Goal: Task Accomplishment & Management: Complete application form

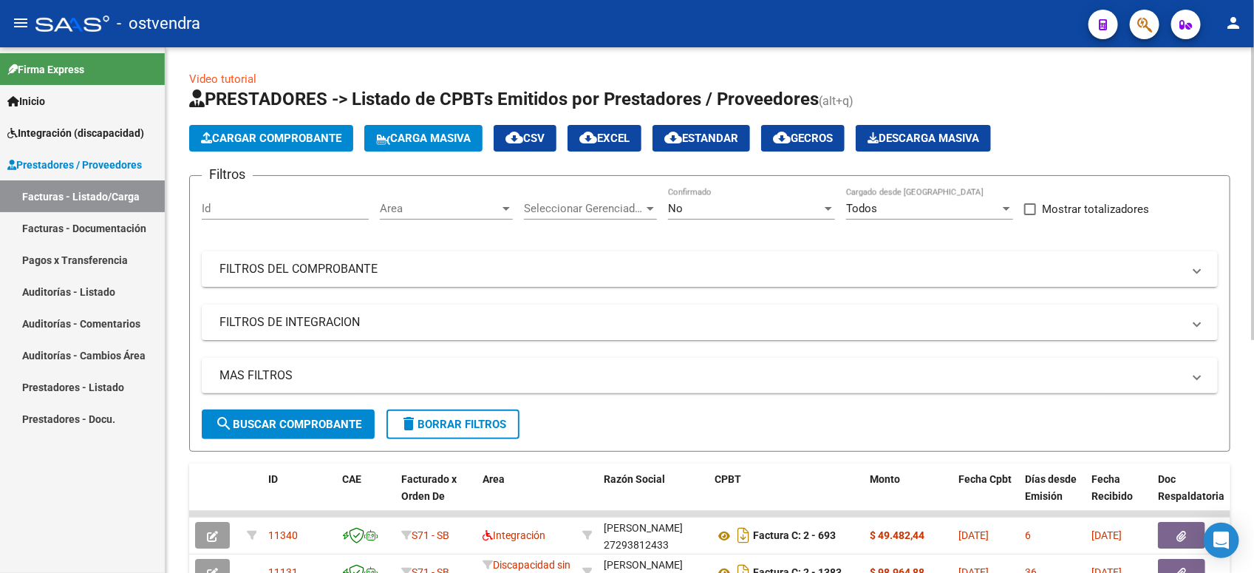
click at [296, 135] on span "Cargar Comprobante" at bounding box center [271, 138] width 140 height 13
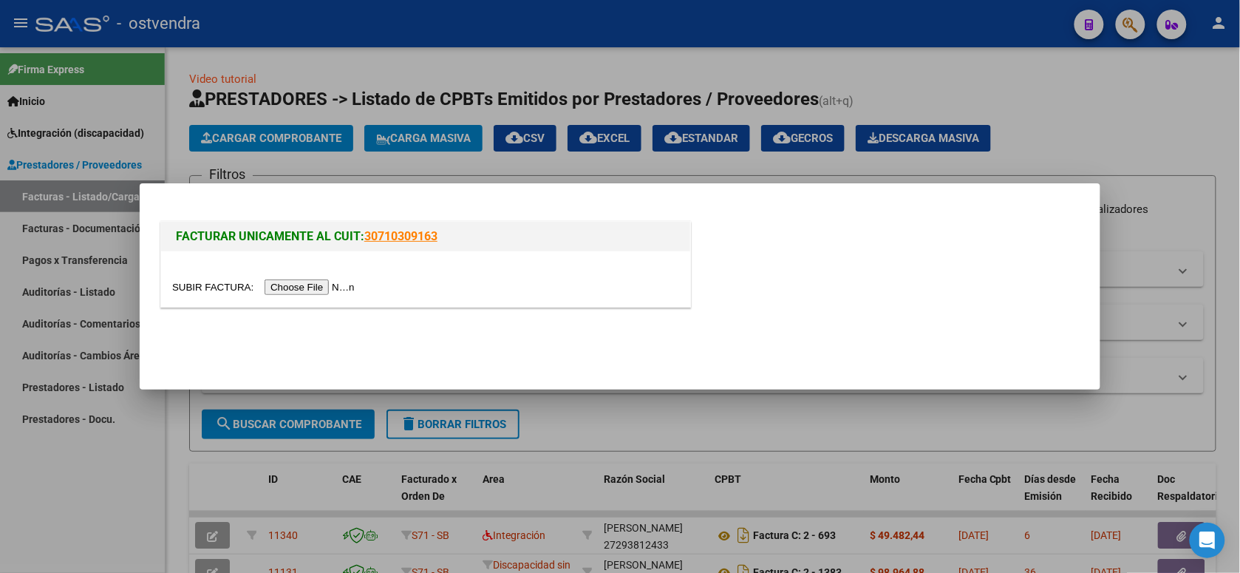
click at [315, 282] on input "file" at bounding box center [265, 287] width 187 height 16
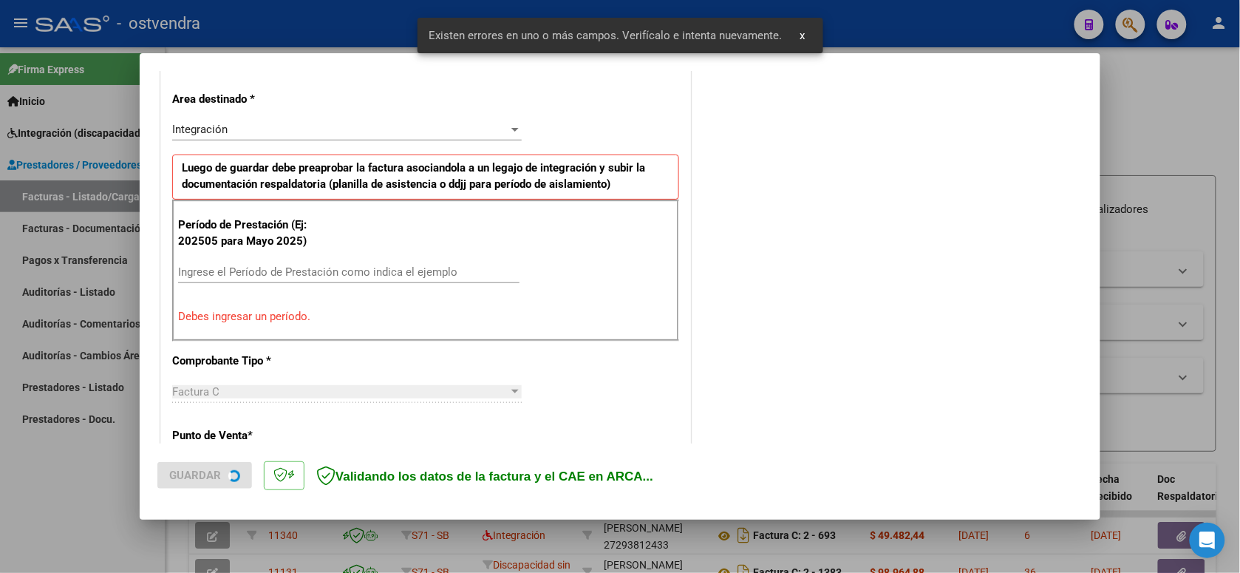
scroll to position [330, 0]
click at [371, 264] on div "Ingrese el Período de Prestación como indica el ejemplo" at bounding box center [348, 271] width 341 height 22
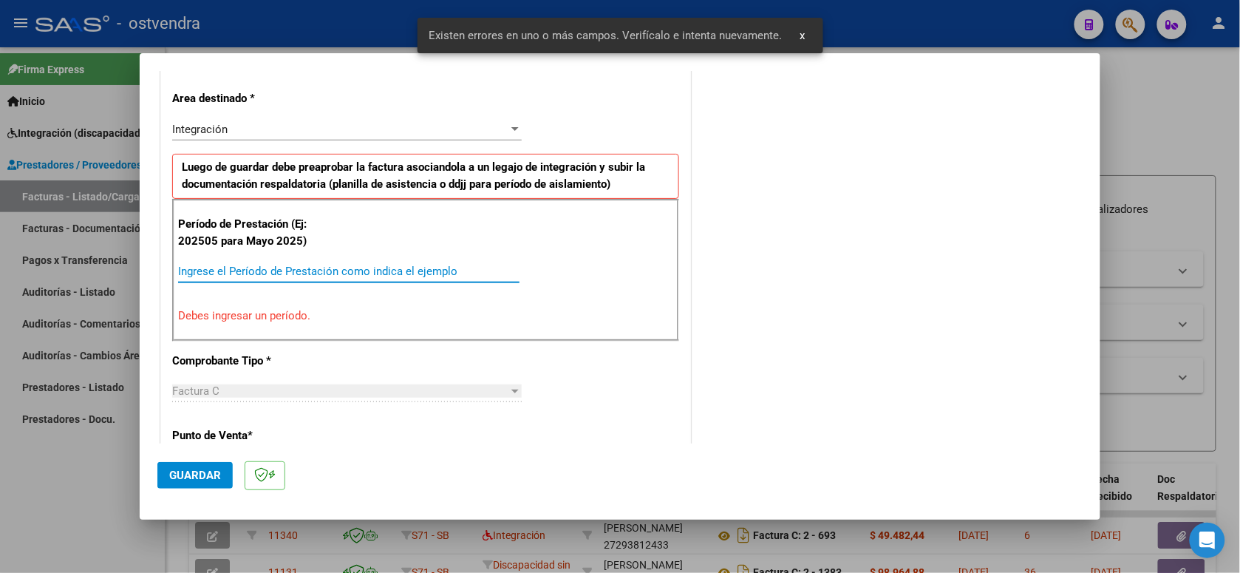
click at [372, 265] on div "Ingrese el Período de Prestación como indica el ejemplo" at bounding box center [348, 271] width 341 height 22
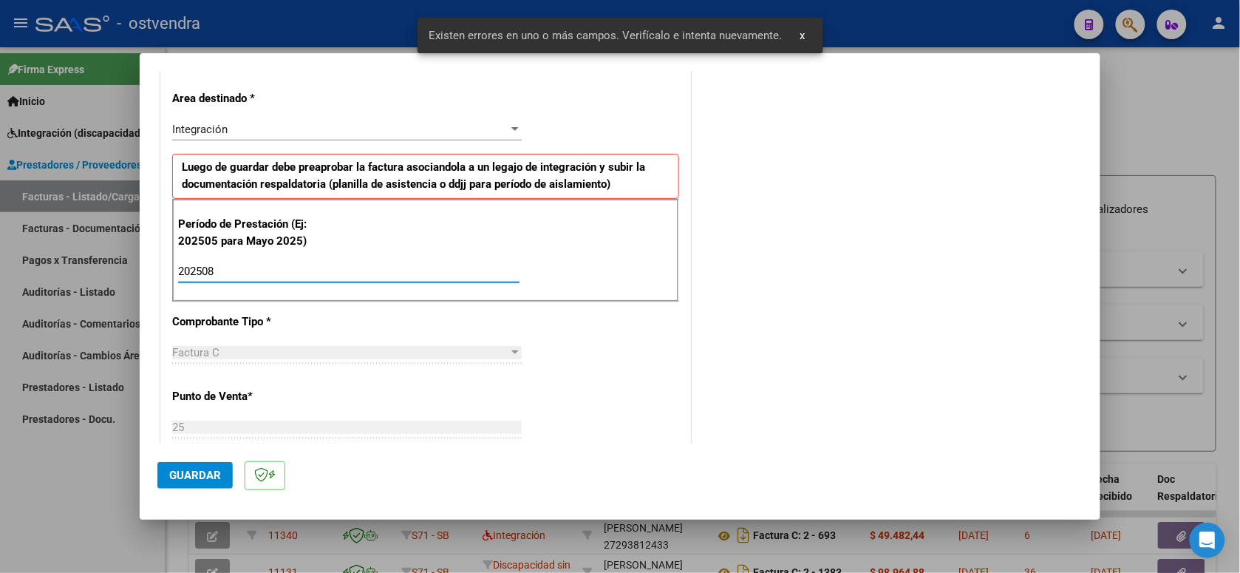
type input "202508"
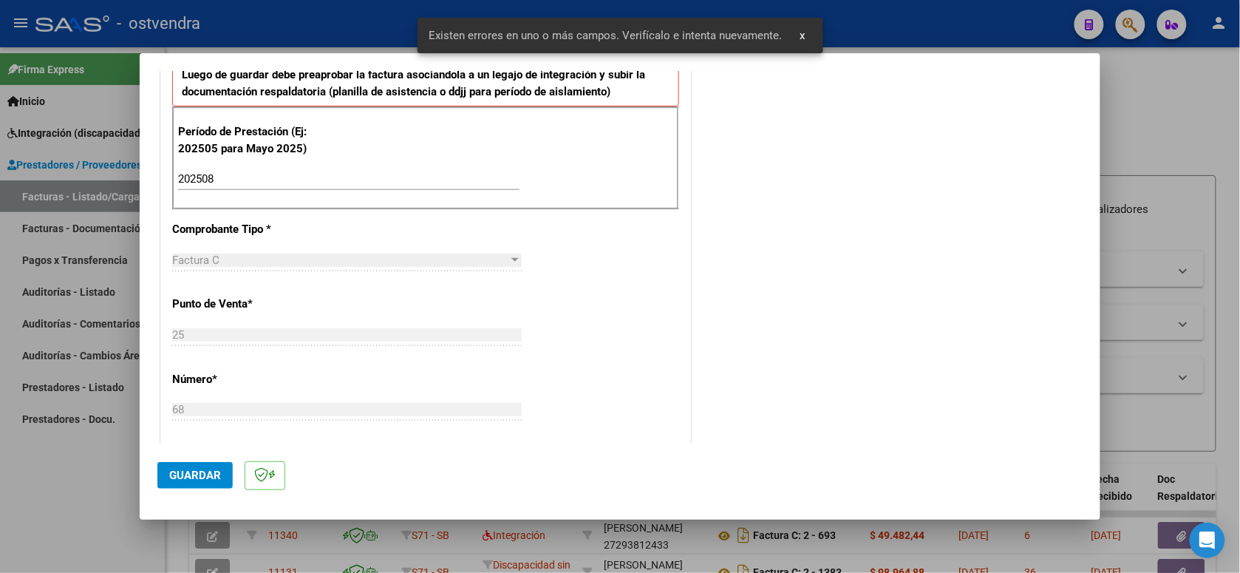
scroll to position [514, 0]
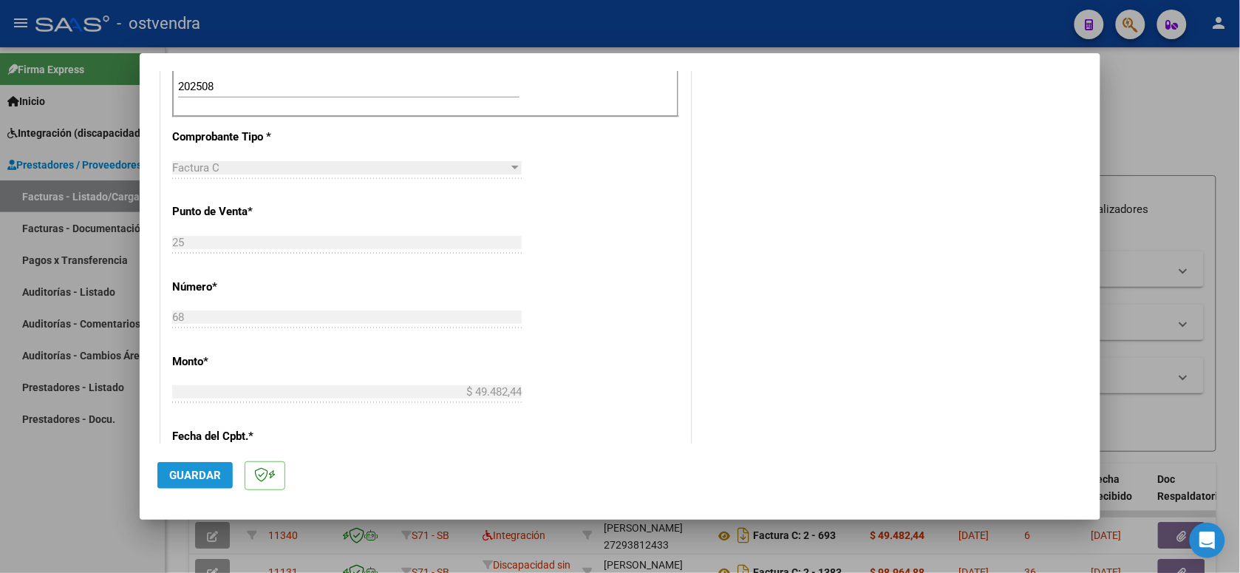
click at [200, 477] on span "Guardar" at bounding box center [195, 474] width 52 height 13
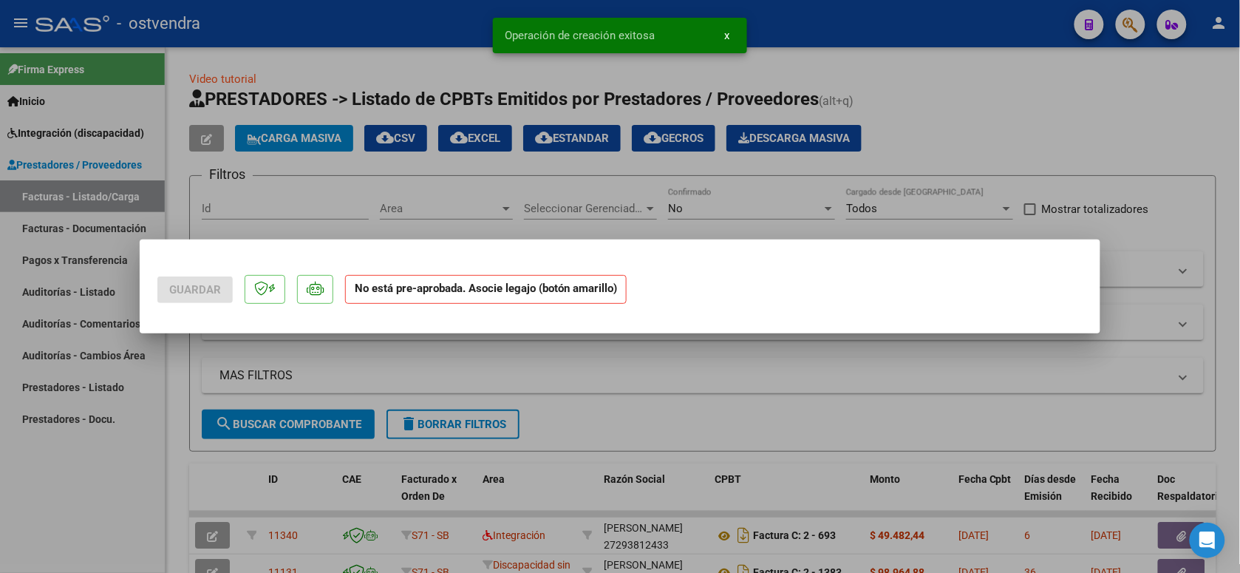
scroll to position [0, 0]
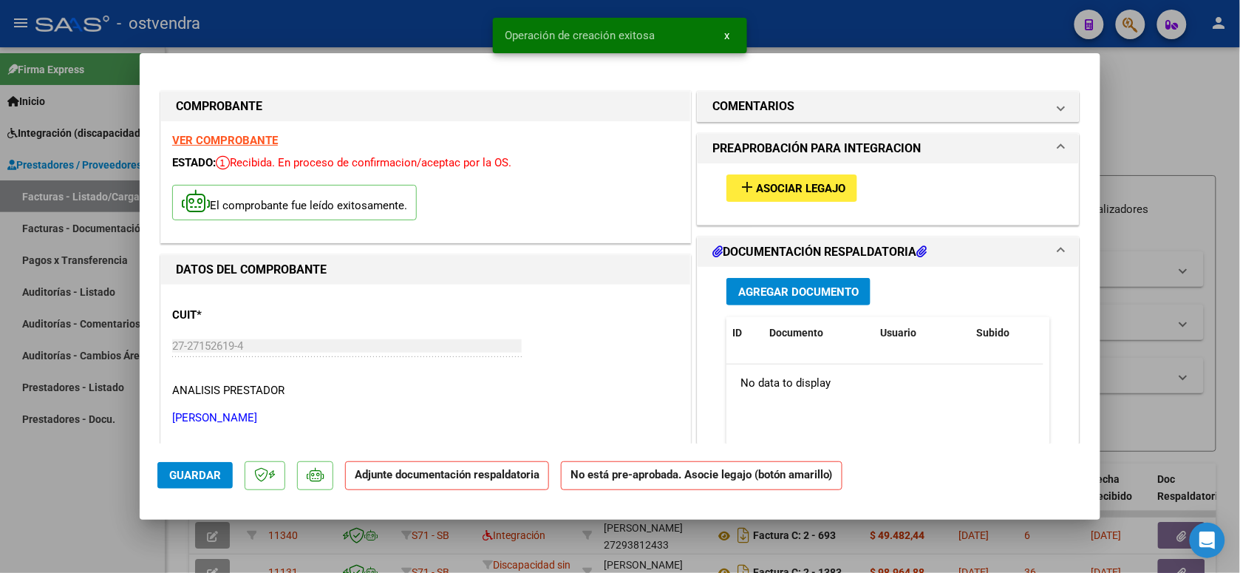
click at [839, 197] on button "add Asociar Legajo" at bounding box center [791, 187] width 131 height 27
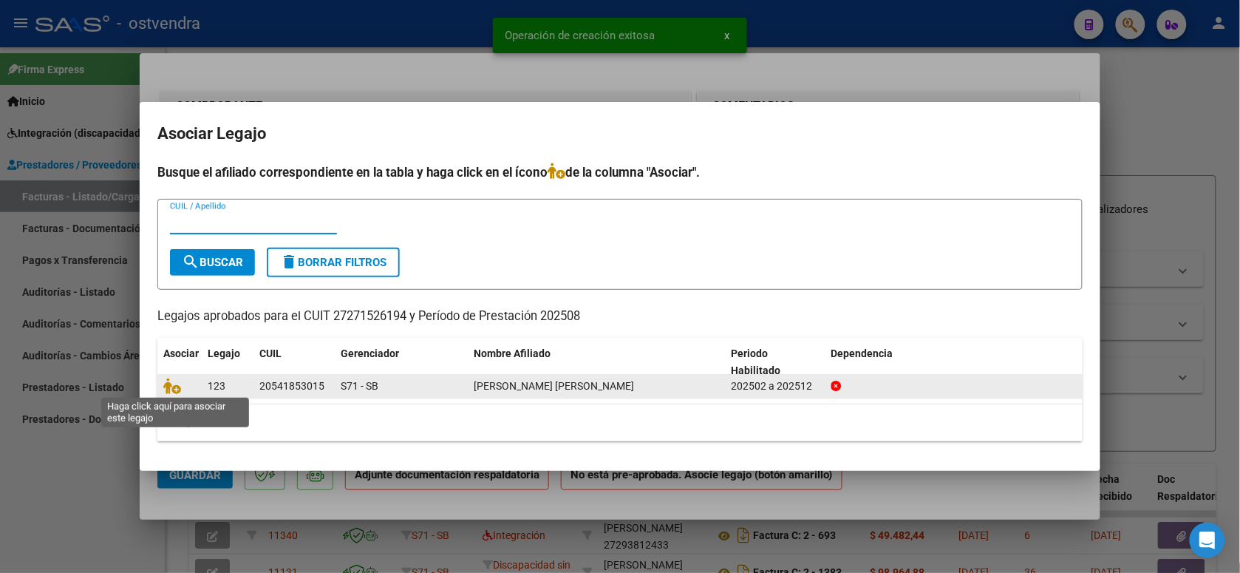
click at [180, 386] on span at bounding box center [174, 387] width 22 height 12
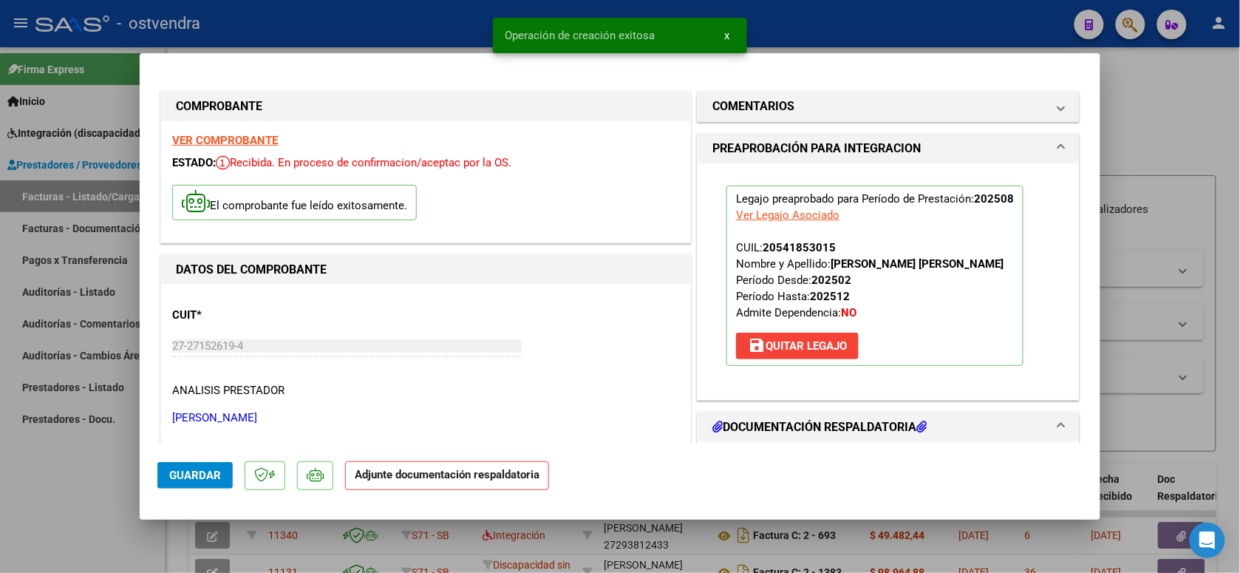
scroll to position [185, 0]
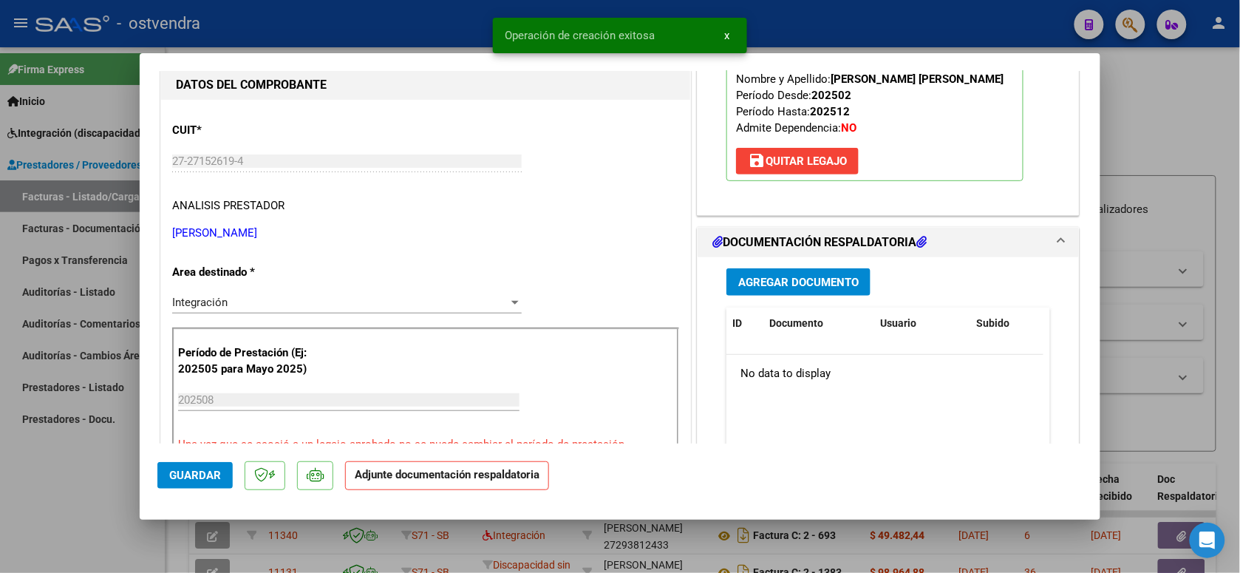
click at [803, 286] on span "Agregar Documento" at bounding box center [798, 282] width 120 height 13
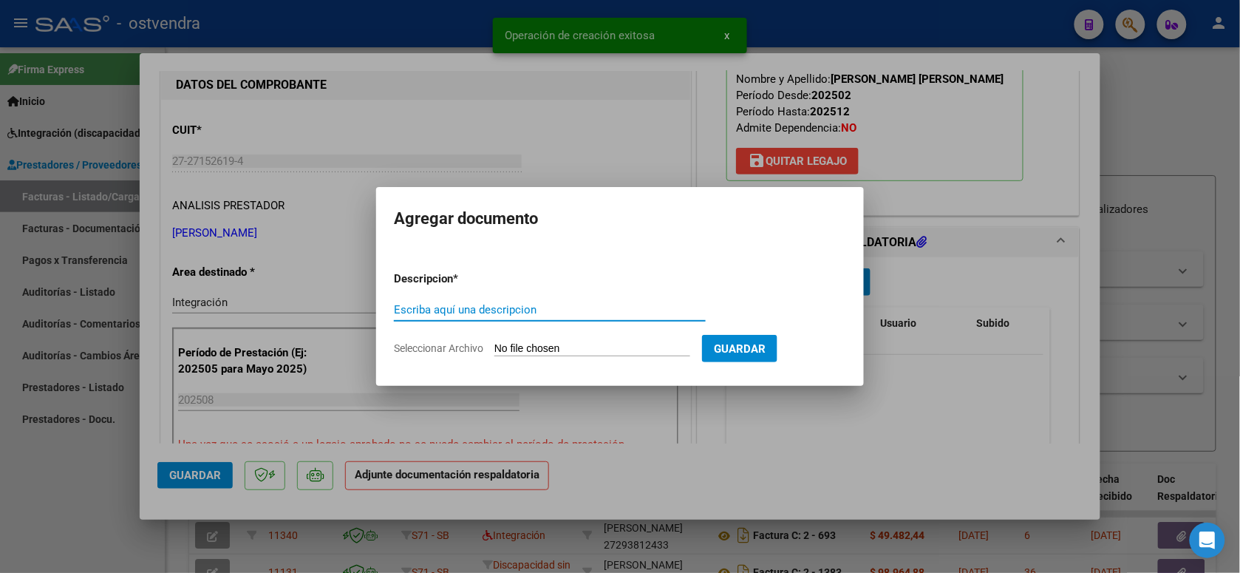
click at [593, 348] on input "Seleccionar Archivo" at bounding box center [592, 349] width 196 height 14
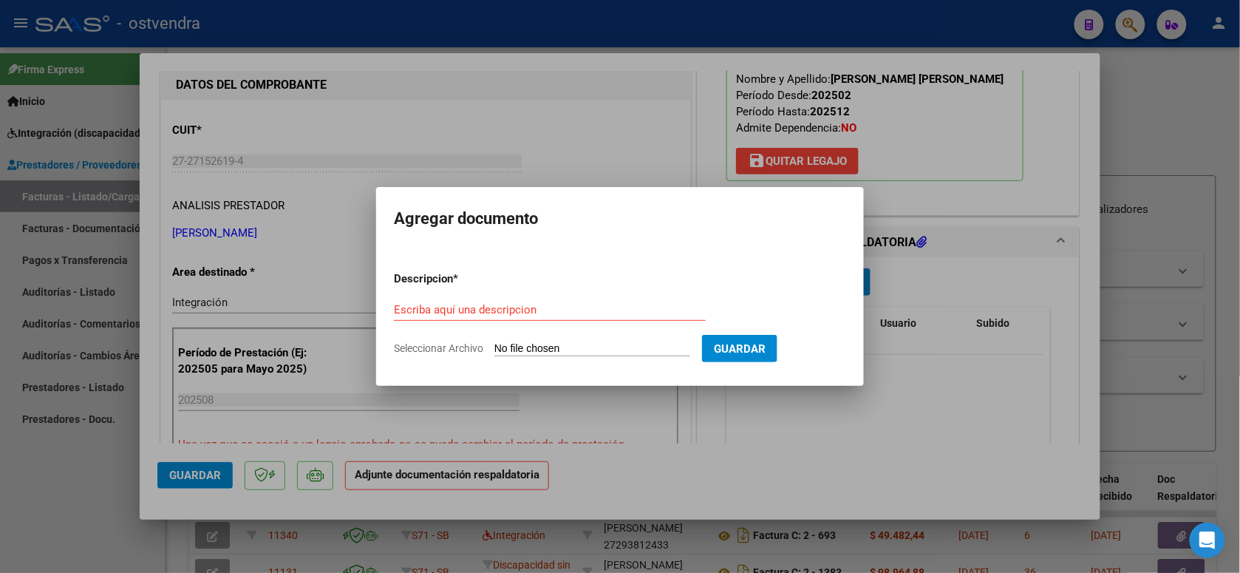
type input "C:\fakepath\ASISTENCIA C-25-68.pdf"
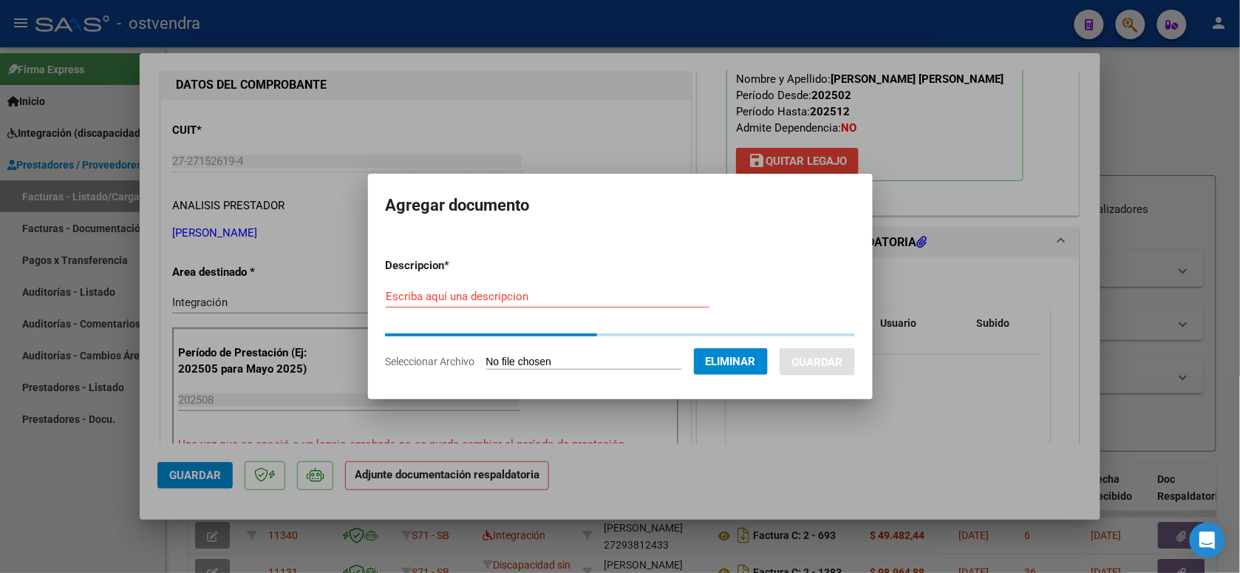
click at [488, 296] on input "Escriba aquí una descripcion" at bounding box center [548, 296] width 324 height 13
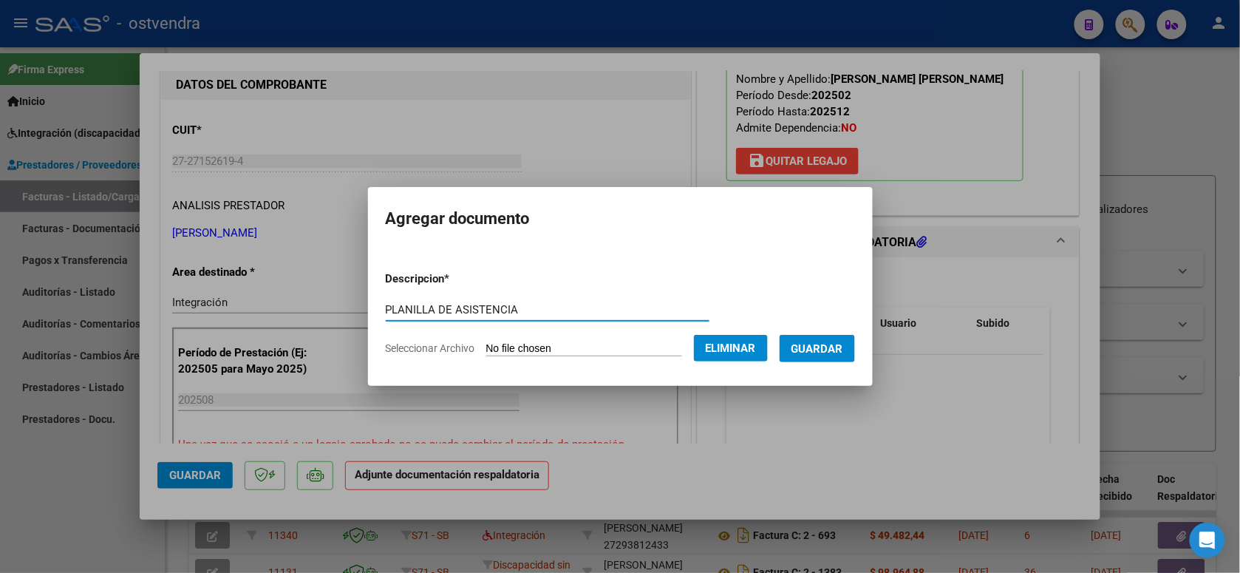
type input "PLANILLA DE ASISTENCIA"
click at [795, 346] on span "Guardar" at bounding box center [817, 348] width 52 height 13
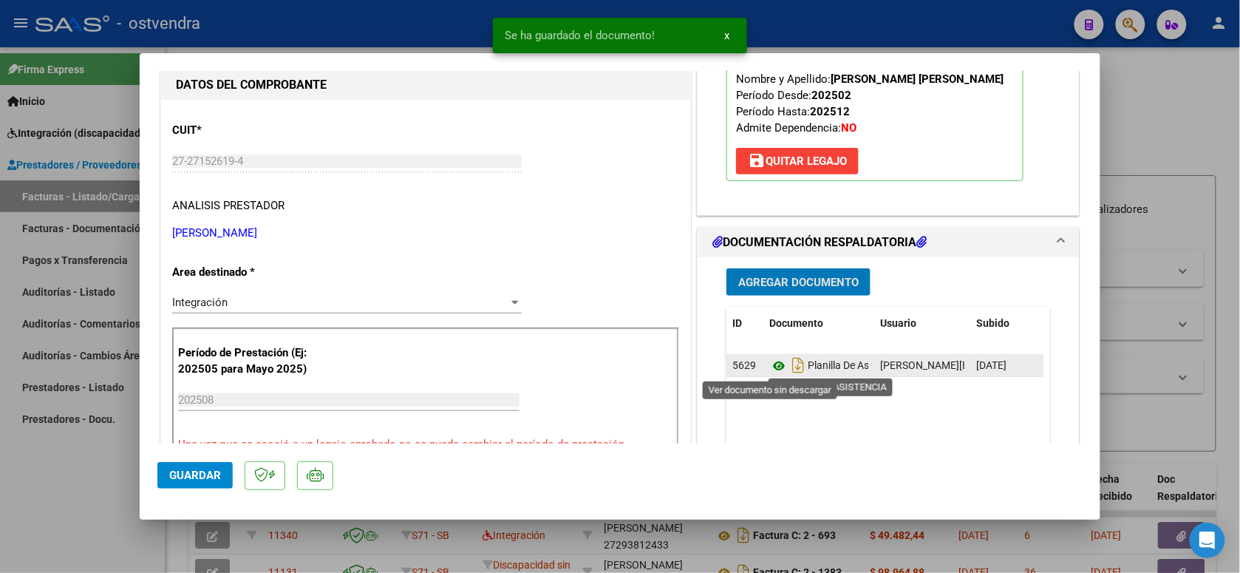
click at [772, 367] on icon at bounding box center [778, 366] width 19 height 18
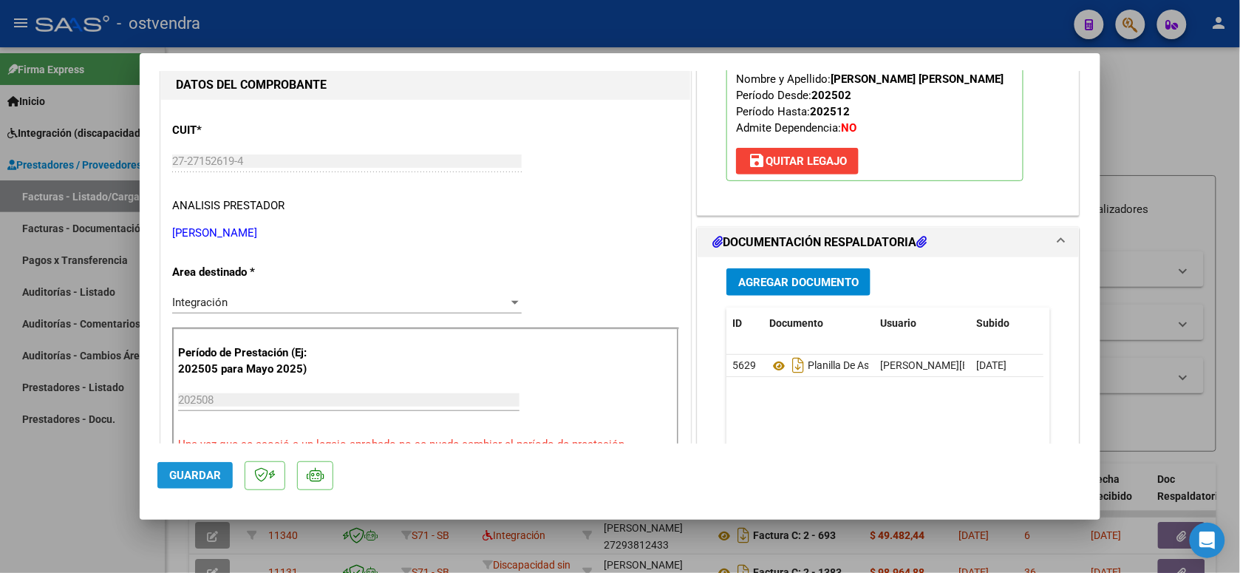
click at [208, 470] on span "Guardar" at bounding box center [195, 474] width 52 height 13
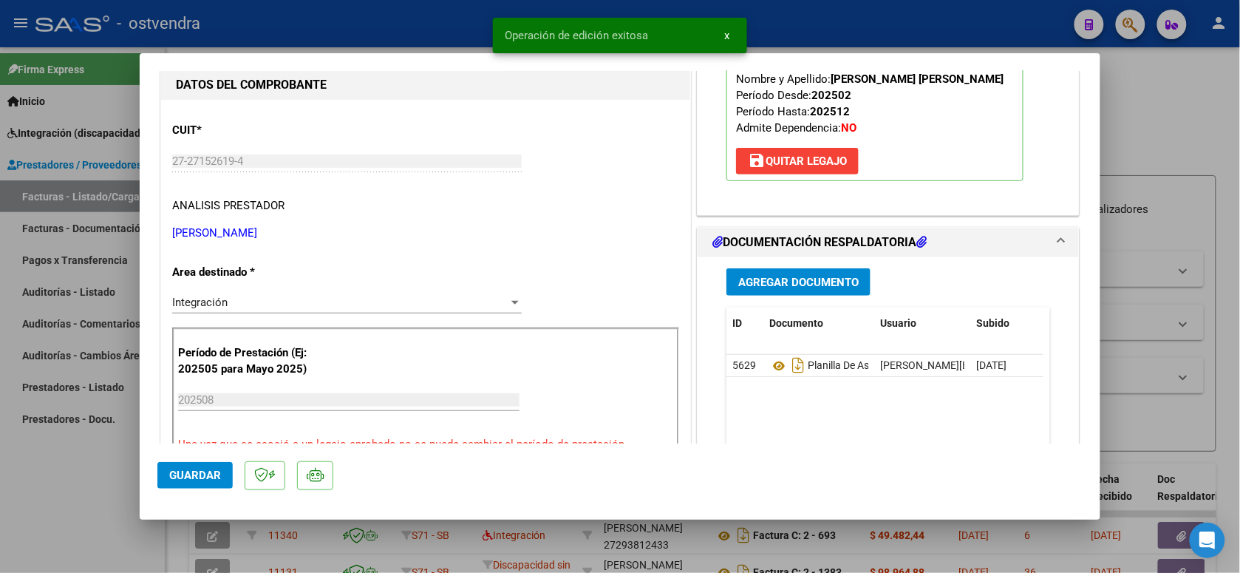
click at [303, 33] on div at bounding box center [620, 286] width 1240 height 573
type input "$ 0,00"
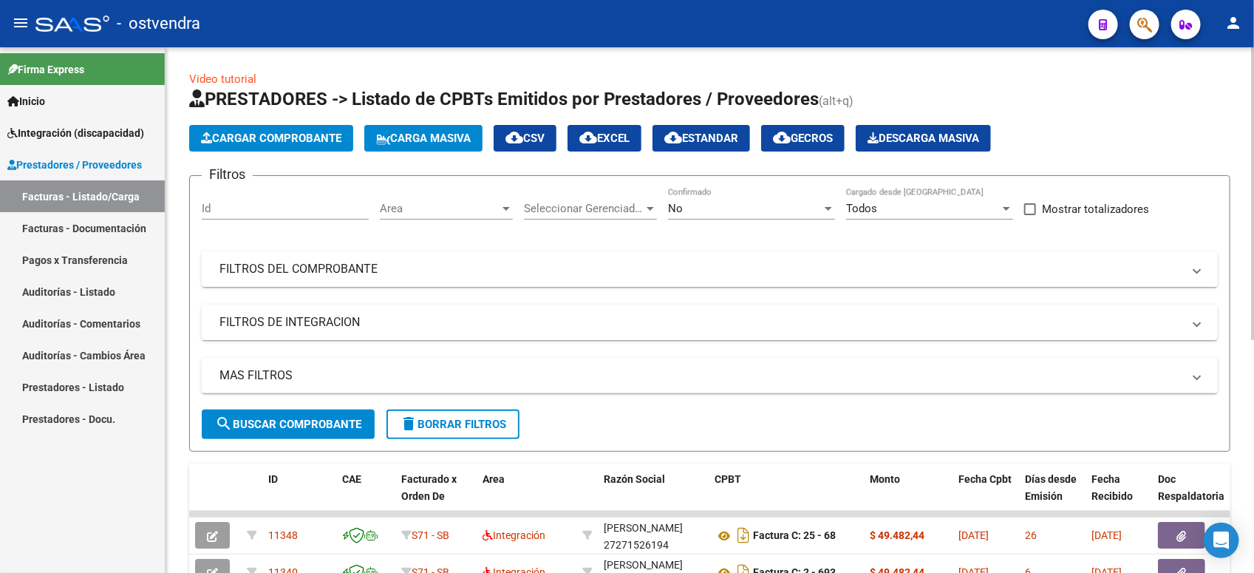
click at [298, 142] on span "Cargar Comprobante" at bounding box center [271, 138] width 140 height 13
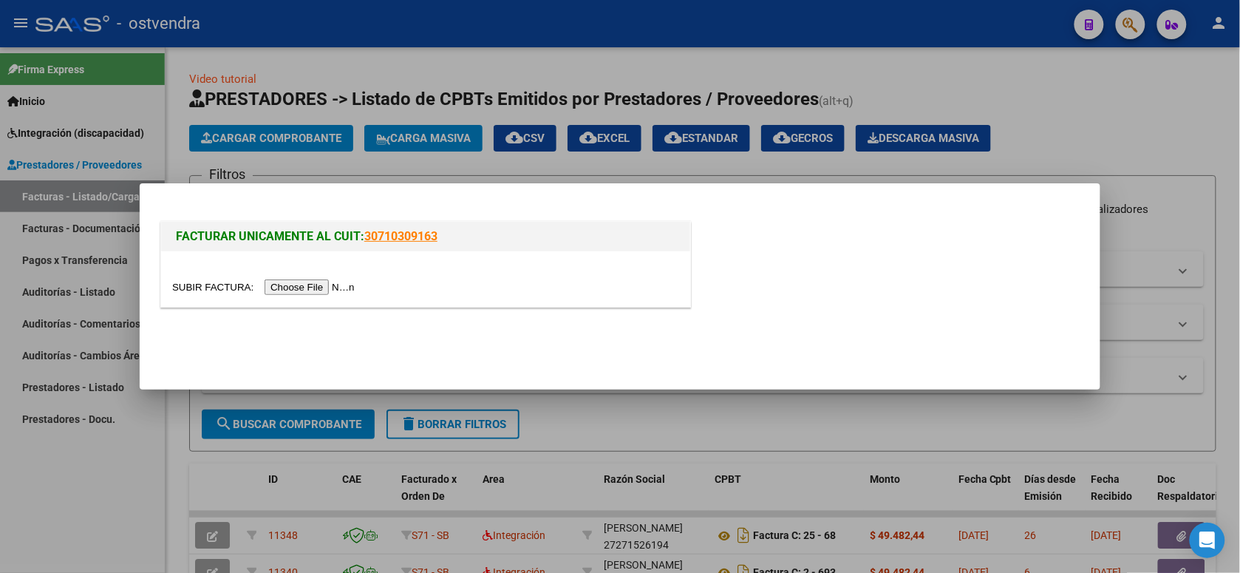
click at [312, 282] on input "file" at bounding box center [265, 287] width 187 height 16
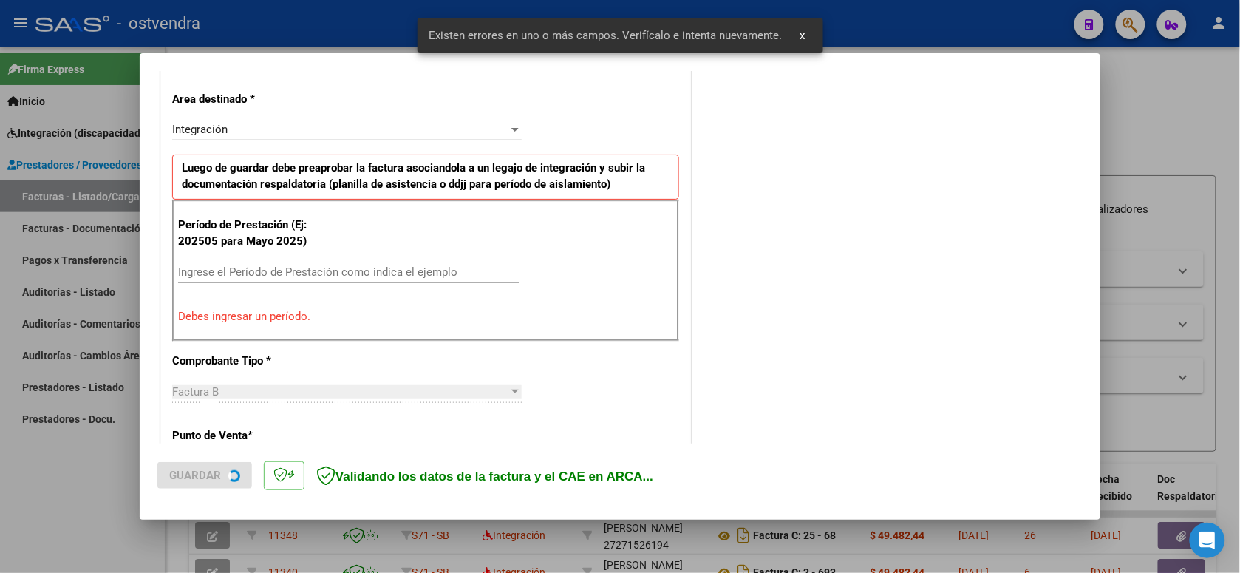
scroll to position [330, 0]
click at [333, 268] on input "Ingrese el Período de Prestación como indica el ejemplo" at bounding box center [348, 271] width 341 height 13
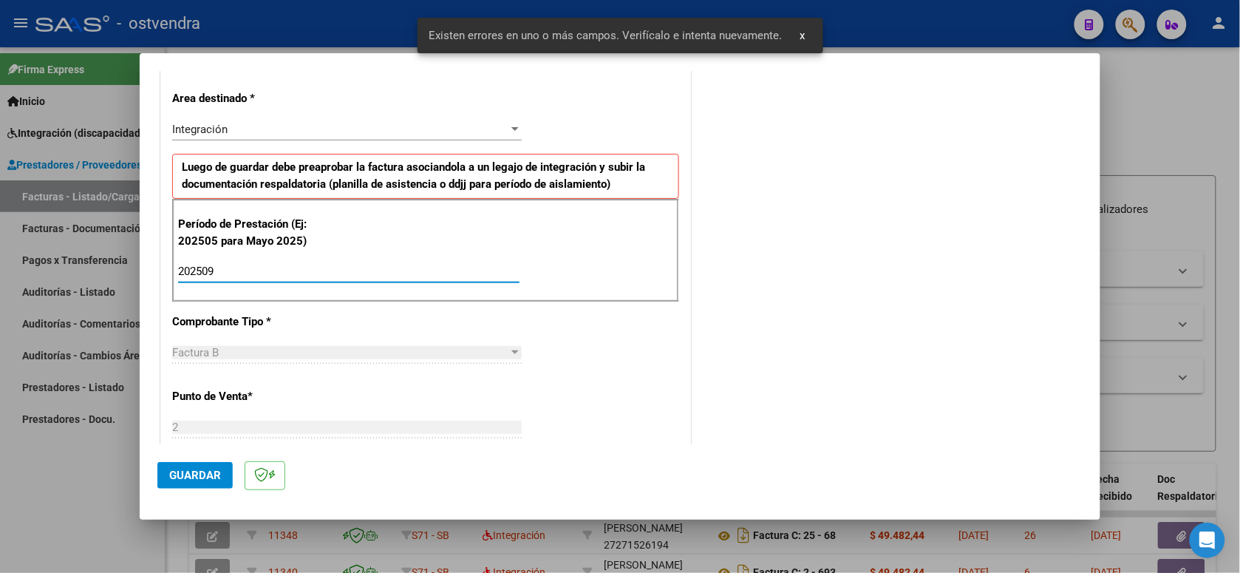
scroll to position [514, 0]
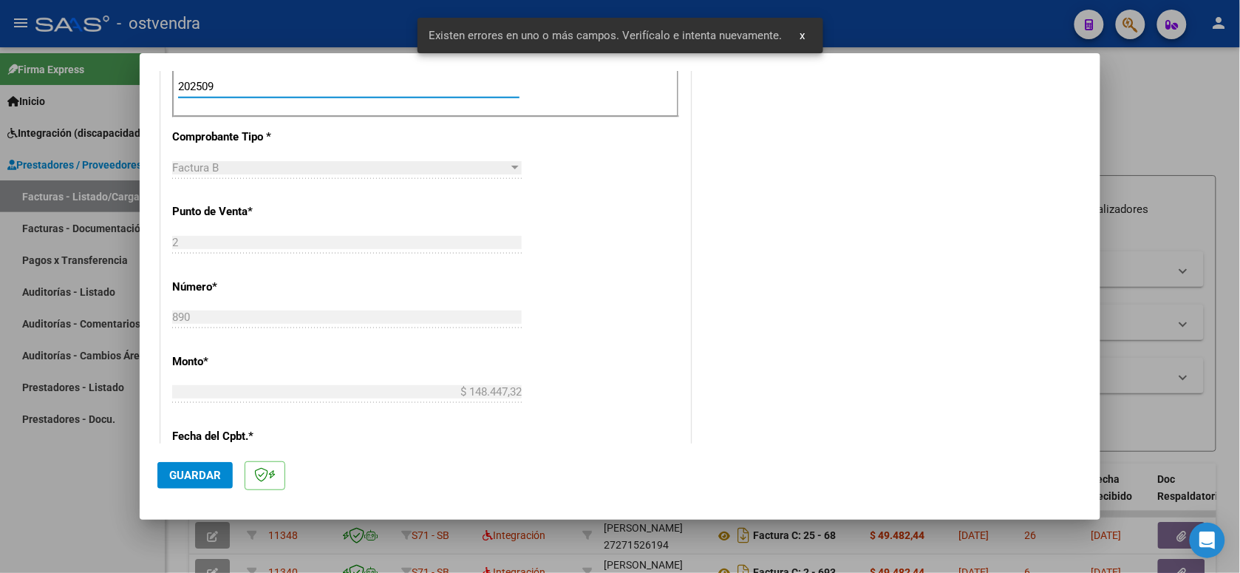
type input "202509"
click at [185, 468] on span "Guardar" at bounding box center [195, 474] width 52 height 13
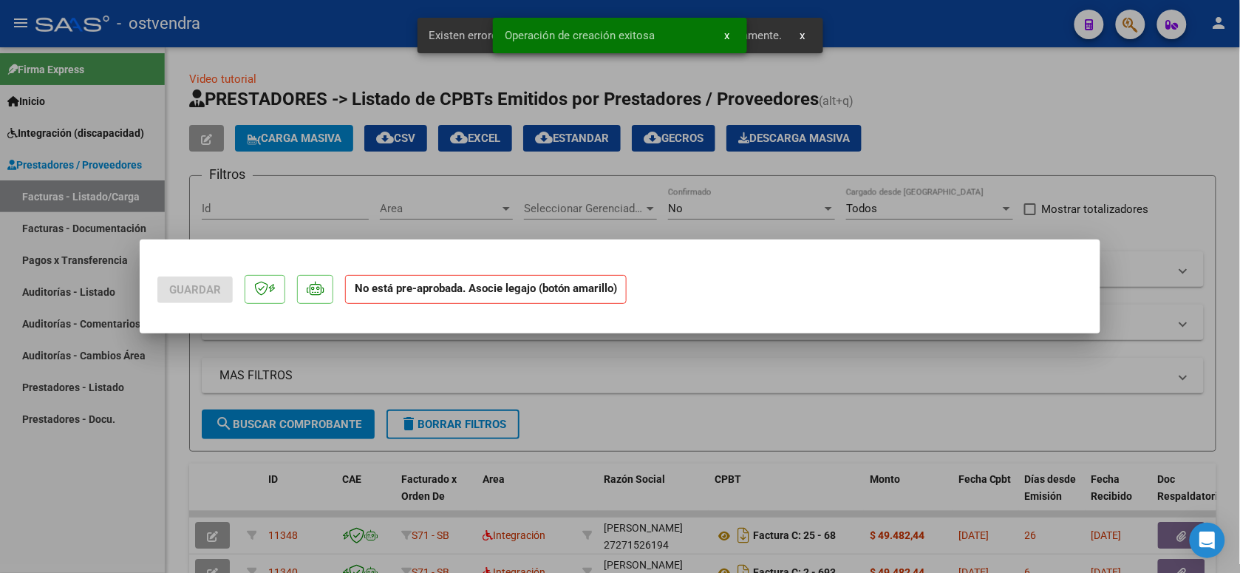
scroll to position [0, 0]
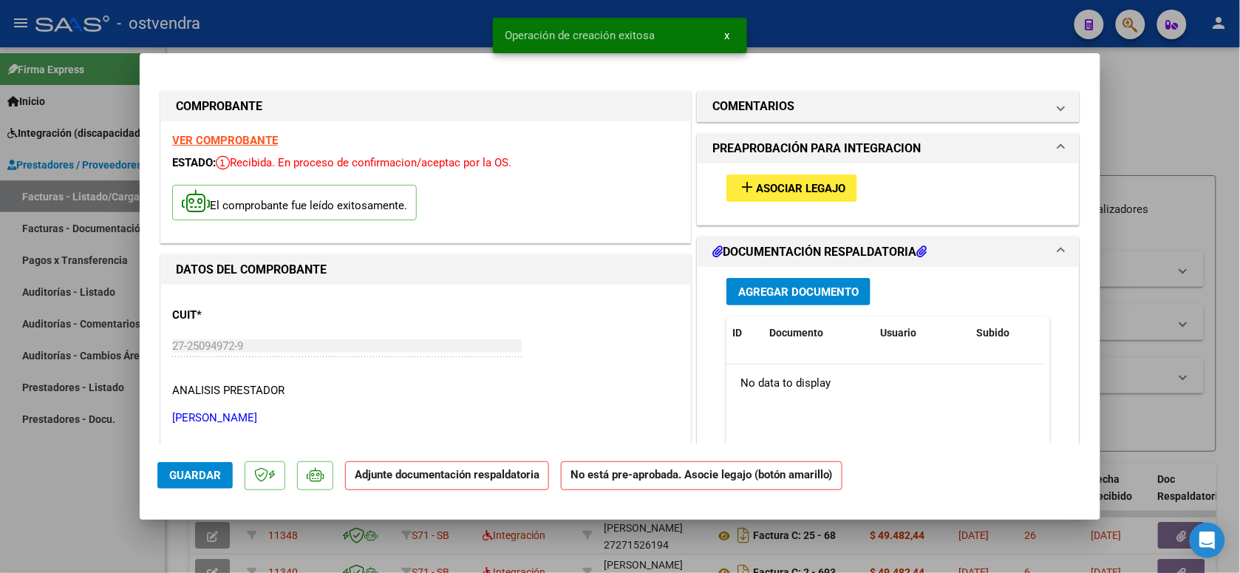
click at [795, 186] on span "Asociar Legajo" at bounding box center [800, 188] width 89 height 13
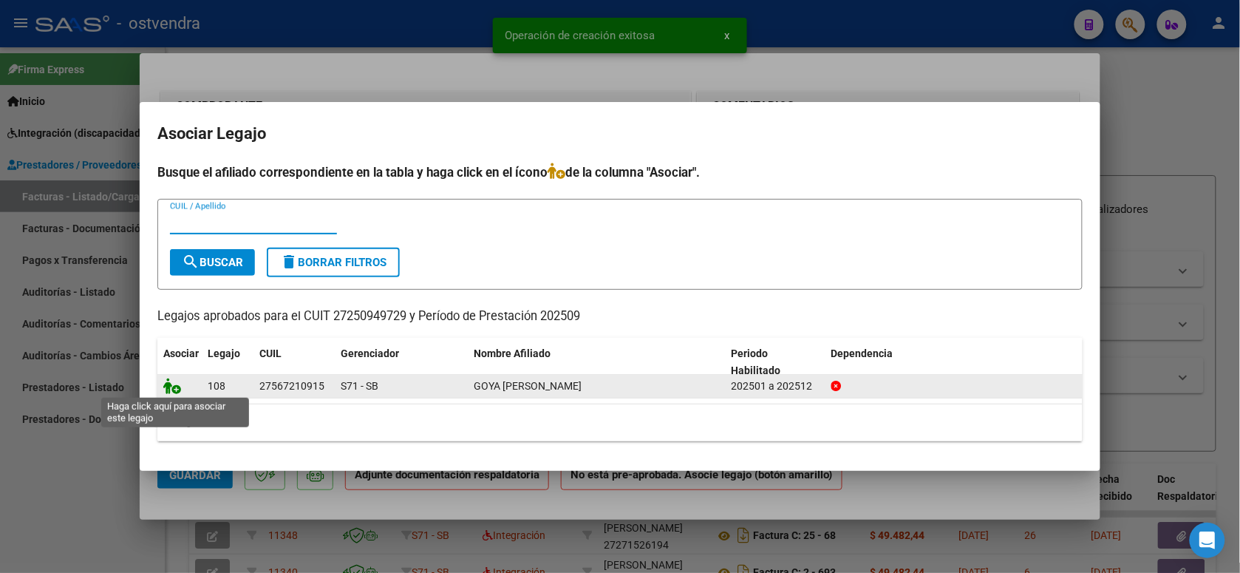
click at [168, 386] on icon at bounding box center [172, 386] width 18 height 16
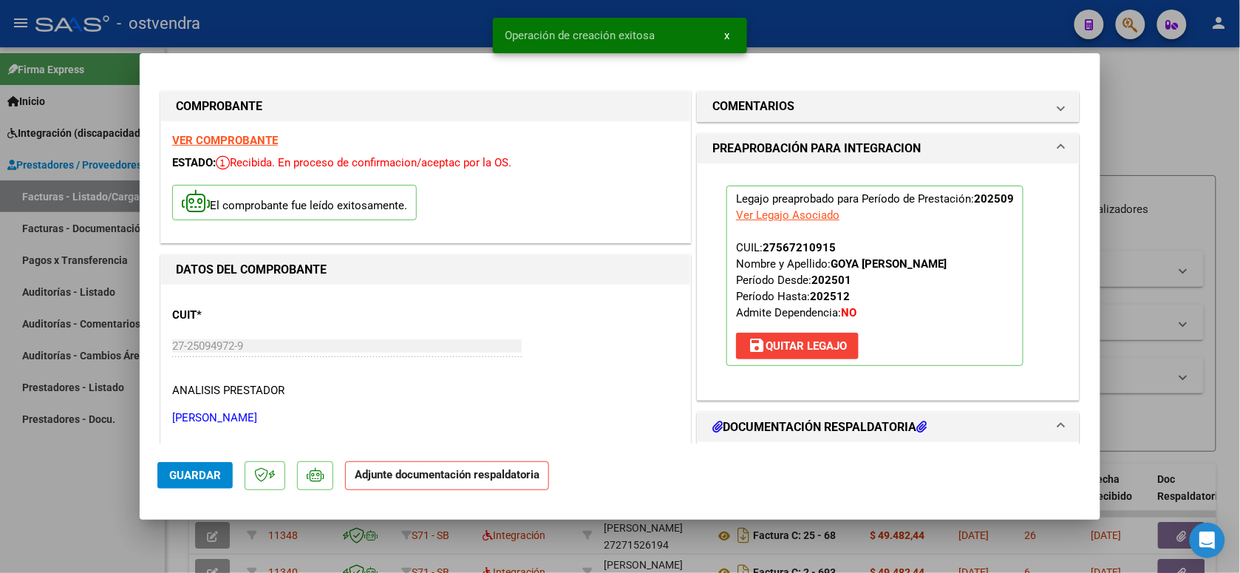
scroll to position [185, 0]
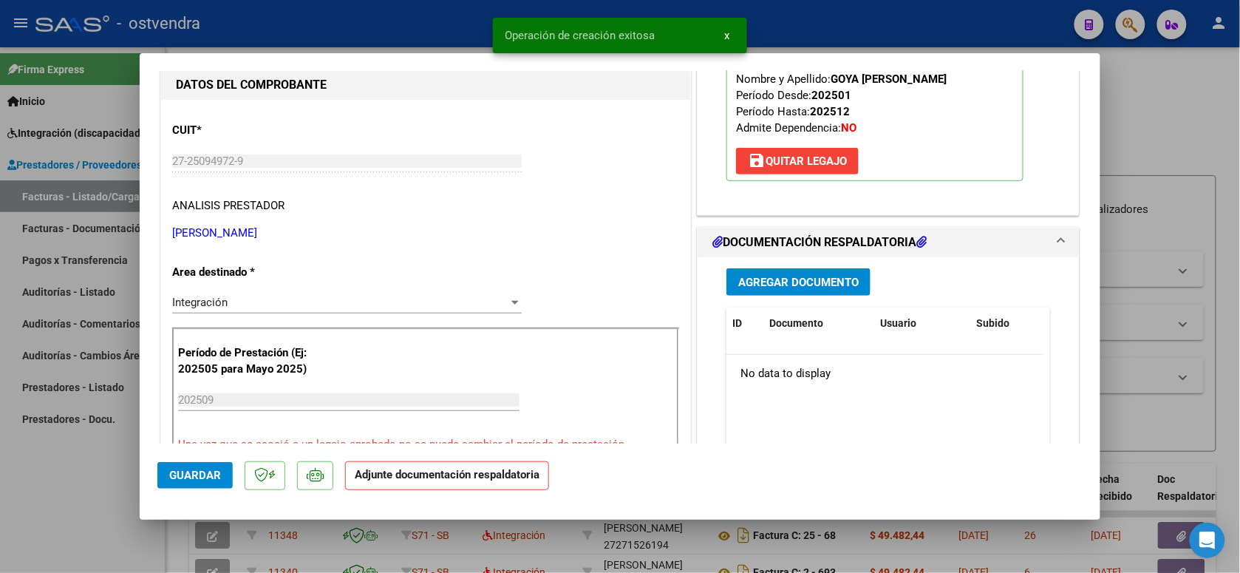
click at [814, 289] on button "Agregar Documento" at bounding box center [798, 281] width 144 height 27
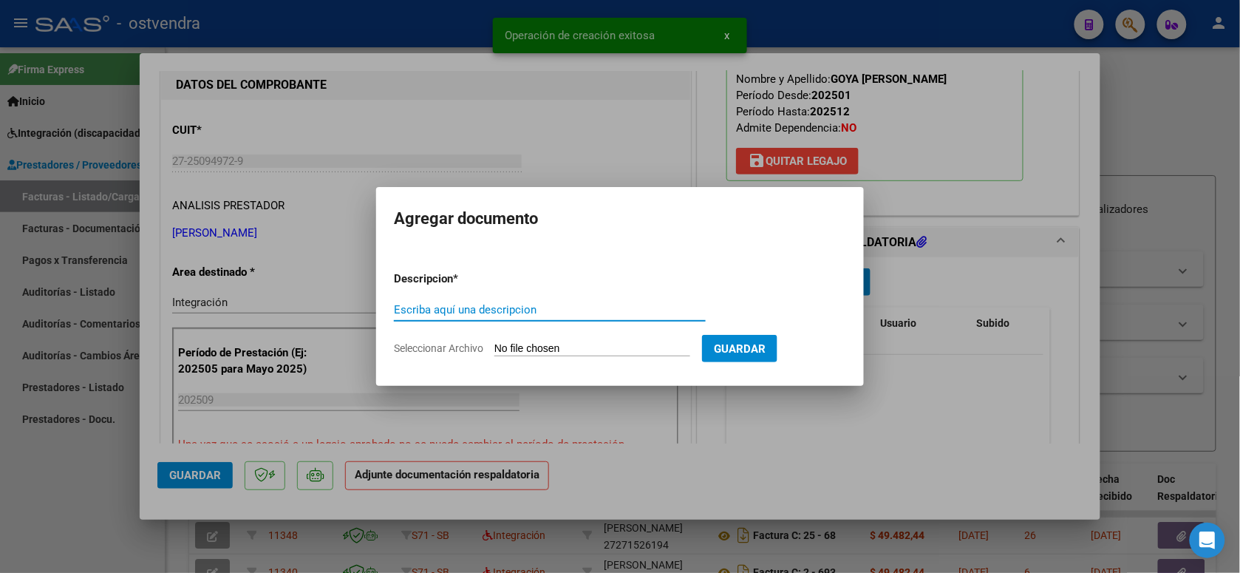
click at [542, 349] on input "Seleccionar Archivo" at bounding box center [592, 349] width 196 height 14
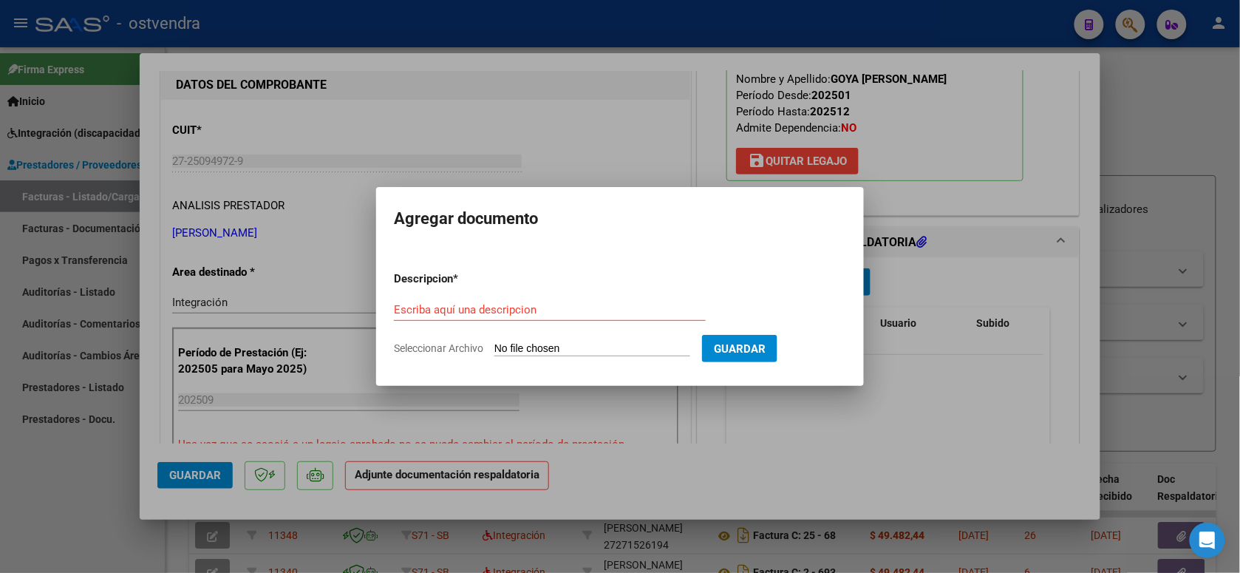
type input "C:\fakepath\ASISTENCIA B-2-890.pdf"
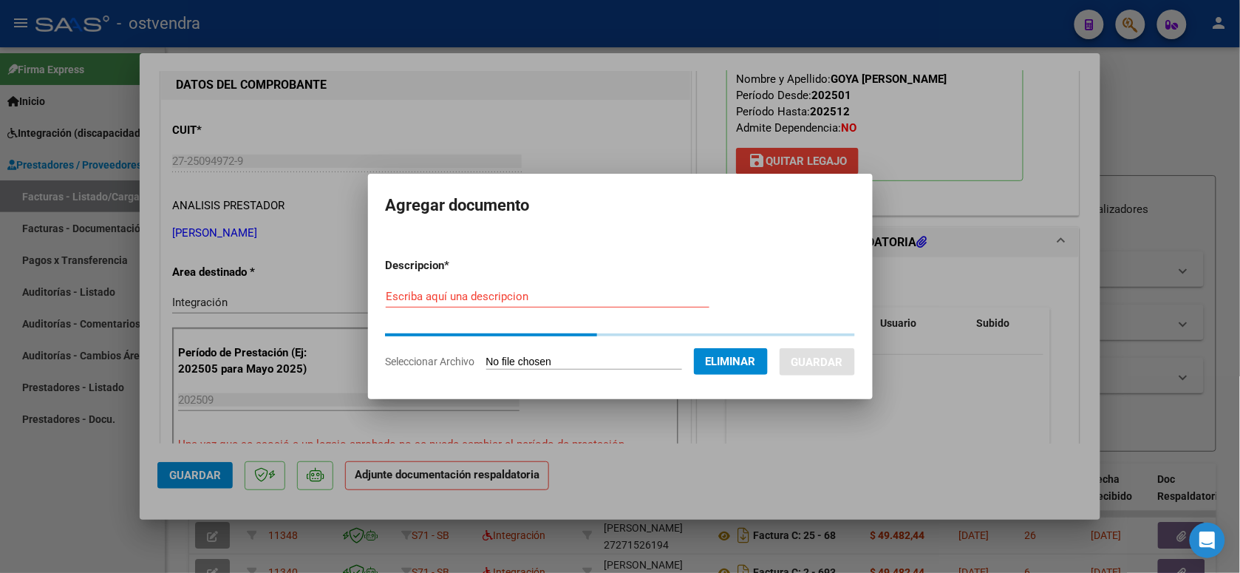
click at [562, 301] on input "Escriba aquí una descripcion" at bounding box center [548, 296] width 324 height 13
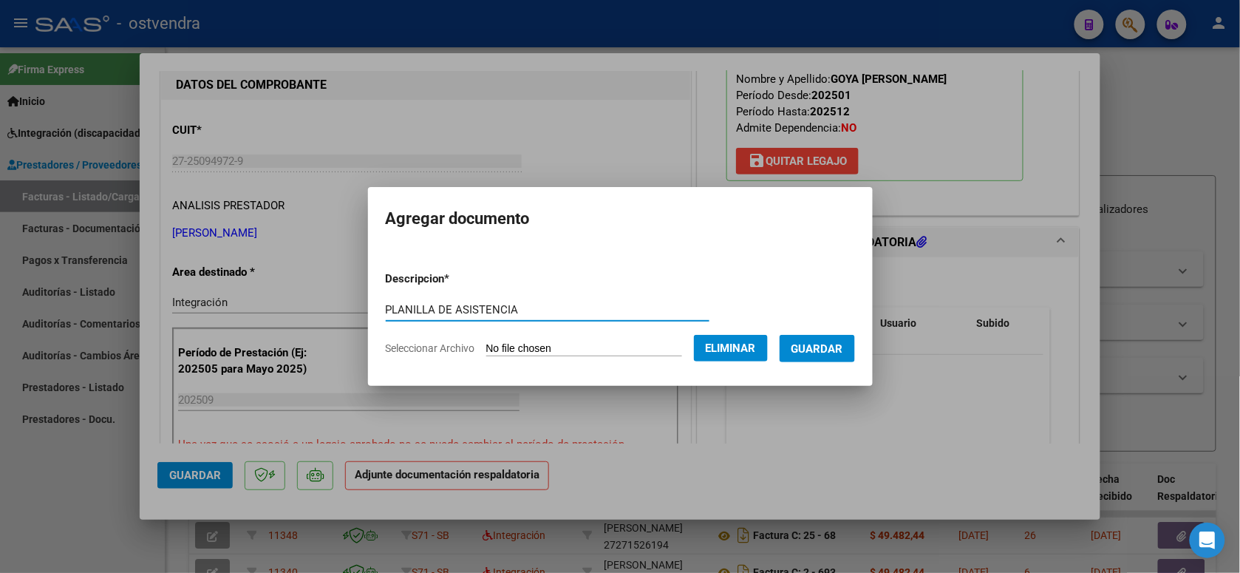
type input "PLANILLA DE ASISTENCIA"
click at [846, 352] on button "Guardar" at bounding box center [817, 348] width 75 height 27
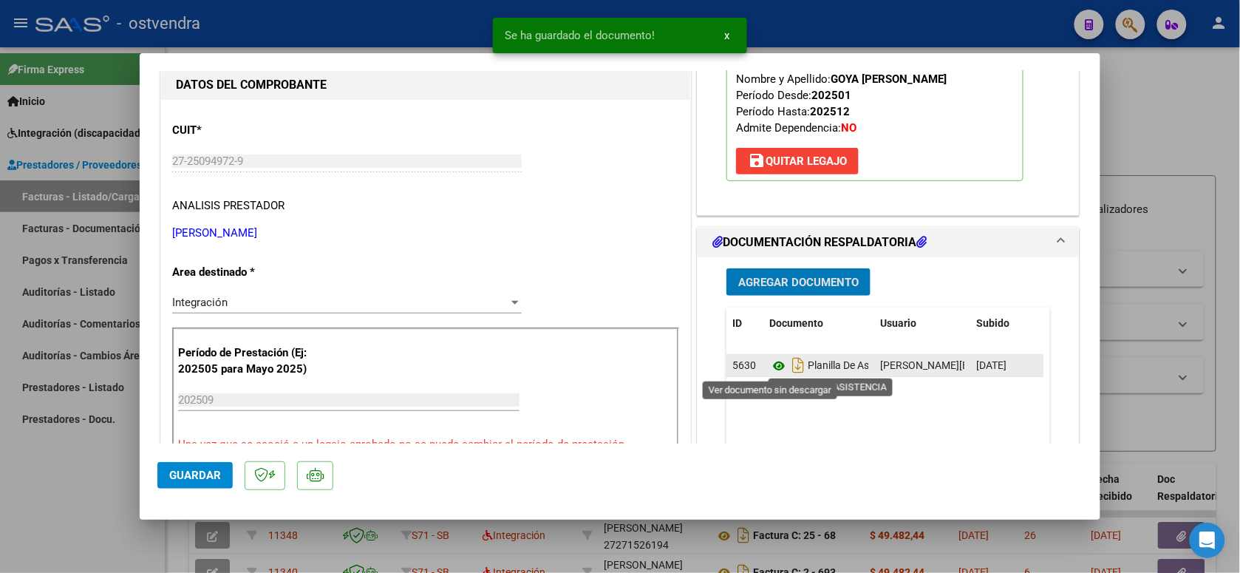
click at [772, 364] on icon at bounding box center [778, 366] width 19 height 18
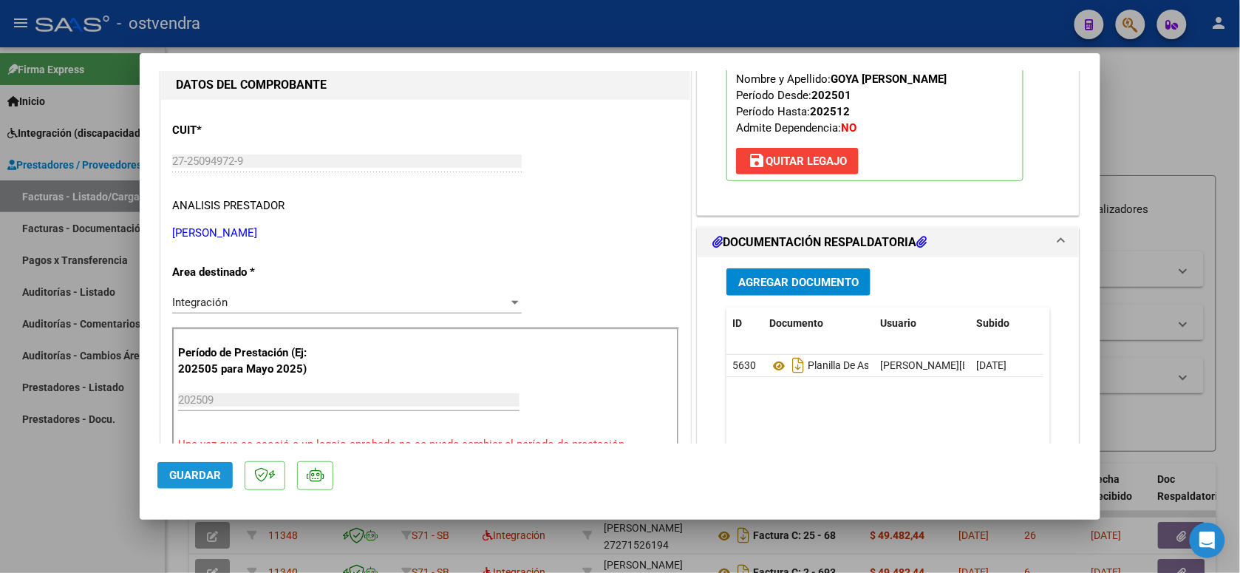
click at [216, 470] on span "Guardar" at bounding box center [195, 474] width 52 height 13
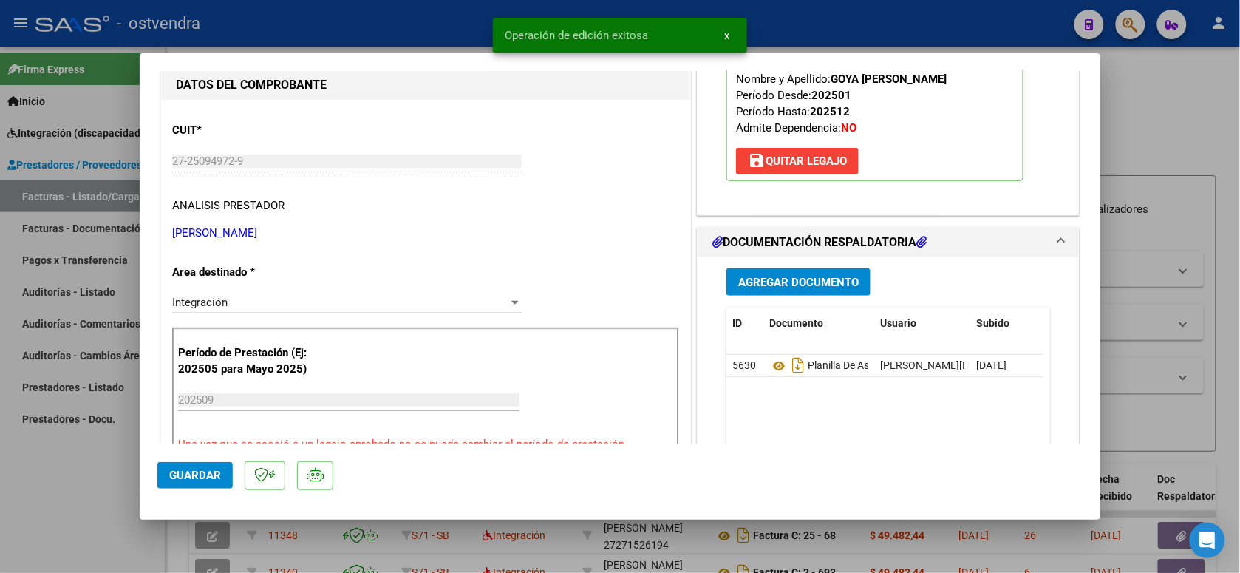
click at [311, 33] on div at bounding box center [620, 286] width 1240 height 573
type input "$ 0,00"
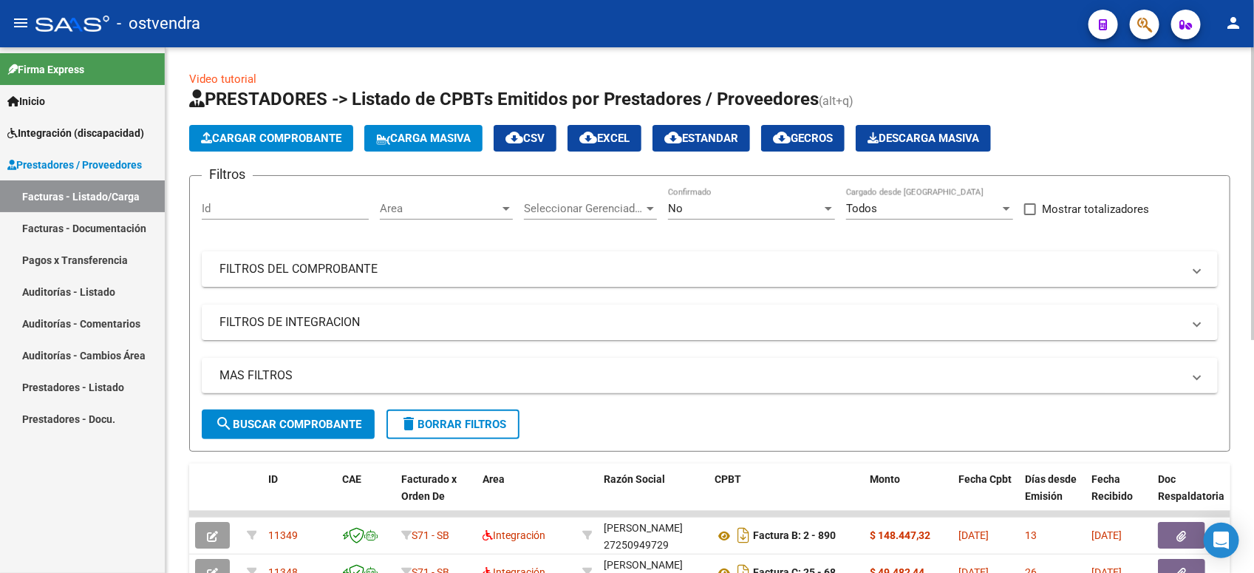
click at [329, 134] on span "Cargar Comprobante" at bounding box center [271, 138] width 140 height 13
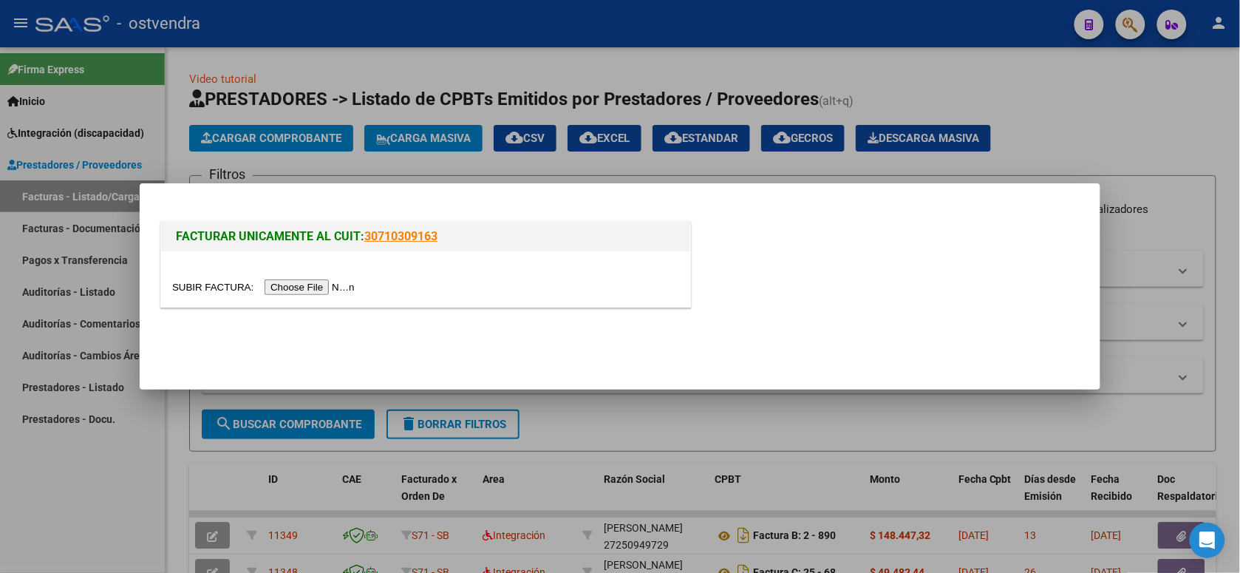
click at [312, 290] on input "file" at bounding box center [265, 287] width 187 height 16
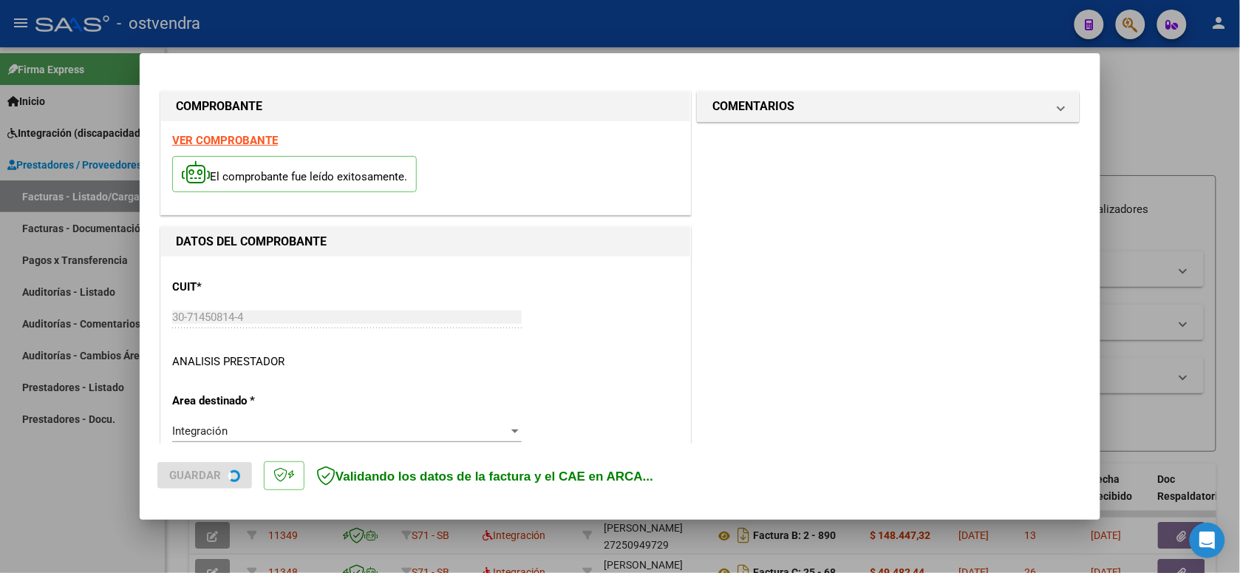
scroll to position [330, 0]
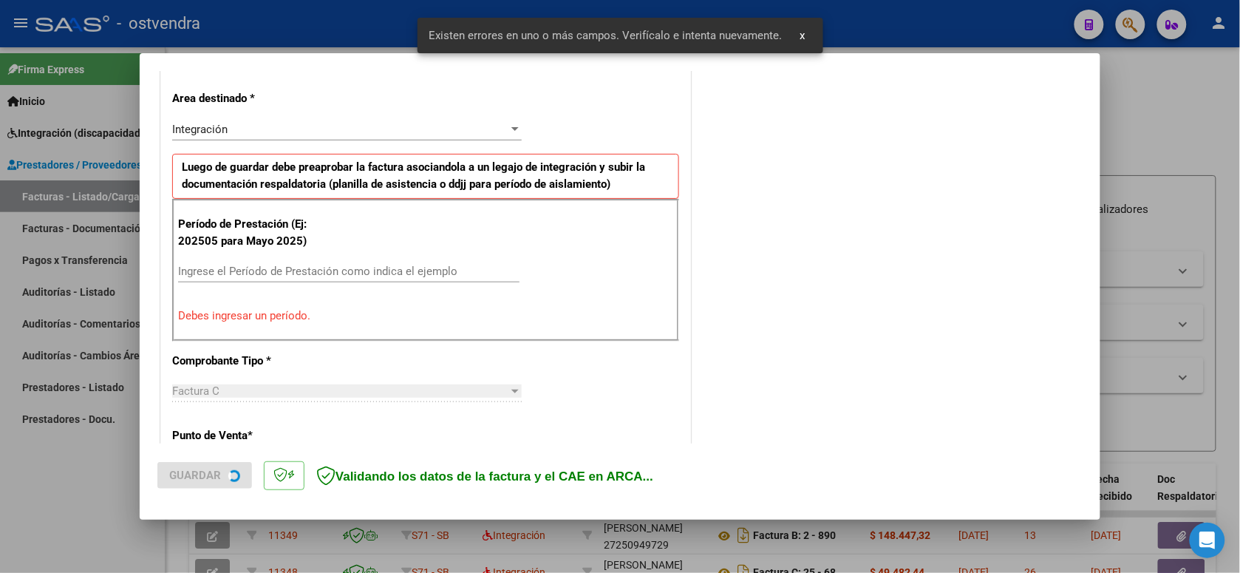
click at [325, 274] on input "Ingrese el Período de Prestación como indica el ejemplo" at bounding box center [348, 271] width 341 height 13
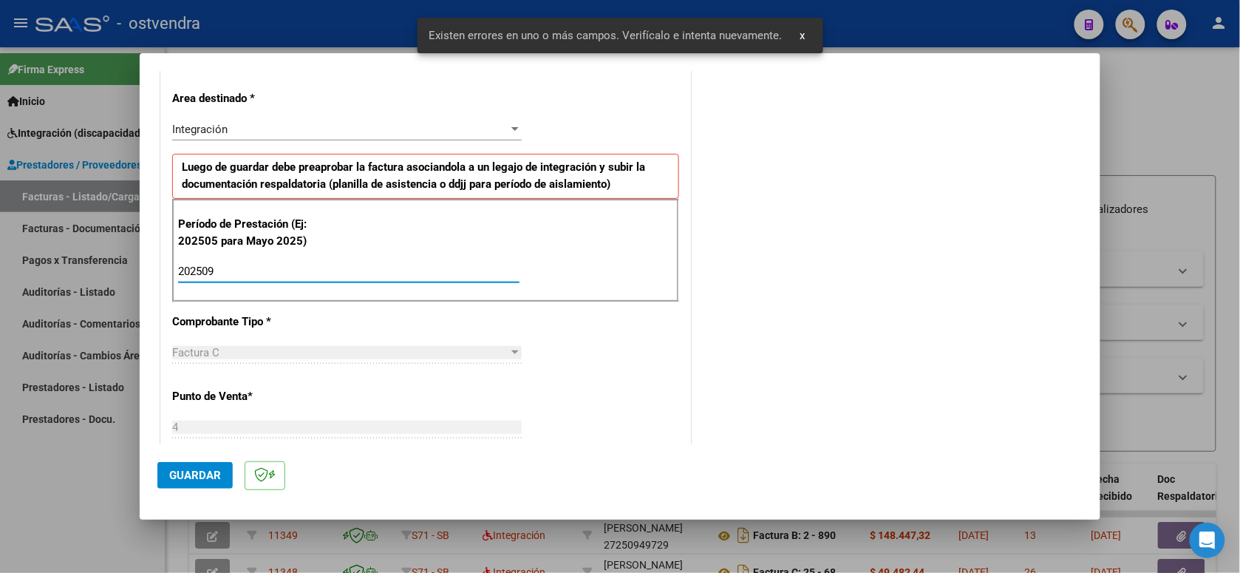
scroll to position [514, 0]
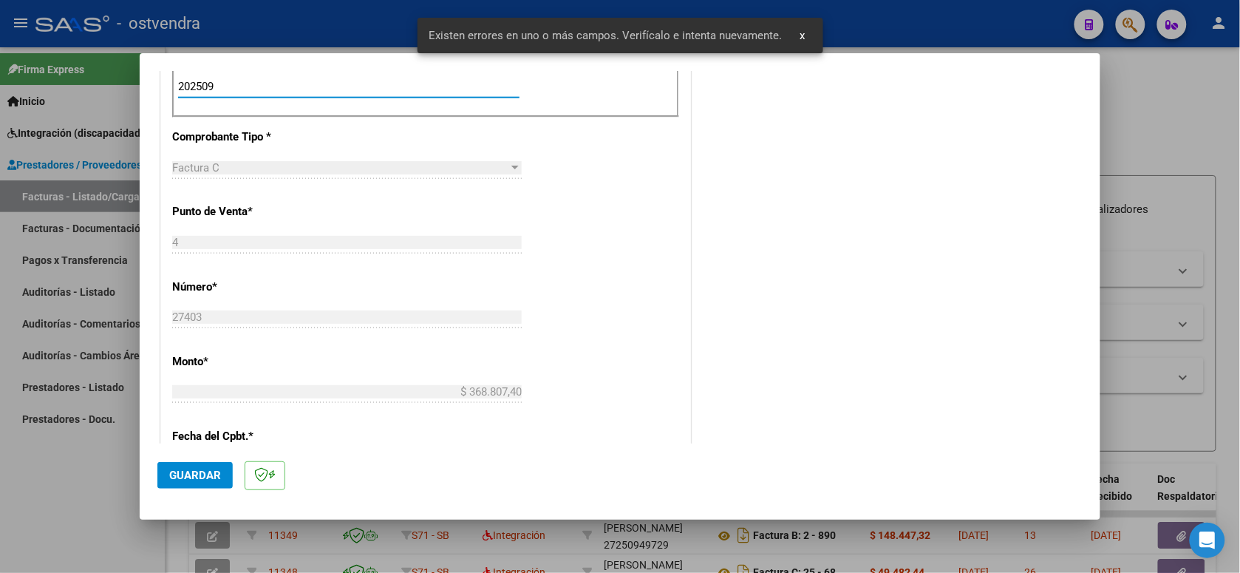
type input "202509"
click at [198, 466] on button "Guardar" at bounding box center [194, 475] width 75 height 27
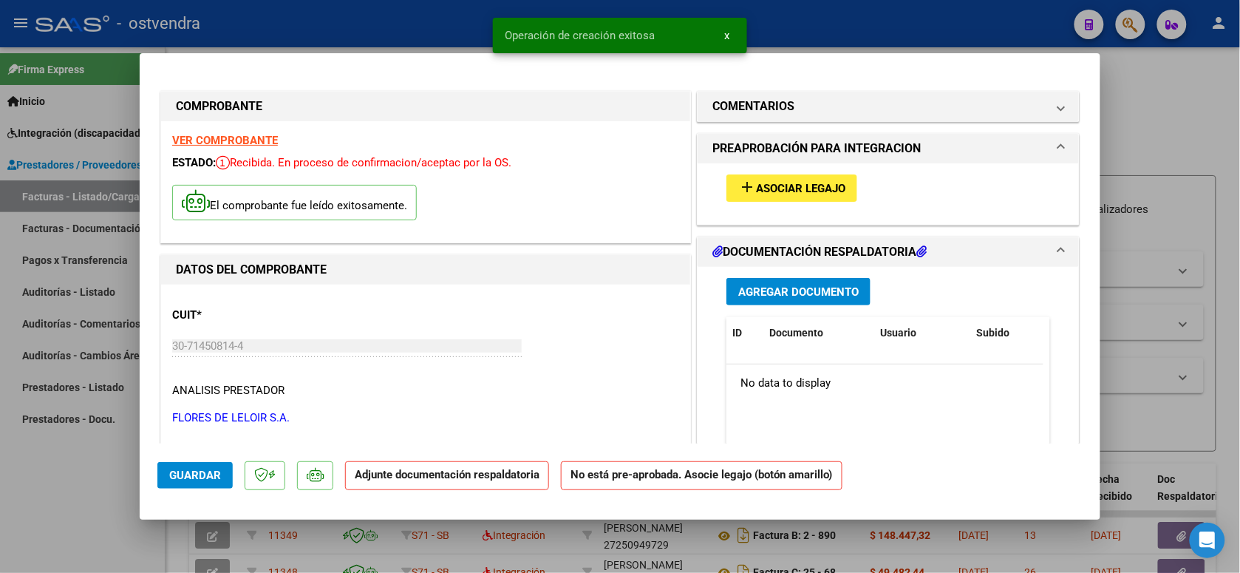
click at [814, 194] on button "add Asociar Legajo" at bounding box center [791, 187] width 131 height 27
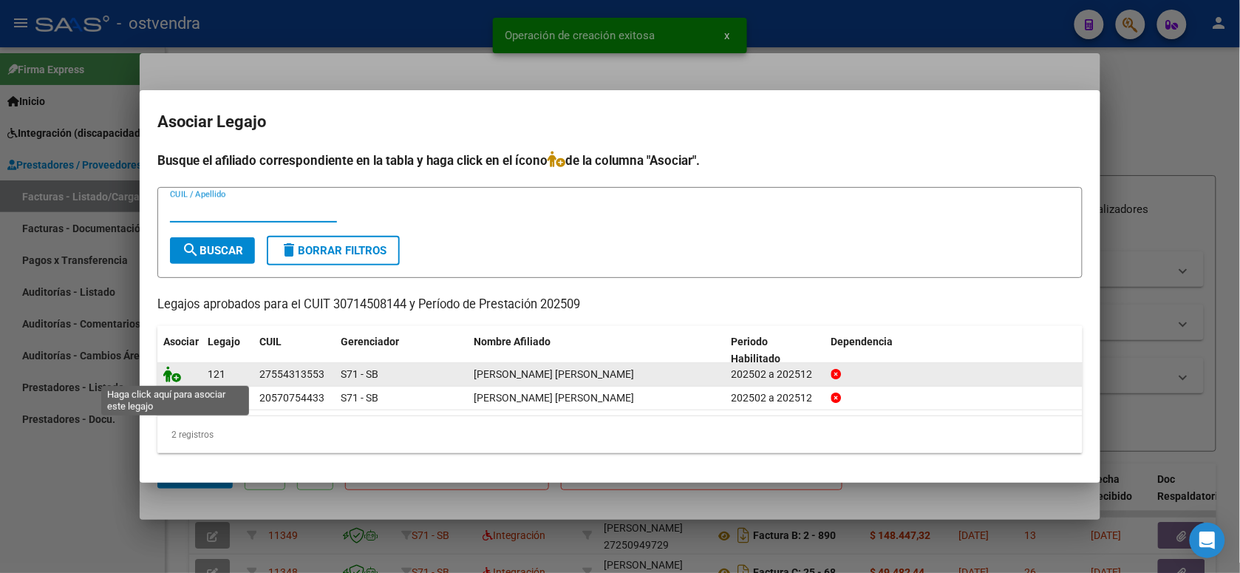
click at [174, 373] on icon at bounding box center [172, 374] width 18 height 16
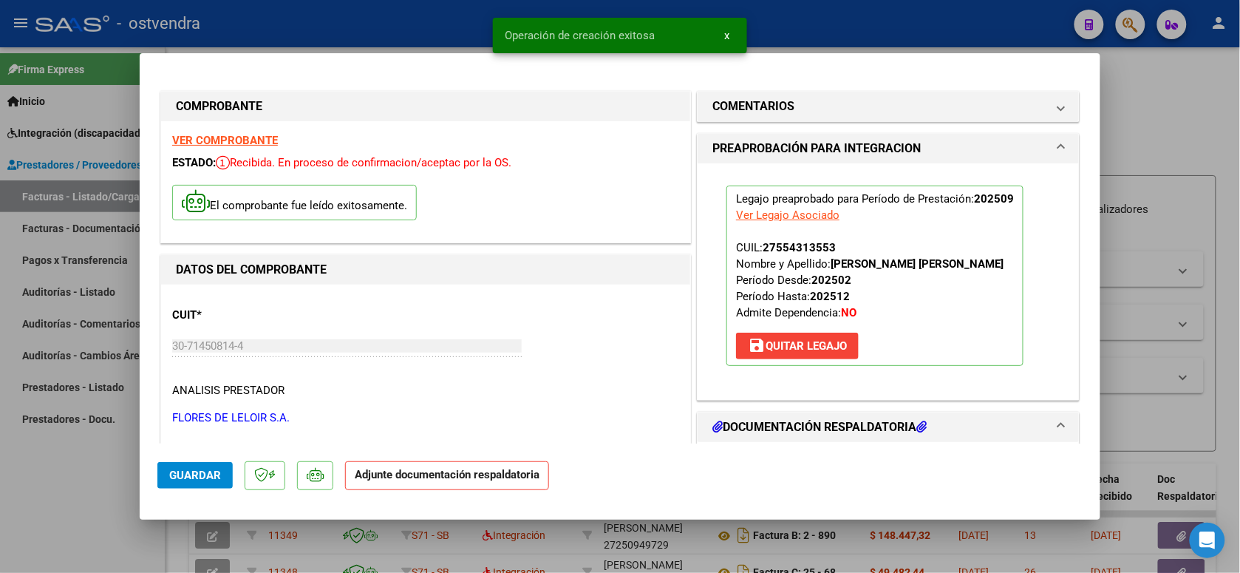
scroll to position [185, 0]
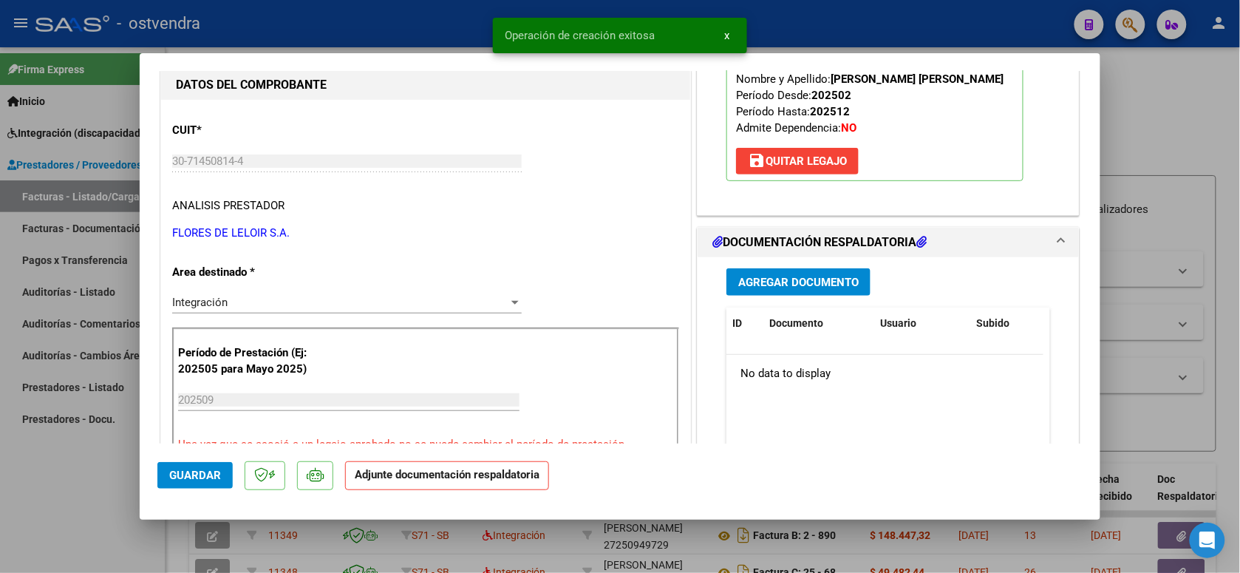
click at [803, 284] on span "Agregar Documento" at bounding box center [798, 282] width 120 height 13
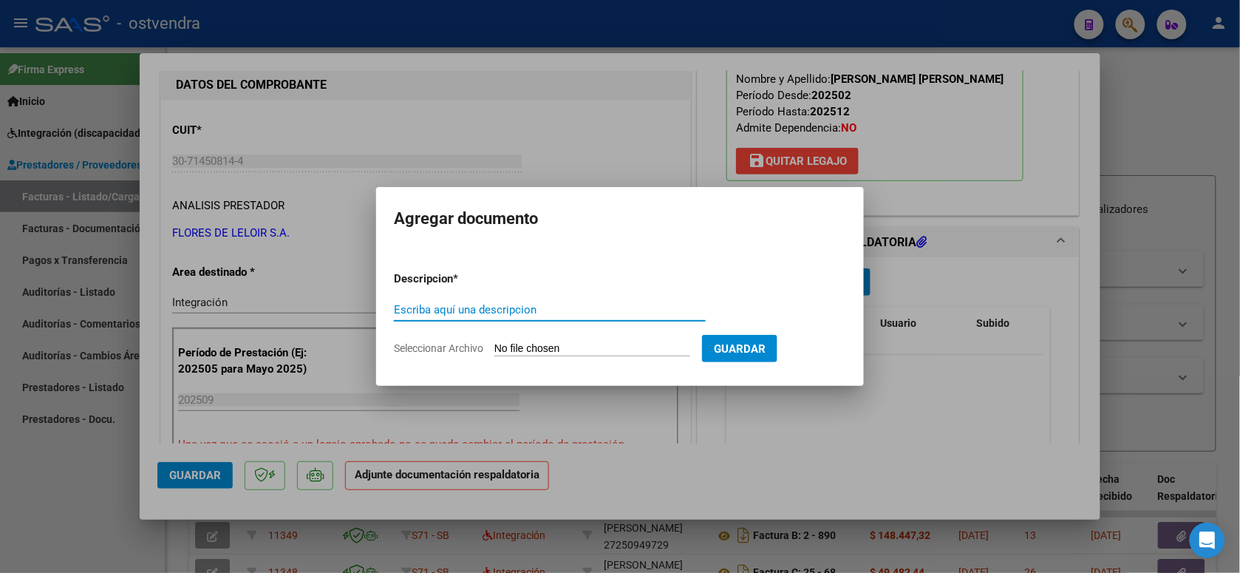
click at [573, 349] on input "Seleccionar Archivo" at bounding box center [592, 349] width 196 height 14
type input "C:\fakepath\ASISTENCIA C-4-27403.pdf"
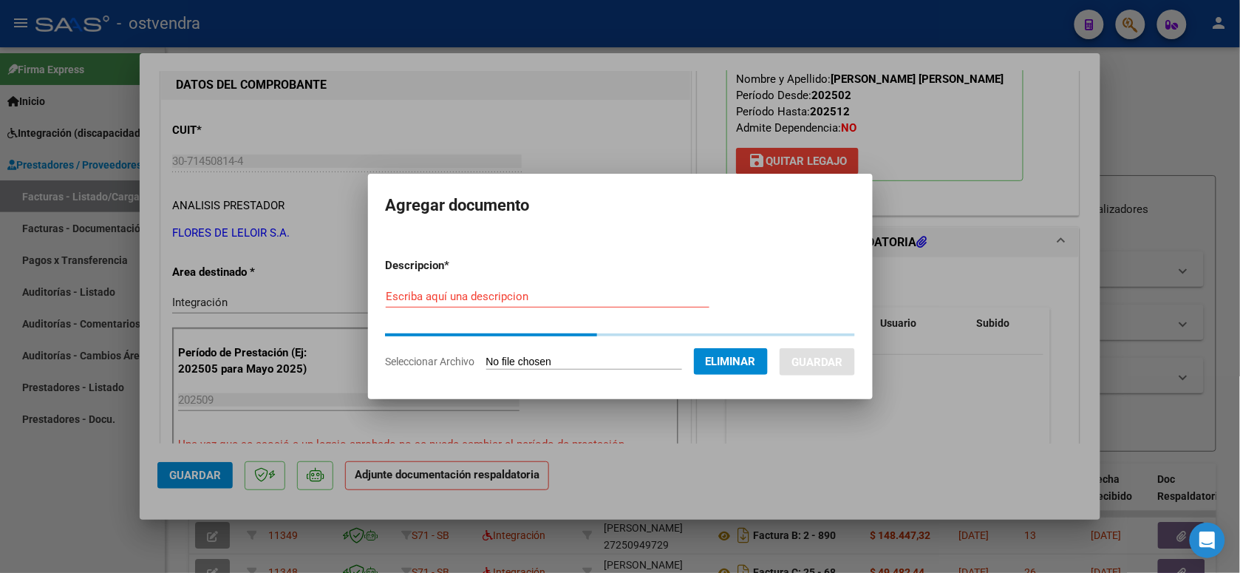
click at [585, 300] on input "Escriba aquí una descripcion" at bounding box center [548, 296] width 324 height 13
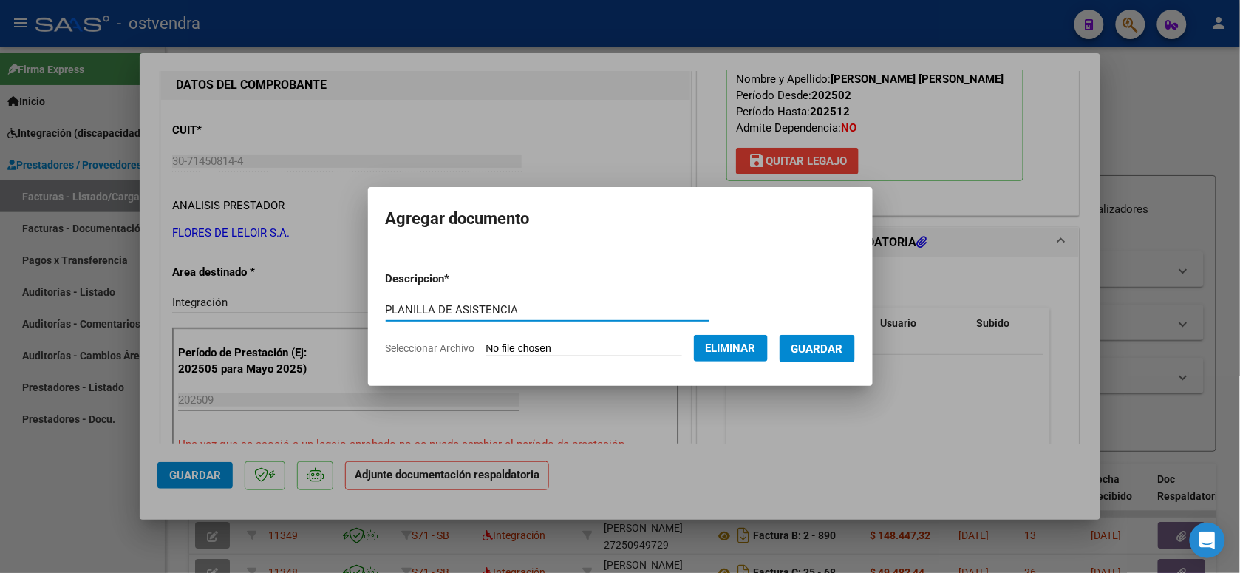
type input "PLANILLA DE ASISTENCIA"
click at [842, 344] on span "Guardar" at bounding box center [817, 348] width 52 height 13
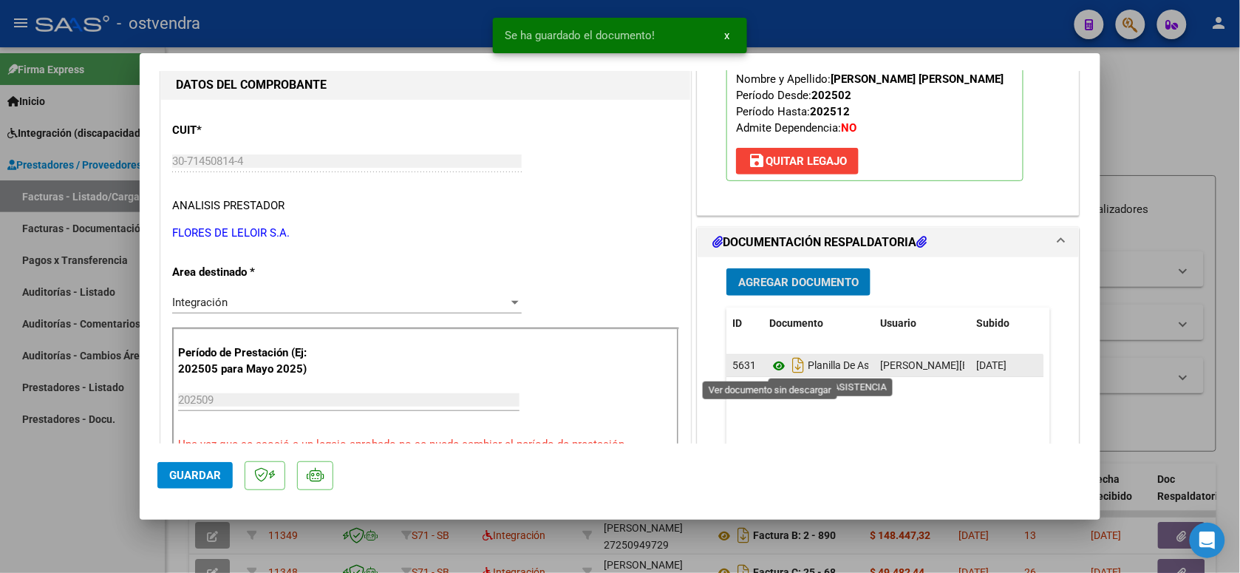
click at [769, 364] on icon at bounding box center [778, 366] width 19 height 18
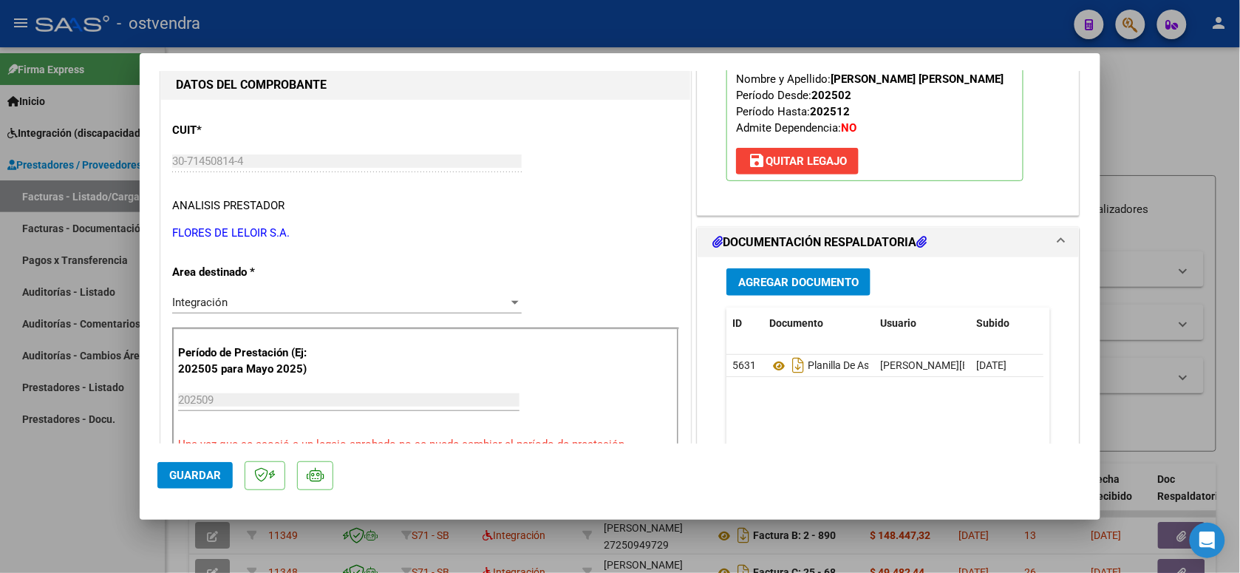
click at [194, 471] on span "Guardar" at bounding box center [195, 474] width 52 height 13
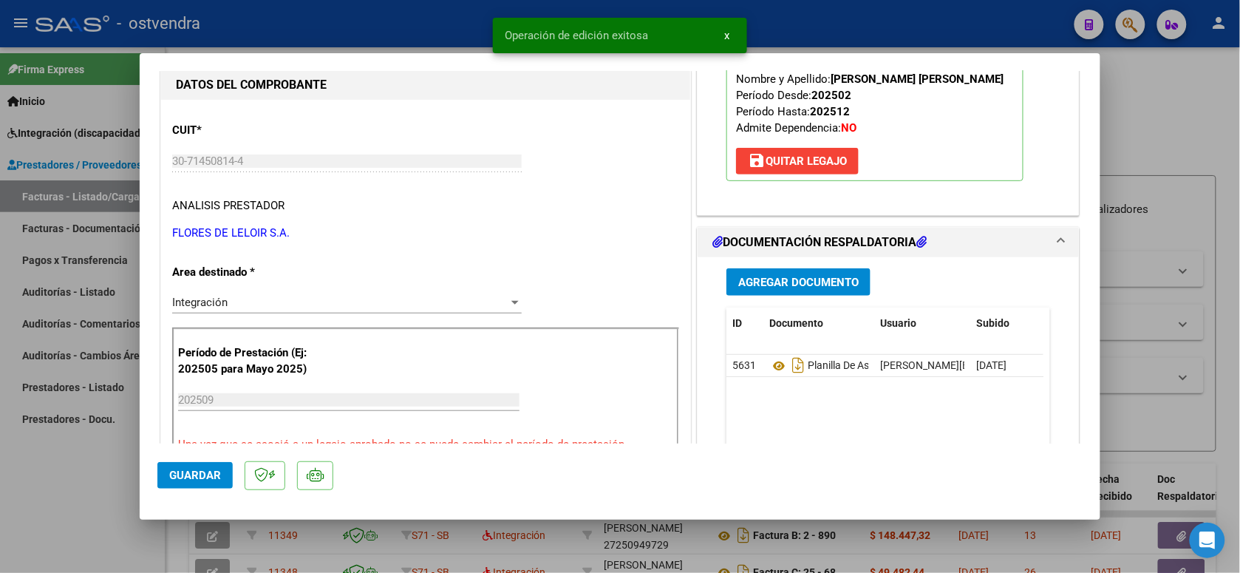
click at [292, 42] on div at bounding box center [620, 286] width 1240 height 573
type input "$ 0,00"
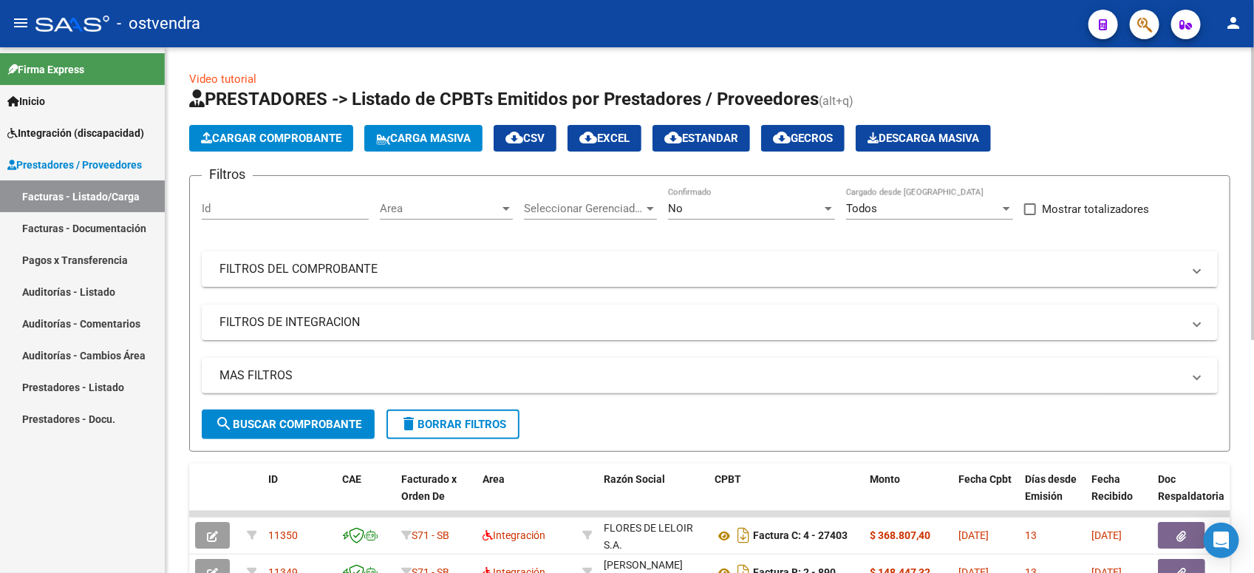
click at [229, 128] on button "Cargar Comprobante" at bounding box center [271, 138] width 164 height 27
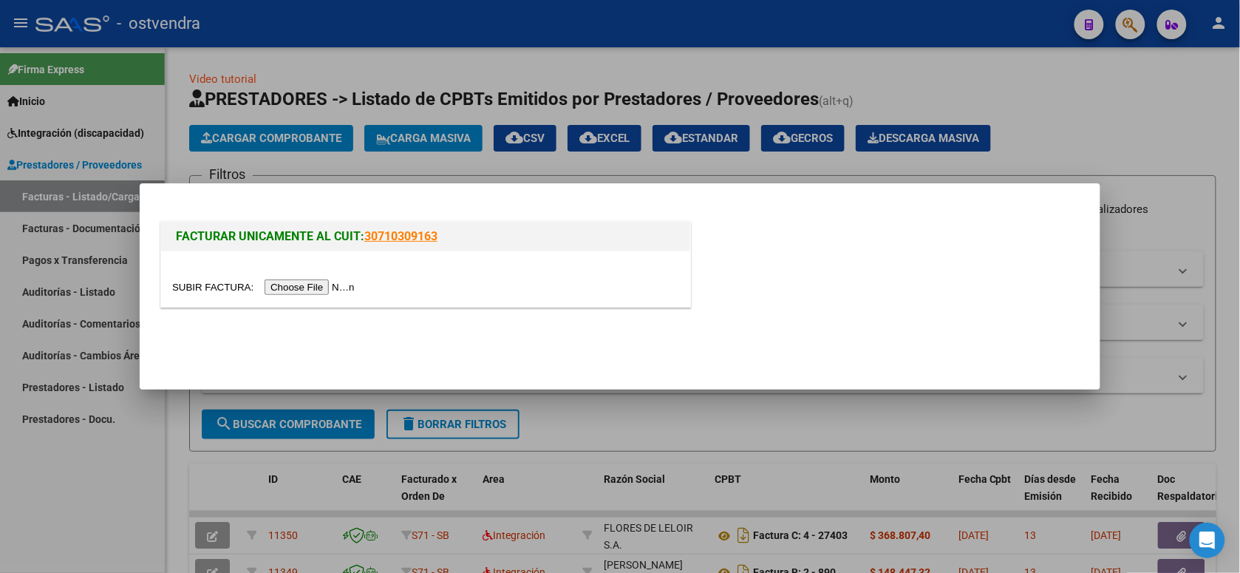
click at [290, 282] on input "file" at bounding box center [265, 287] width 187 height 16
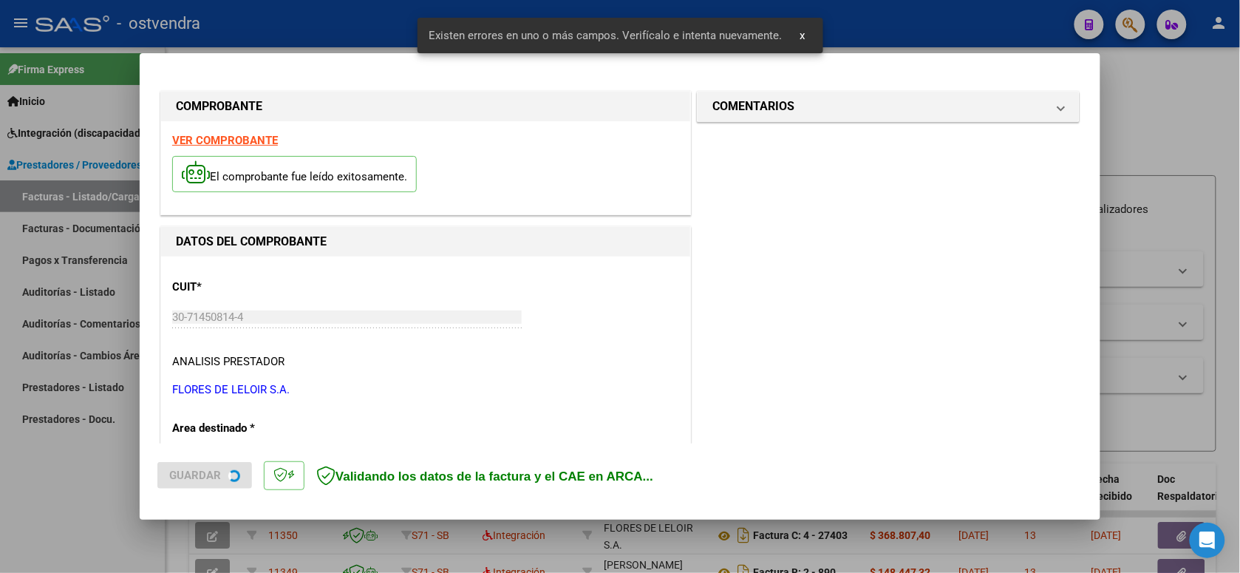
scroll to position [330, 0]
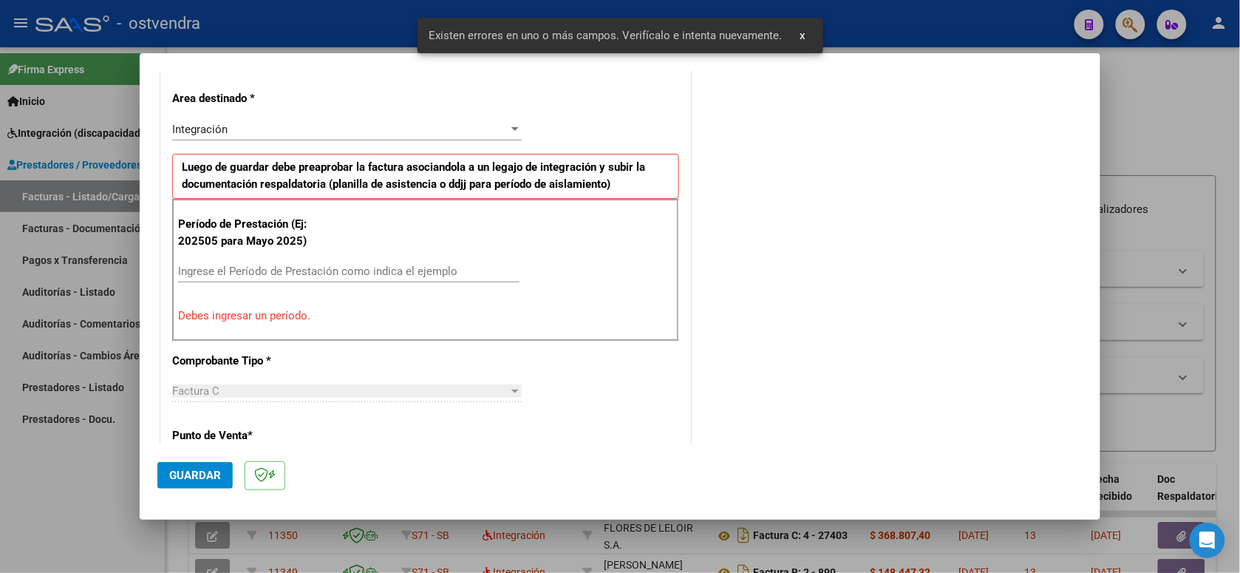
click at [389, 273] on input "Ingrese el Período de Prestación como indica el ejemplo" at bounding box center [348, 271] width 341 height 13
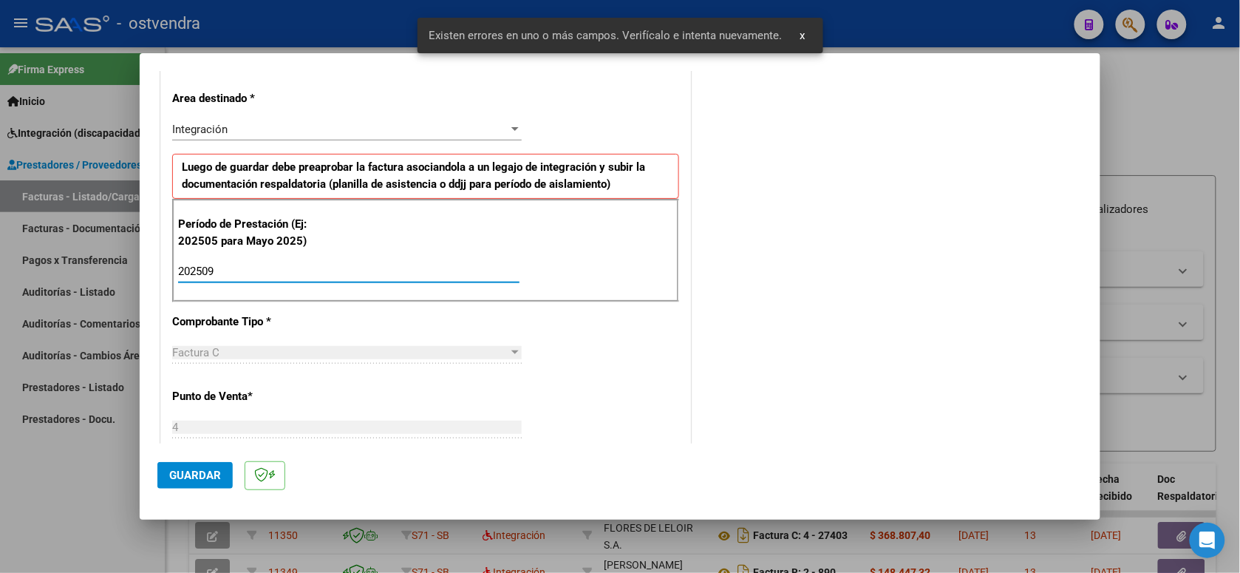
scroll to position [422, 0]
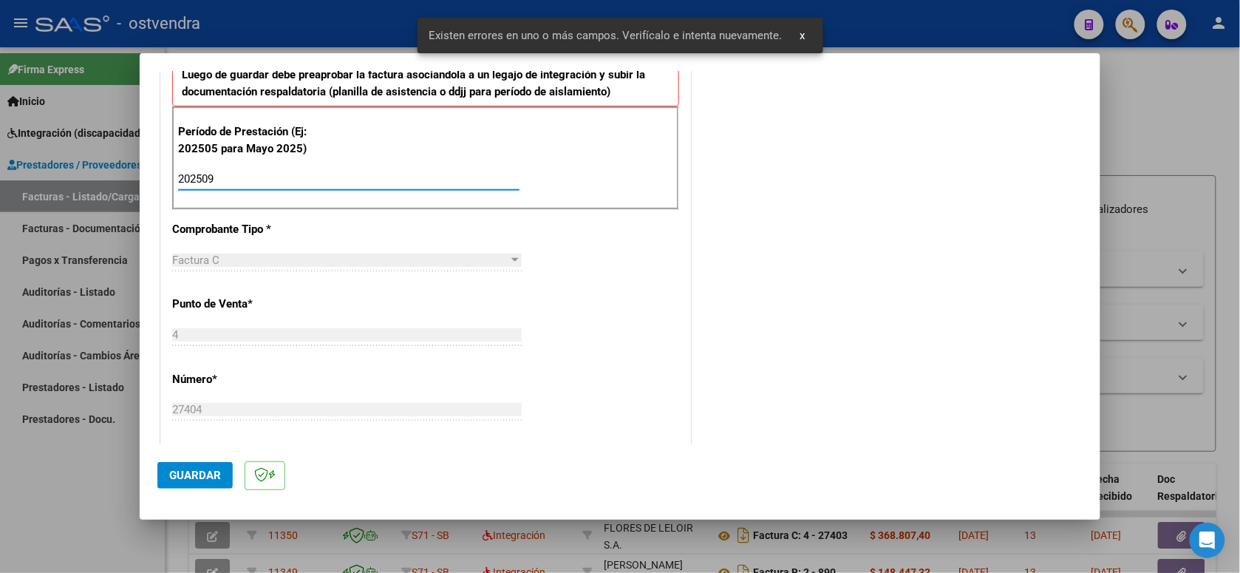
type input "202509"
click at [207, 468] on span "Guardar" at bounding box center [195, 474] width 52 height 13
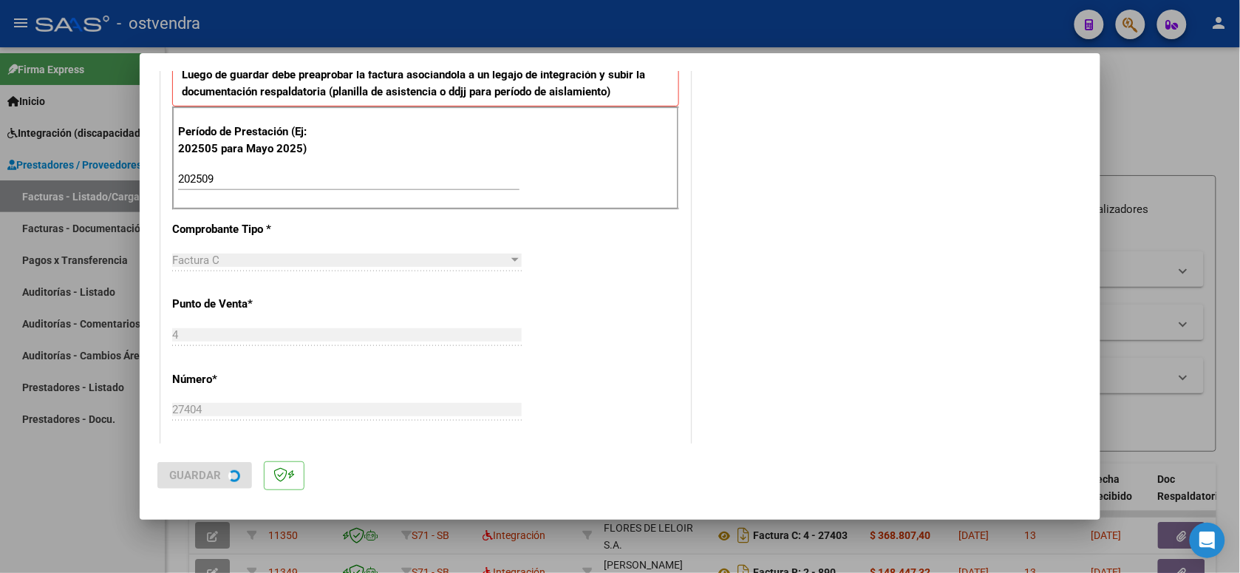
scroll to position [0, 0]
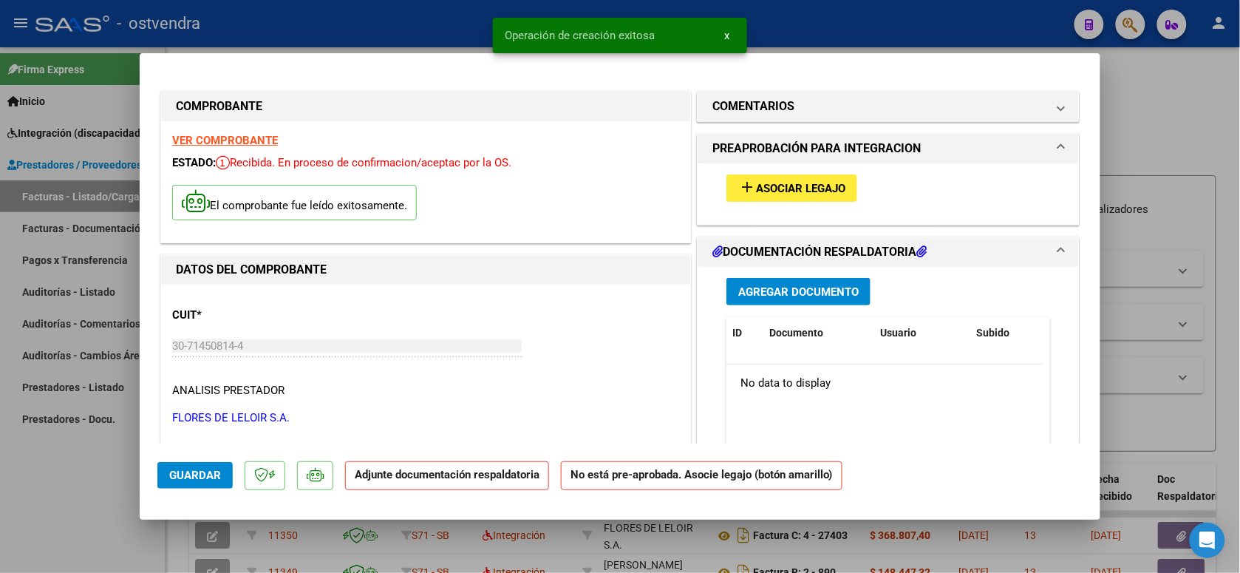
click at [805, 197] on button "add Asociar Legajo" at bounding box center [791, 187] width 131 height 27
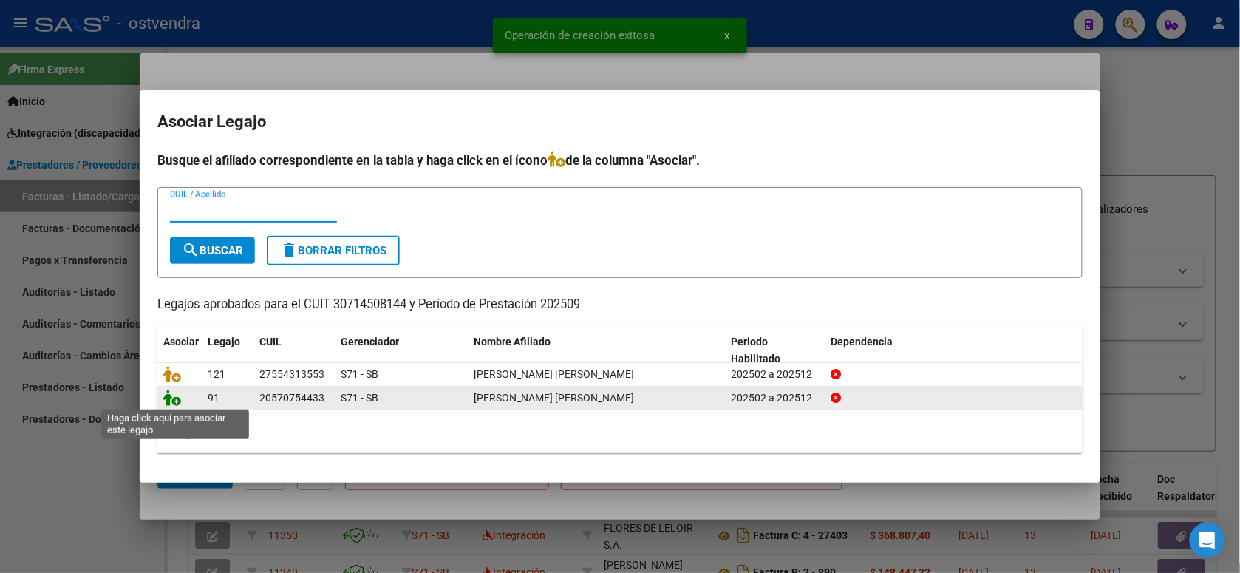
click at [170, 400] on icon at bounding box center [172, 397] width 18 height 16
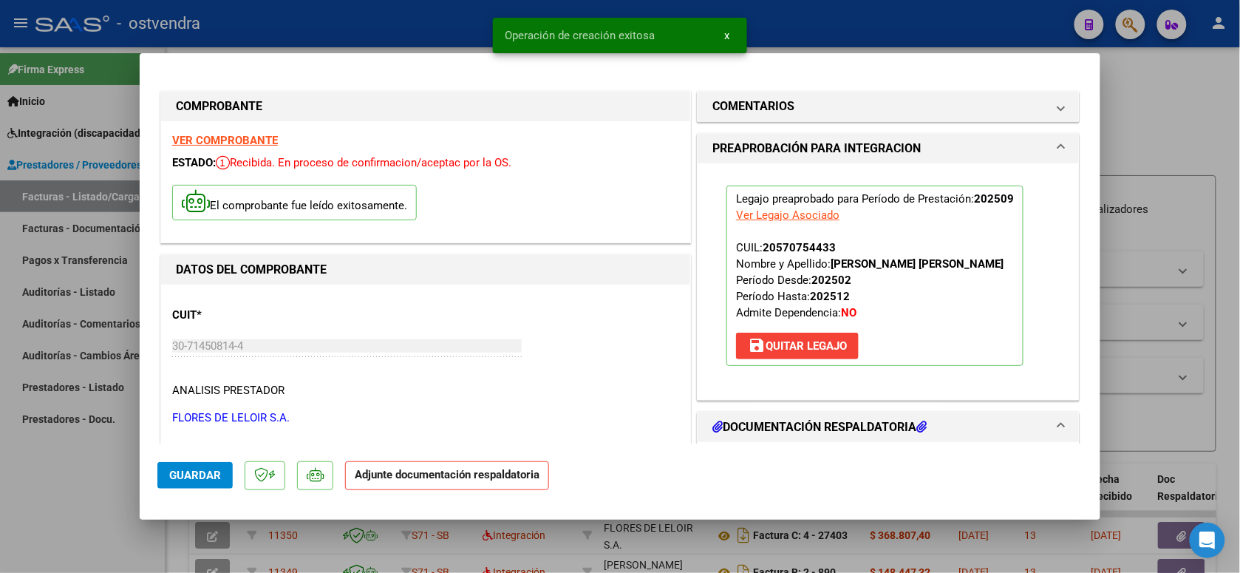
scroll to position [185, 0]
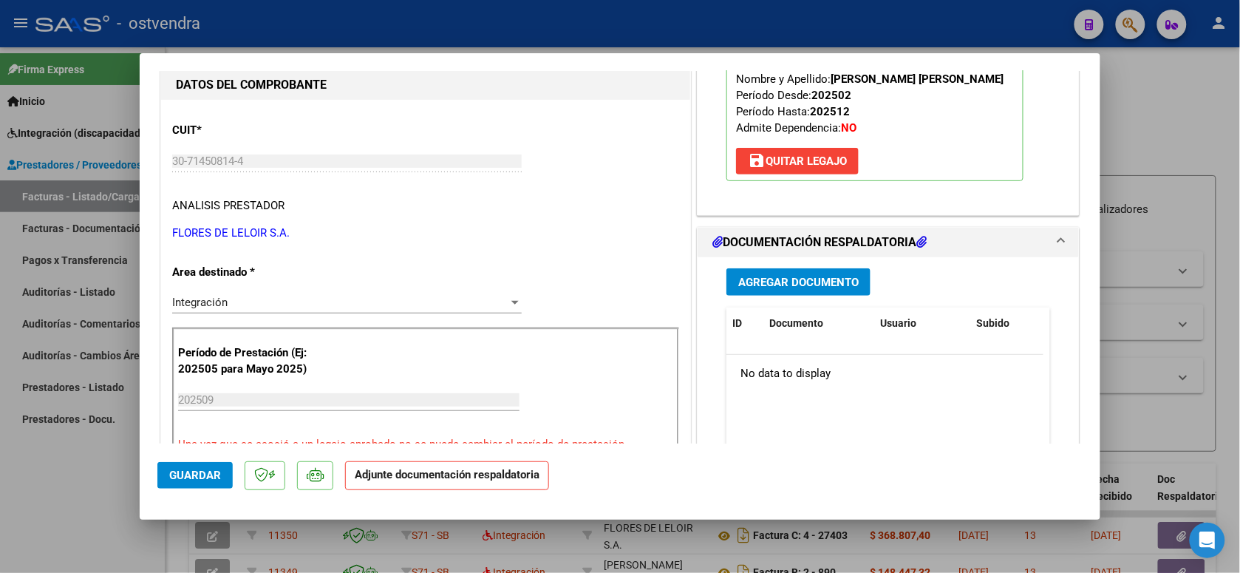
click at [840, 278] on span "Agregar Documento" at bounding box center [798, 282] width 120 height 13
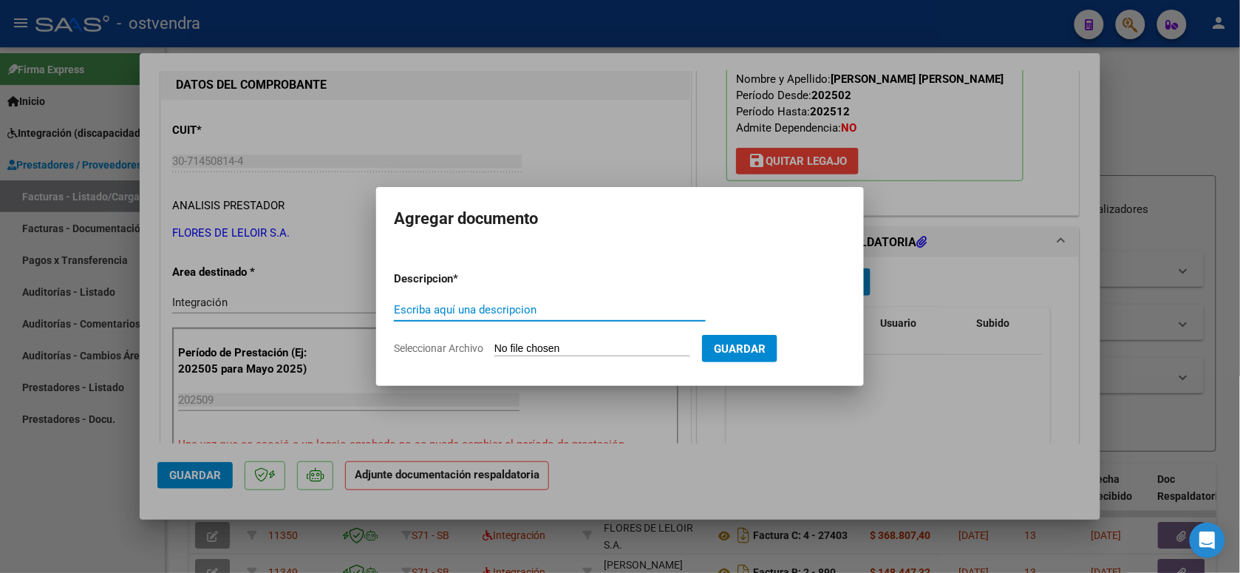
click at [604, 350] on input "Seleccionar Archivo" at bounding box center [592, 349] width 196 height 14
type input "C:\fakepath\ASISTENCIA C-4-27404.pdf"
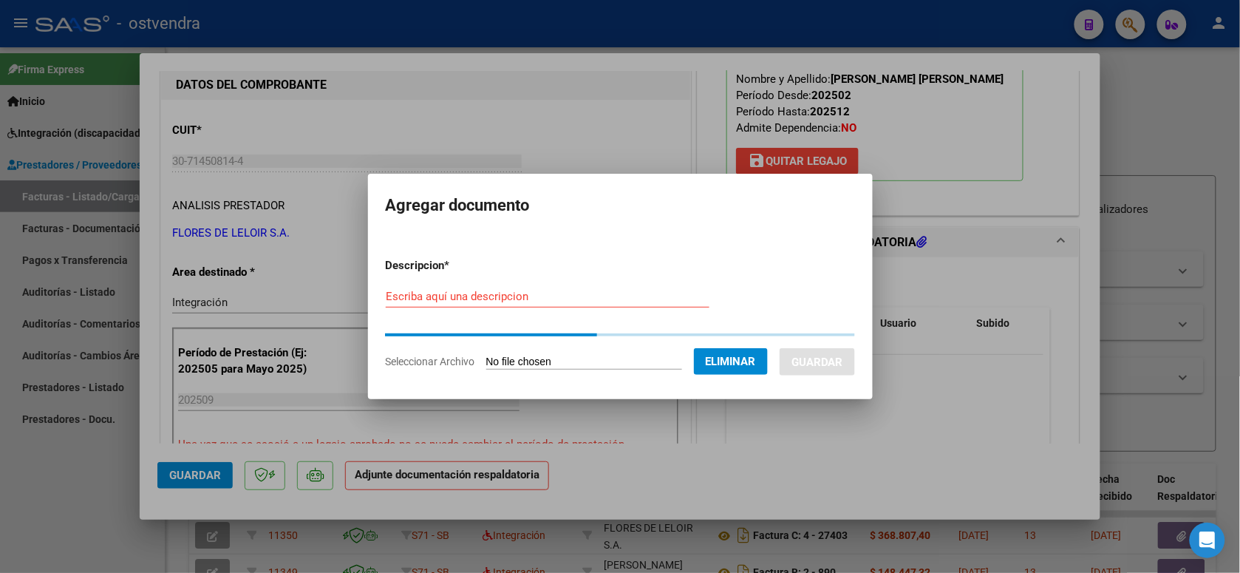
click at [508, 287] on div "Escriba aquí una descripcion" at bounding box center [548, 296] width 324 height 22
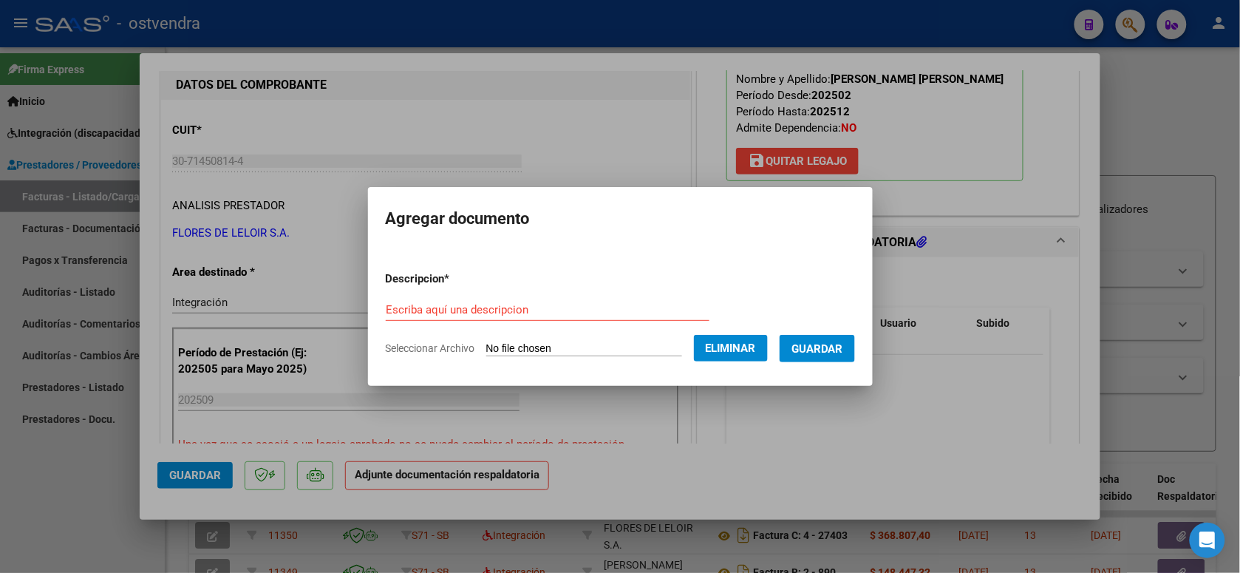
click at [517, 301] on div "Escriba aquí una descripcion" at bounding box center [548, 310] width 324 height 22
type input "PLANILLA DE ASISTENCIA"
click at [814, 340] on button "Guardar" at bounding box center [817, 348] width 75 height 27
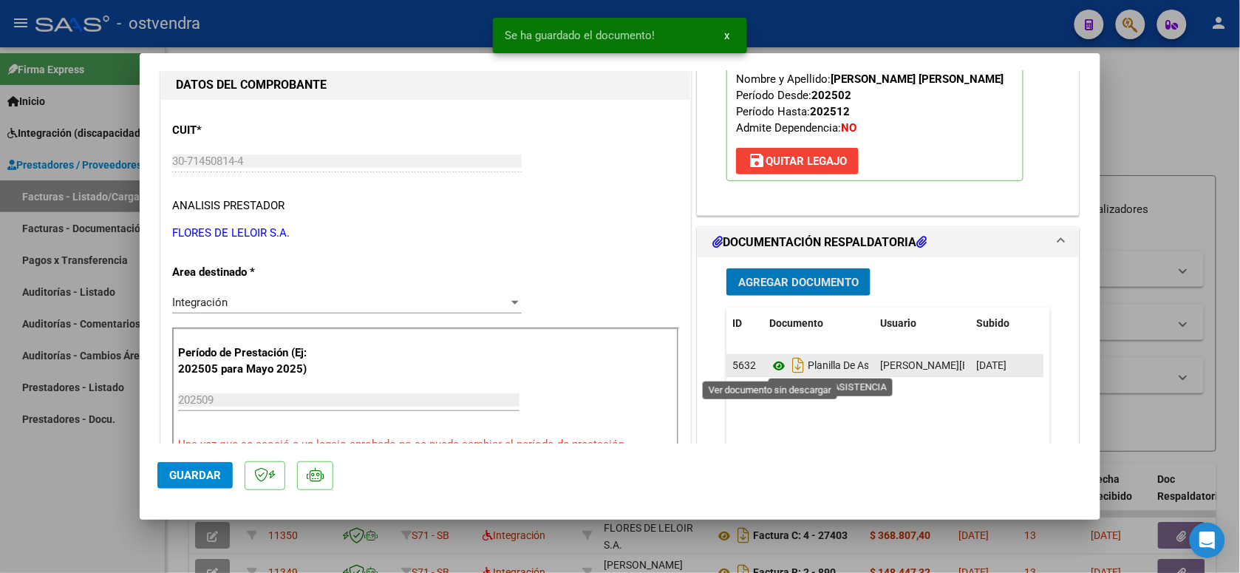
click at [772, 363] on icon at bounding box center [778, 366] width 19 height 18
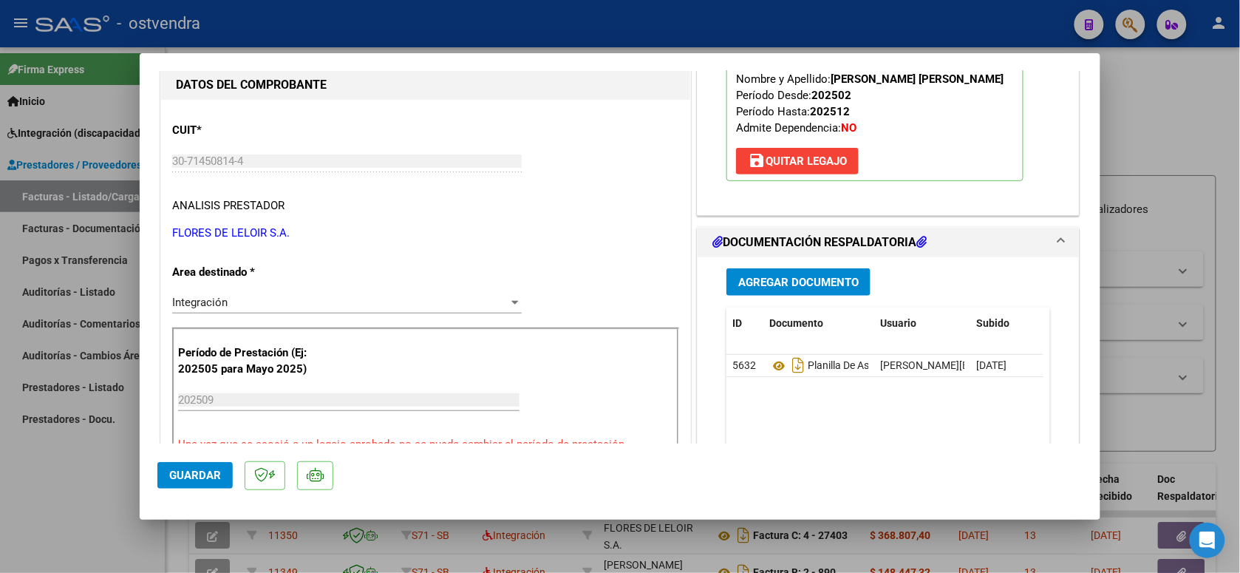
click at [203, 475] on span "Guardar" at bounding box center [195, 474] width 52 height 13
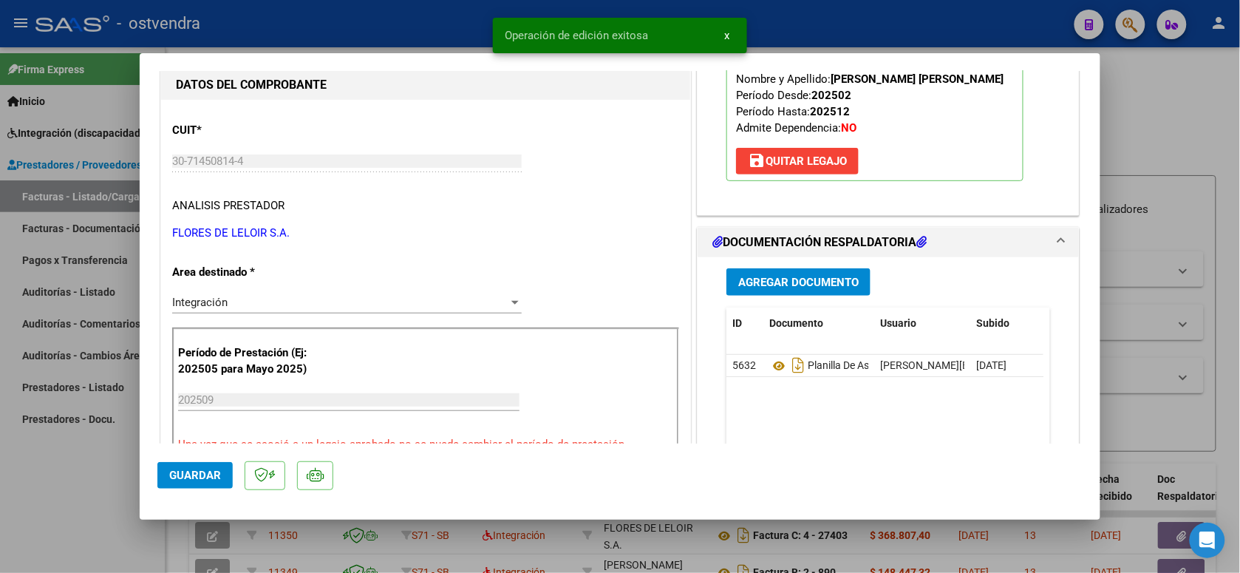
click at [377, 30] on div at bounding box center [620, 286] width 1240 height 573
type input "$ 0,00"
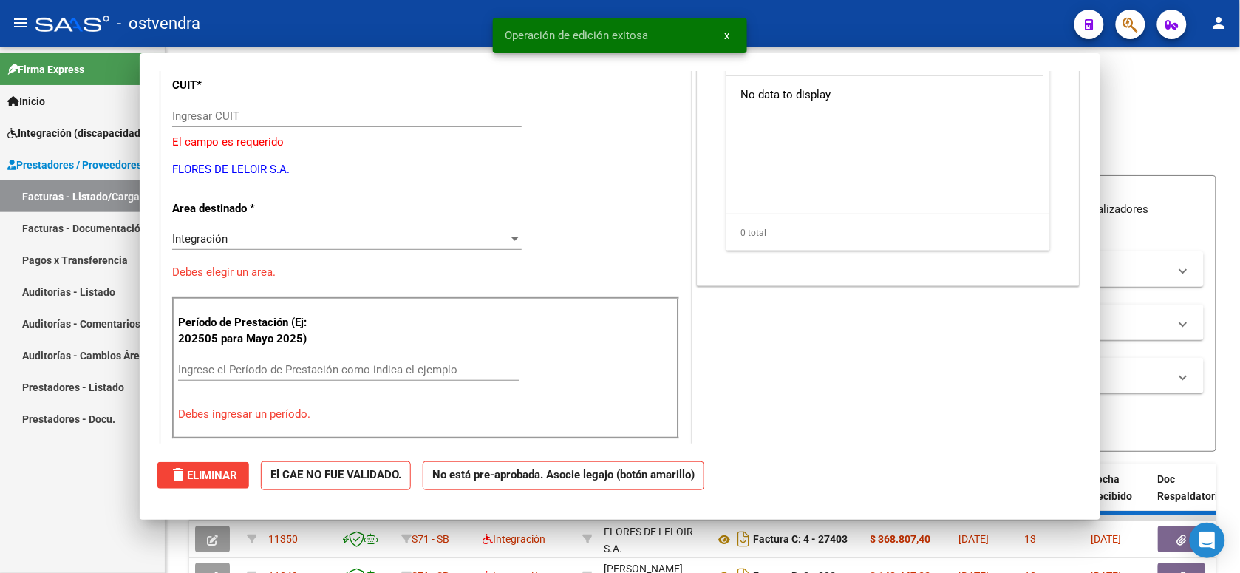
scroll to position [139, 0]
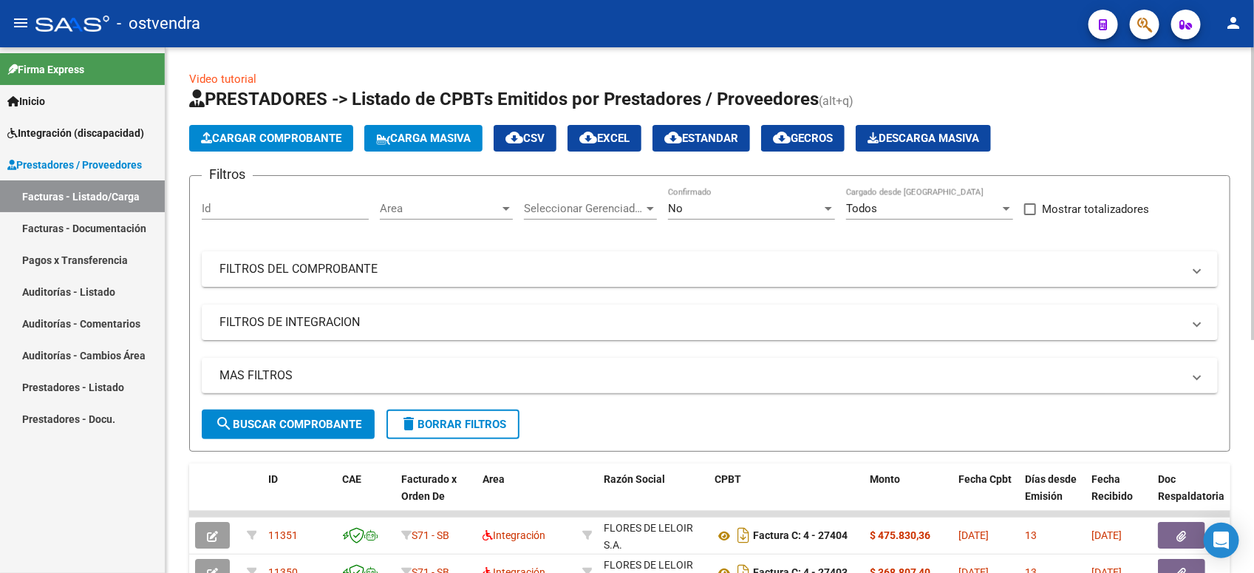
click at [297, 137] on span "Cargar Comprobante" at bounding box center [271, 138] width 140 height 13
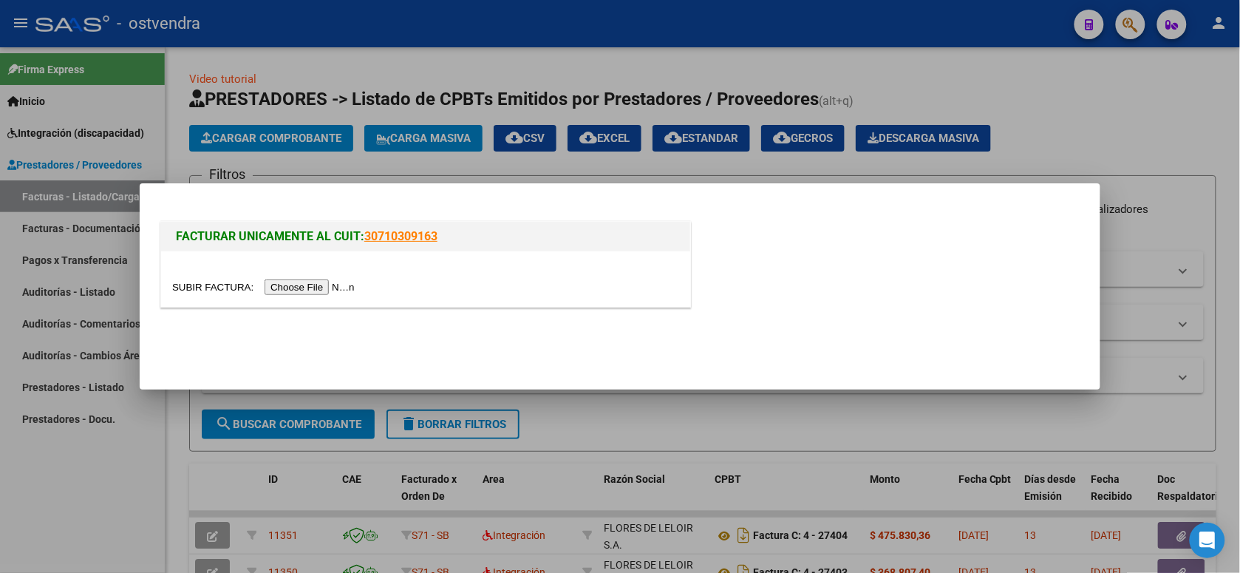
click at [307, 284] on input "file" at bounding box center [265, 287] width 187 height 16
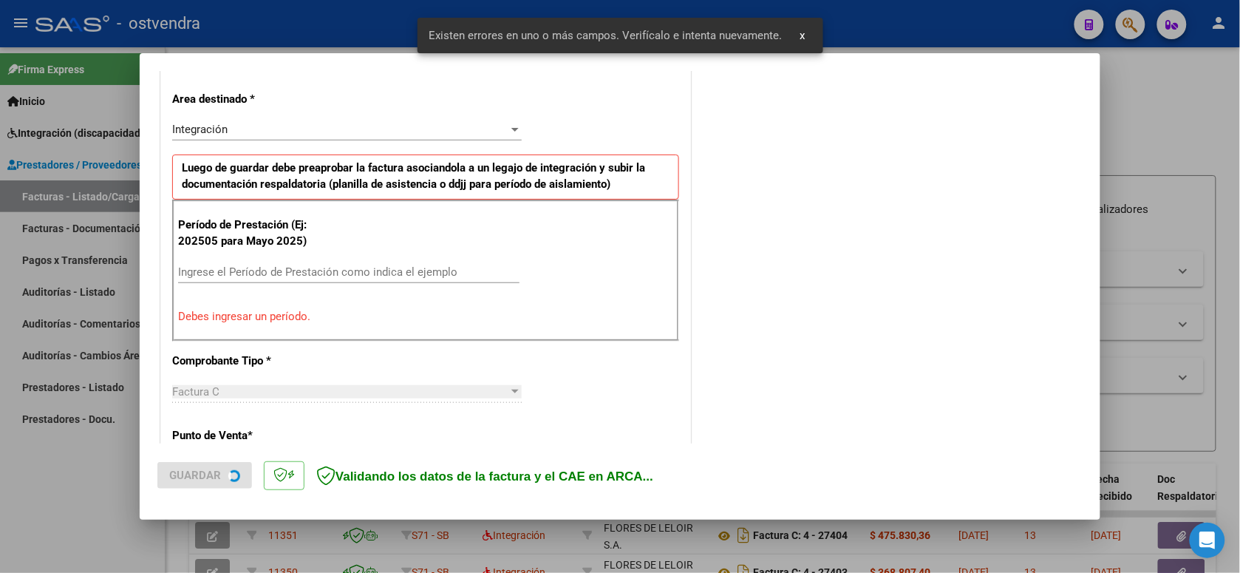
scroll to position [330, 0]
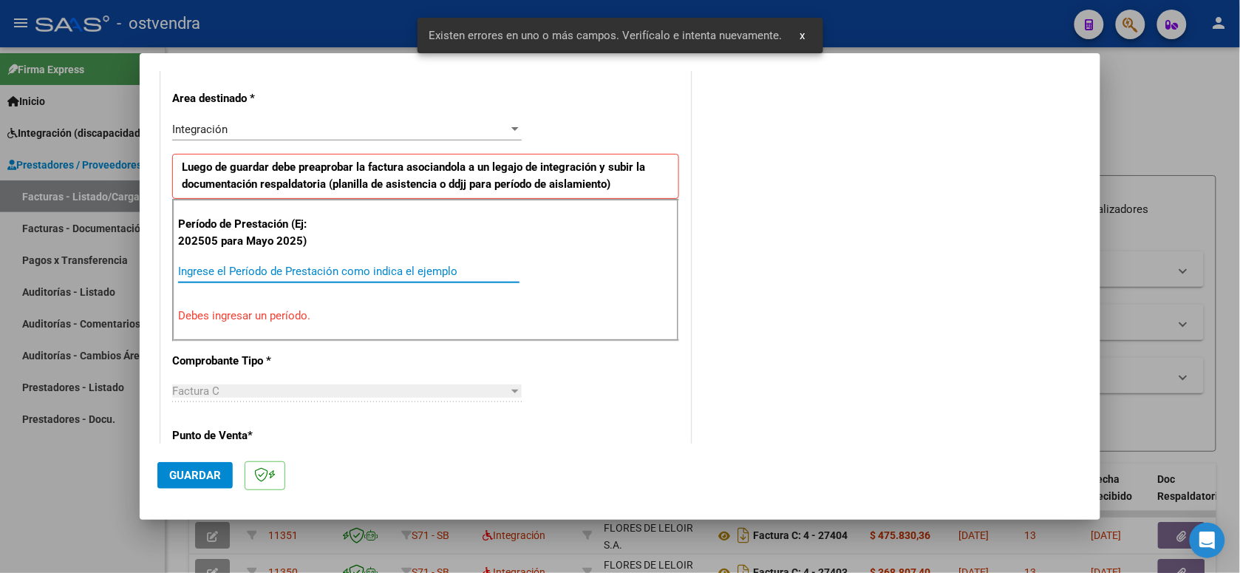
click at [301, 267] on input "Ingrese el Período de Prestación como indica el ejemplo" at bounding box center [348, 271] width 341 height 13
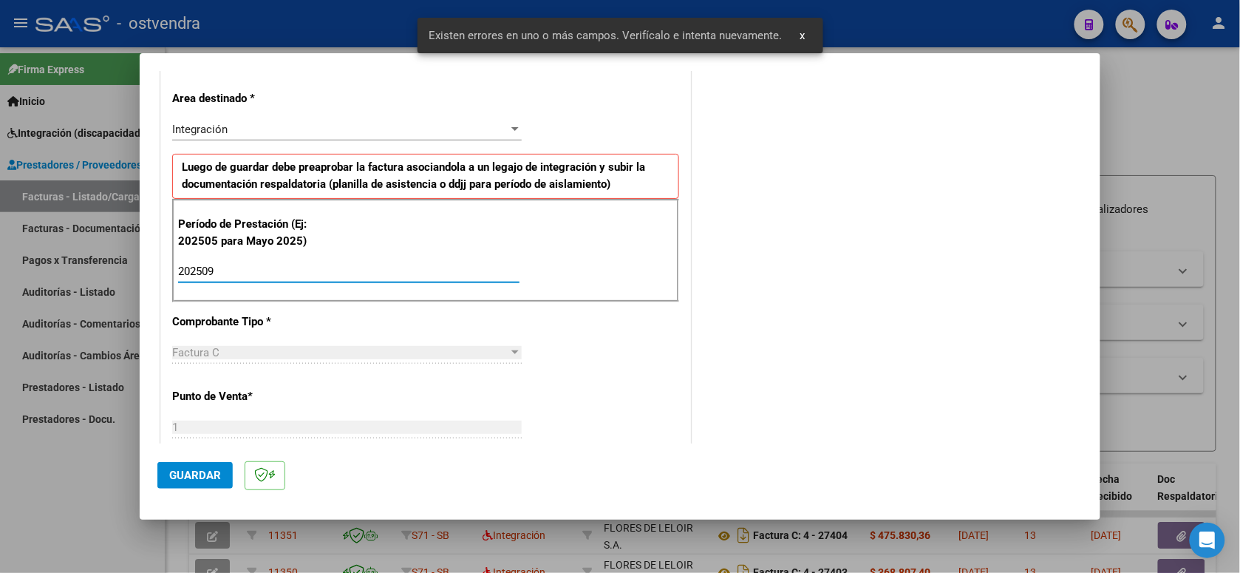
type input "202509"
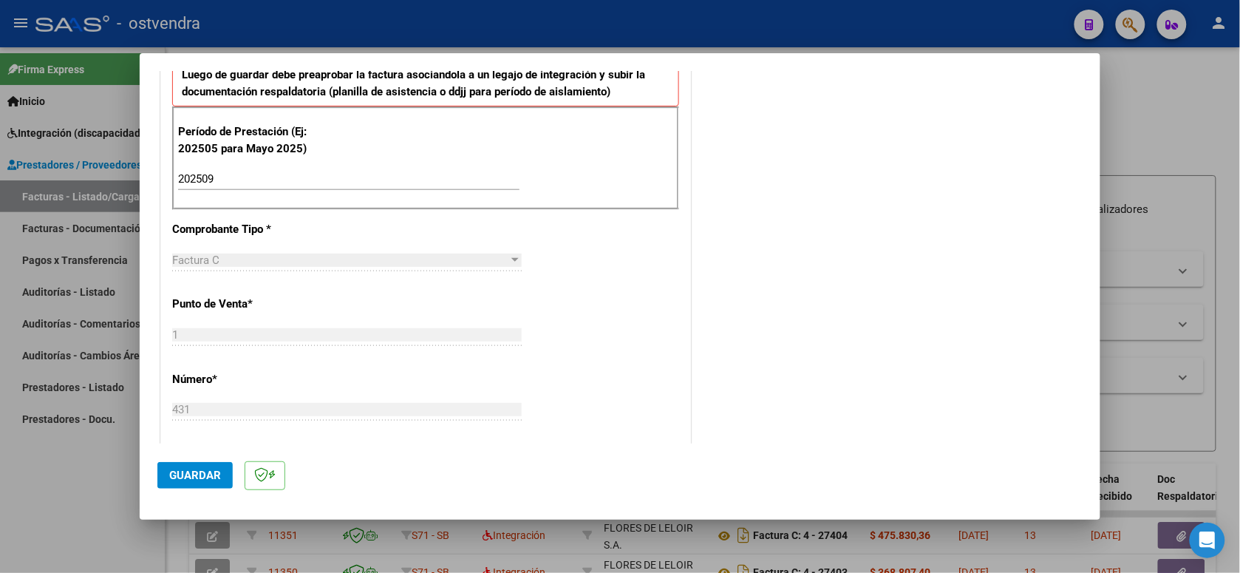
click at [202, 474] on span "Guardar" at bounding box center [195, 474] width 52 height 13
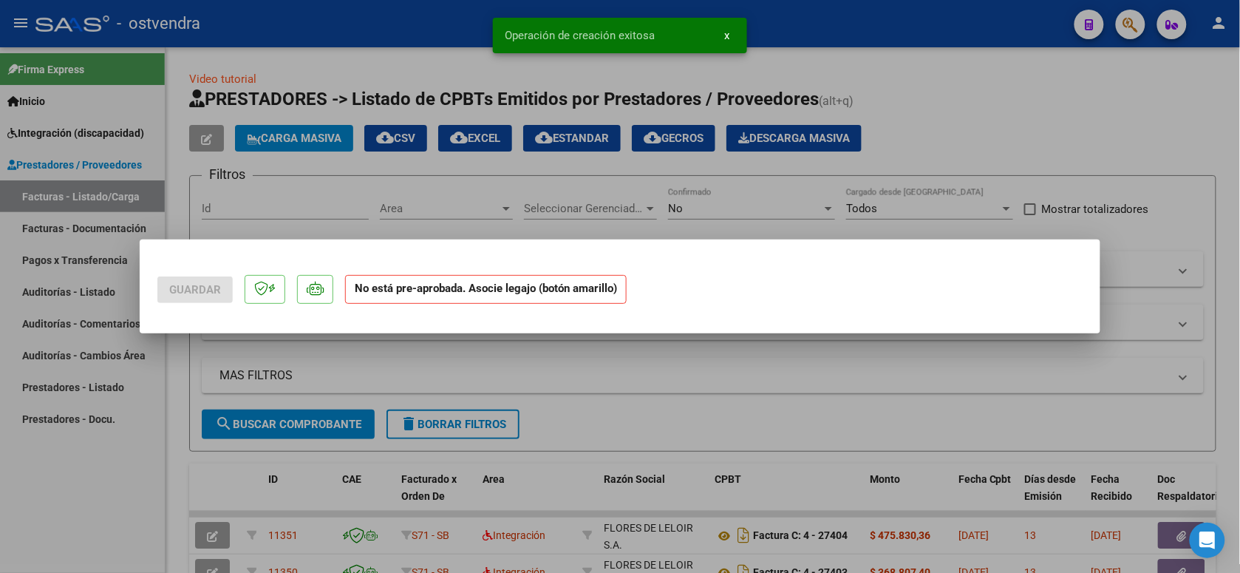
scroll to position [0, 0]
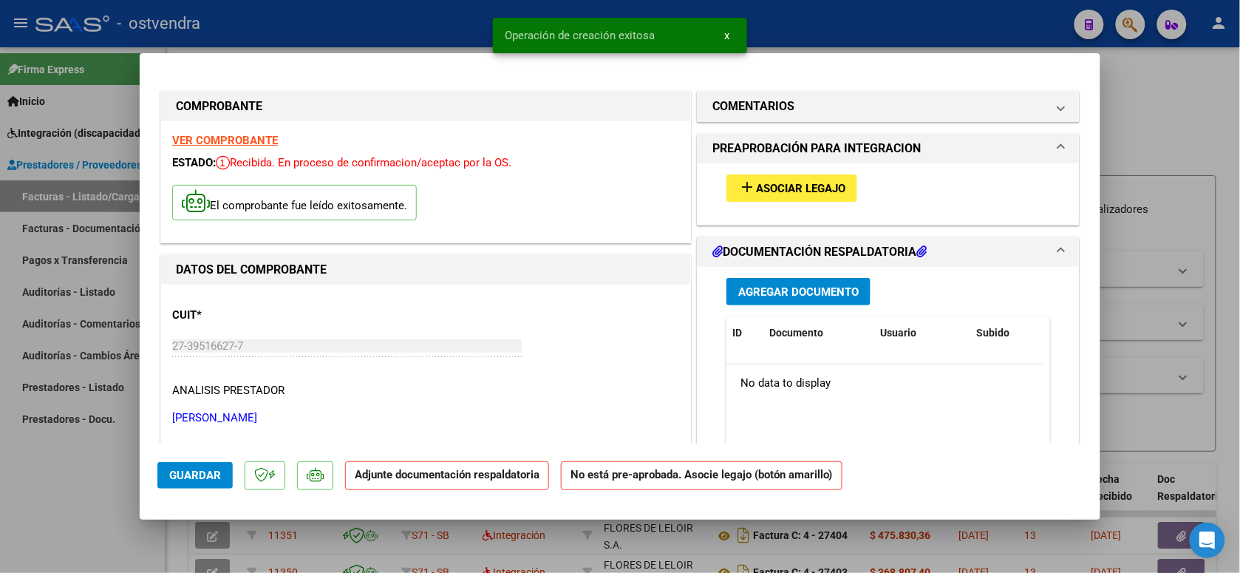
click at [793, 183] on span "Asociar Legajo" at bounding box center [800, 188] width 89 height 13
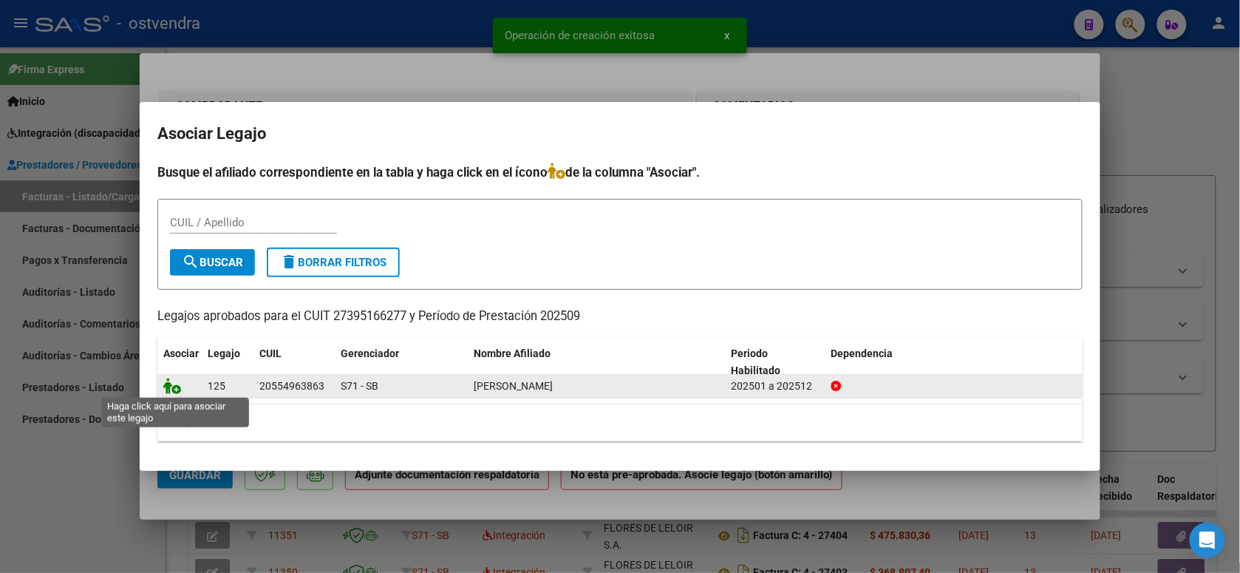
click at [177, 385] on icon at bounding box center [172, 386] width 18 height 16
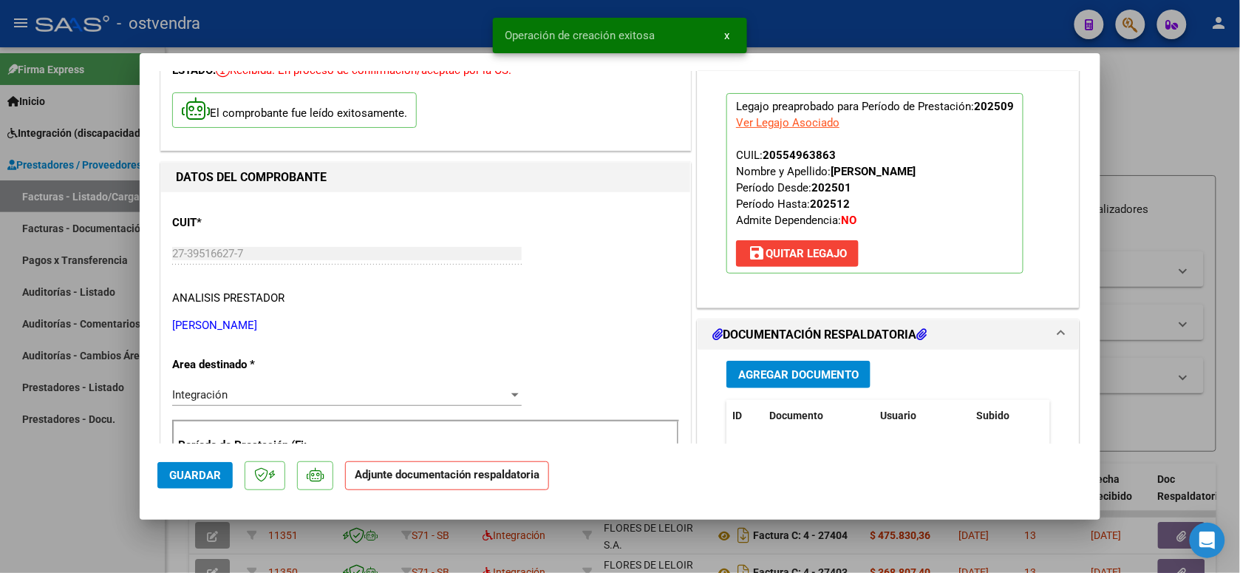
scroll to position [185, 0]
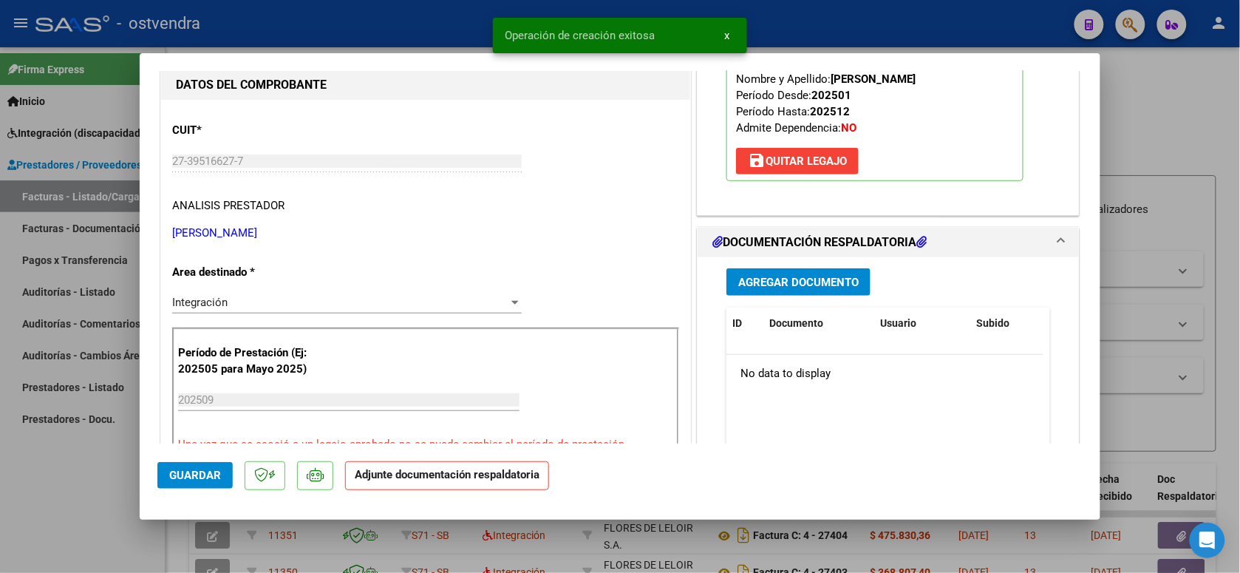
click at [828, 281] on span "Agregar Documento" at bounding box center [798, 282] width 120 height 13
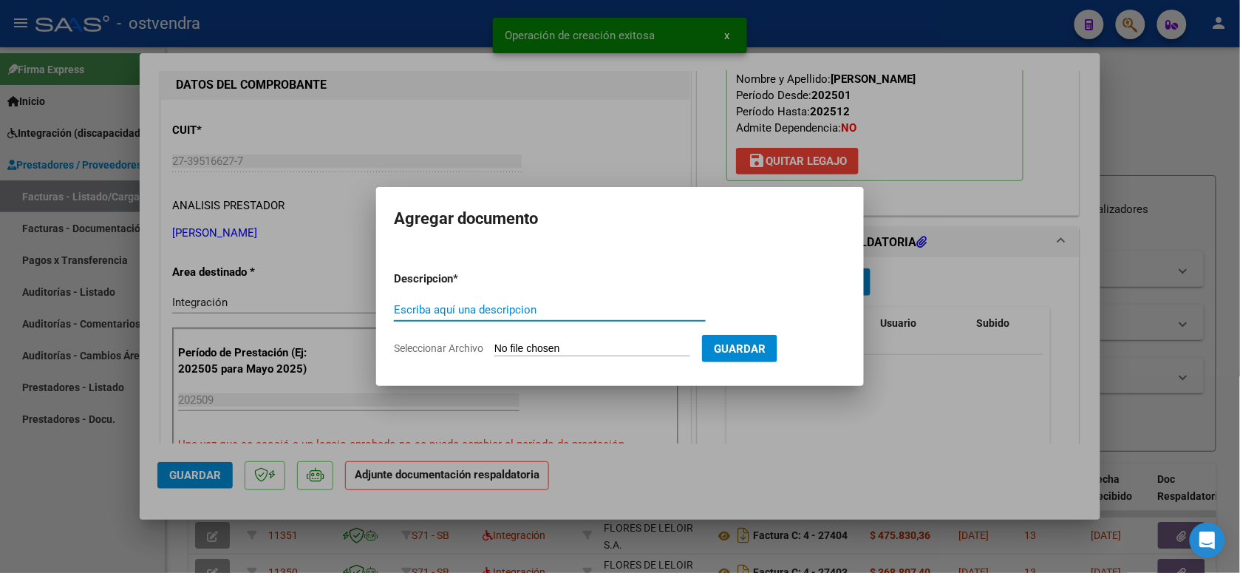
click at [570, 348] on input "Seleccionar Archivo" at bounding box center [592, 349] width 196 height 14
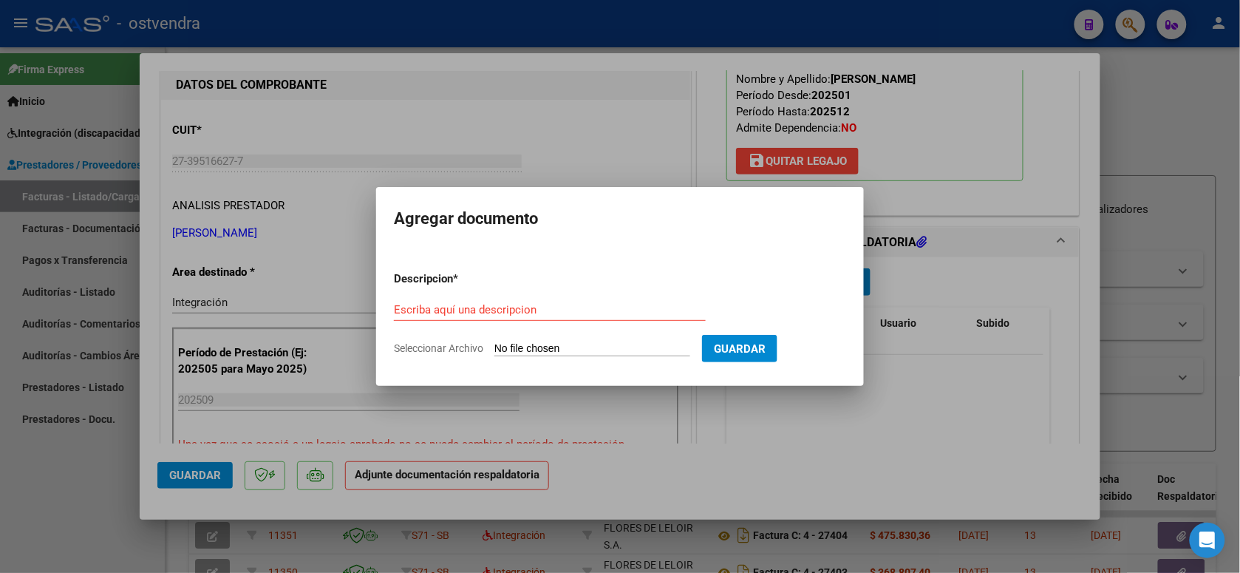
type input "C:\fakepath\ASISTENCIA C-1-431.pdf"
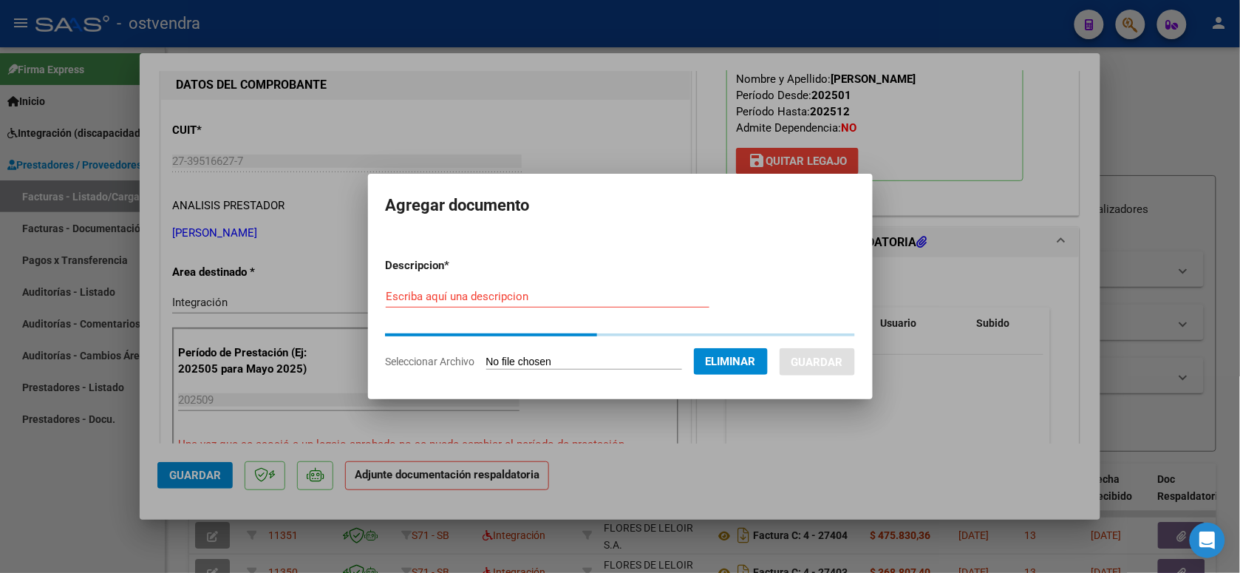
click at [493, 298] on input "Escriba aquí una descripcion" at bounding box center [548, 296] width 324 height 13
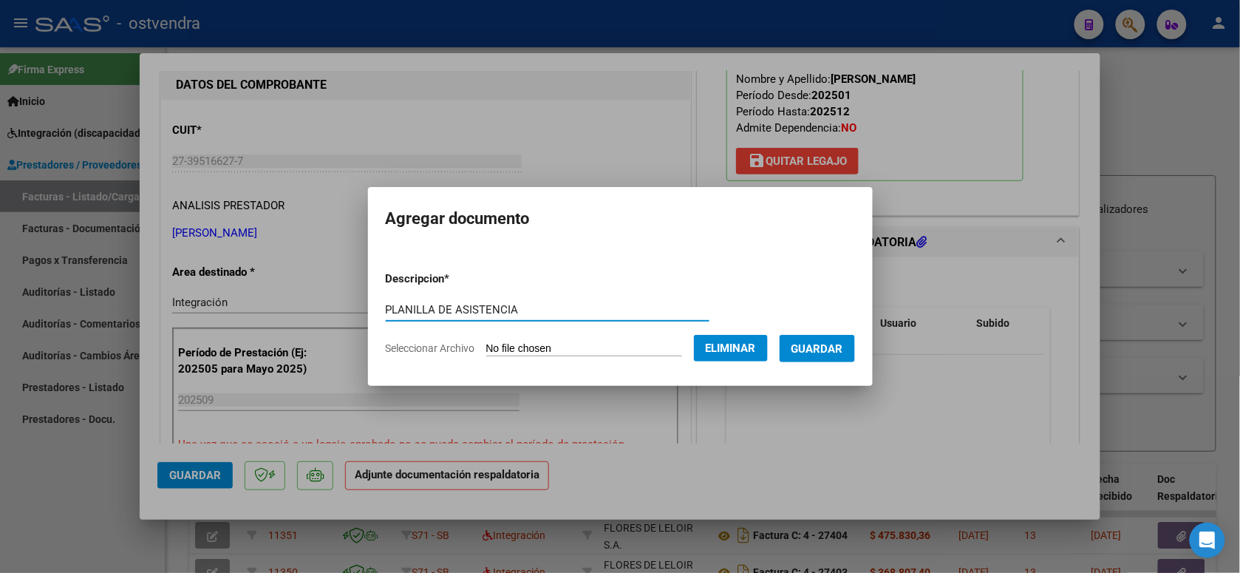
type input "PLANILLA DE ASISTENCIA"
click at [819, 340] on button "Guardar" at bounding box center [817, 348] width 75 height 27
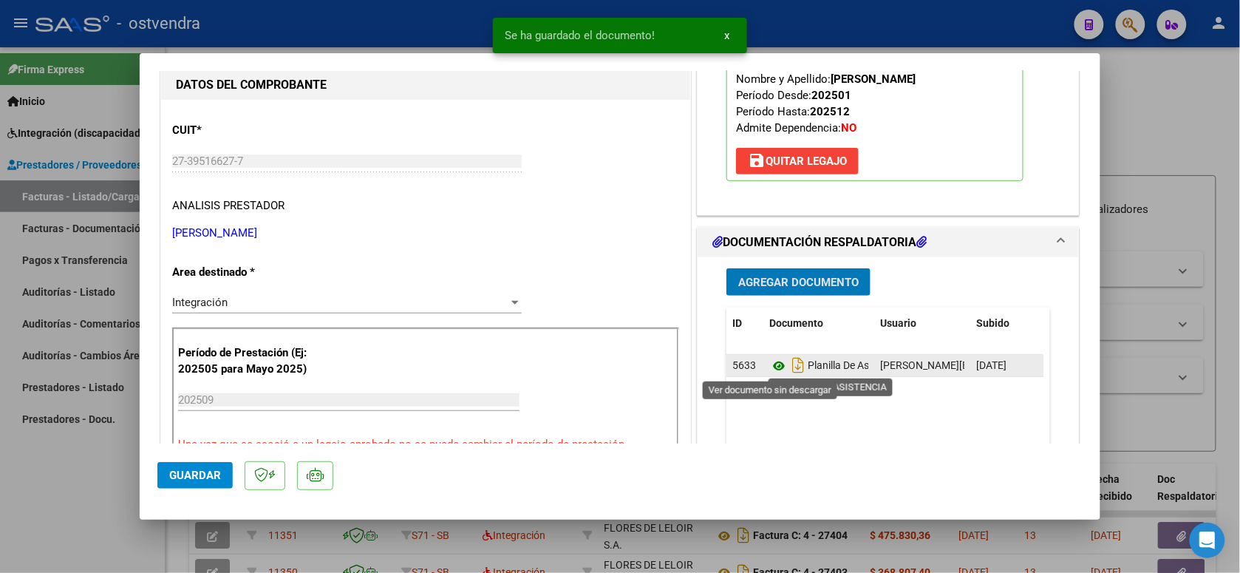
click at [769, 369] on icon at bounding box center [778, 366] width 19 height 18
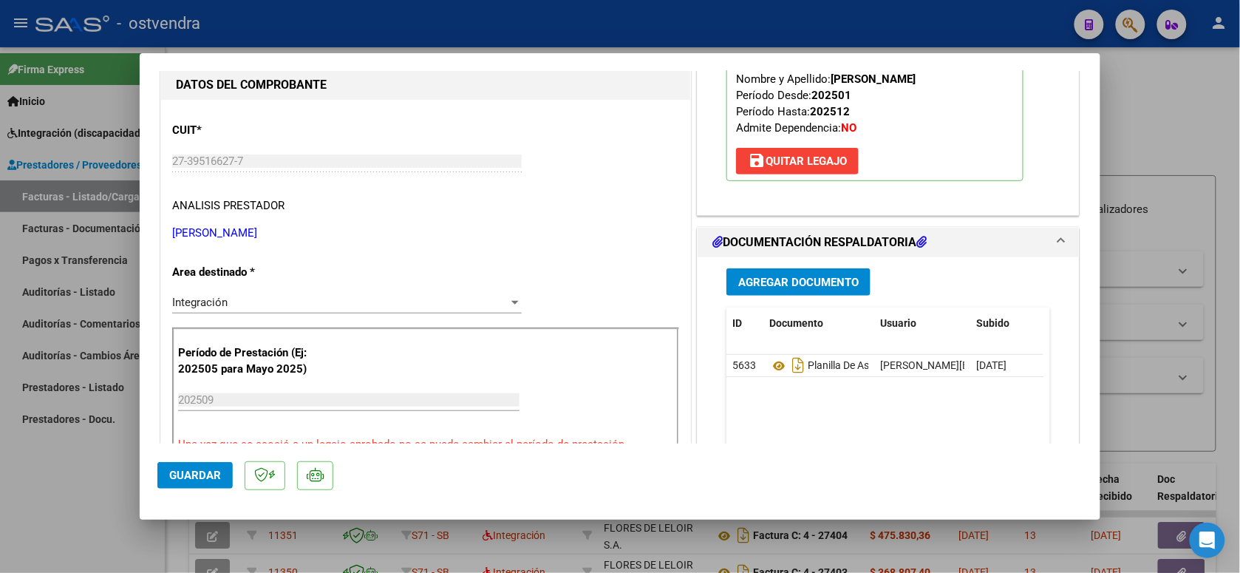
click at [211, 471] on span "Guardar" at bounding box center [195, 474] width 52 height 13
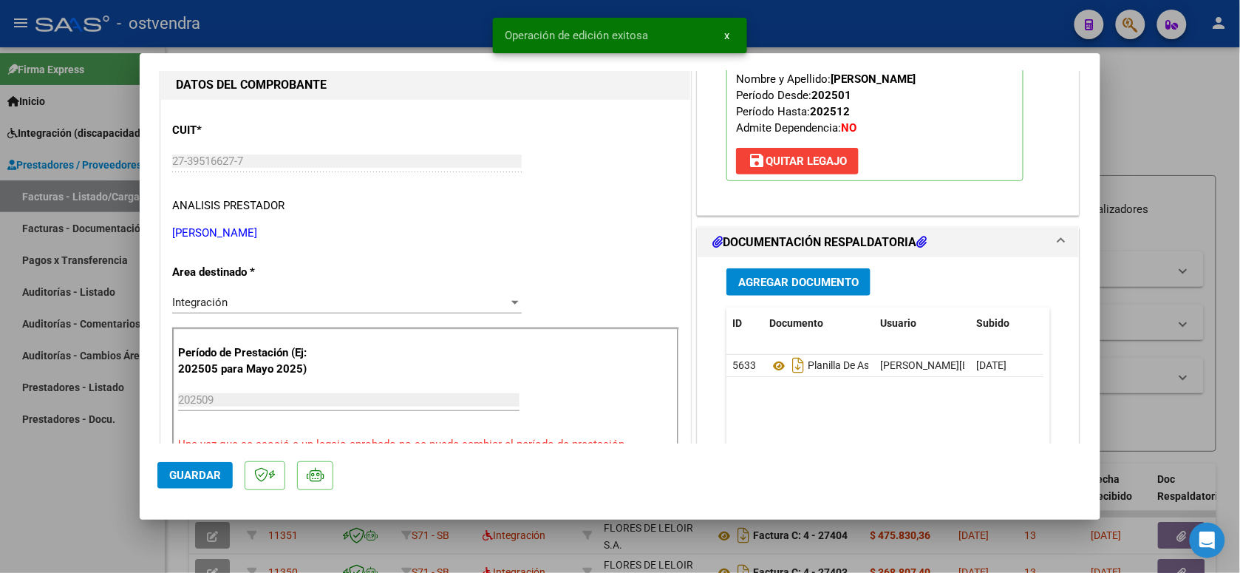
click at [335, 23] on div at bounding box center [620, 286] width 1240 height 573
type input "$ 0,00"
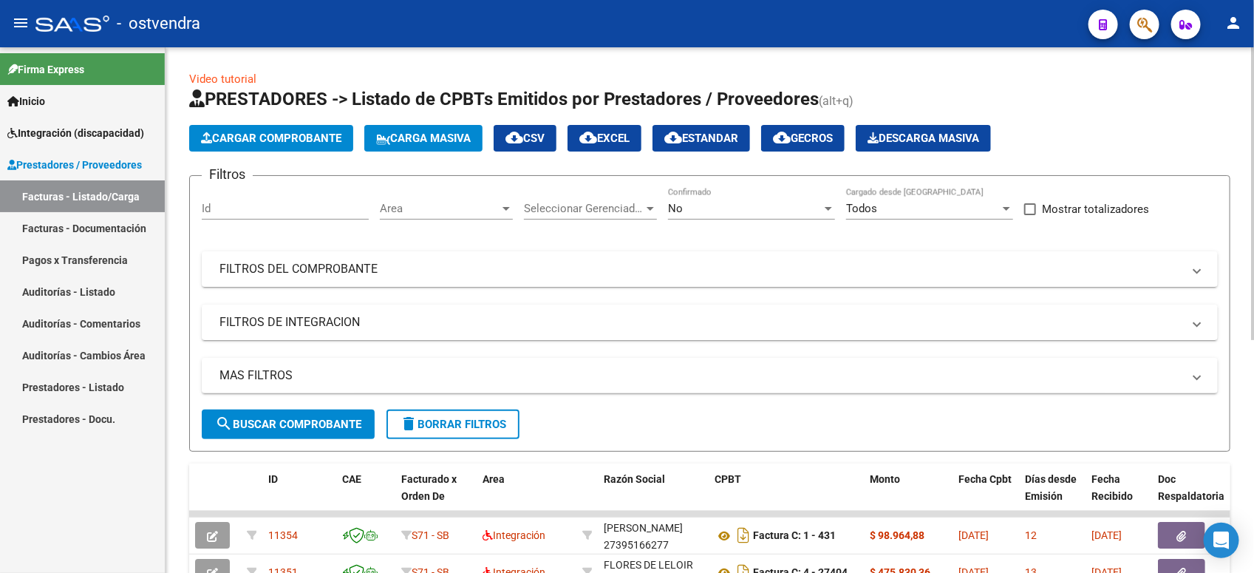
click at [282, 133] on span "Cargar Comprobante" at bounding box center [271, 138] width 140 height 13
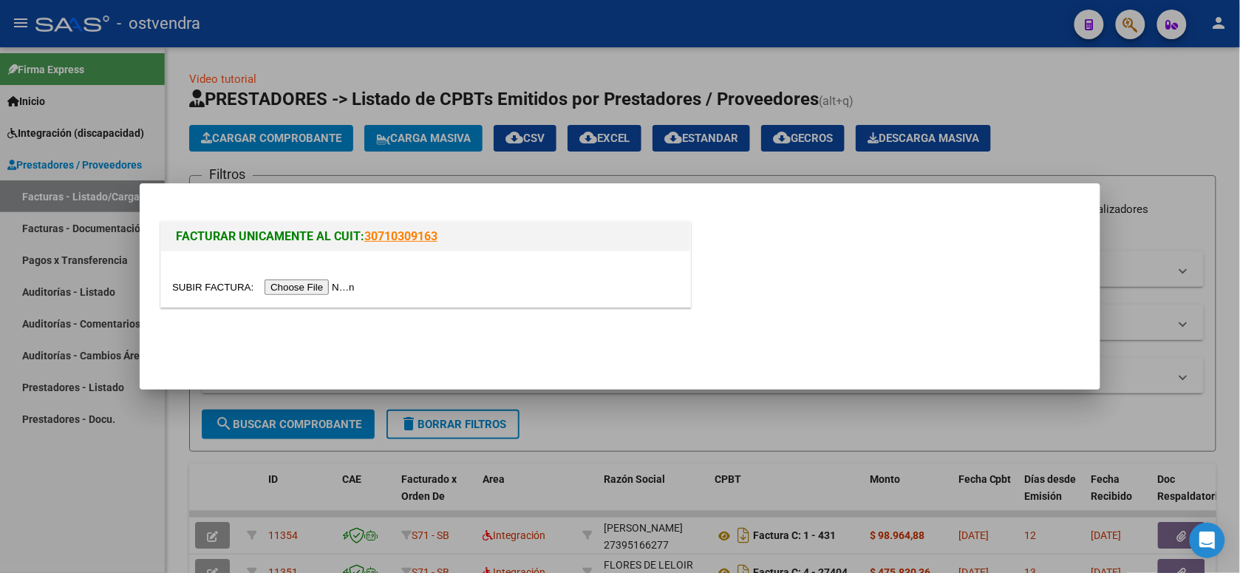
click at [310, 293] on input "file" at bounding box center [265, 287] width 187 height 16
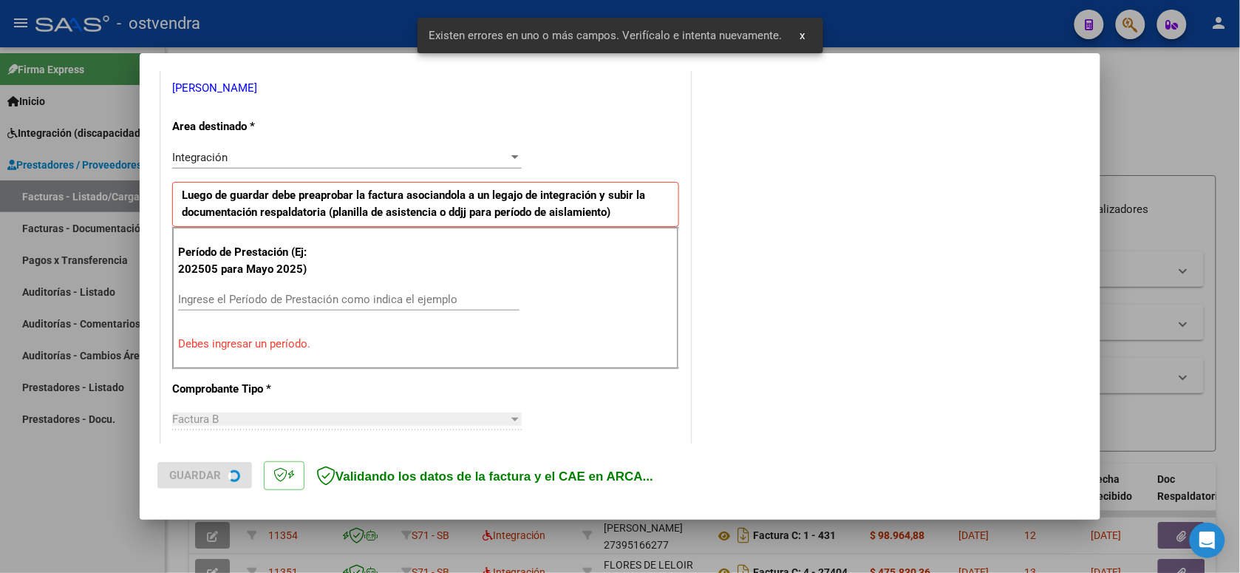
scroll to position [330, 0]
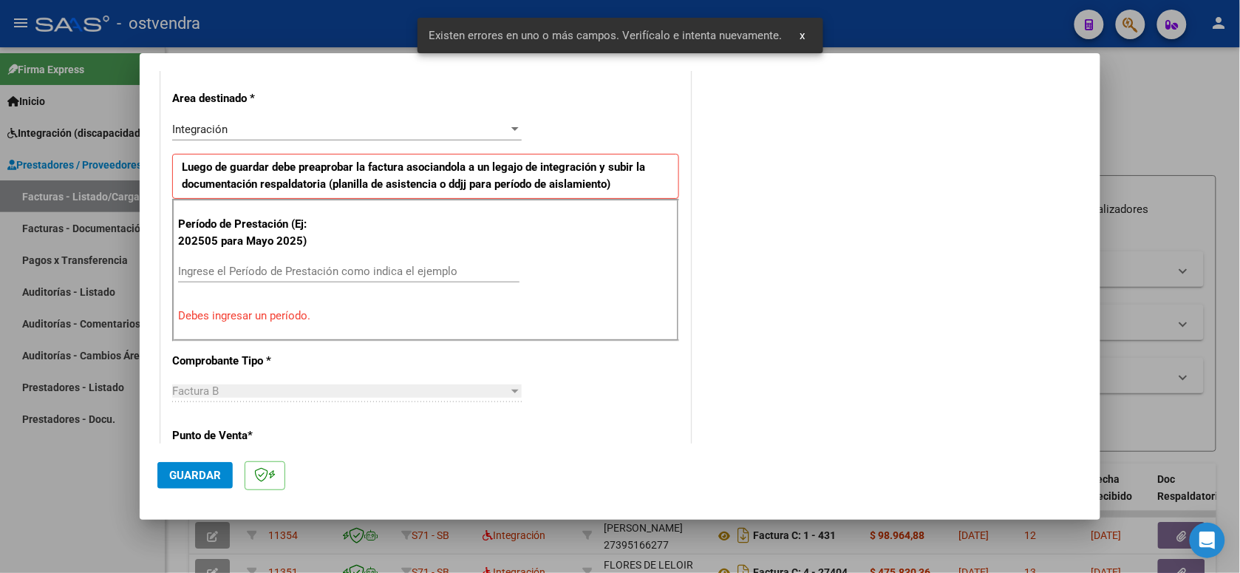
click at [443, 271] on input "Ingrese el Período de Prestación como indica el ejemplo" at bounding box center [348, 271] width 341 height 13
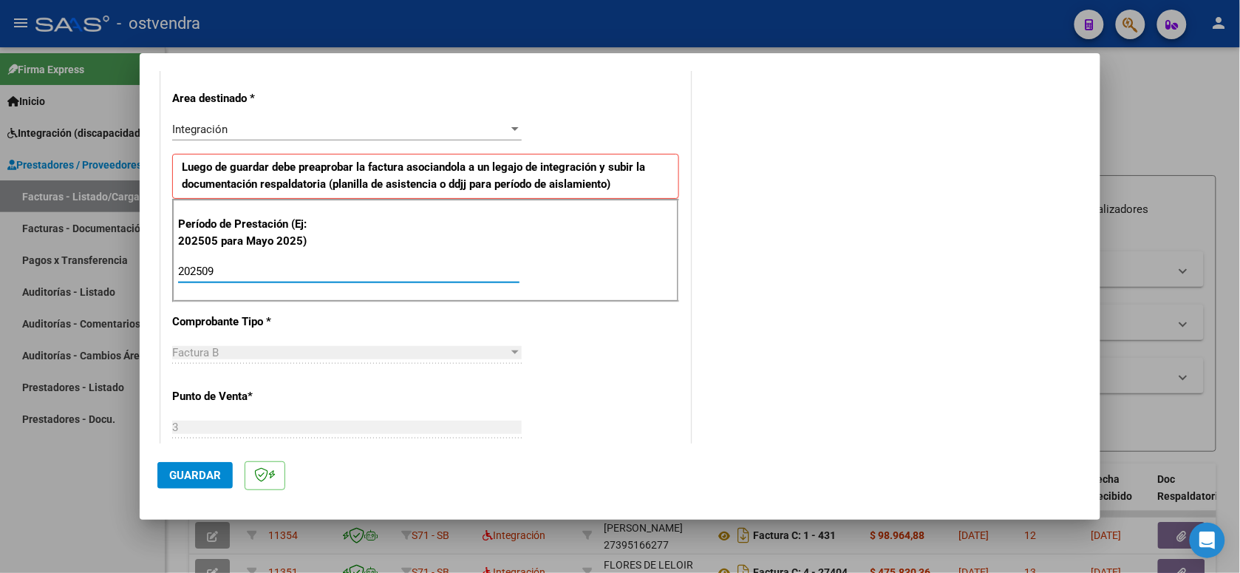
type input "202509"
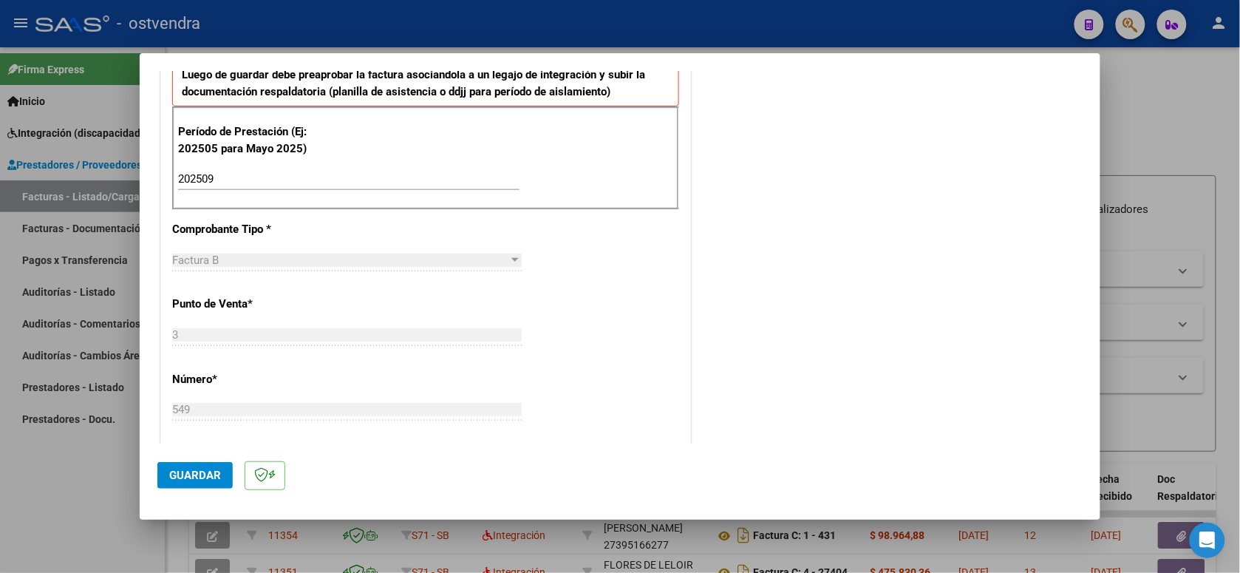
scroll to position [514, 0]
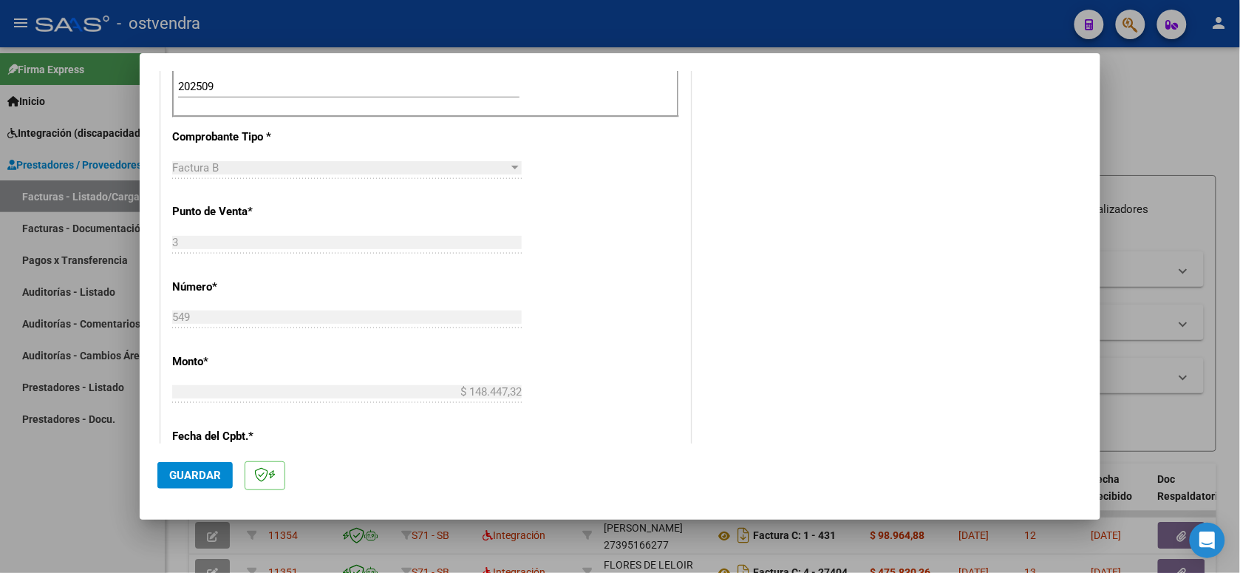
click at [196, 482] on button "Guardar" at bounding box center [194, 475] width 75 height 27
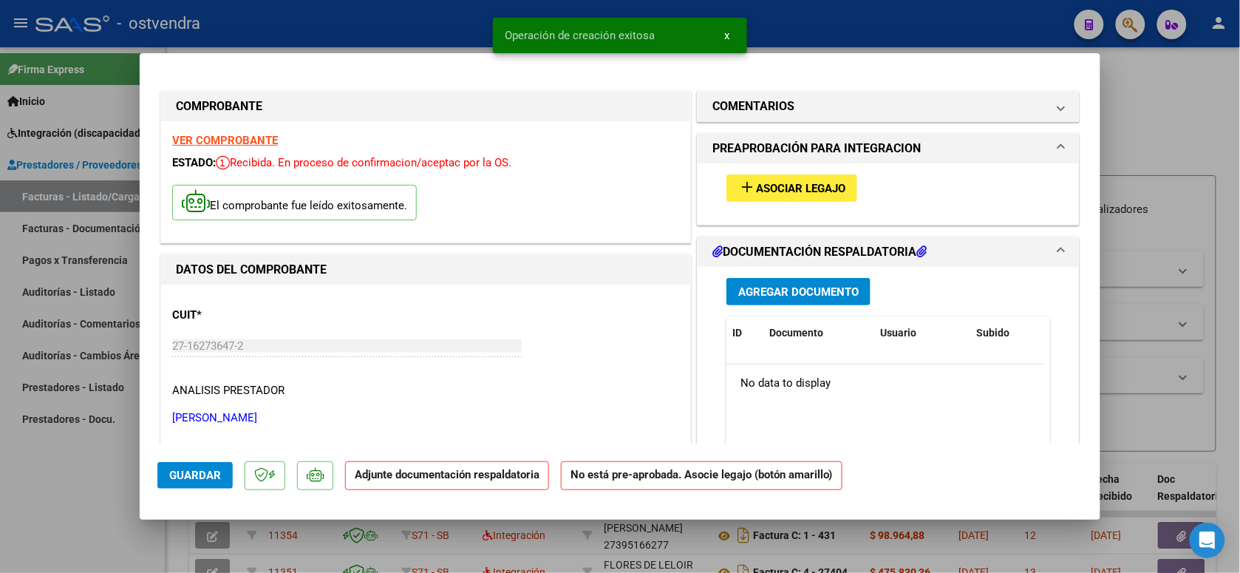
click at [795, 192] on span "Asociar Legajo" at bounding box center [800, 188] width 89 height 13
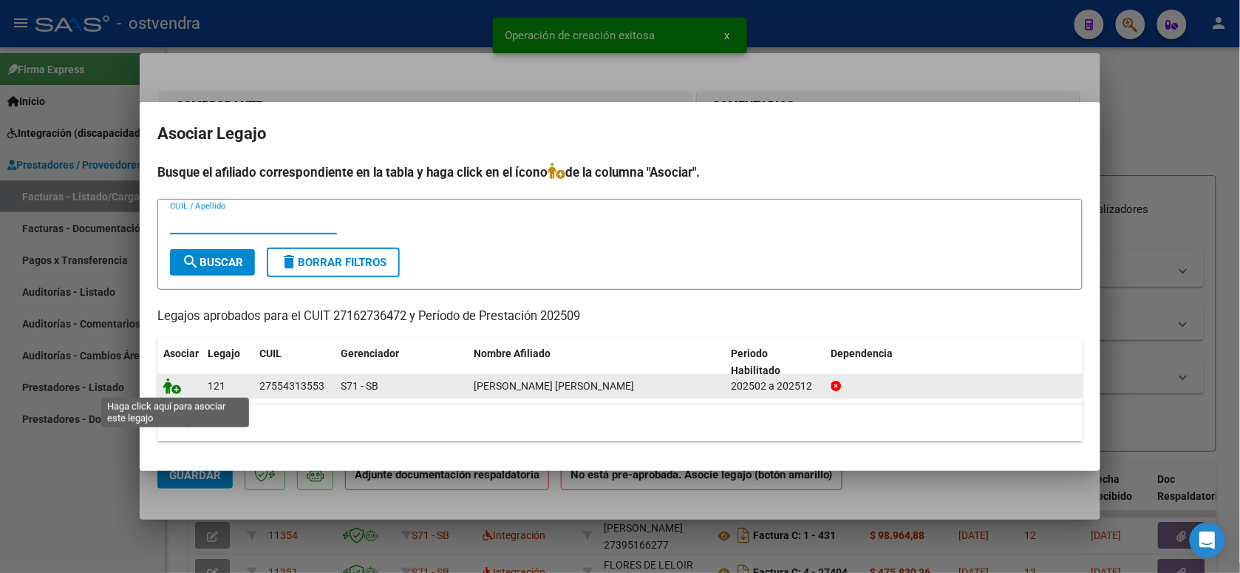
click at [176, 383] on icon at bounding box center [172, 386] width 18 height 16
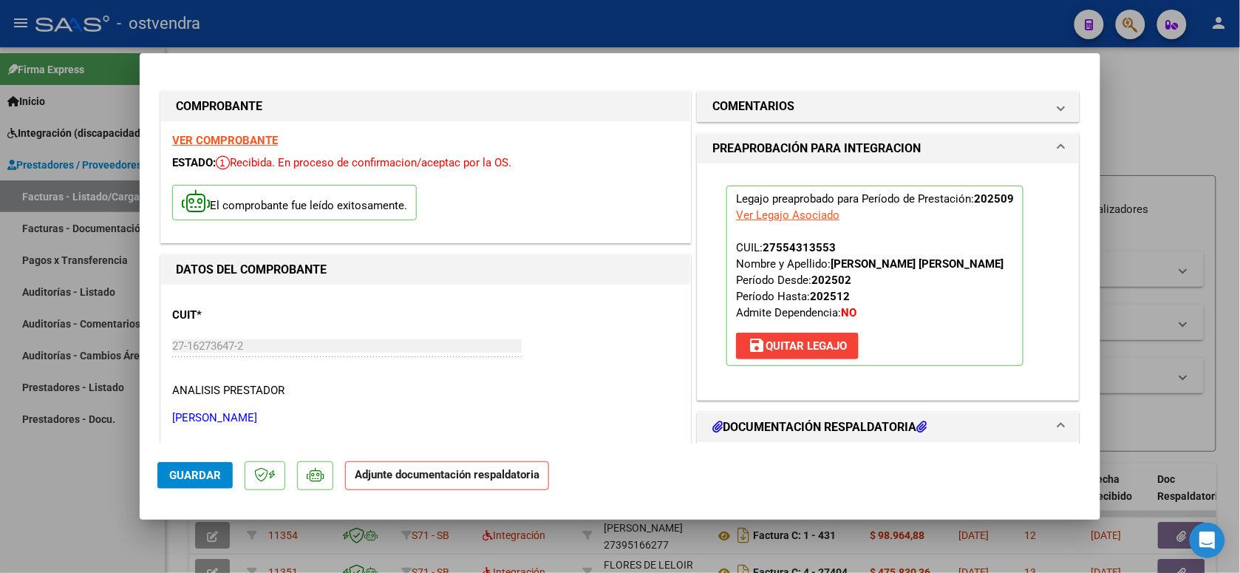
scroll to position [92, 0]
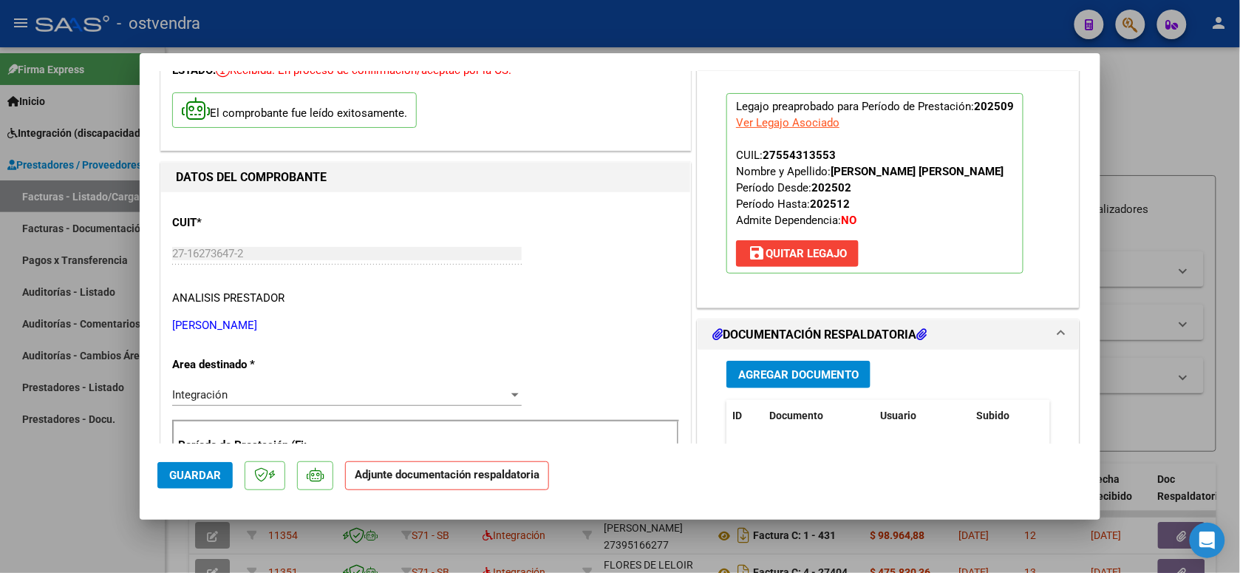
click at [799, 360] on div "Agregar Documento ID Documento Usuario Subido Acción No data to display 0 total…" at bounding box center [888, 497] width 346 height 295
click at [799, 368] on span "Agregar Documento" at bounding box center [798, 374] width 120 height 13
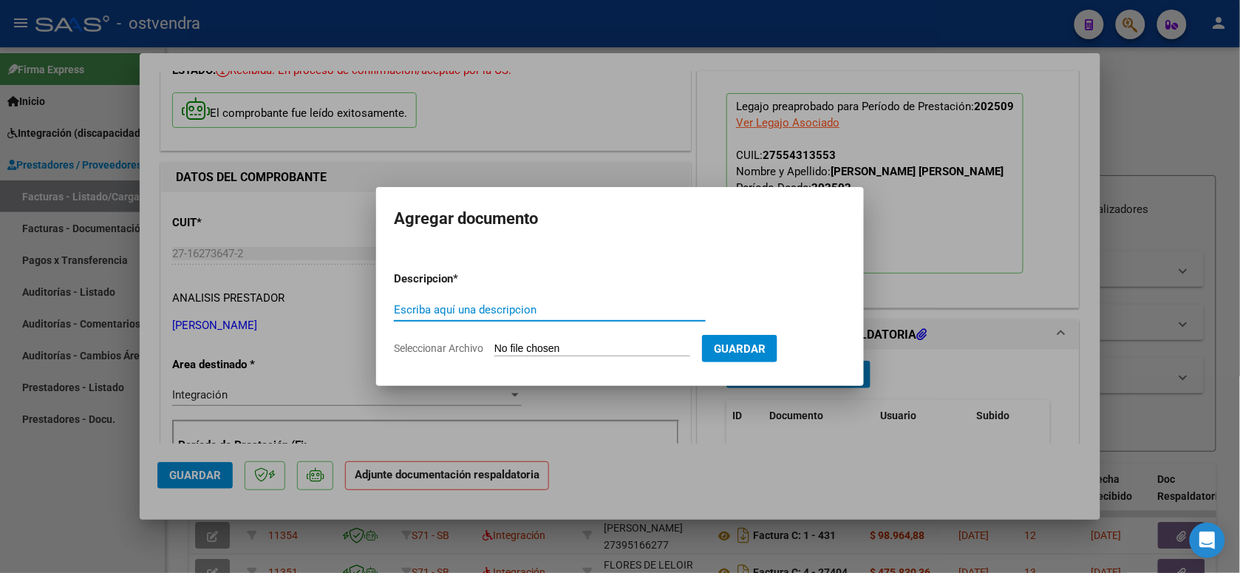
click at [616, 344] on input "Seleccionar Archivo" at bounding box center [592, 349] width 196 height 14
type input "C:\fakepath\ASISTENCIA B-3-549.pdf"
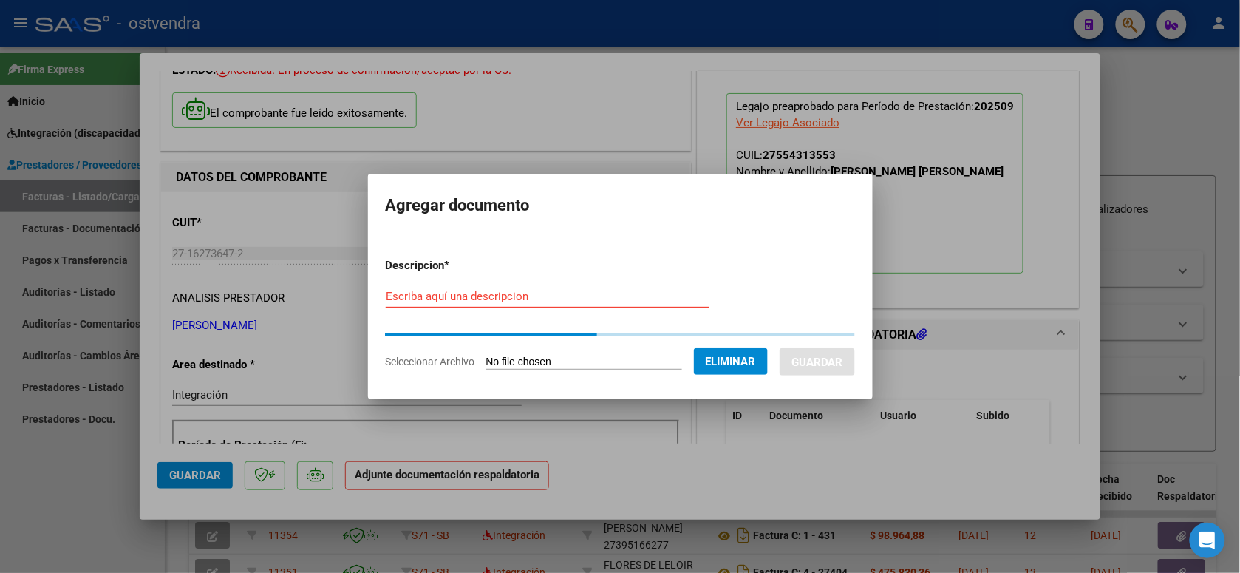
click at [573, 301] on input "Escriba aquí una descripcion" at bounding box center [548, 296] width 324 height 13
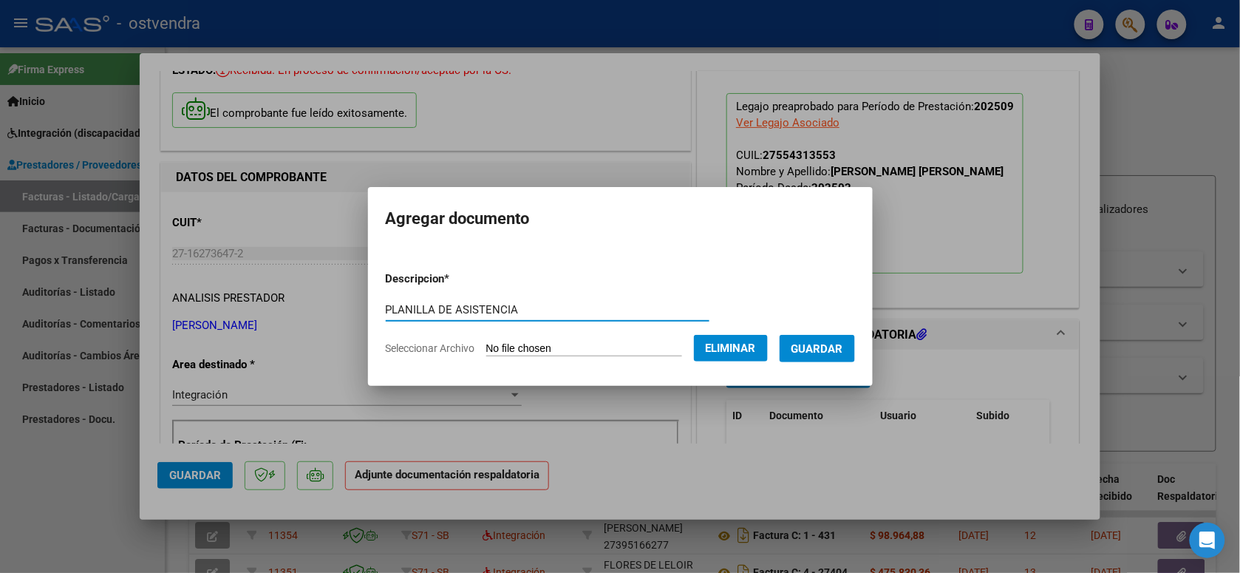
type input "PLANILLA DE ASISTENCIA"
click at [848, 344] on button "Guardar" at bounding box center [817, 348] width 75 height 27
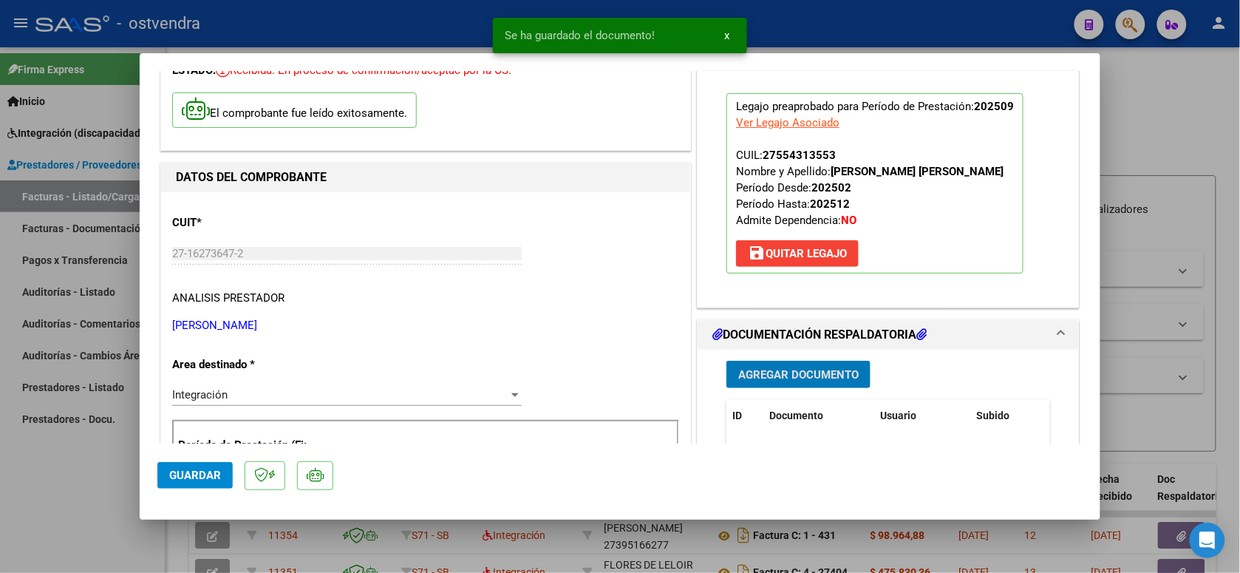
scroll to position [185, 0]
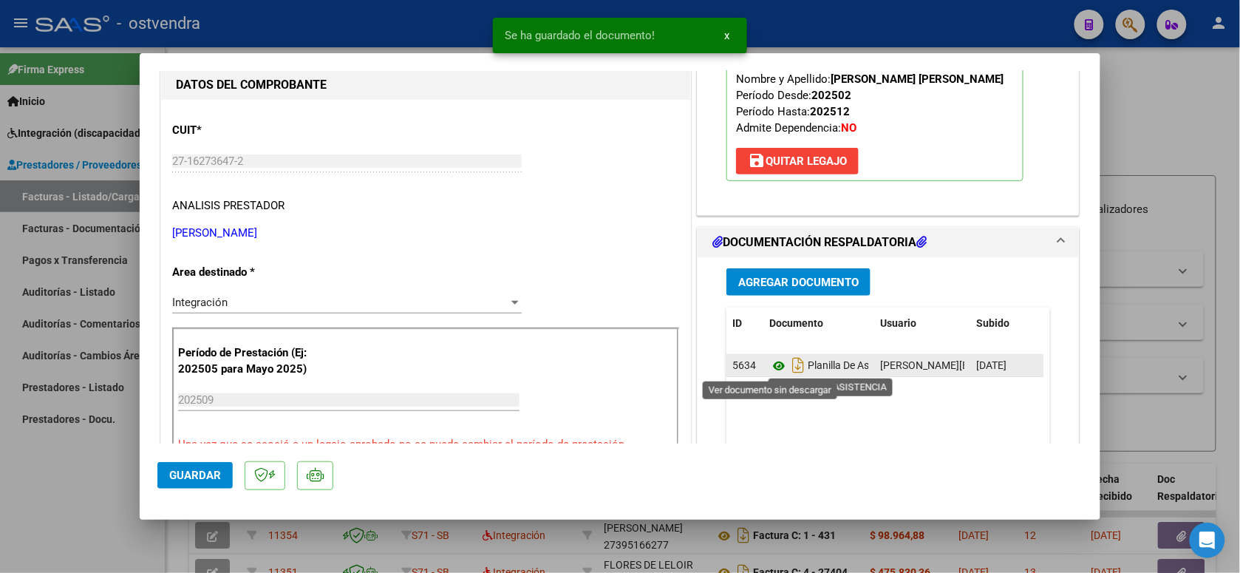
click at [774, 368] on icon at bounding box center [778, 366] width 19 height 18
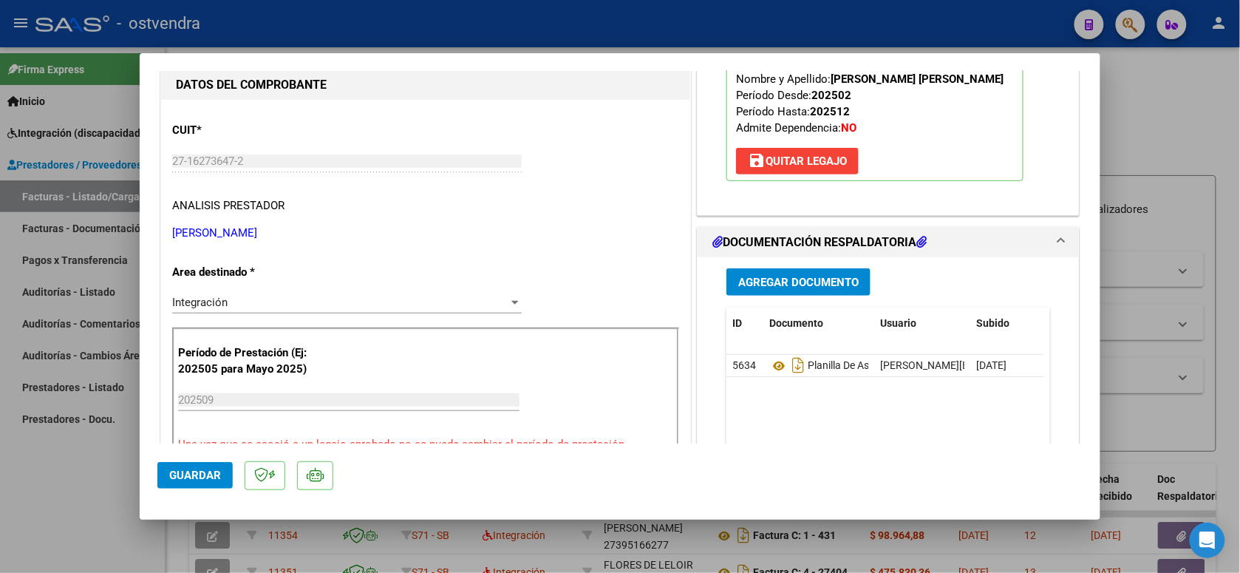
scroll to position [277, 0]
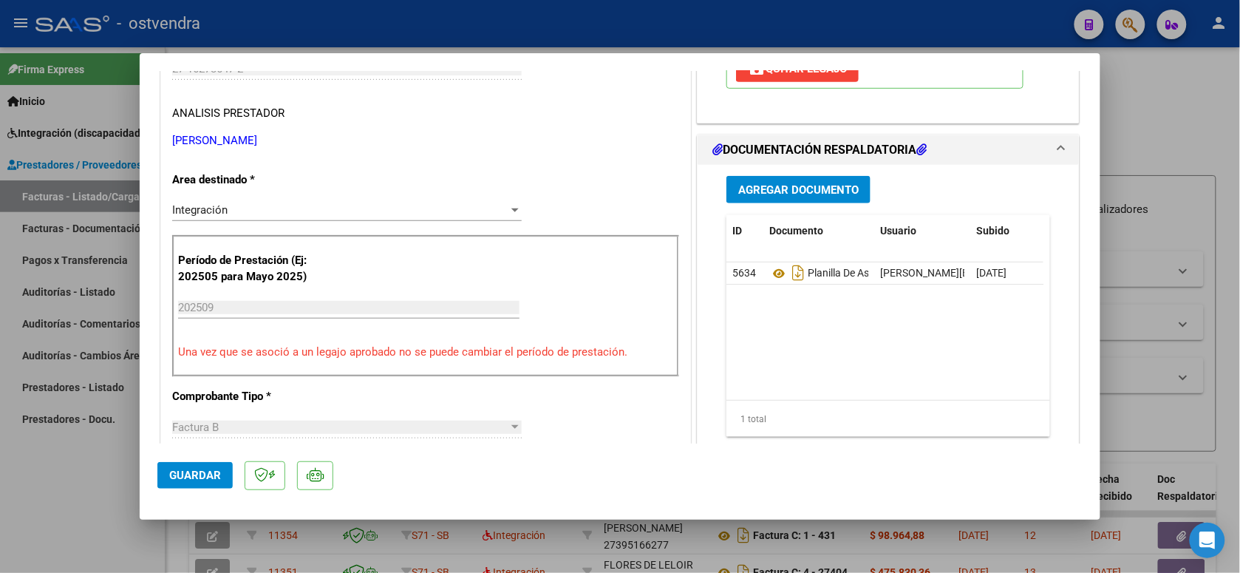
click at [205, 466] on button "Guardar" at bounding box center [194, 475] width 75 height 27
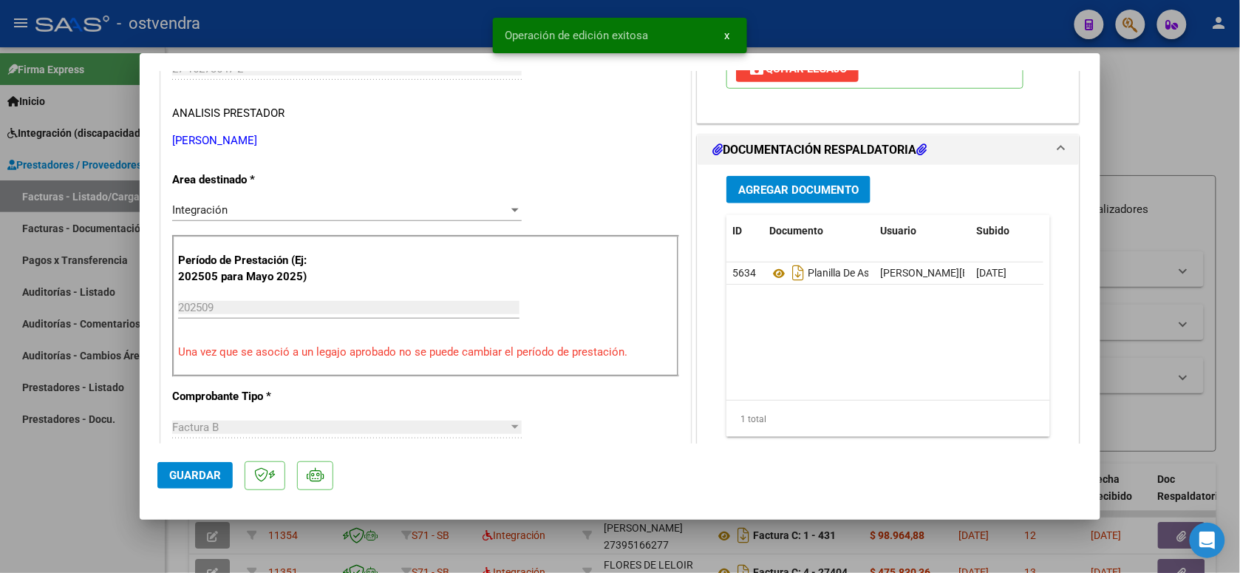
click at [364, 30] on div at bounding box center [620, 286] width 1240 height 573
type input "$ 0,00"
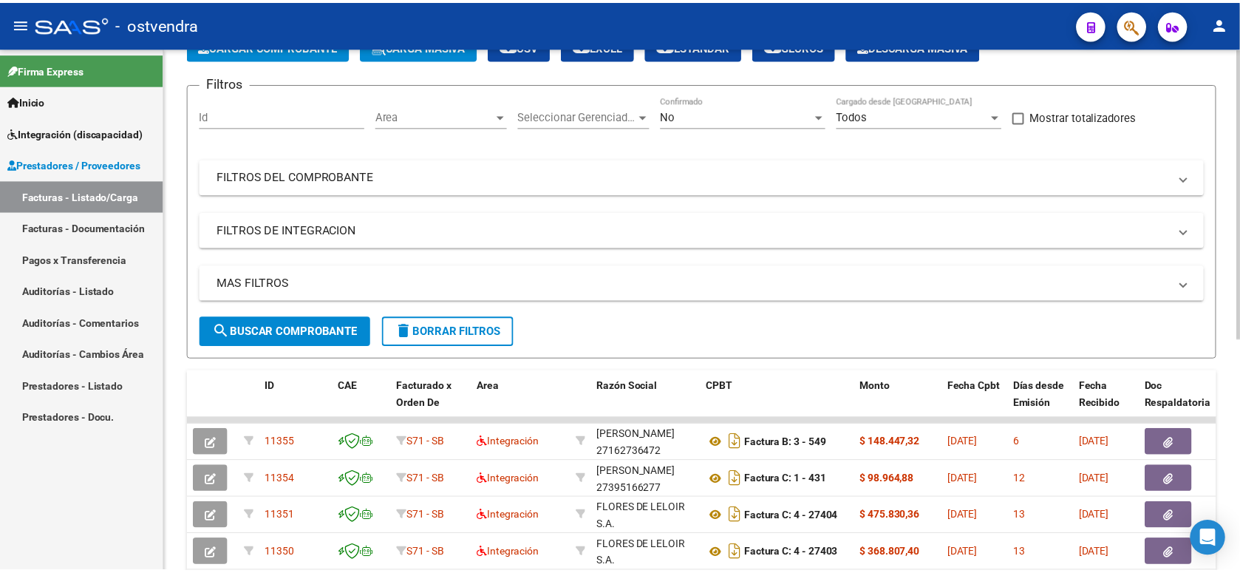
scroll to position [0, 0]
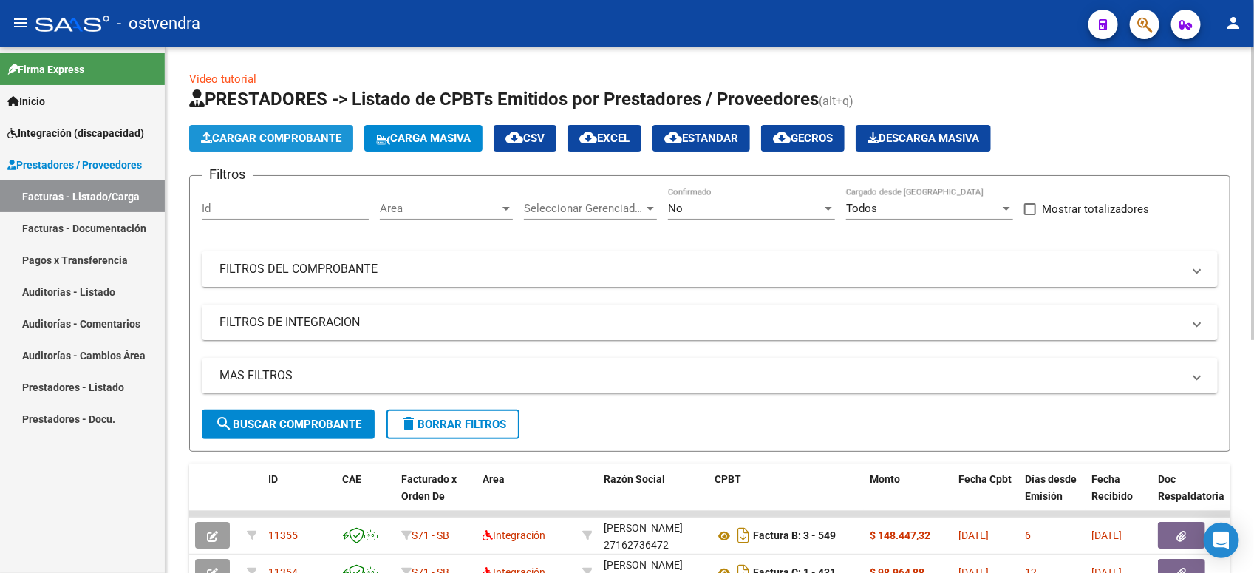
click at [304, 134] on span "Cargar Comprobante" at bounding box center [271, 138] width 140 height 13
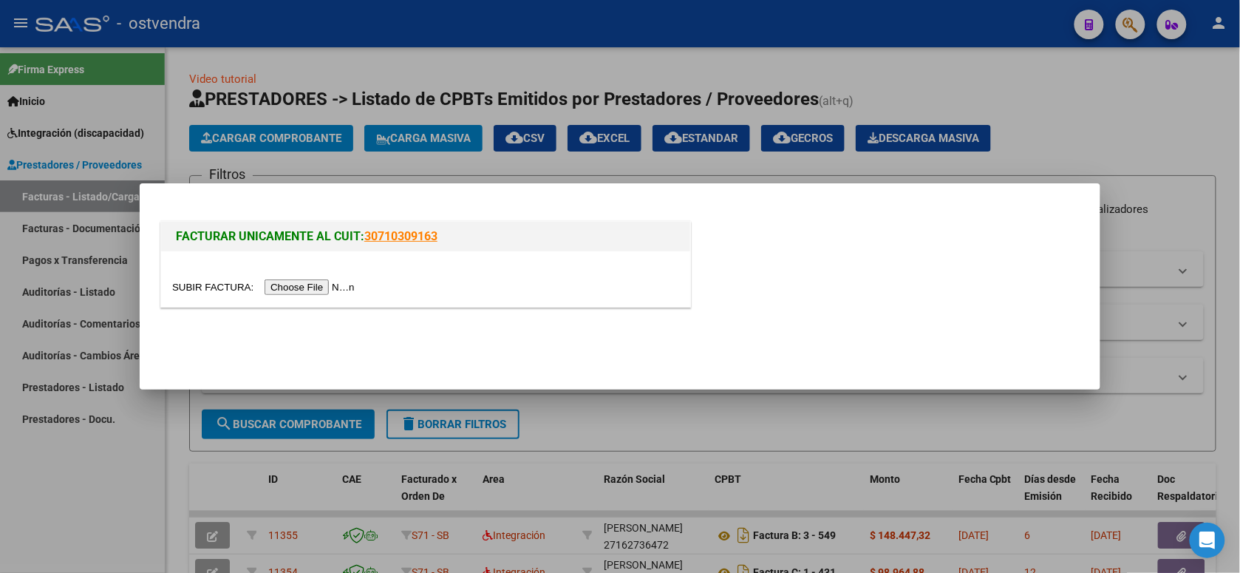
click at [301, 286] on input "file" at bounding box center [265, 287] width 187 height 16
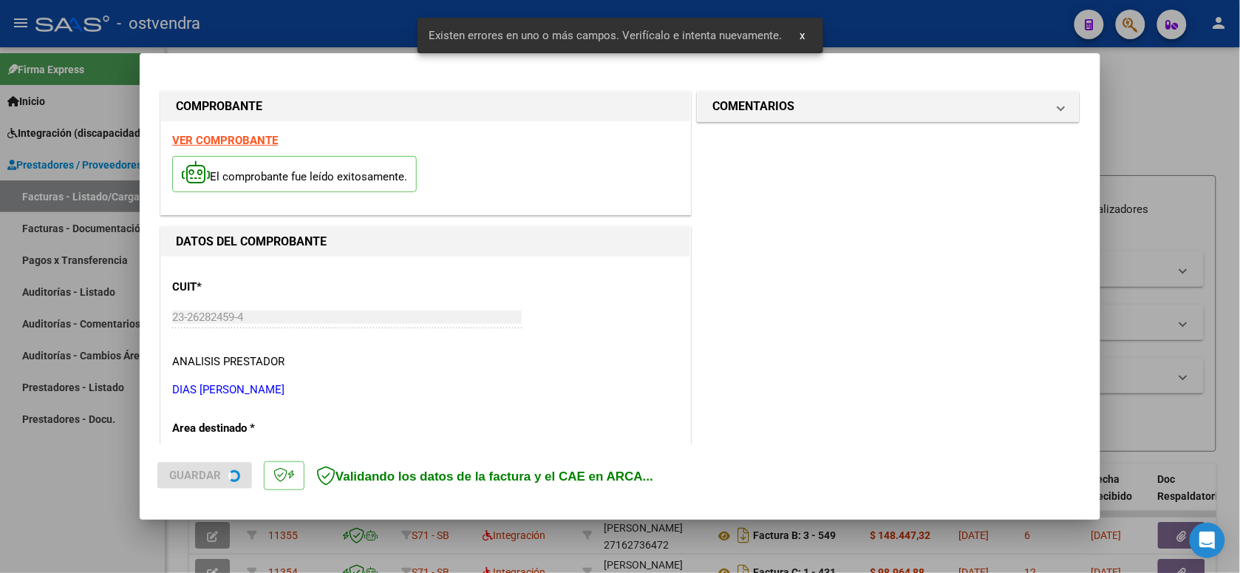
scroll to position [422, 0]
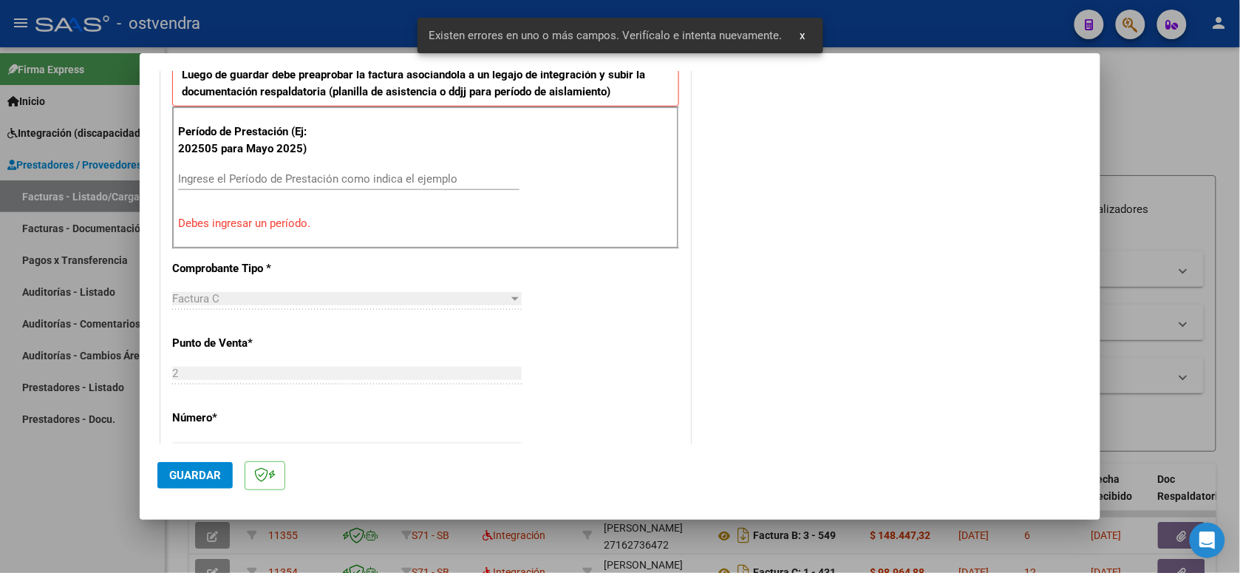
click at [378, 182] on input "Ingrese el Período de Prestación como indica el ejemplo" at bounding box center [348, 178] width 341 height 13
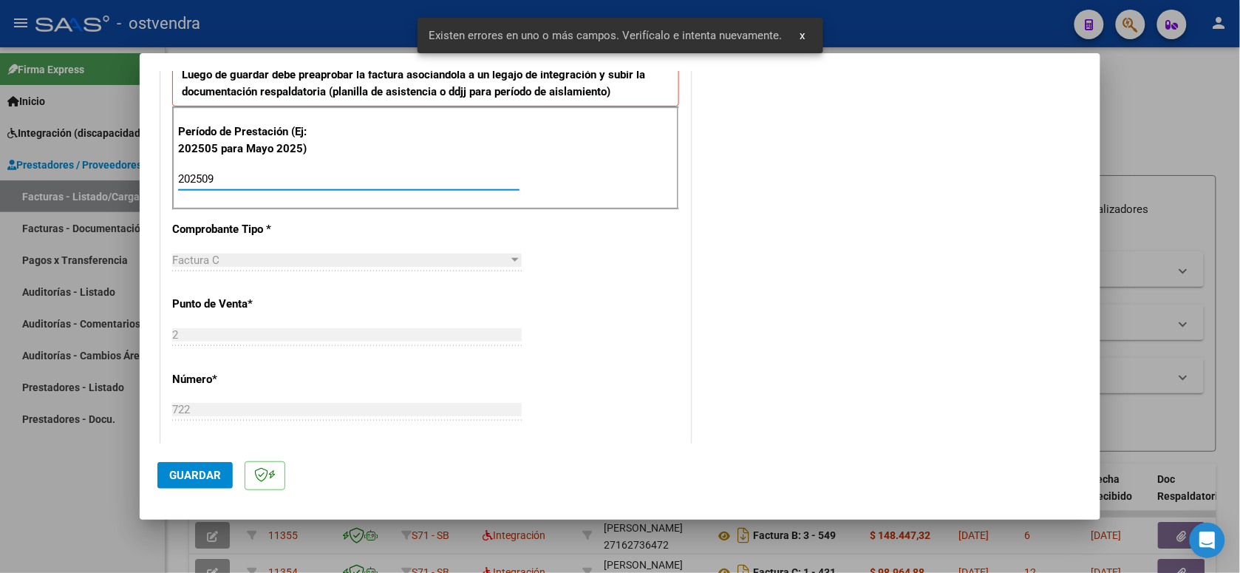
scroll to position [514, 0]
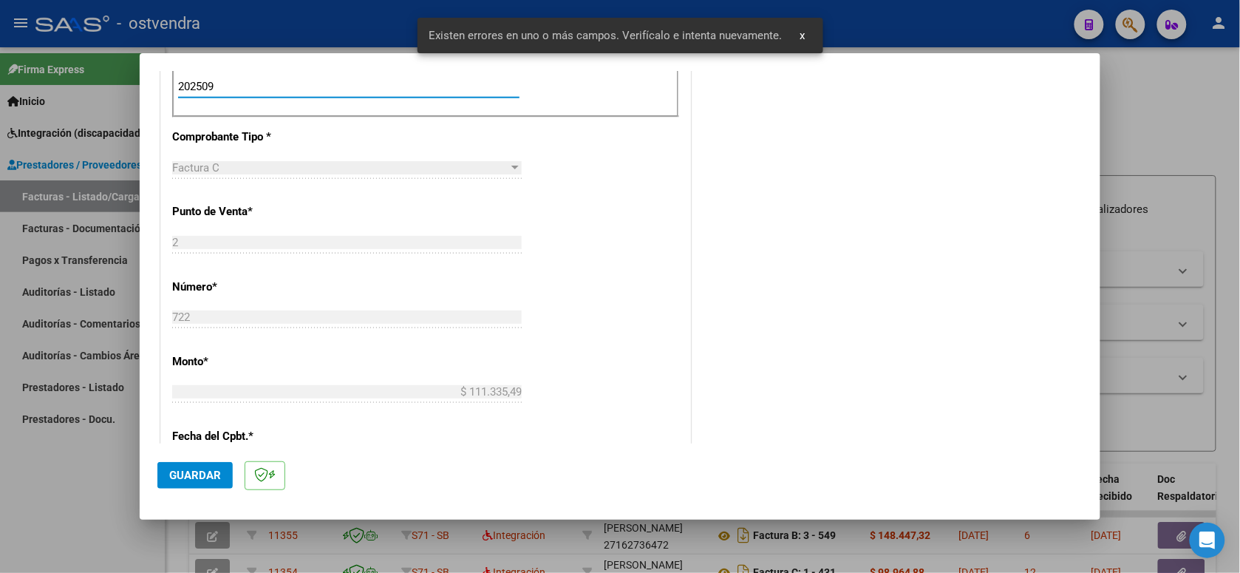
type input "202509"
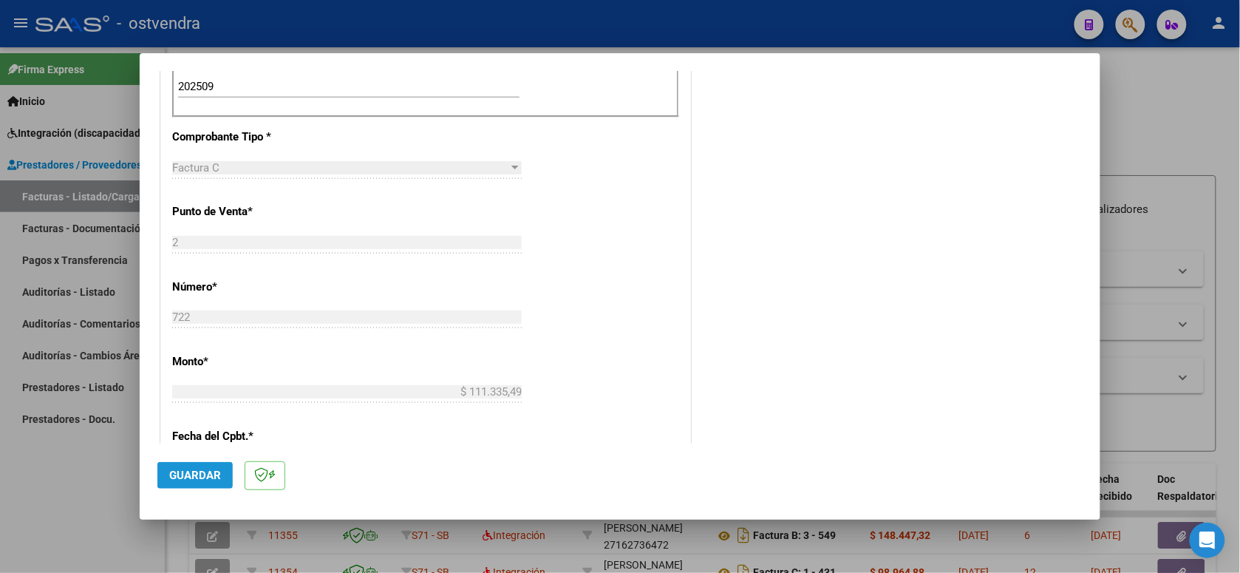
click at [218, 469] on span "Guardar" at bounding box center [195, 474] width 52 height 13
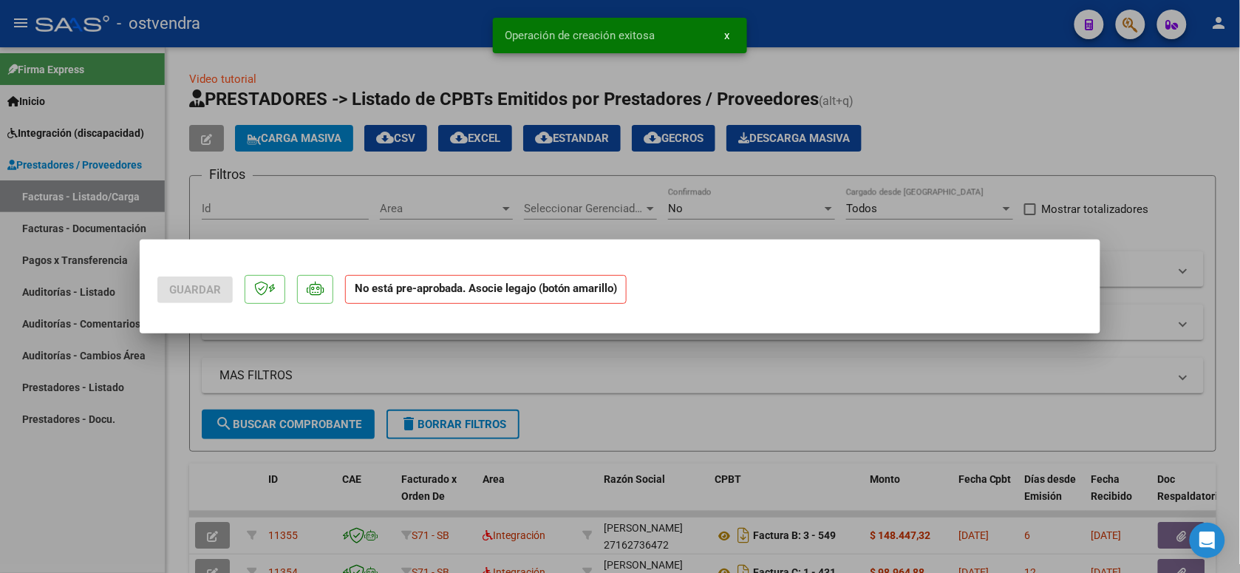
scroll to position [0, 0]
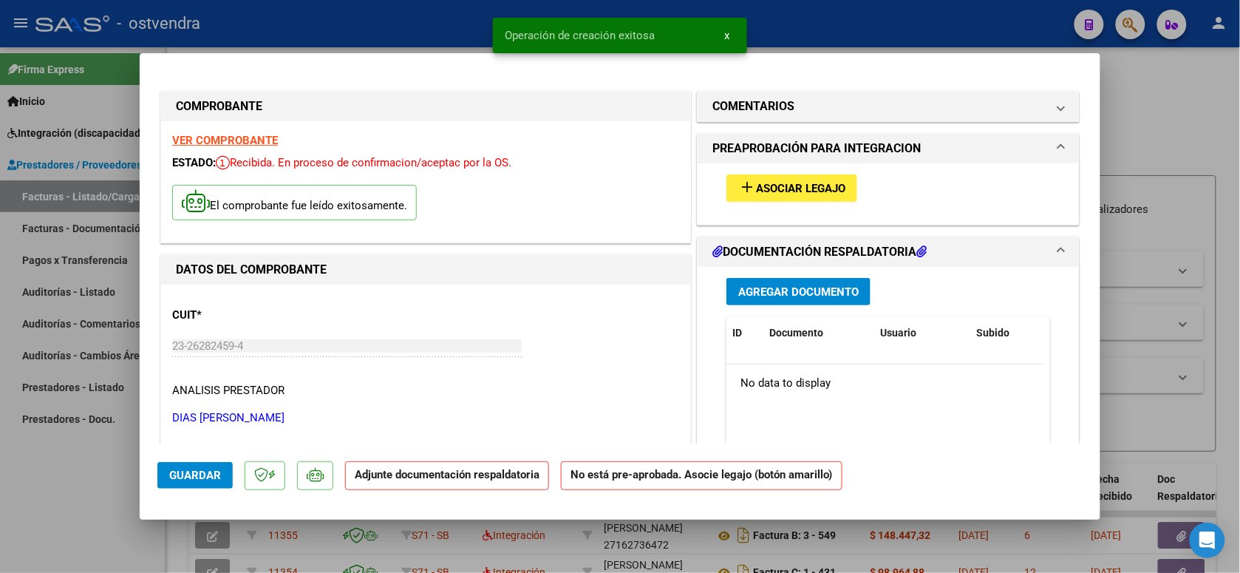
click at [809, 183] on span "Asociar Legajo" at bounding box center [800, 188] width 89 height 13
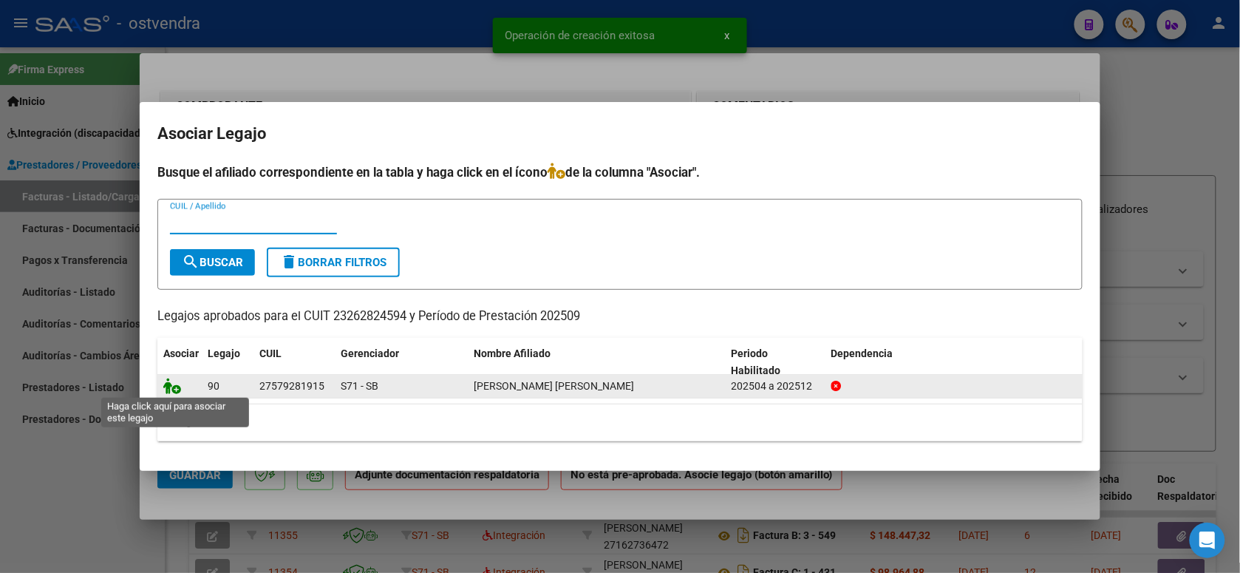
click at [168, 386] on icon at bounding box center [172, 386] width 18 height 16
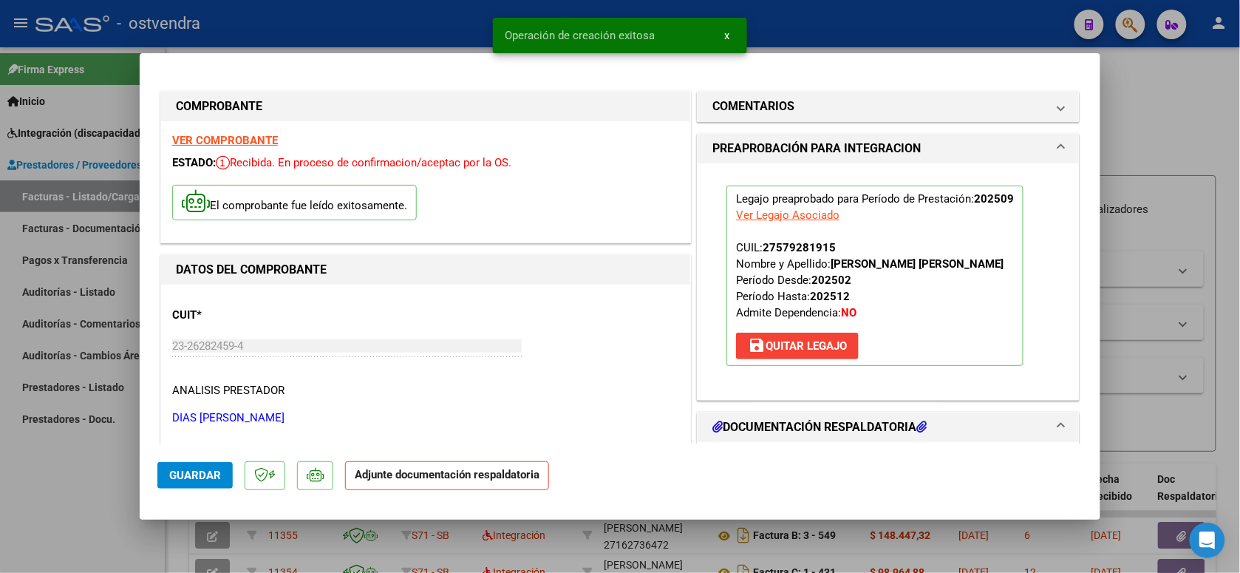
scroll to position [92, 0]
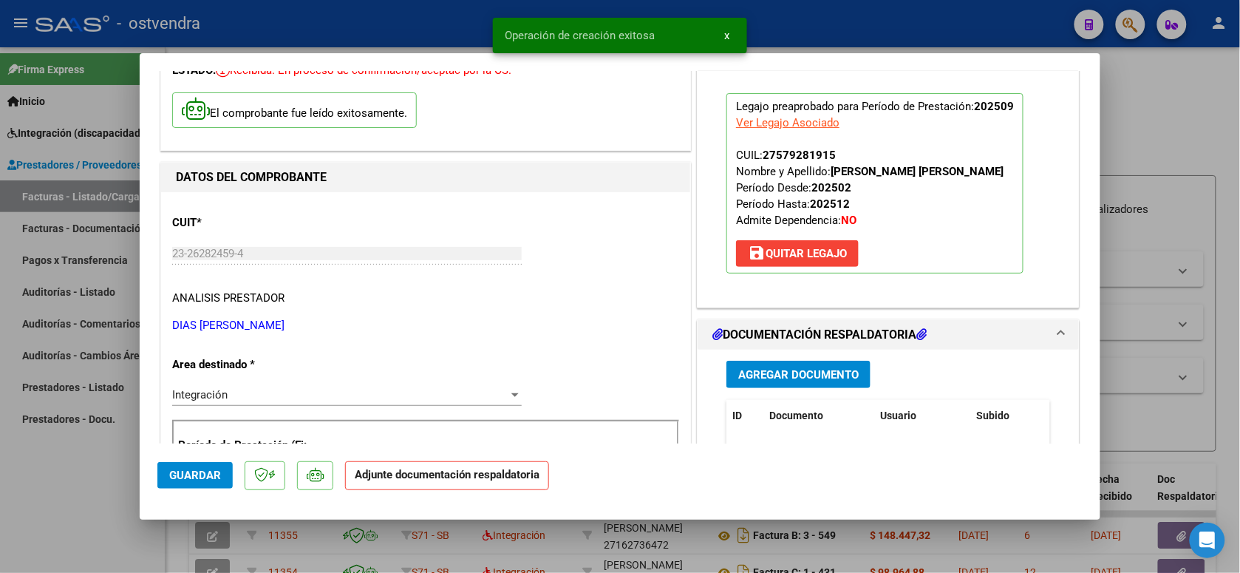
click at [777, 382] on button "Agregar Documento" at bounding box center [798, 374] width 144 height 27
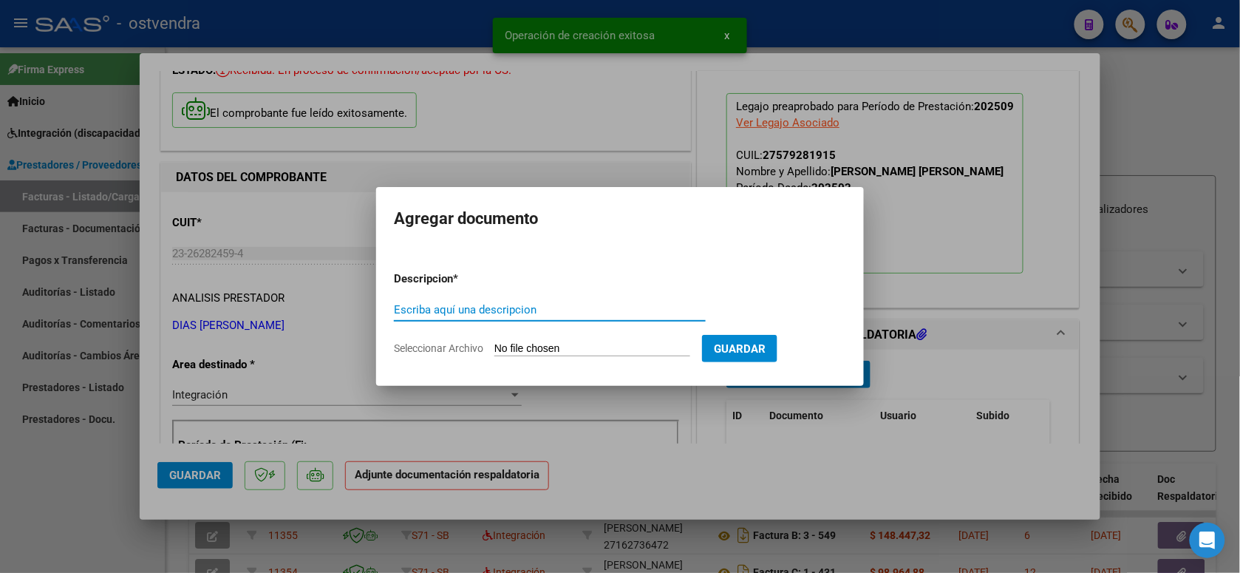
click at [512, 340] on form "Descripcion * Escriba aquí una descripcion Seleccionar Archivo Guardar" at bounding box center [620, 313] width 452 height 108
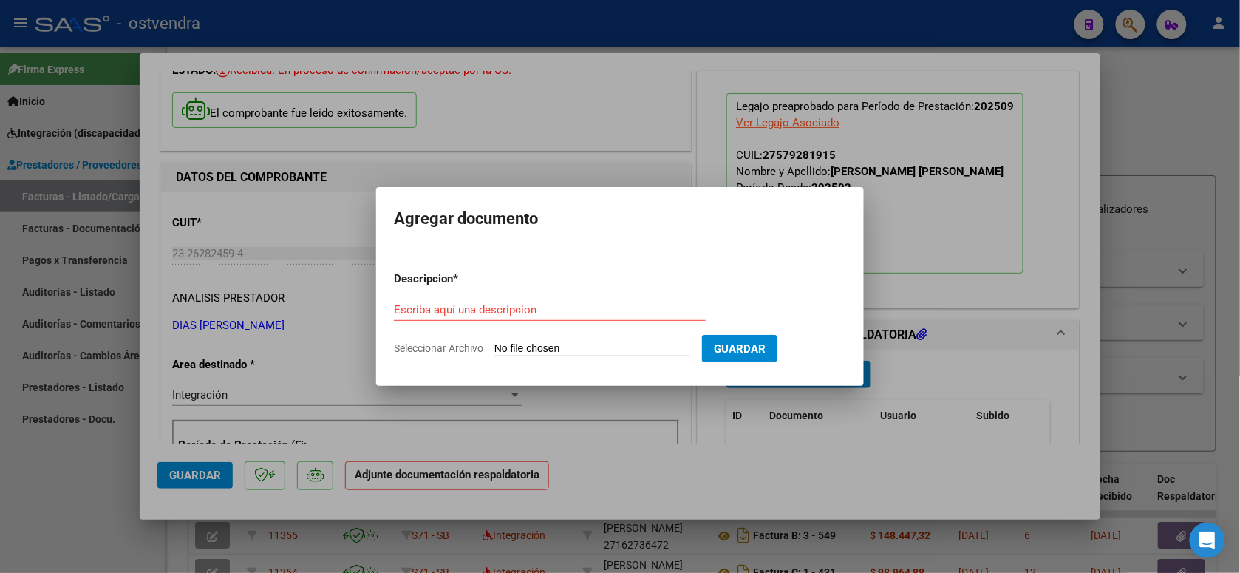
click at [522, 349] on input "Seleccionar Archivo" at bounding box center [592, 349] width 196 height 14
type input "C:\fakepath\ASISTENCIA C-2-722.pdf"
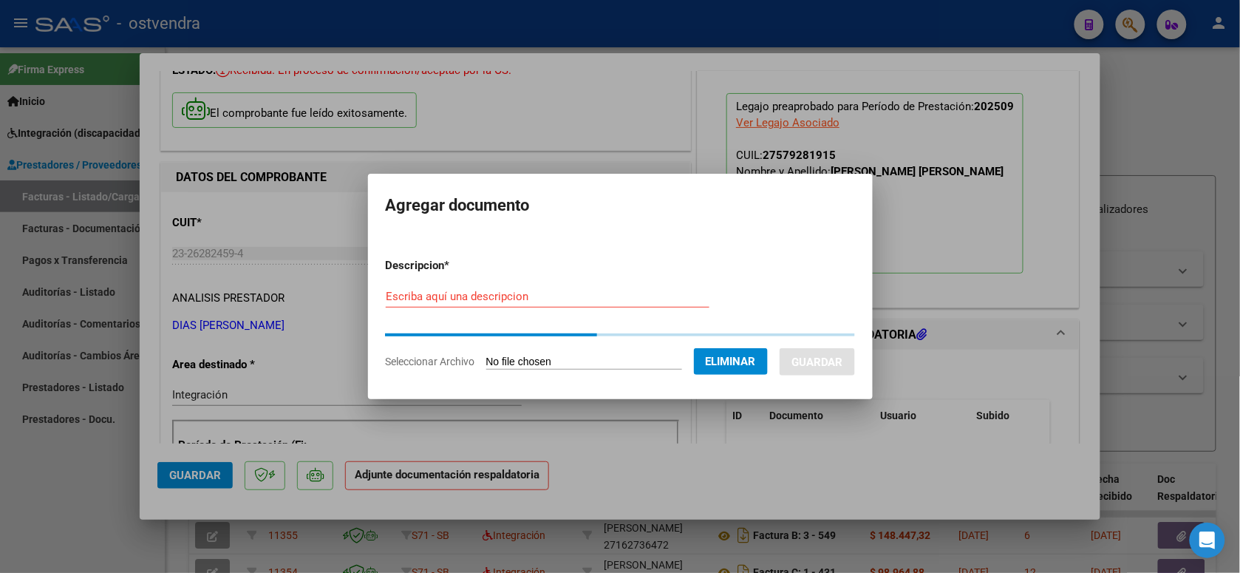
click at [544, 301] on input "Escriba aquí una descripcion" at bounding box center [548, 296] width 324 height 13
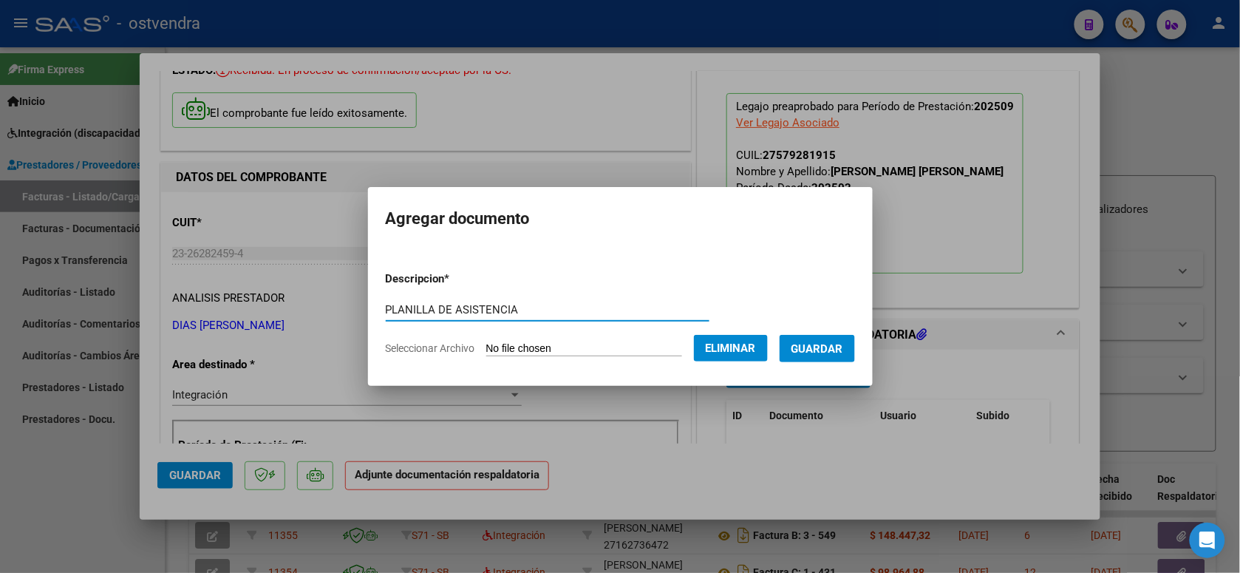
type input "PLANILLA DE ASISTENCIA"
click at [841, 347] on span "Guardar" at bounding box center [817, 348] width 52 height 13
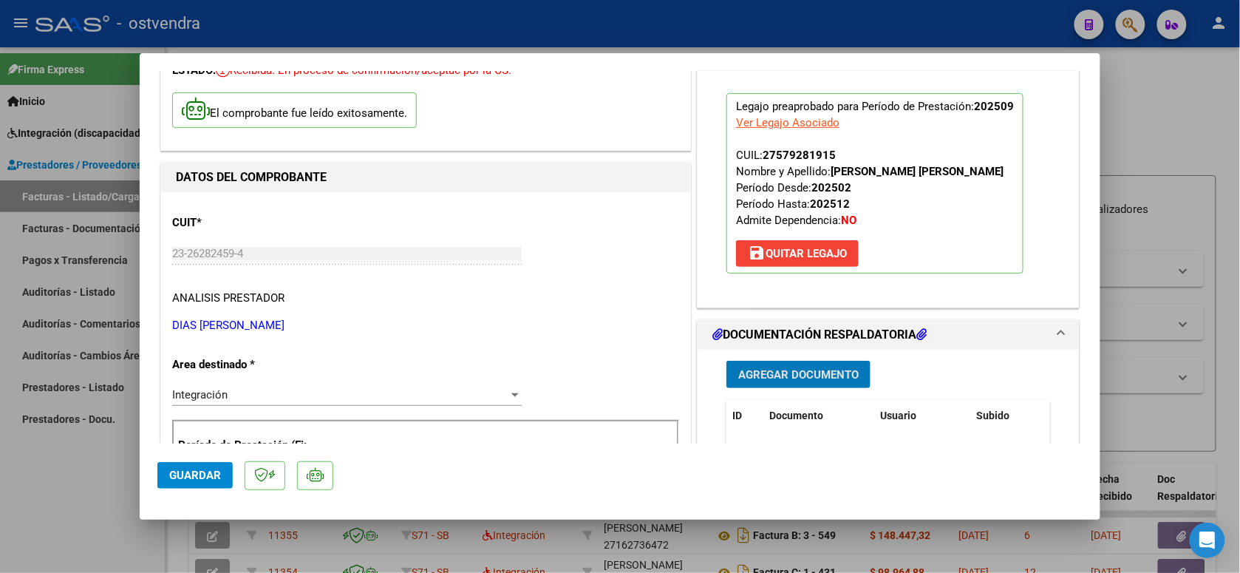
scroll to position [185, 0]
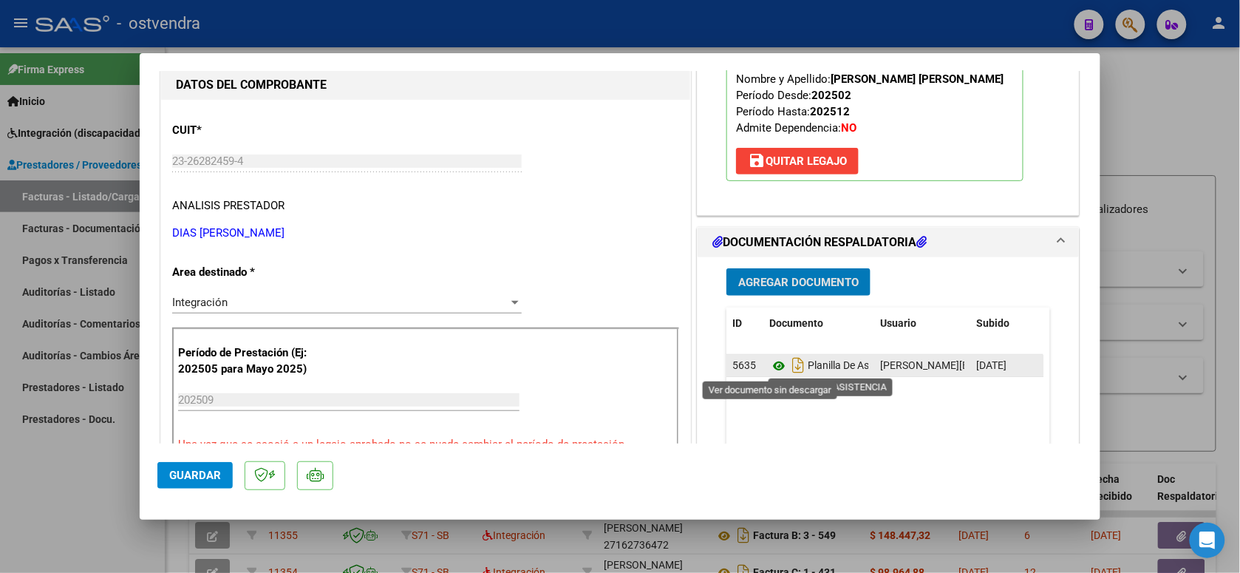
click at [770, 368] on icon at bounding box center [778, 366] width 19 height 18
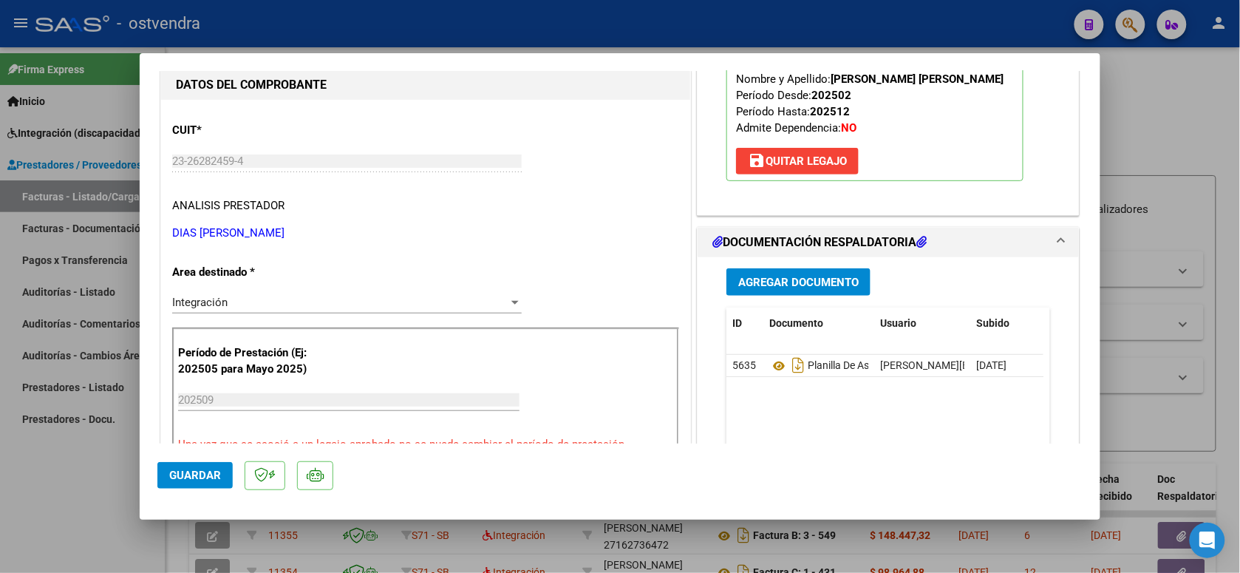
click at [219, 463] on button "Guardar" at bounding box center [194, 475] width 75 height 27
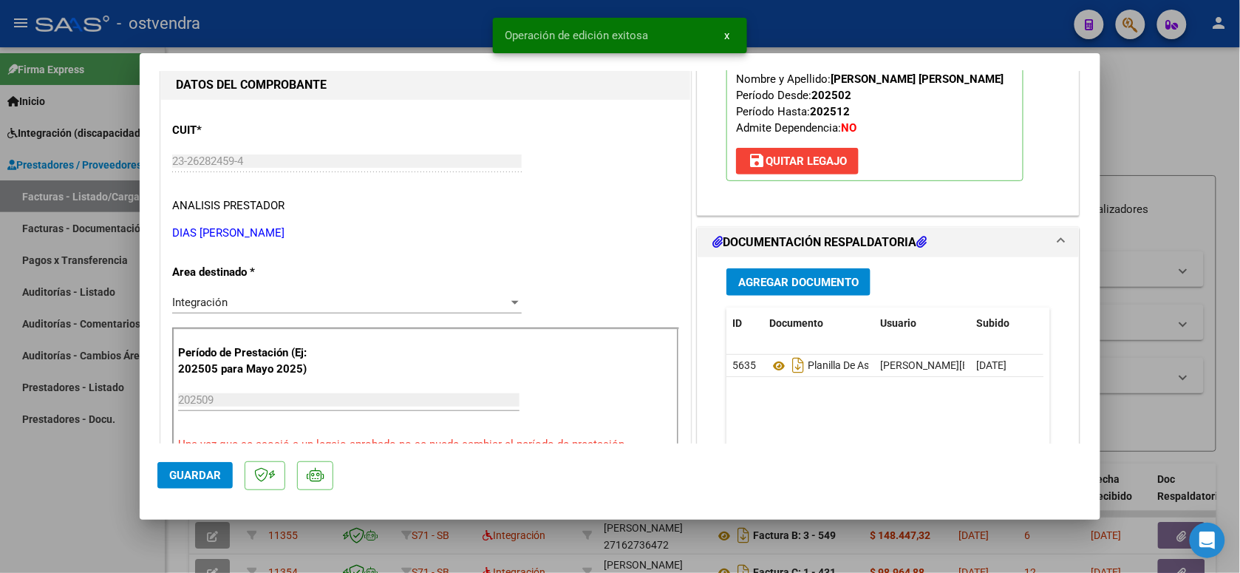
click at [384, 31] on div at bounding box center [620, 286] width 1240 height 573
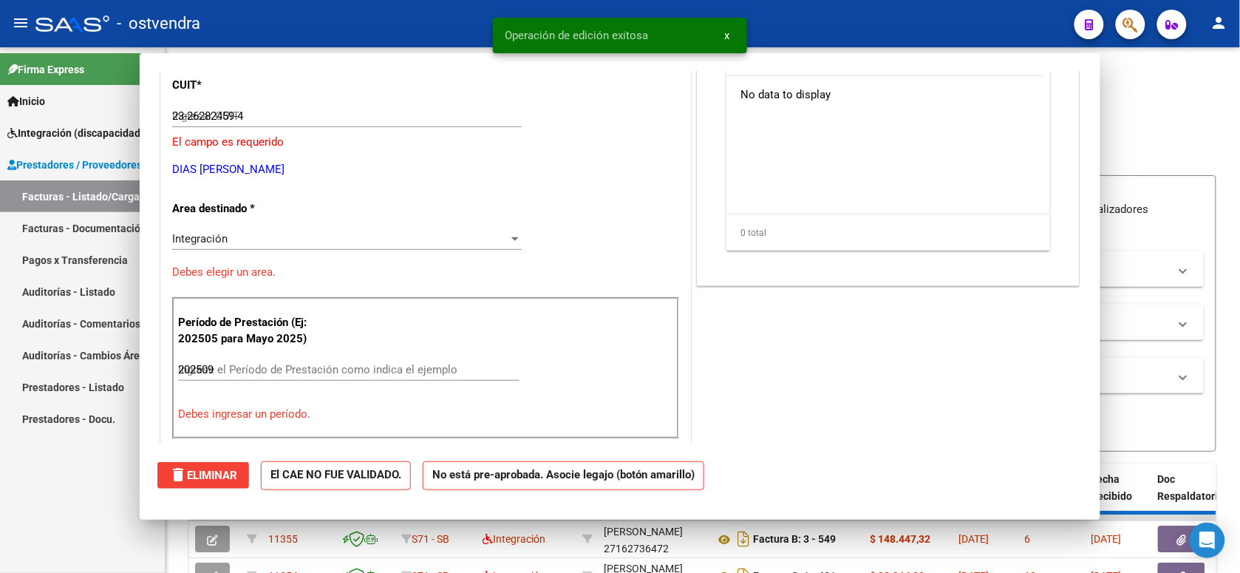
type input "$ 0,00"
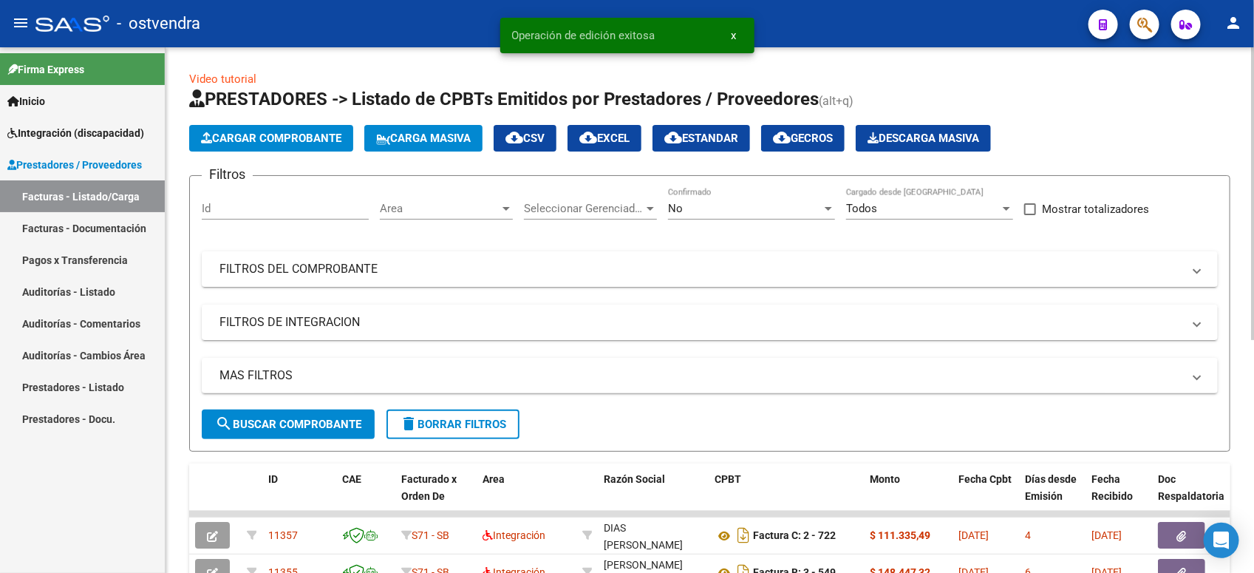
click at [1253, 118] on html "menu - ostvendra person Firma Express Inicio Instructivos Contacto OS Integraci…" at bounding box center [627, 286] width 1254 height 573
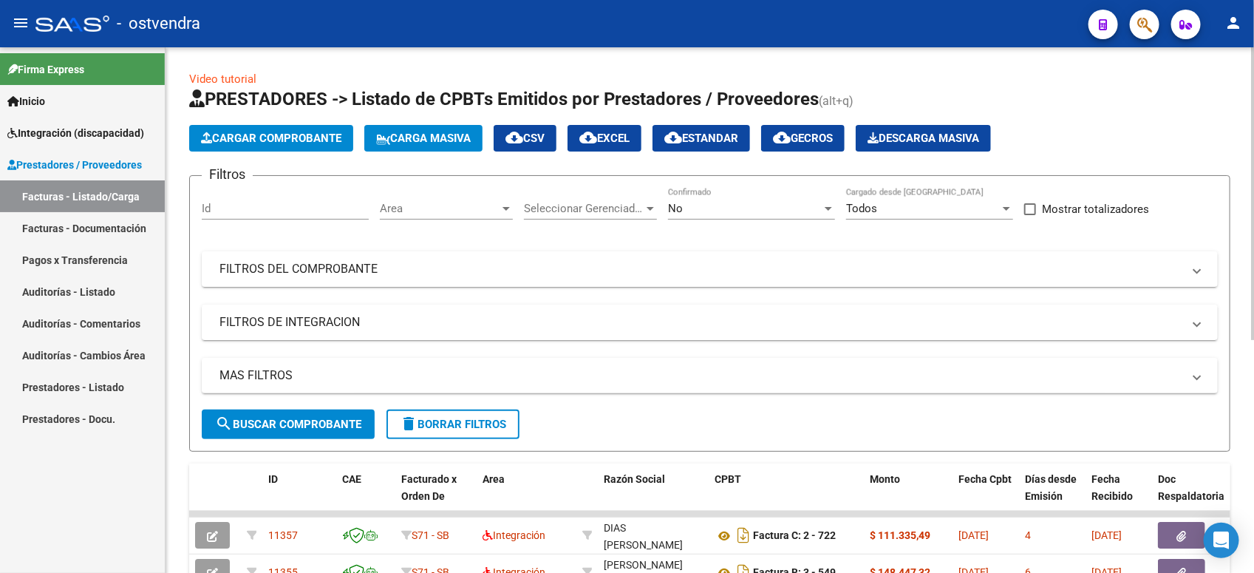
click at [308, 132] on span "Cargar Comprobante" at bounding box center [271, 138] width 140 height 13
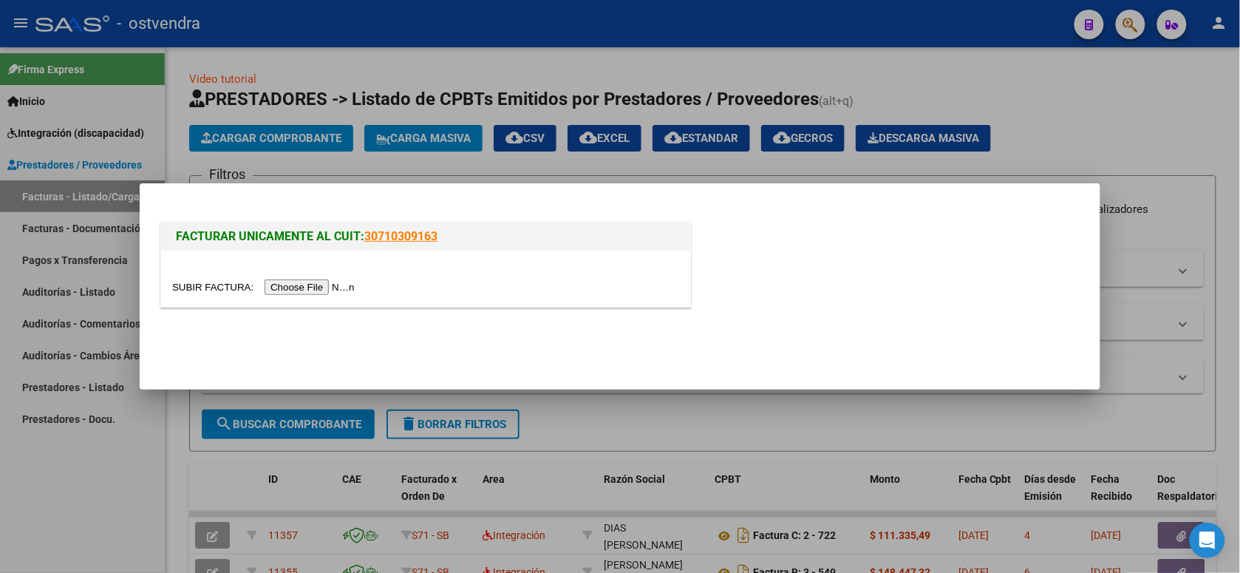
click at [330, 285] on input "file" at bounding box center [265, 287] width 187 height 16
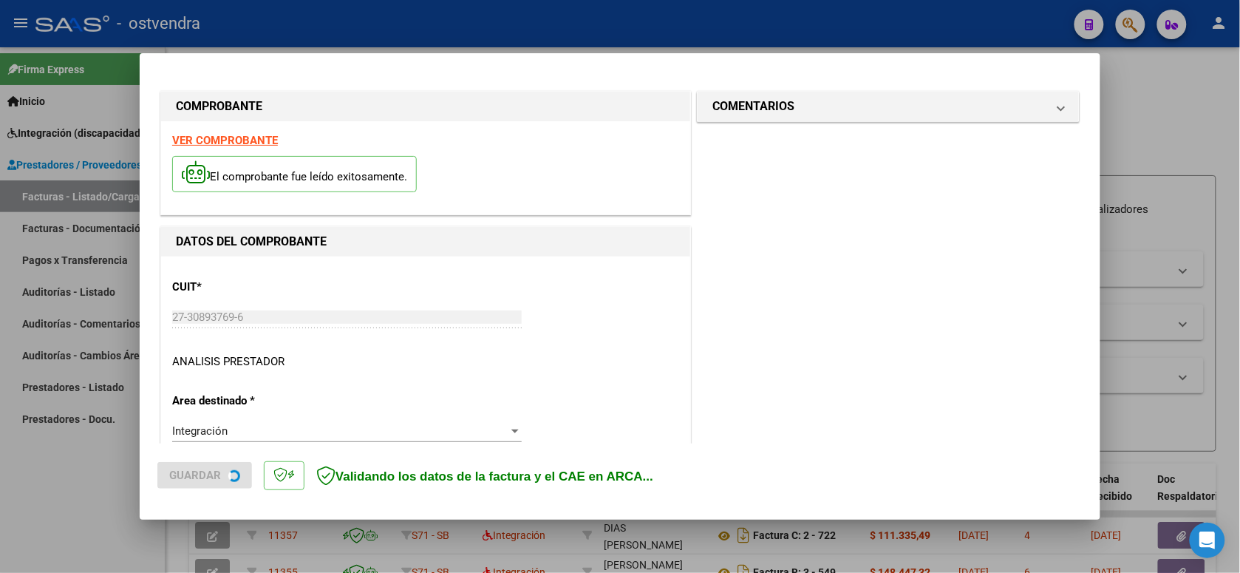
scroll to position [330, 0]
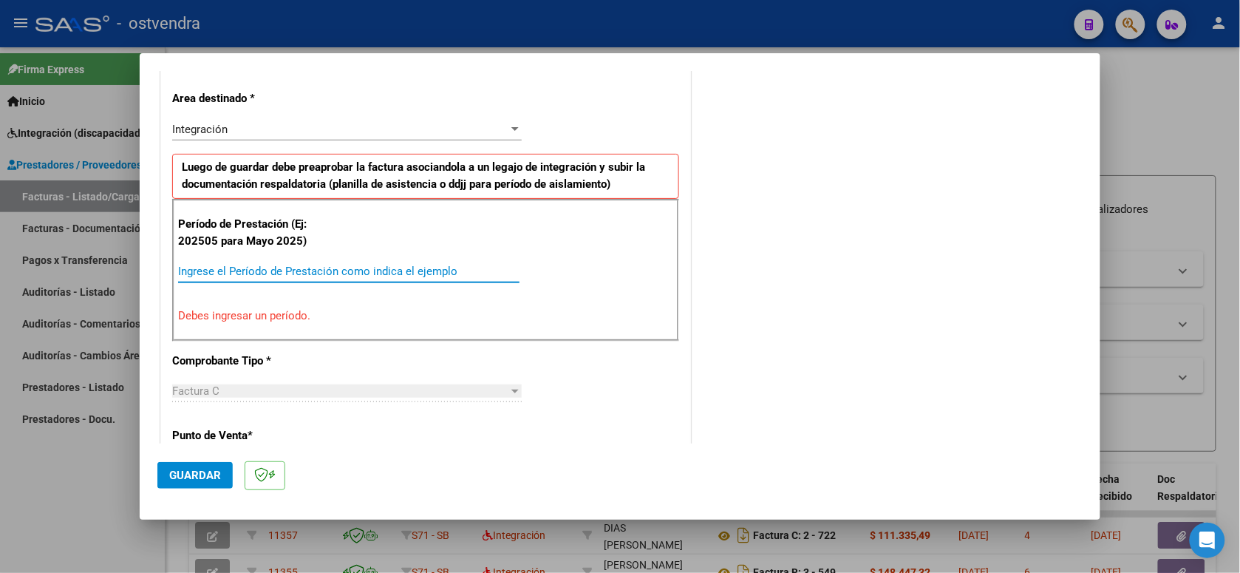
click at [364, 271] on input "Ingrese el Período de Prestación como indica el ejemplo" at bounding box center [348, 271] width 341 height 13
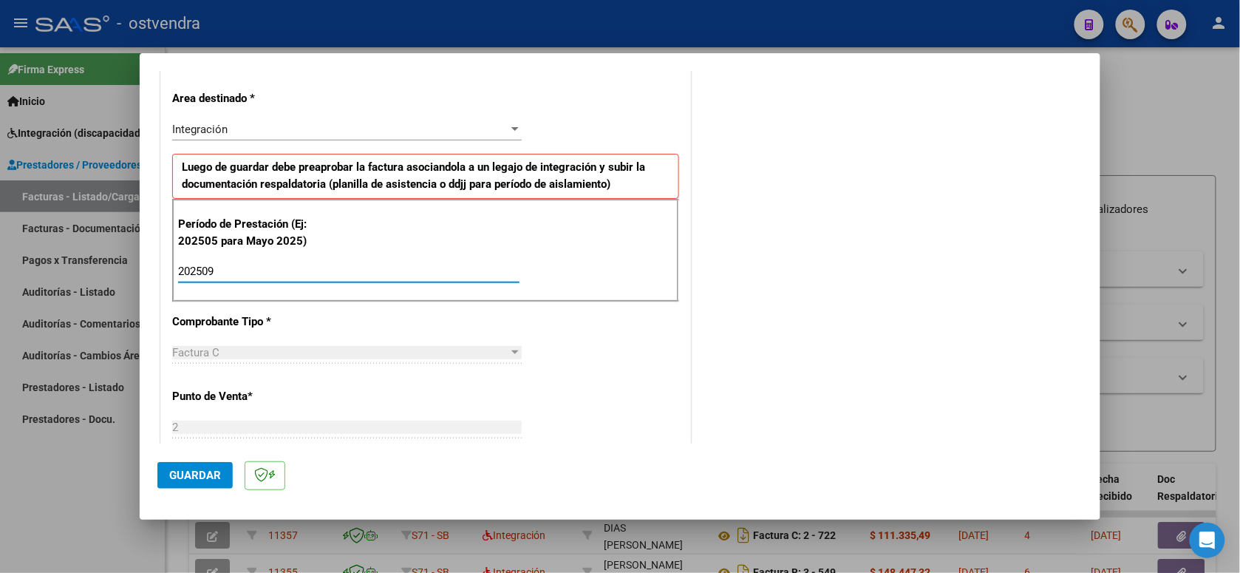
scroll to position [422, 0]
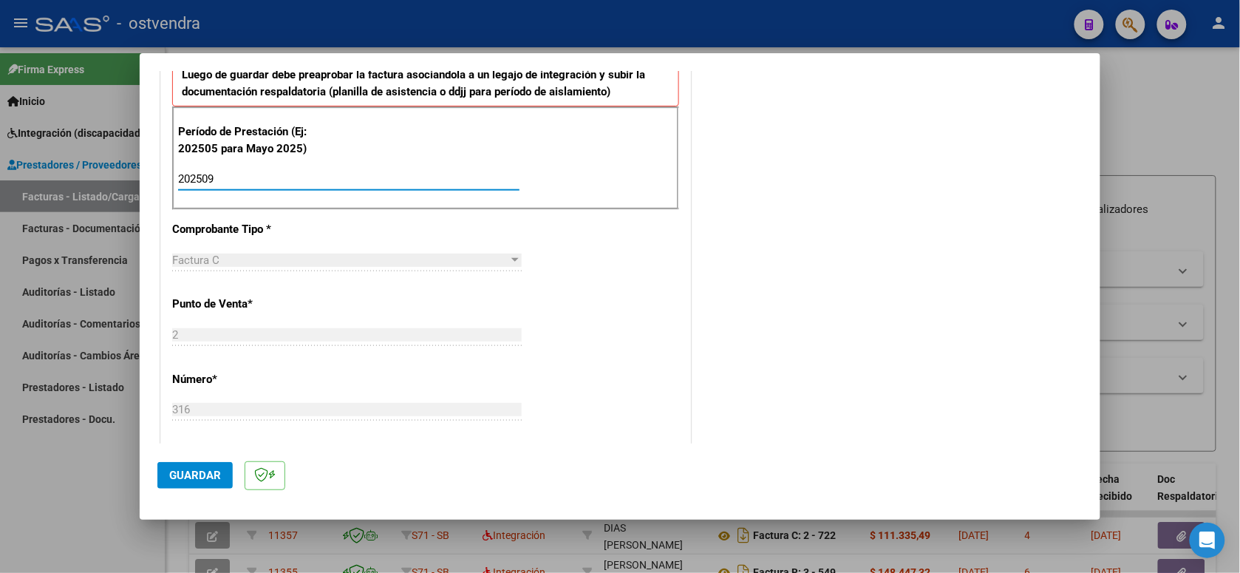
type input "202509"
click at [214, 468] on span "Guardar" at bounding box center [195, 474] width 52 height 13
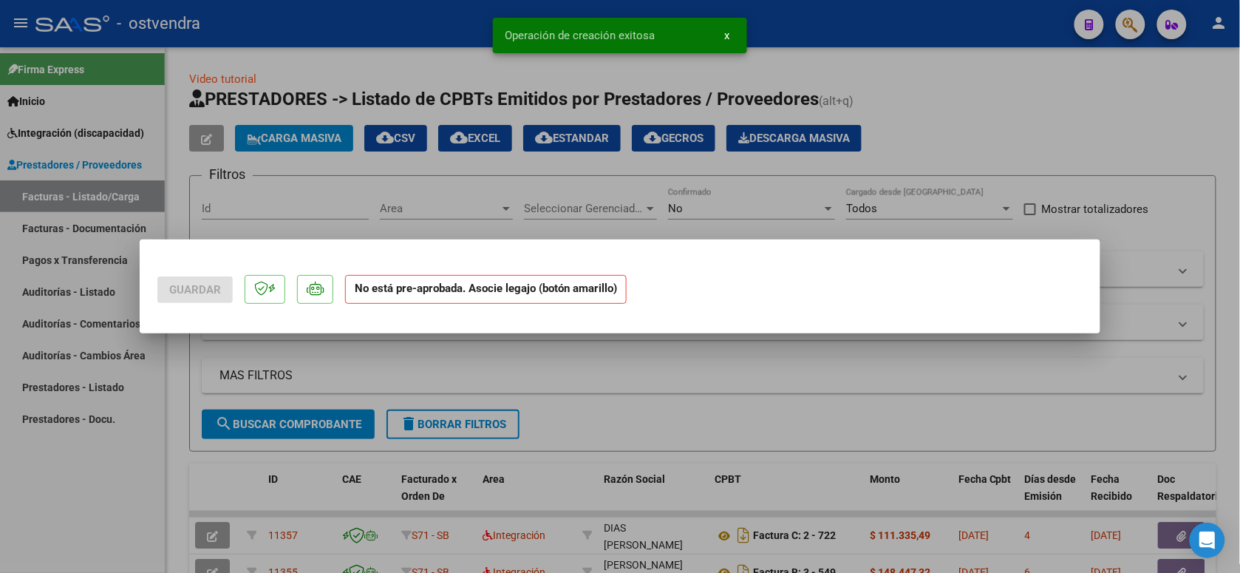
scroll to position [0, 0]
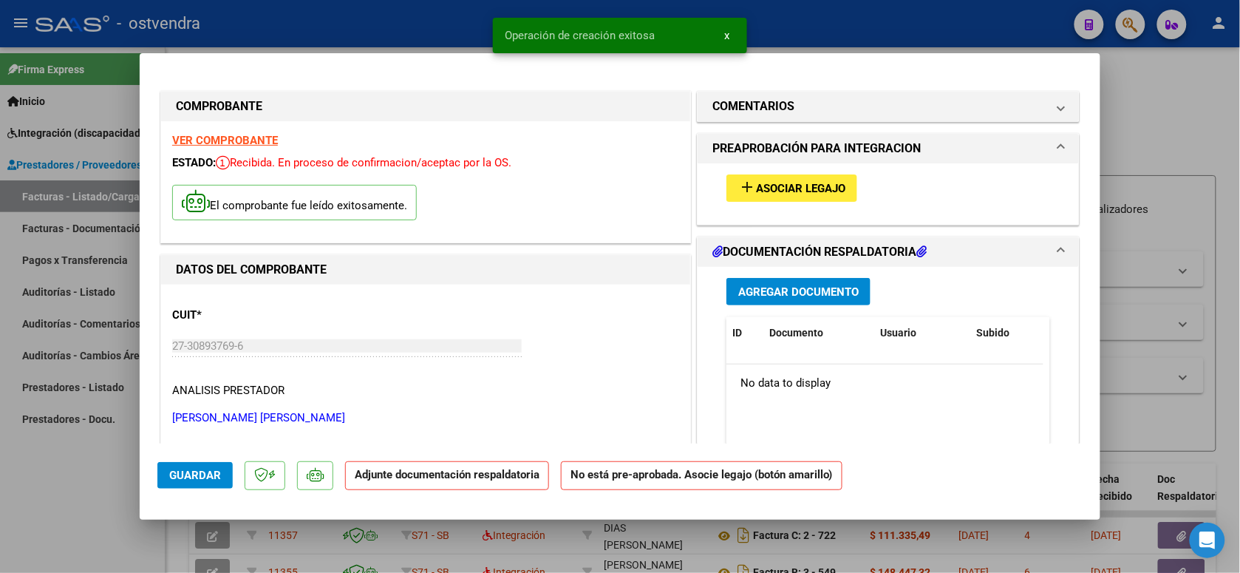
click at [767, 191] on span "Asociar Legajo" at bounding box center [800, 188] width 89 height 13
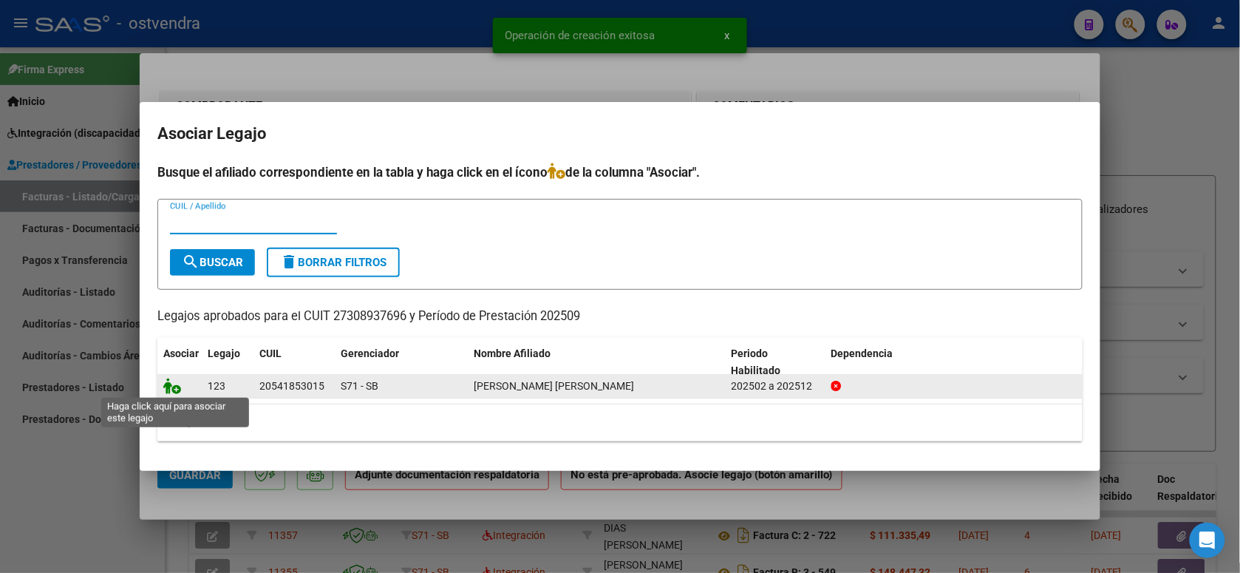
click at [177, 384] on icon at bounding box center [172, 386] width 18 height 16
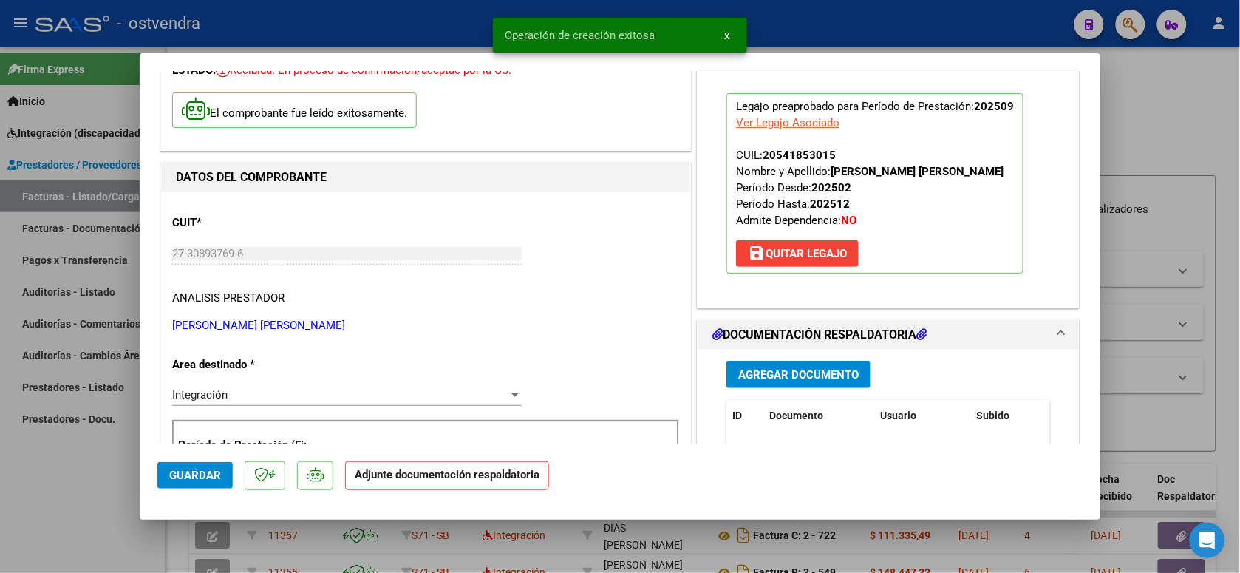
scroll to position [185, 0]
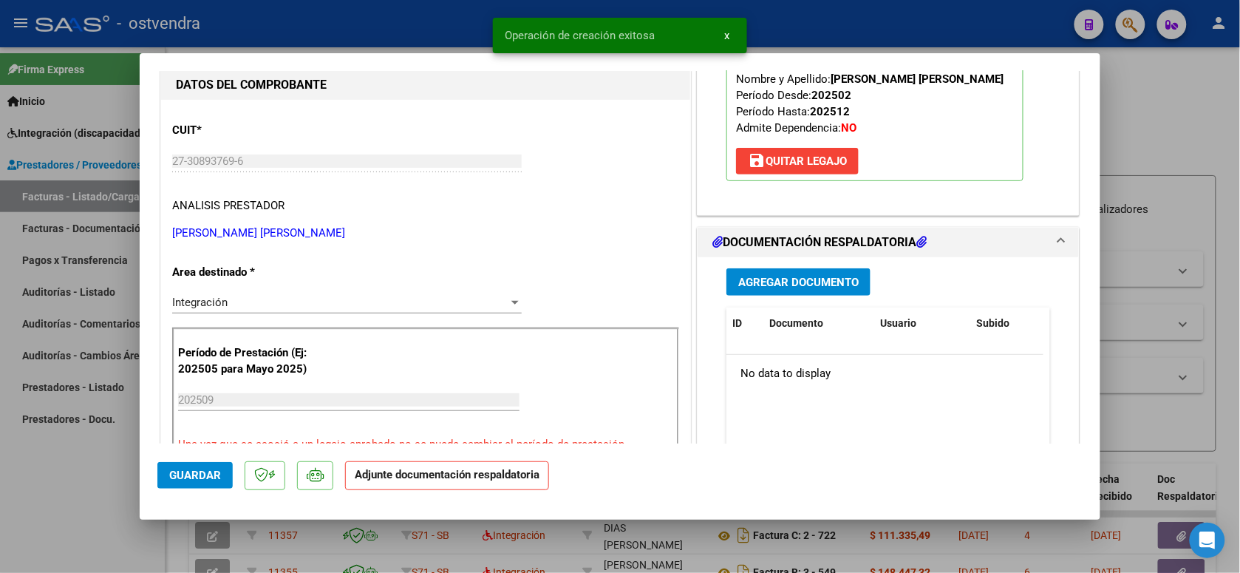
click at [776, 278] on span "Agregar Documento" at bounding box center [798, 282] width 120 height 13
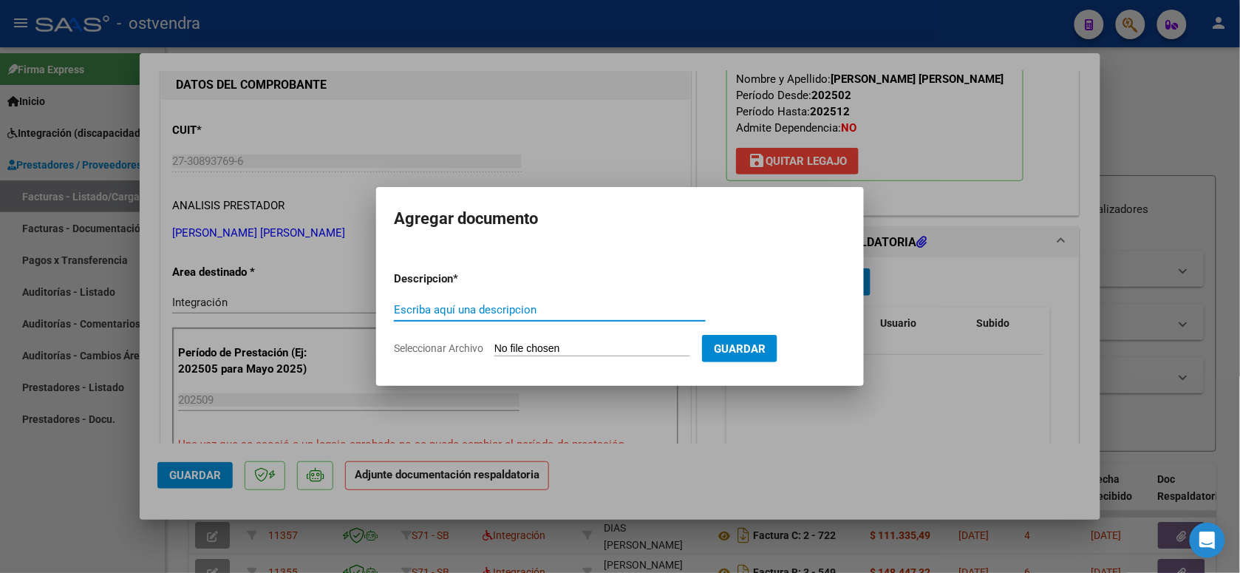
click at [569, 346] on input "Seleccionar Archivo" at bounding box center [592, 349] width 196 height 14
type input "C:\fakepath\ASISTENCIA C-2-316.pdf"
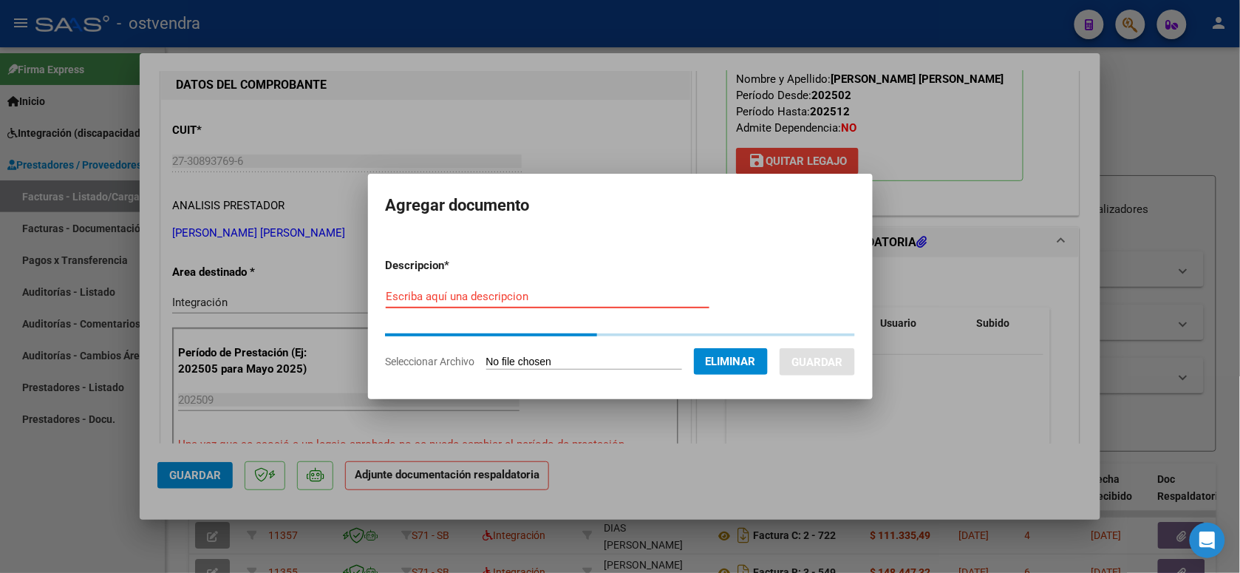
click at [582, 299] on input "Escriba aquí una descripcion" at bounding box center [548, 296] width 324 height 13
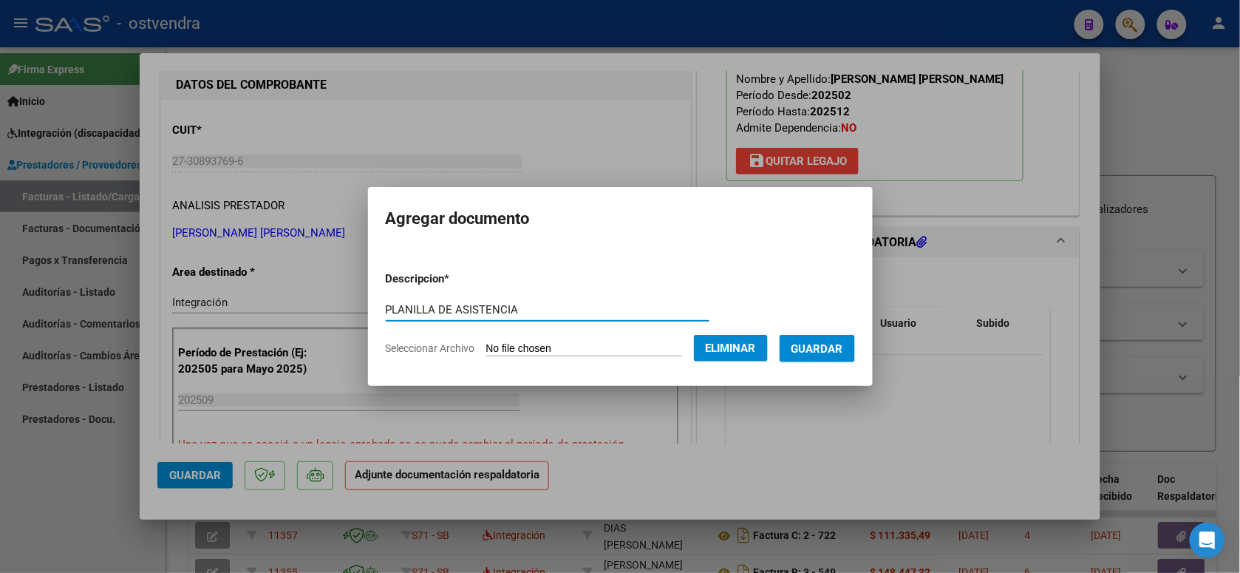
type input "PLANILLA DE ASISTENCIA"
click at [843, 349] on span "Guardar" at bounding box center [817, 348] width 52 height 13
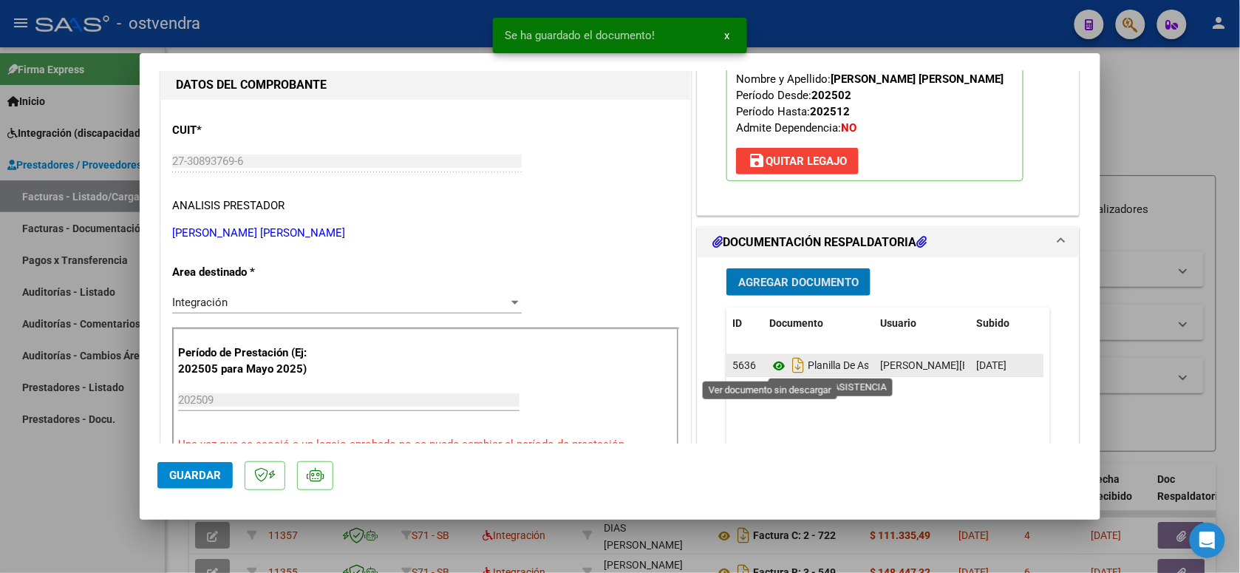
click at [769, 364] on icon at bounding box center [778, 366] width 19 height 18
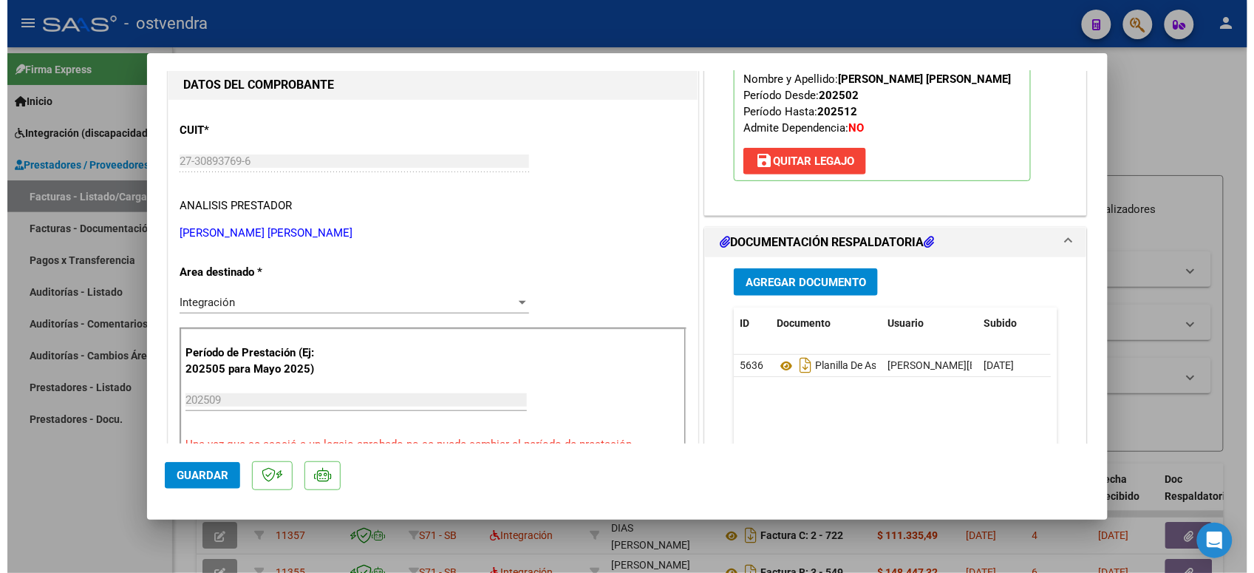
scroll to position [277, 0]
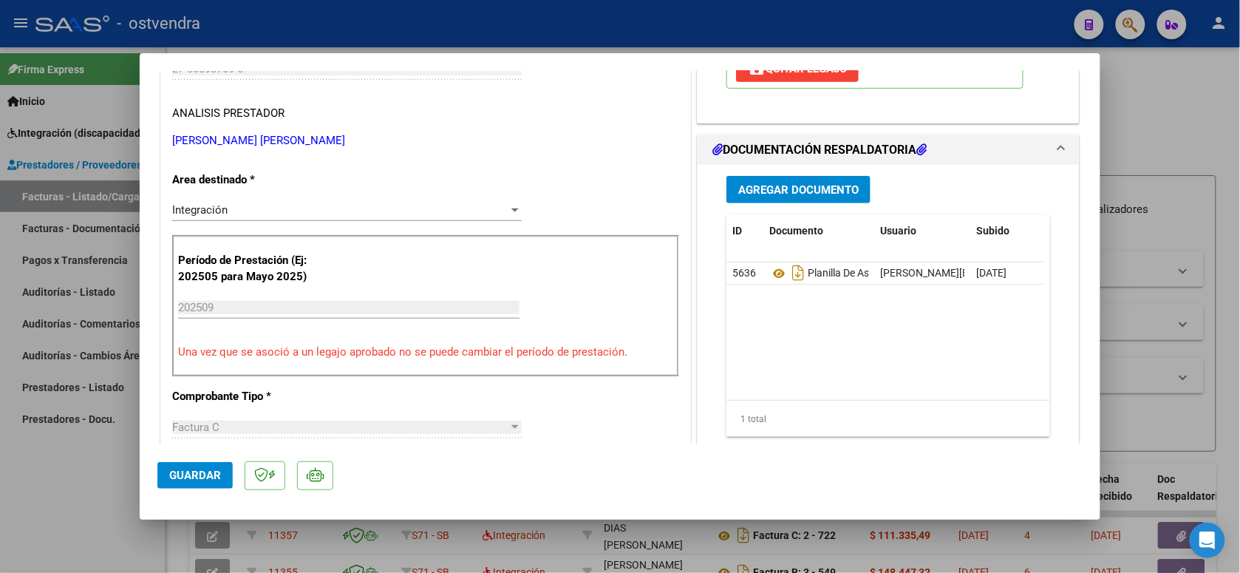
click at [215, 471] on span "Guardar" at bounding box center [195, 474] width 52 height 13
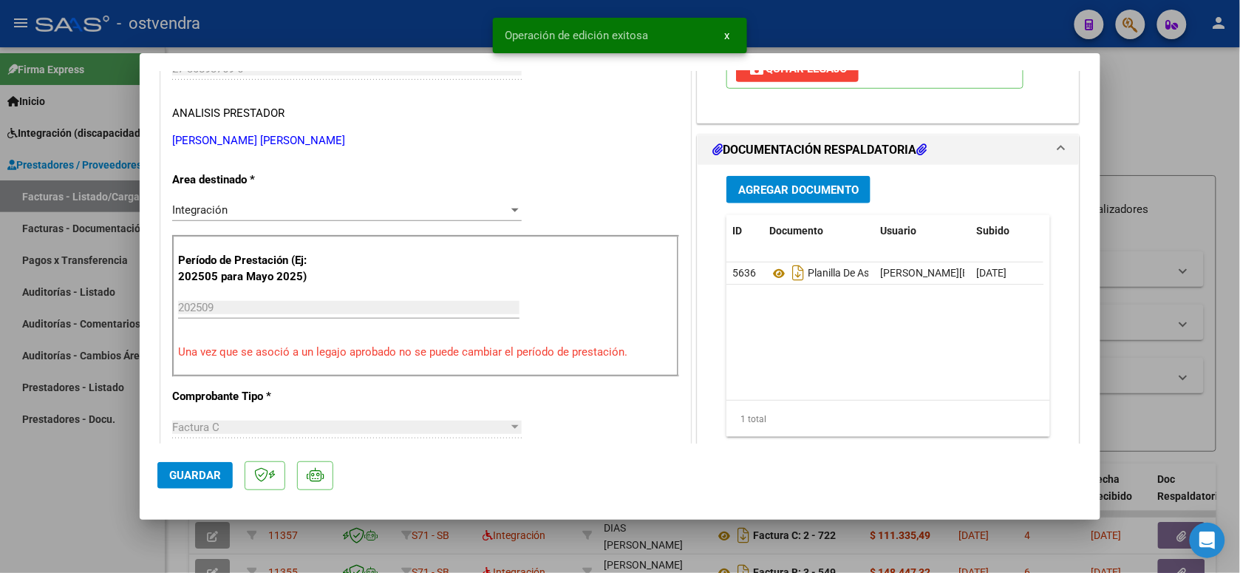
click at [345, 43] on div at bounding box center [620, 286] width 1240 height 573
type input "$ 0,00"
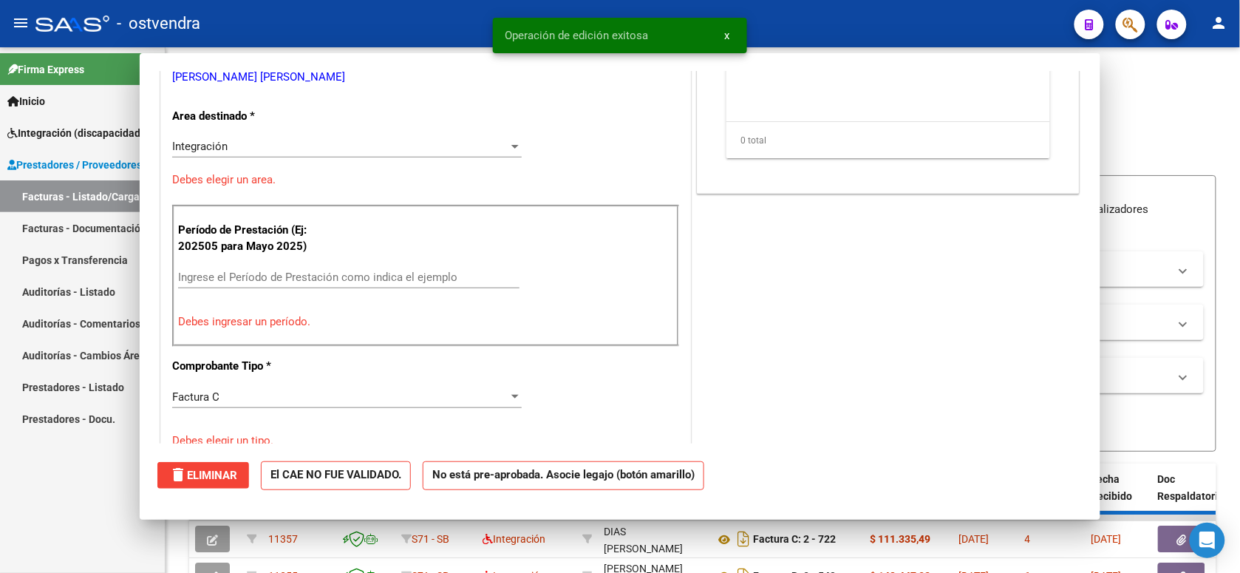
scroll to position [0, 0]
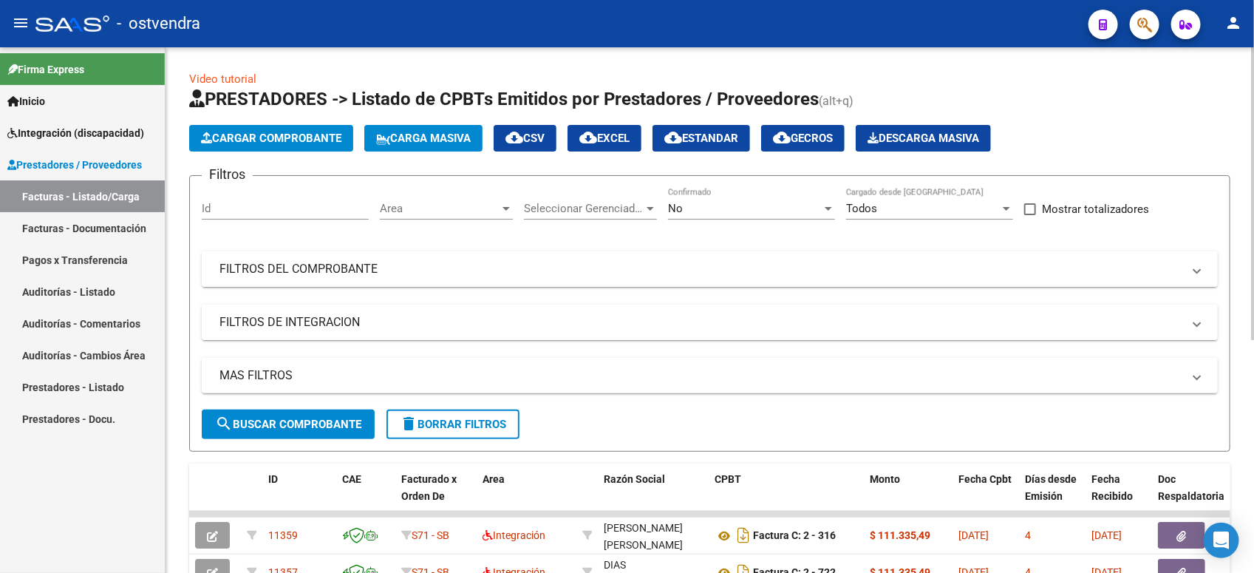
click at [307, 138] on span "Cargar Comprobante" at bounding box center [271, 138] width 140 height 13
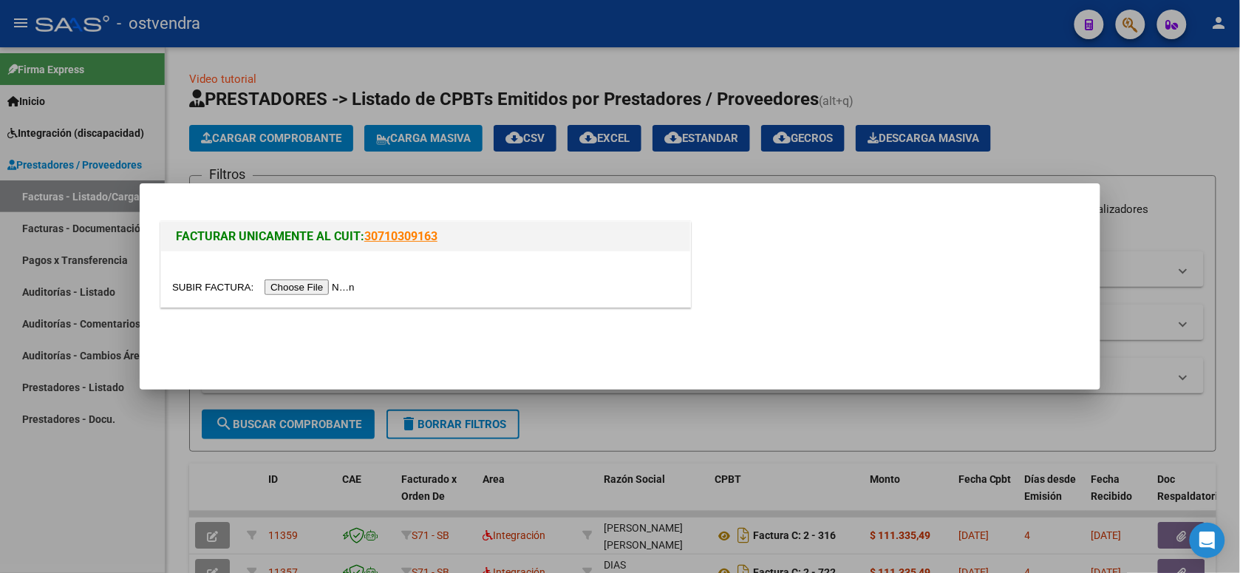
click at [308, 283] on input "file" at bounding box center [265, 287] width 187 height 16
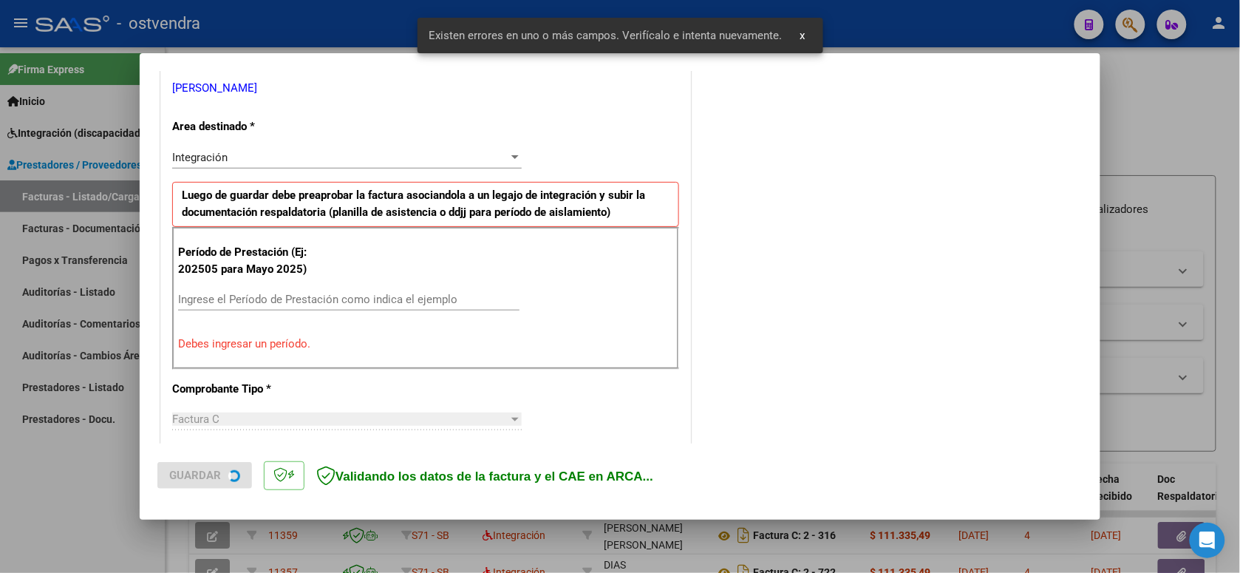
scroll to position [330, 0]
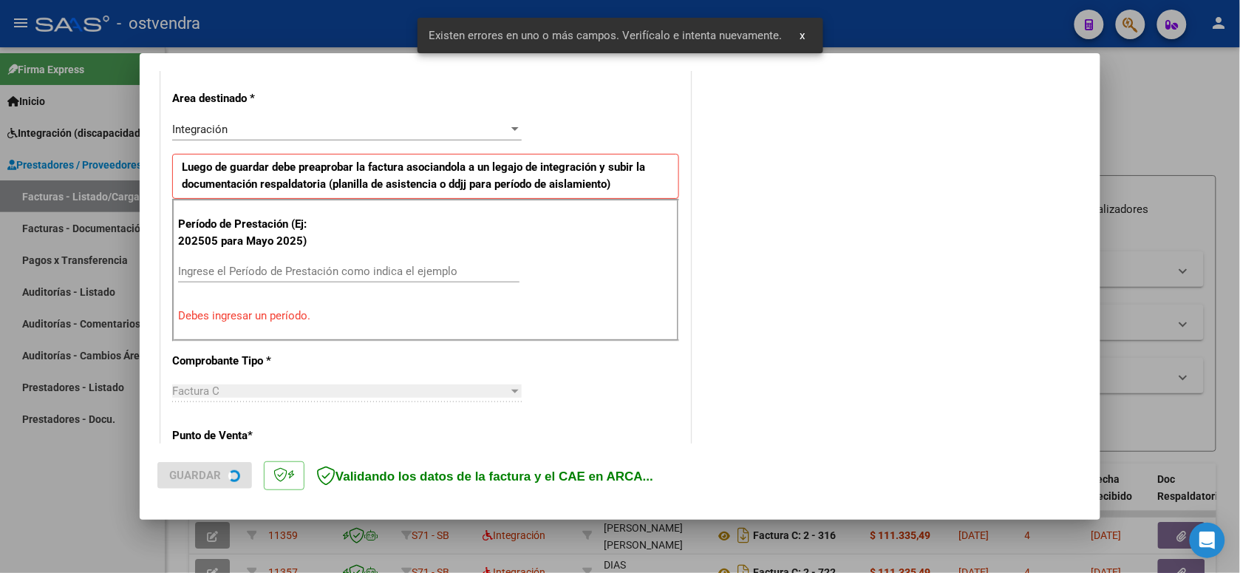
click at [333, 274] on input "Ingrese el Período de Prestación como indica el ejemplo" at bounding box center [348, 271] width 341 height 13
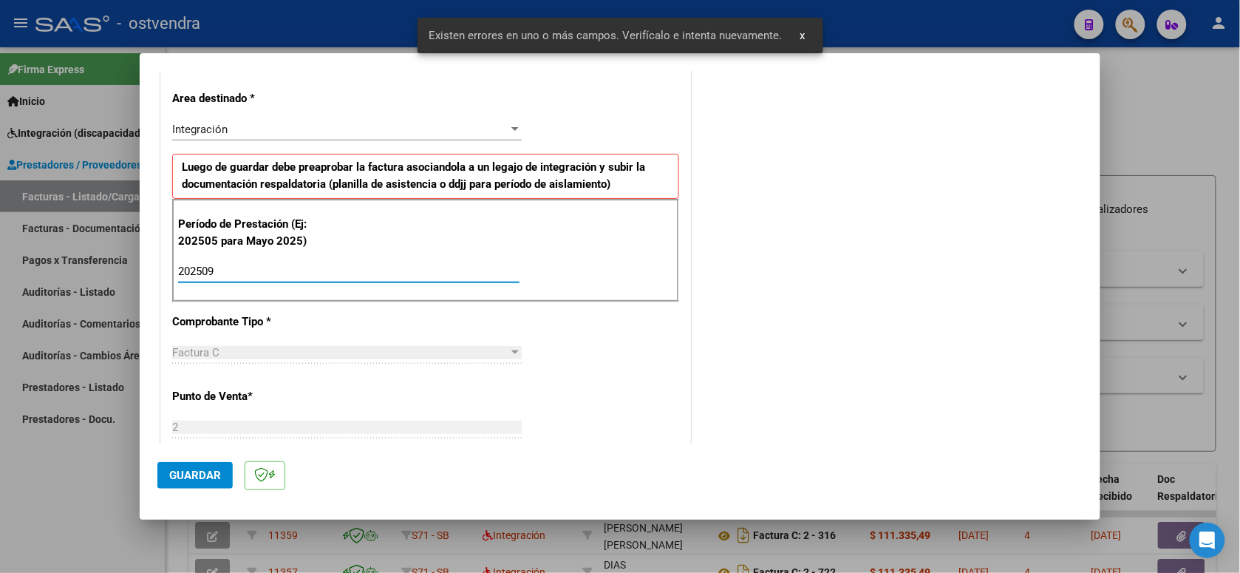
scroll to position [422, 0]
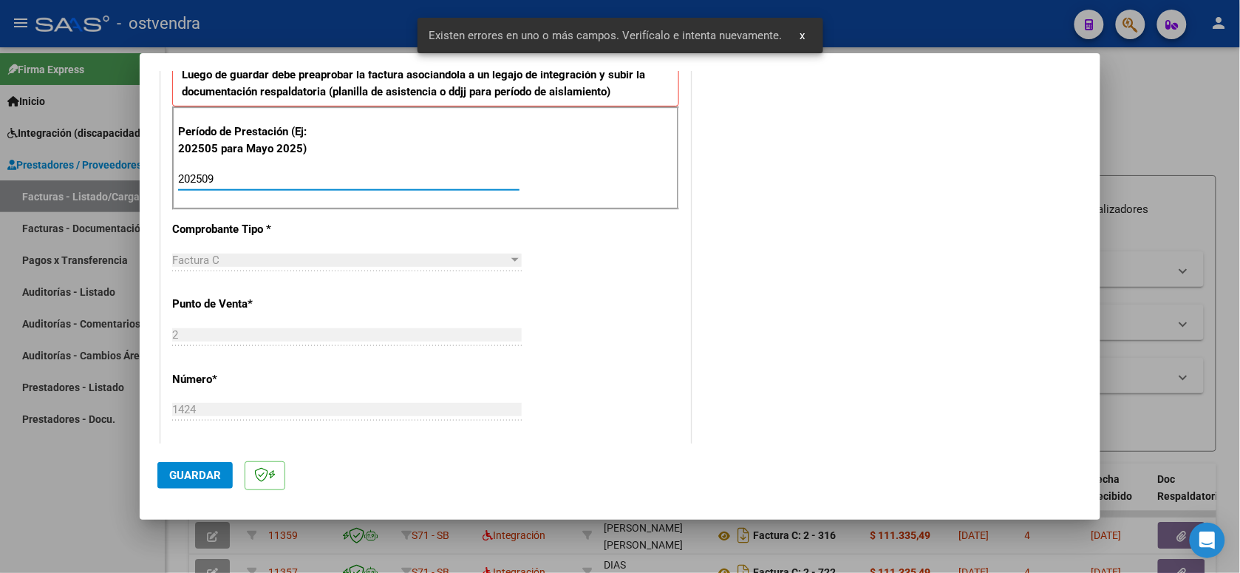
type input "202509"
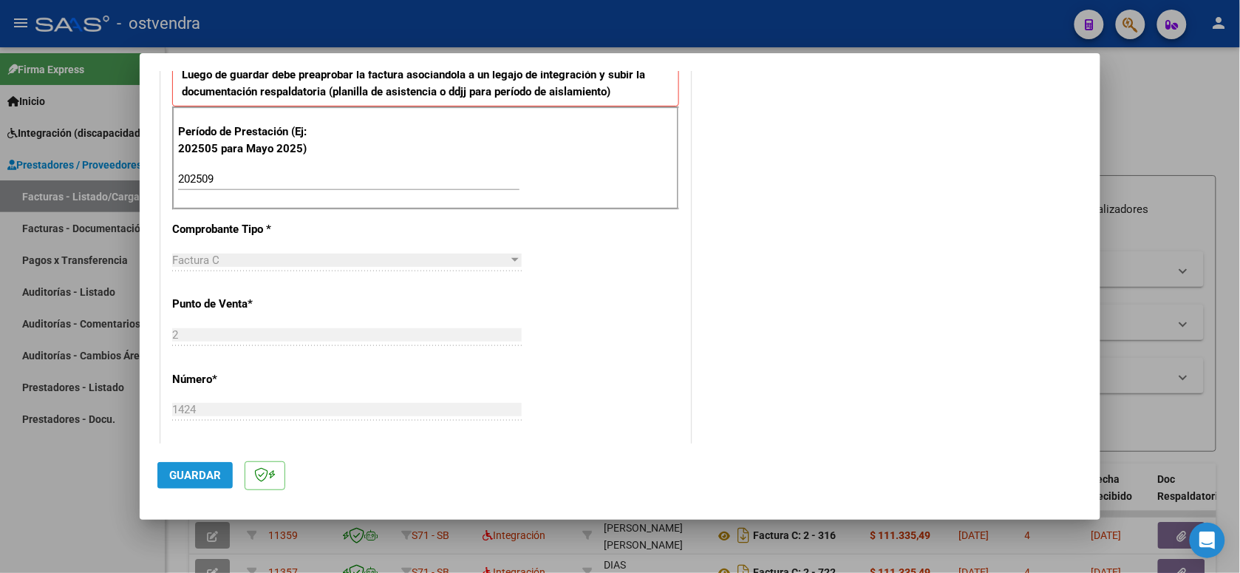
click at [190, 477] on span "Guardar" at bounding box center [195, 474] width 52 height 13
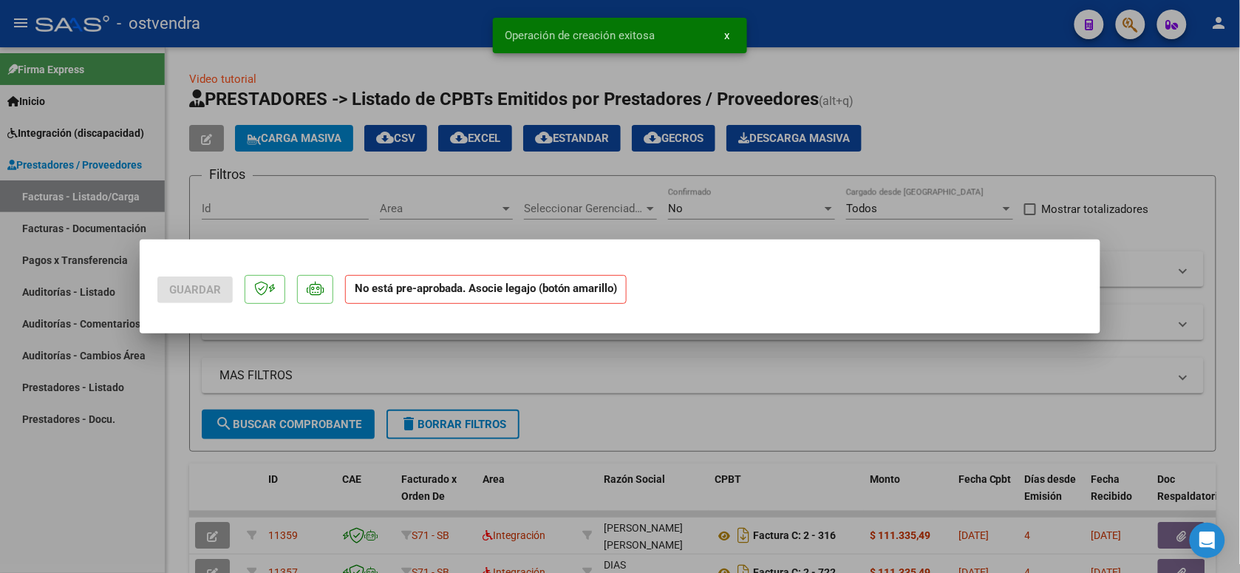
scroll to position [0, 0]
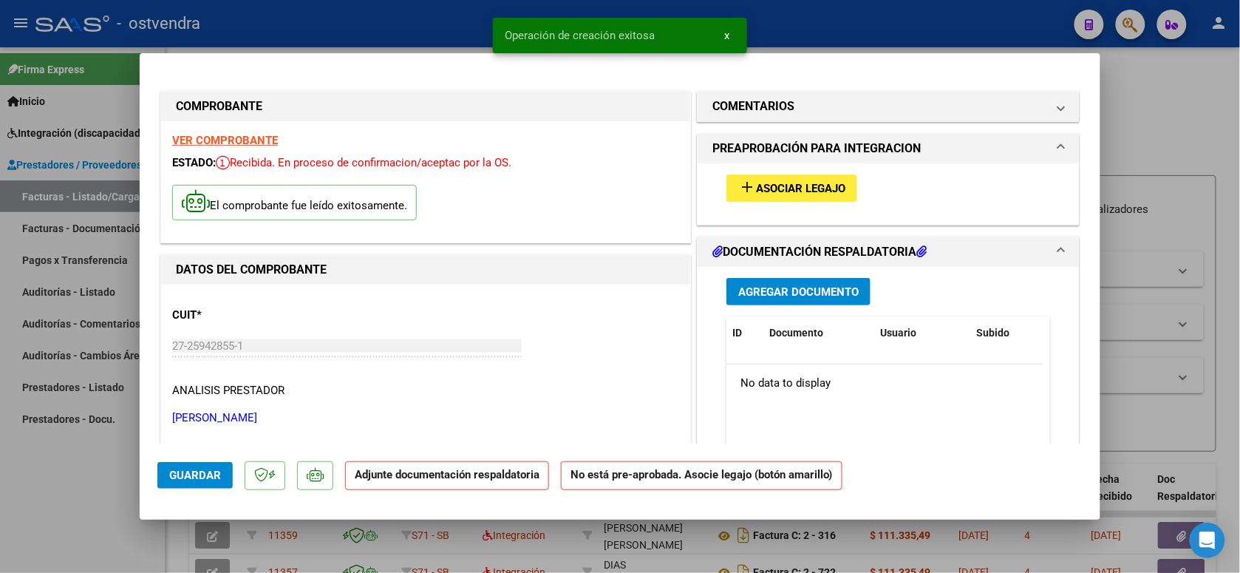
click at [784, 183] on span "Asociar Legajo" at bounding box center [800, 188] width 89 height 13
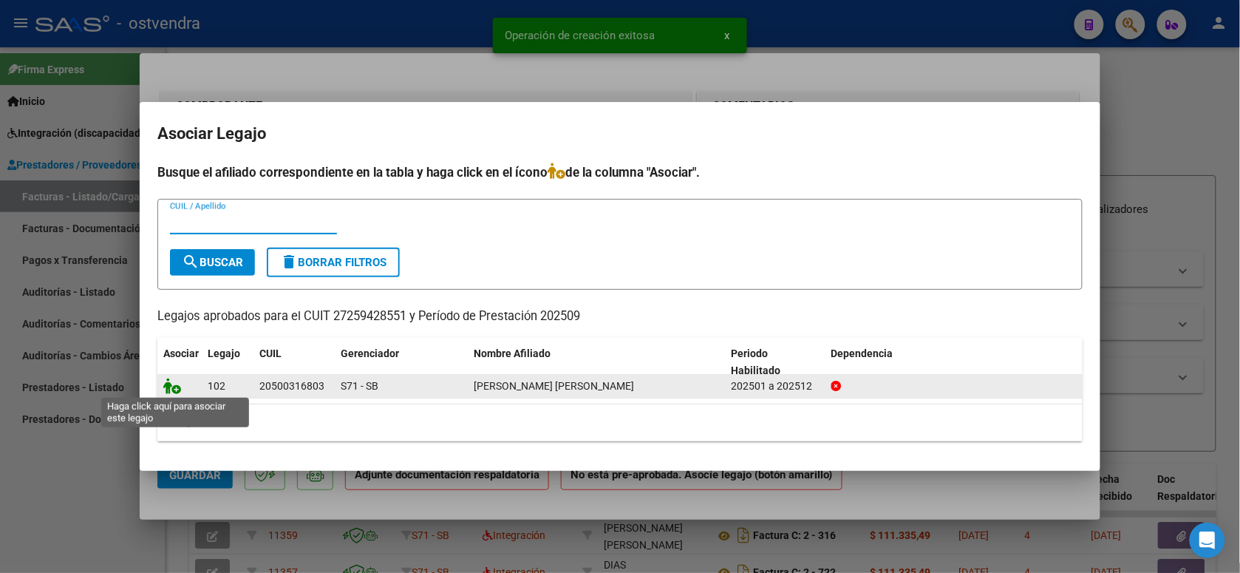
click at [170, 384] on icon at bounding box center [172, 386] width 18 height 16
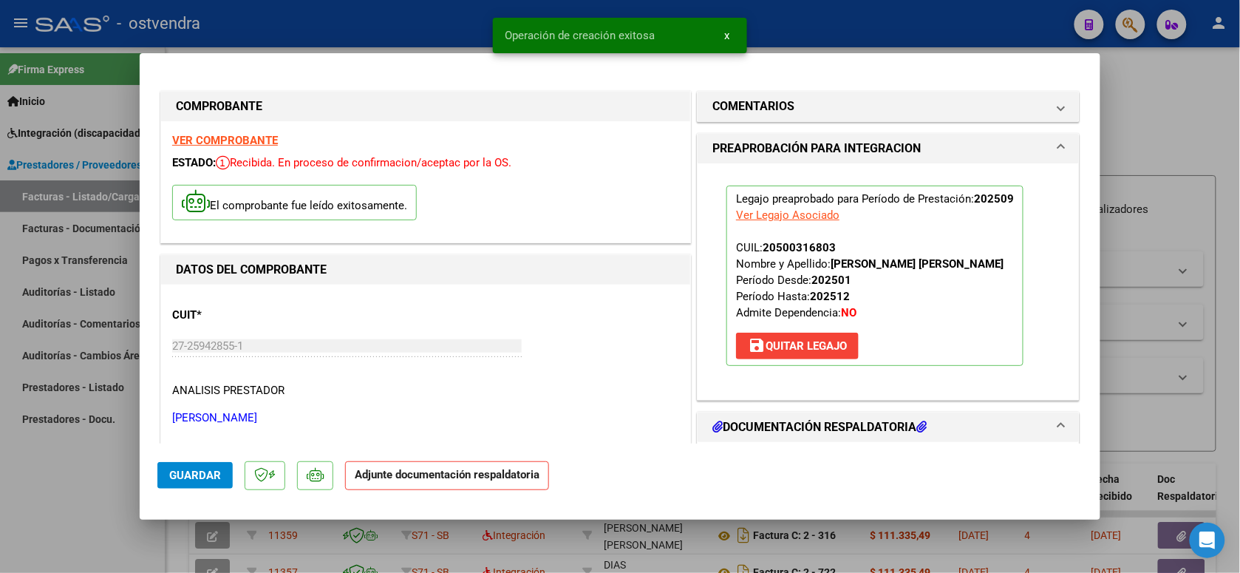
scroll to position [92, 0]
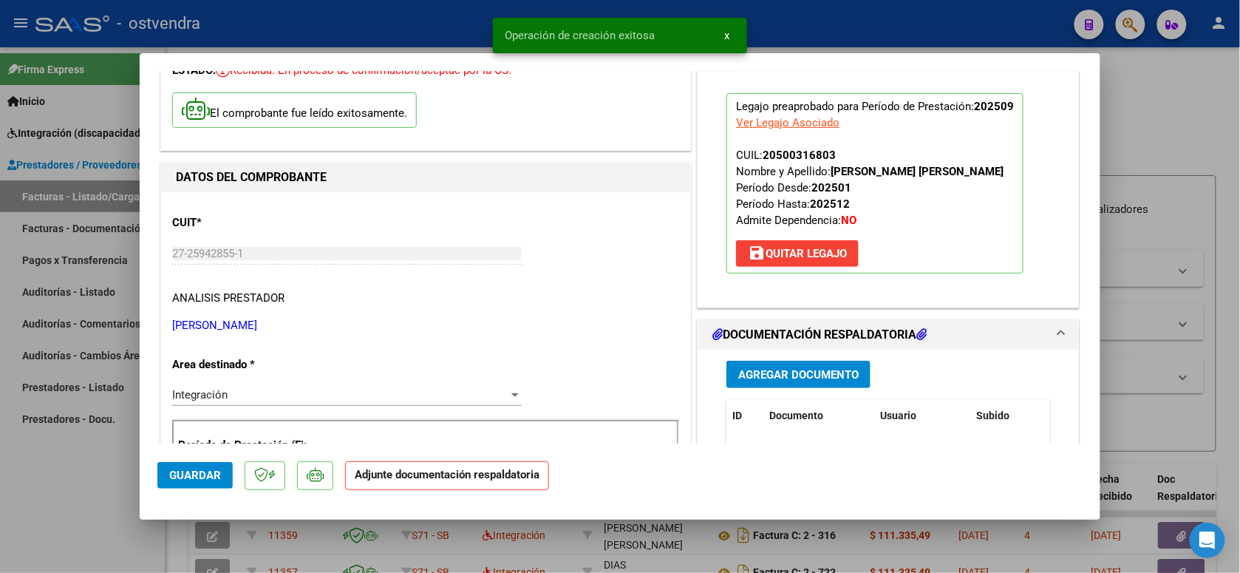
click at [752, 364] on button "Agregar Documento" at bounding box center [798, 374] width 144 height 27
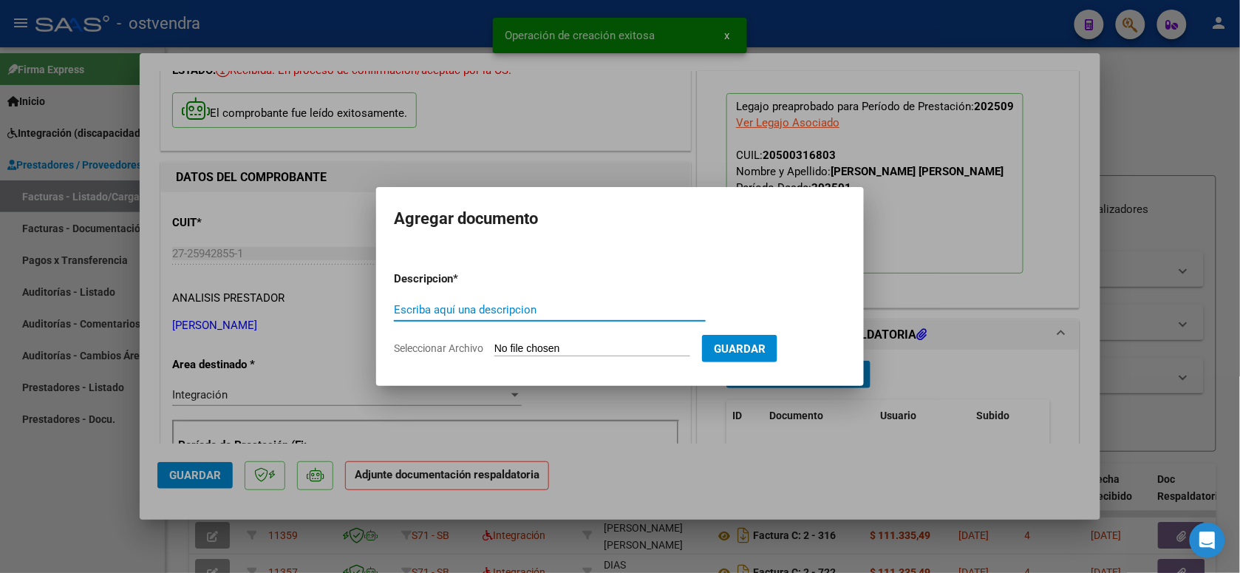
click at [553, 350] on input "Seleccionar Archivo" at bounding box center [592, 349] width 196 height 14
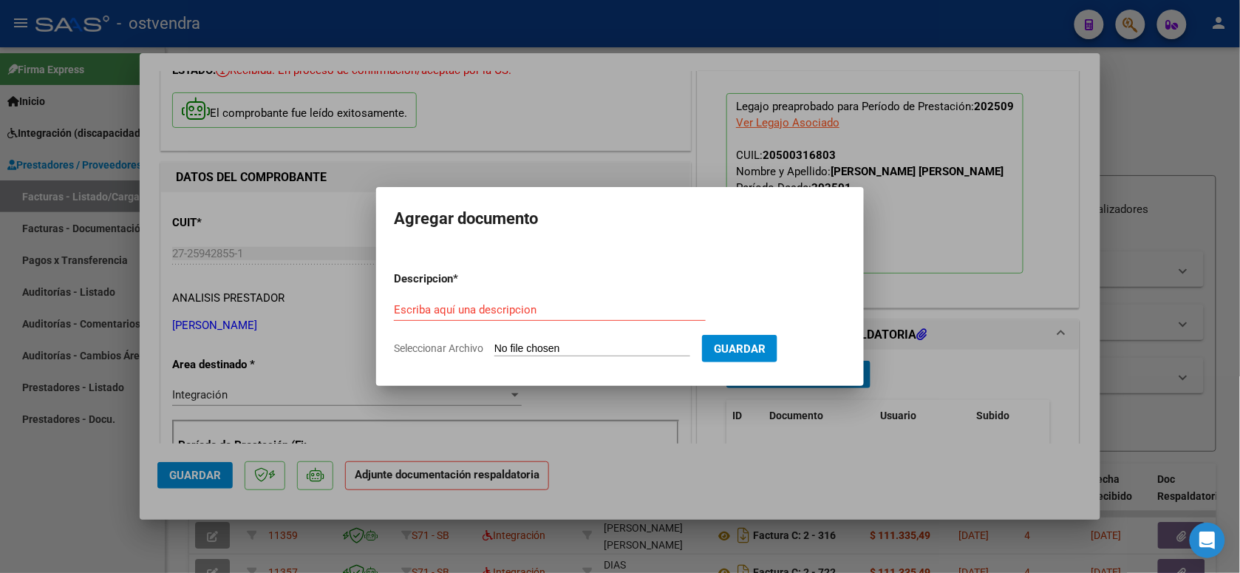
type input "C:\fakepath\ASISTENCIA C-2-1424.pdf"
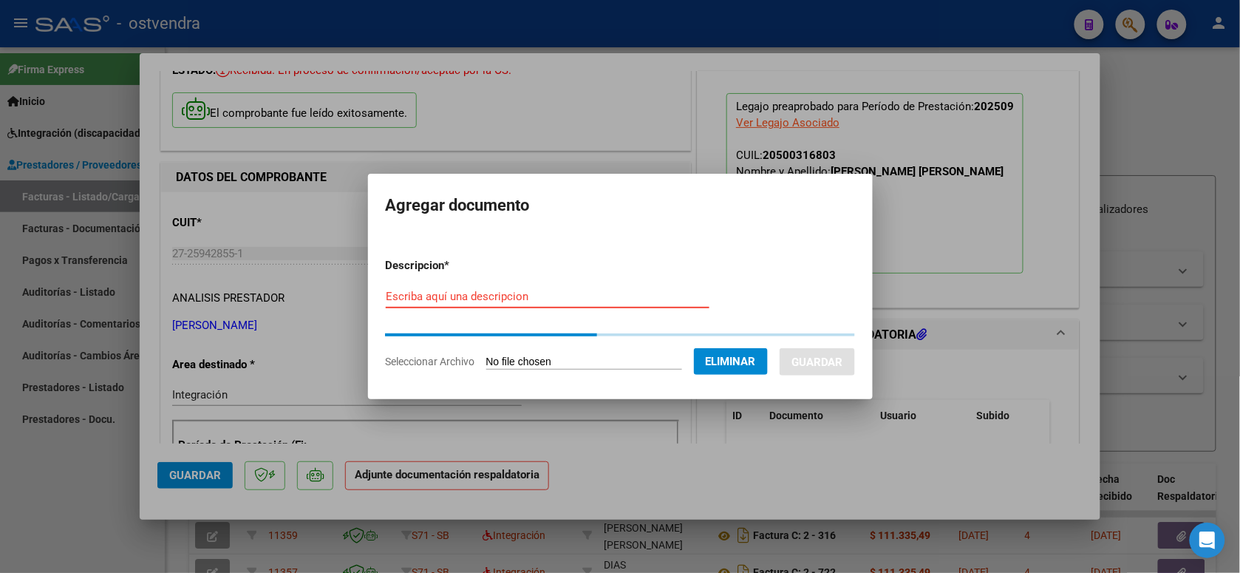
click at [567, 301] on input "Escriba aquí una descripcion" at bounding box center [548, 296] width 324 height 13
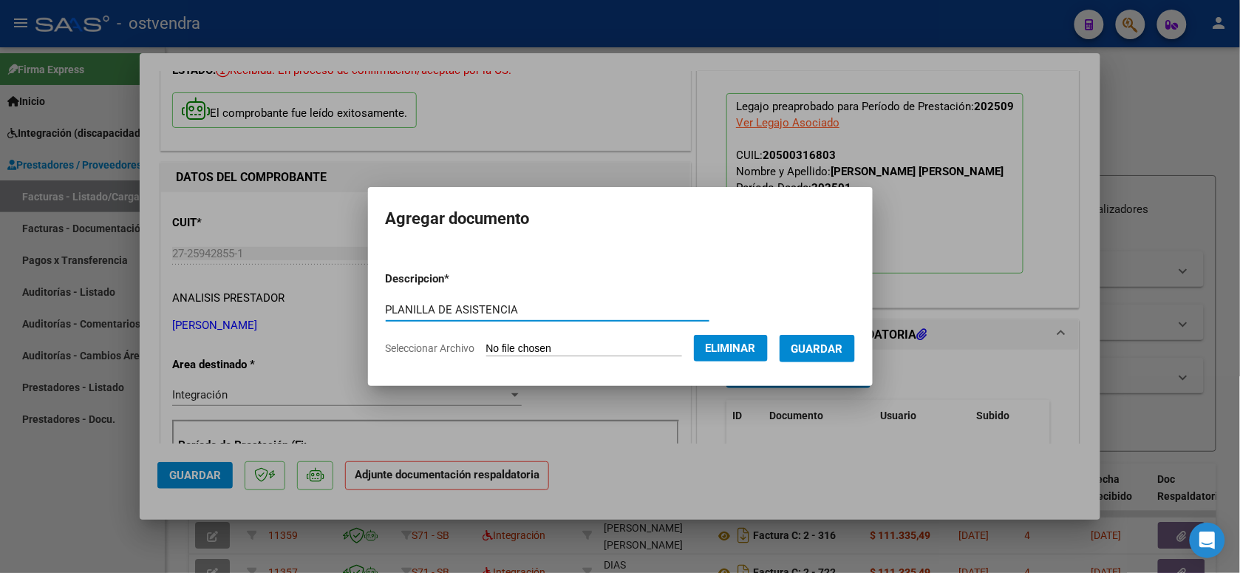
type input "PLANILLA DE ASISTENCIA"
click at [800, 348] on span "Guardar" at bounding box center [817, 348] width 52 height 13
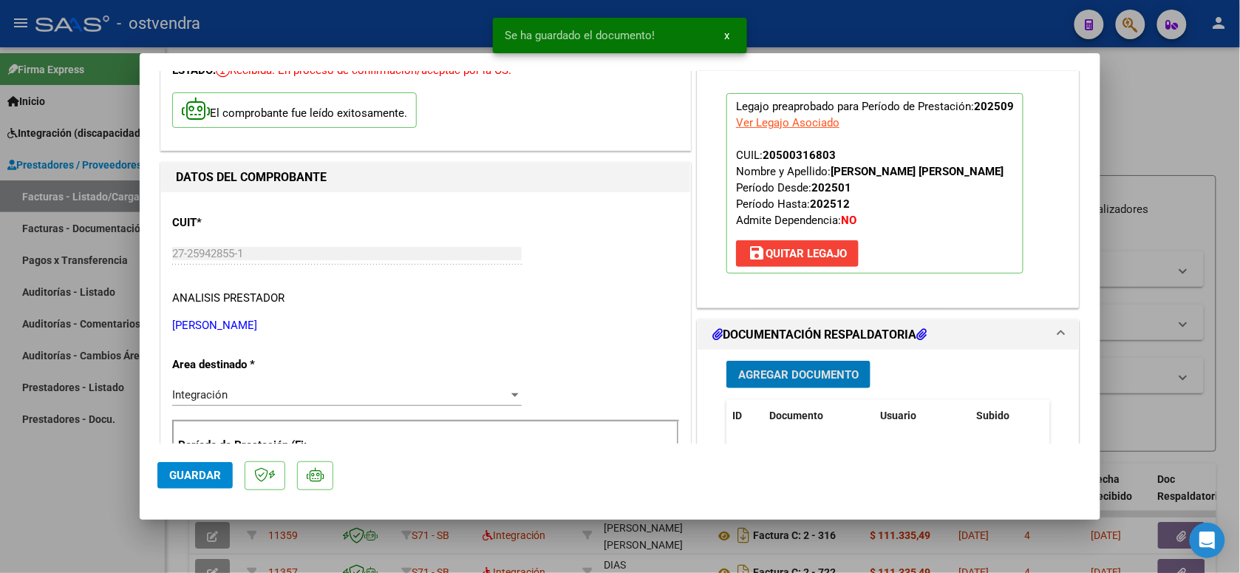
scroll to position [185, 0]
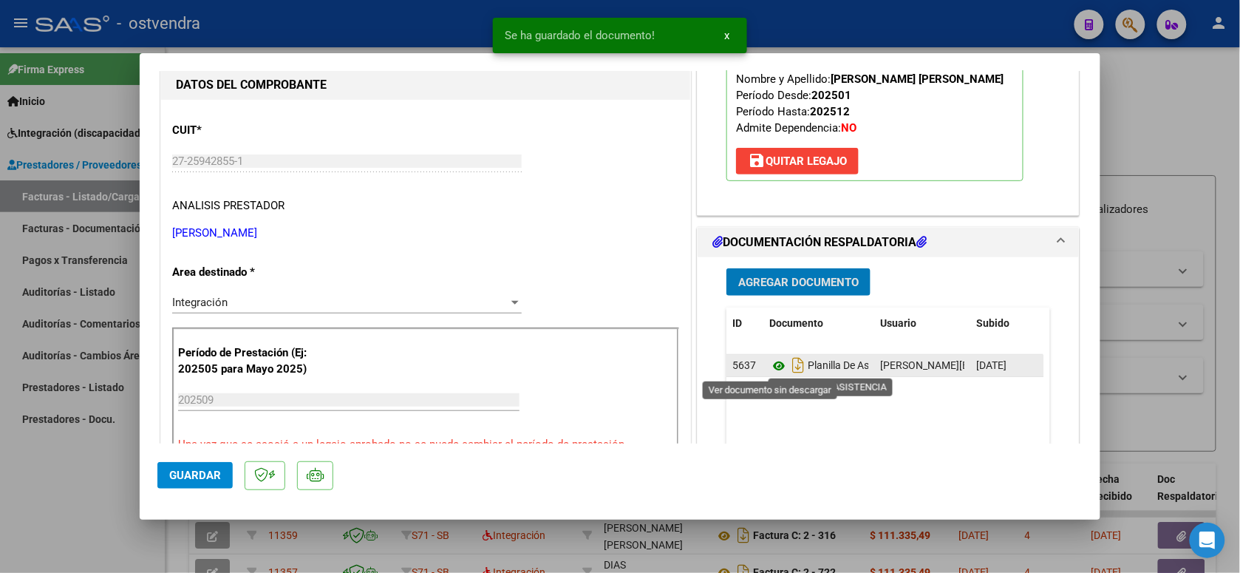
click at [773, 364] on icon at bounding box center [778, 366] width 19 height 18
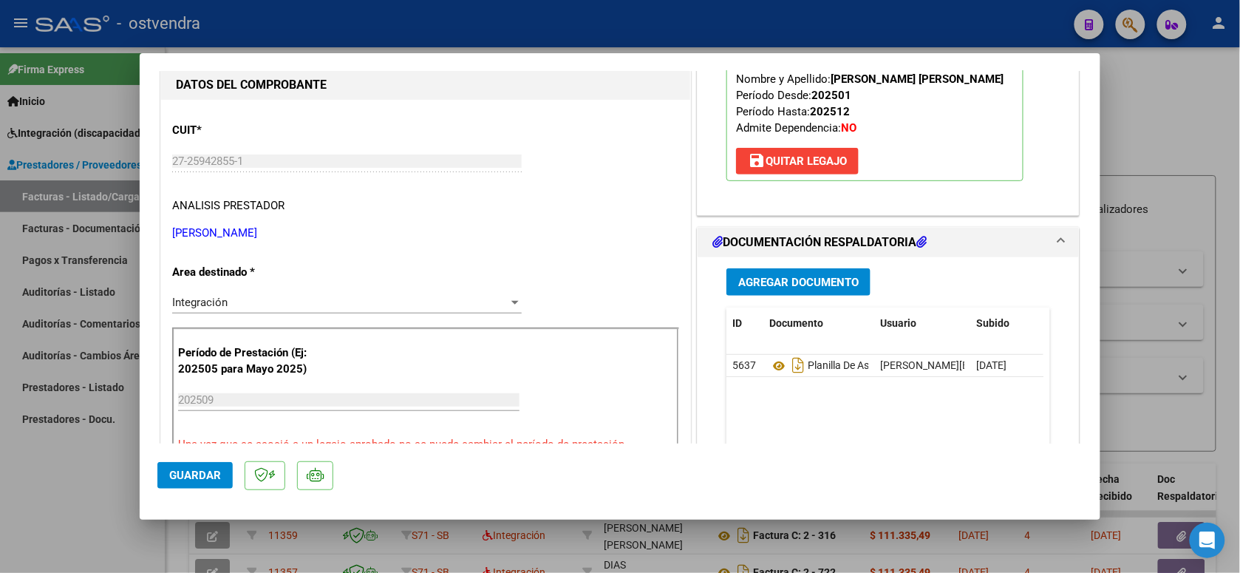
click at [193, 484] on button "Guardar" at bounding box center [194, 475] width 75 height 27
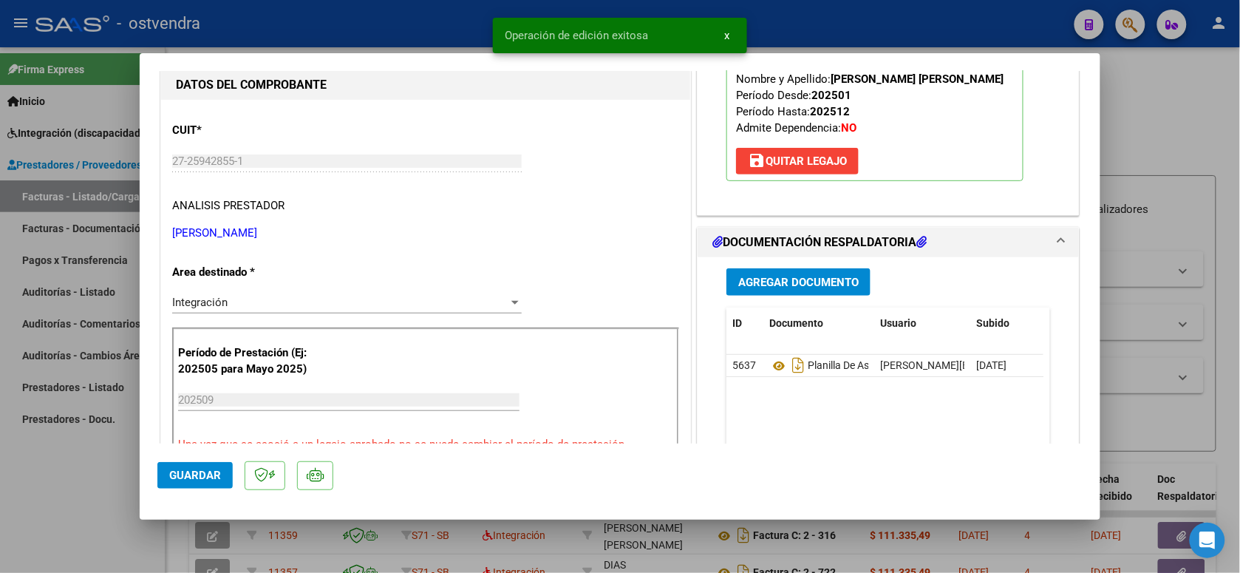
click at [290, 30] on div at bounding box center [620, 286] width 1240 height 573
type input "$ 0,00"
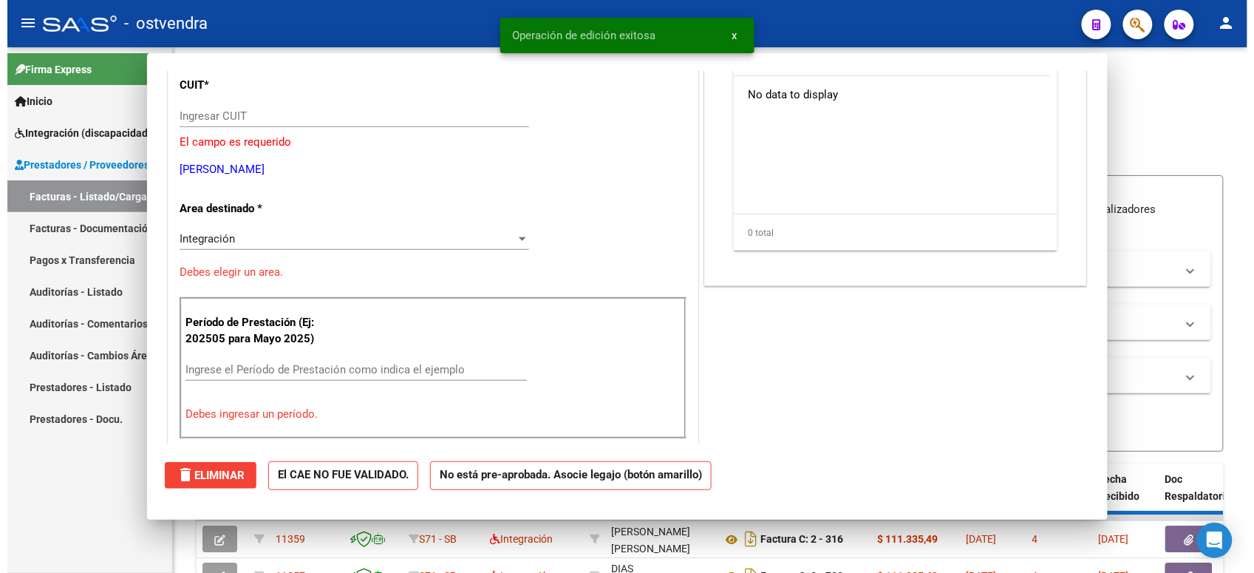
scroll to position [139, 0]
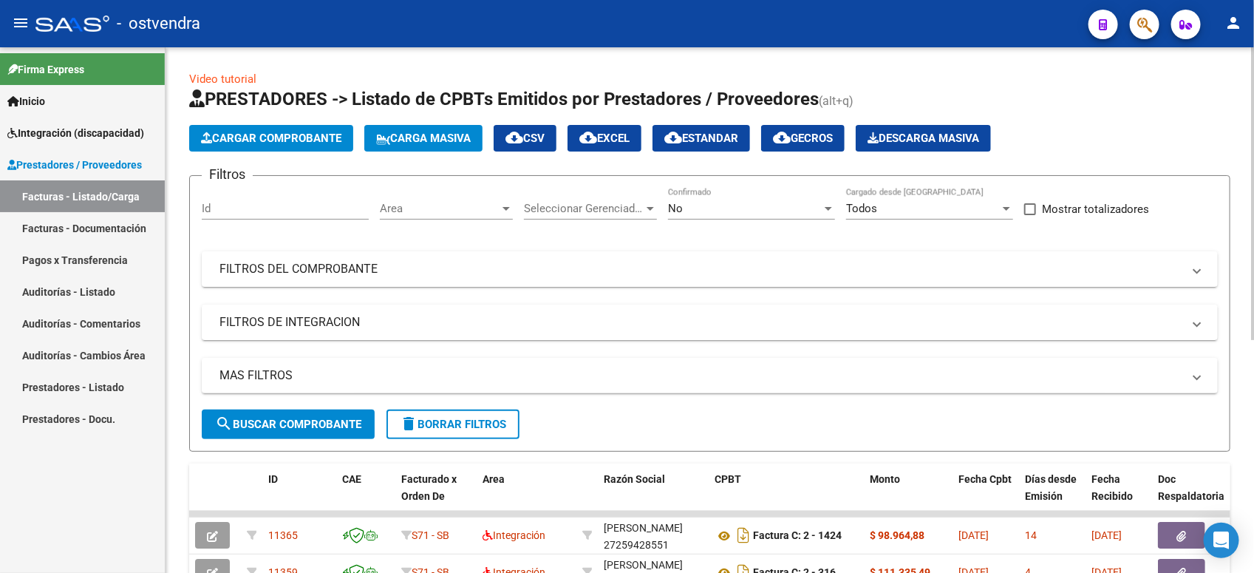
click at [748, 209] on div "No" at bounding box center [745, 208] width 154 height 13
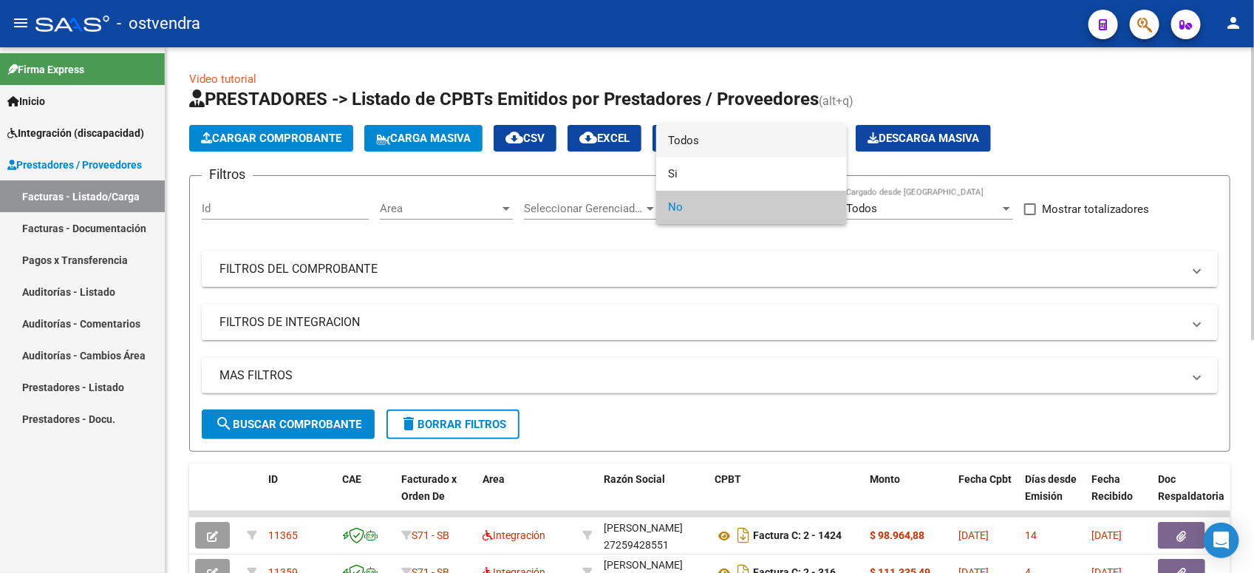
click at [763, 129] on span "Todos" at bounding box center [751, 140] width 167 height 33
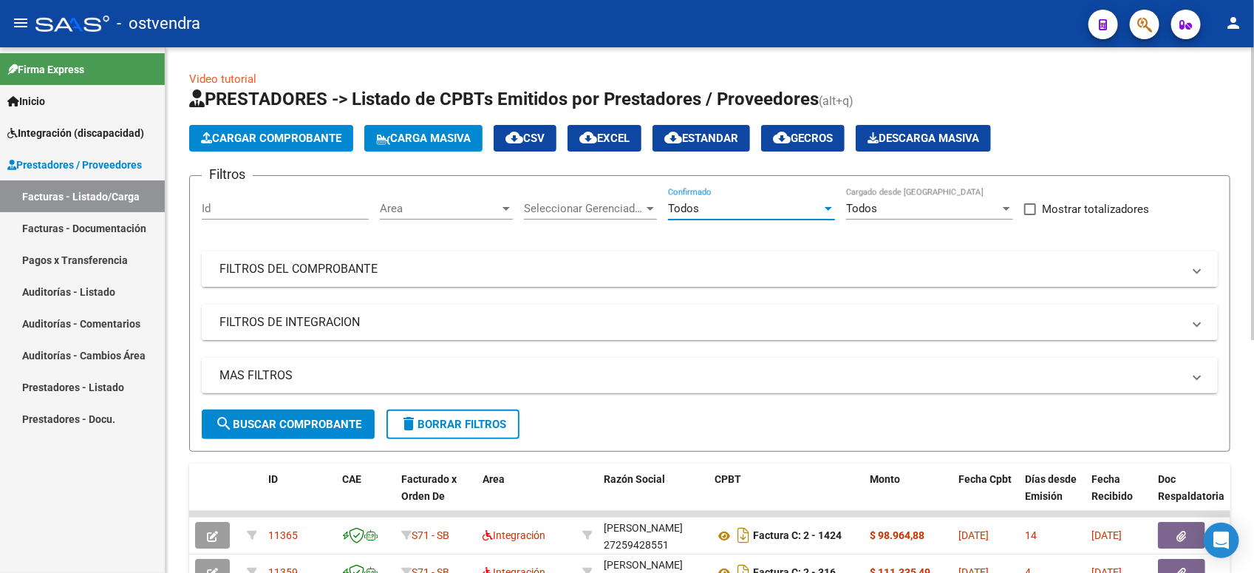
click at [296, 272] on mat-panel-title "FILTROS DEL COMPROBANTE" at bounding box center [700, 269] width 963 height 16
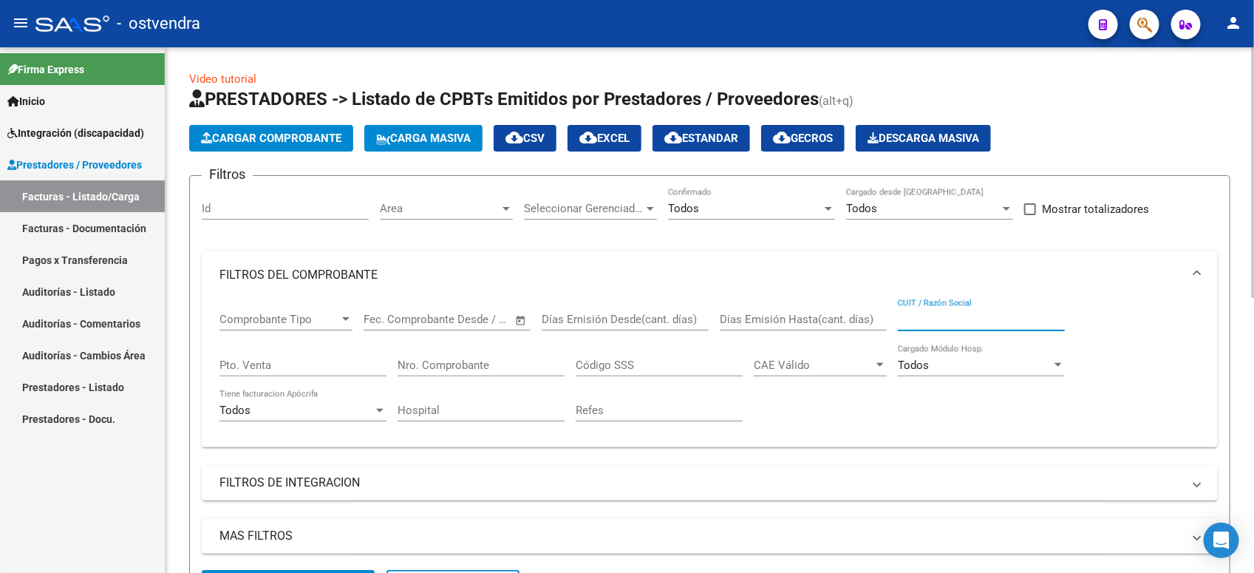
click at [944, 316] on input "CUIT / Razón Social" at bounding box center [981, 319] width 167 height 13
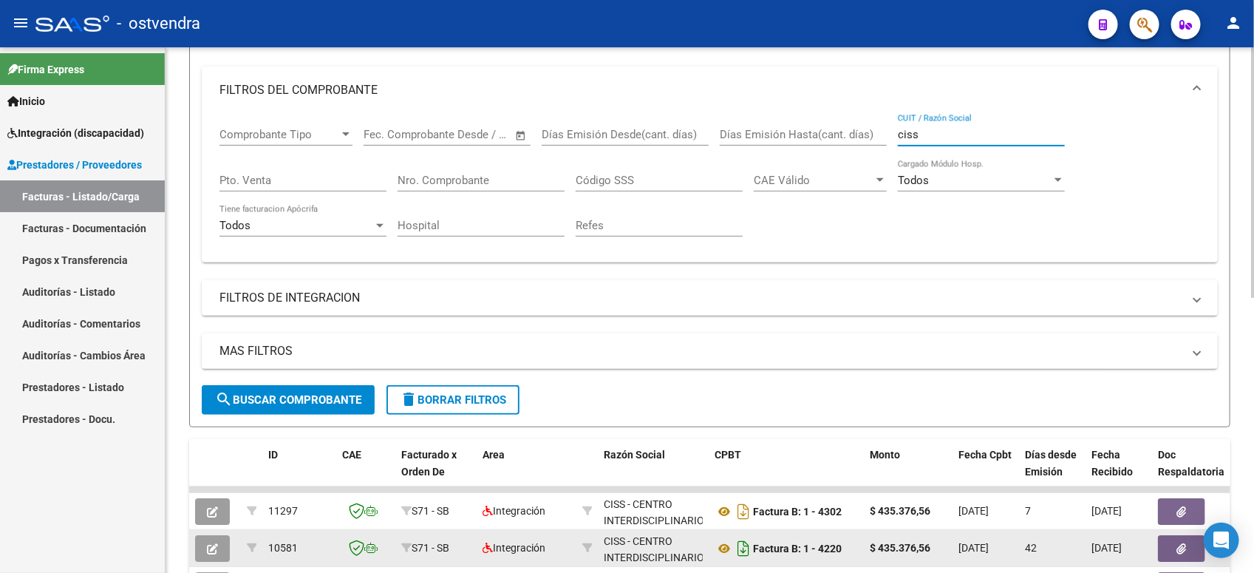
scroll to position [277, 0]
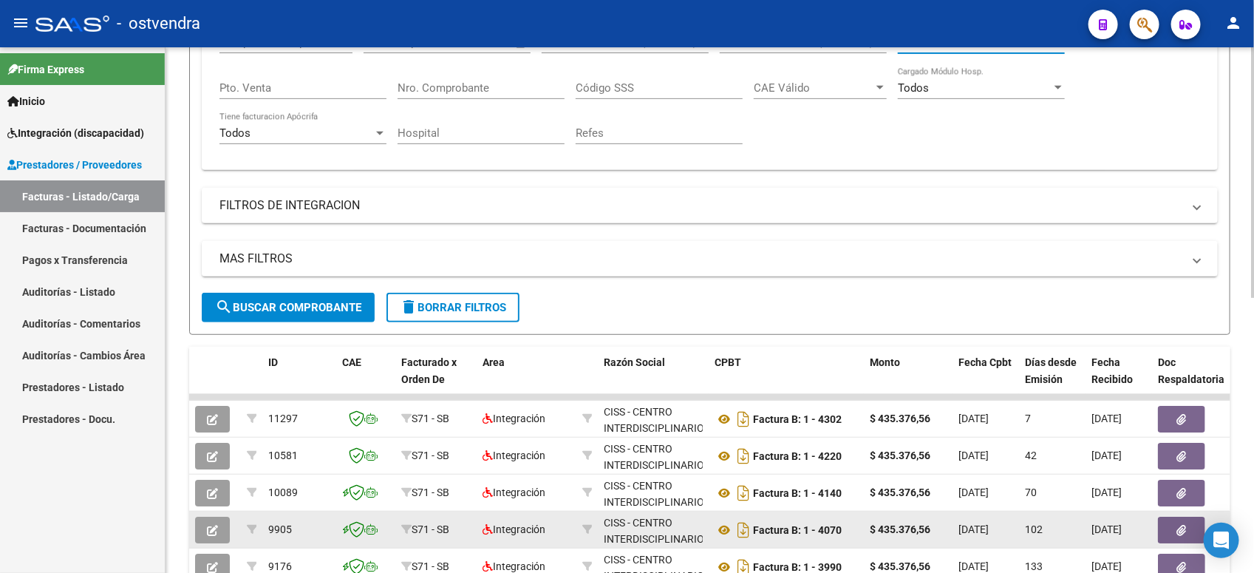
type input "ciss"
click at [220, 522] on button "button" at bounding box center [212, 530] width 35 height 27
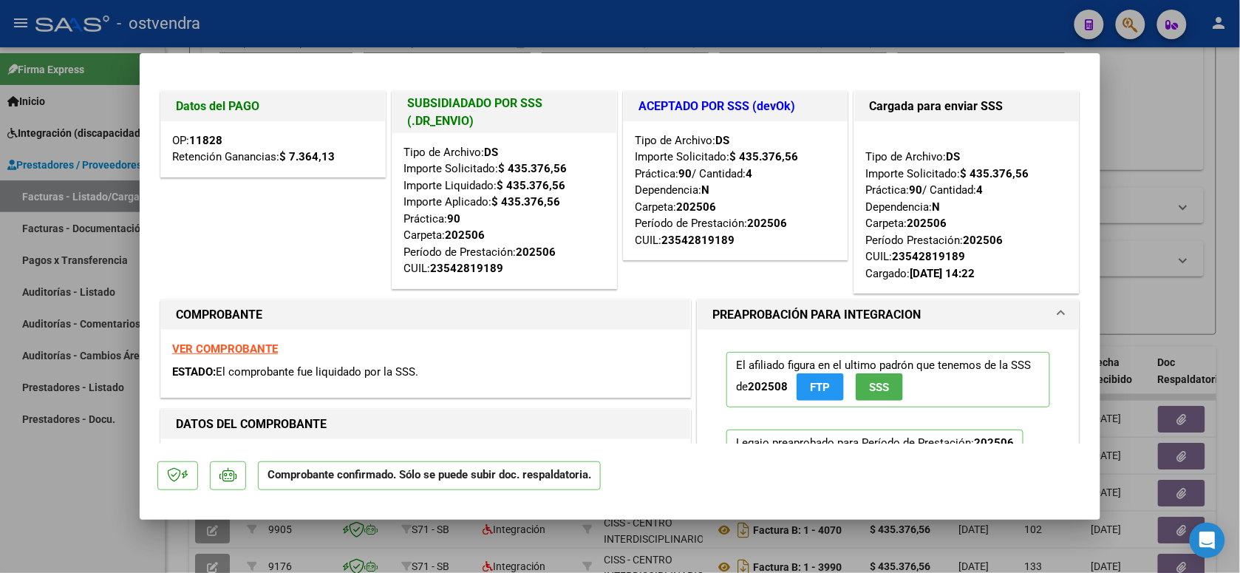
click at [659, 31] on div at bounding box center [620, 286] width 1240 height 573
type input "$ 0,00"
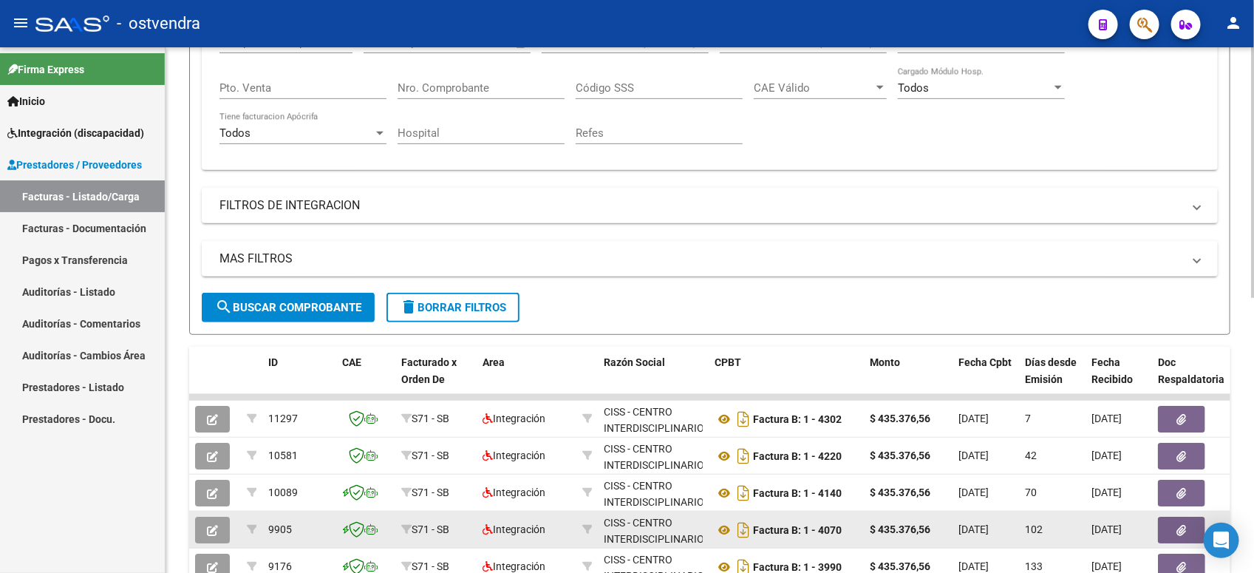
click at [231, 527] on div at bounding box center [215, 530] width 40 height 27
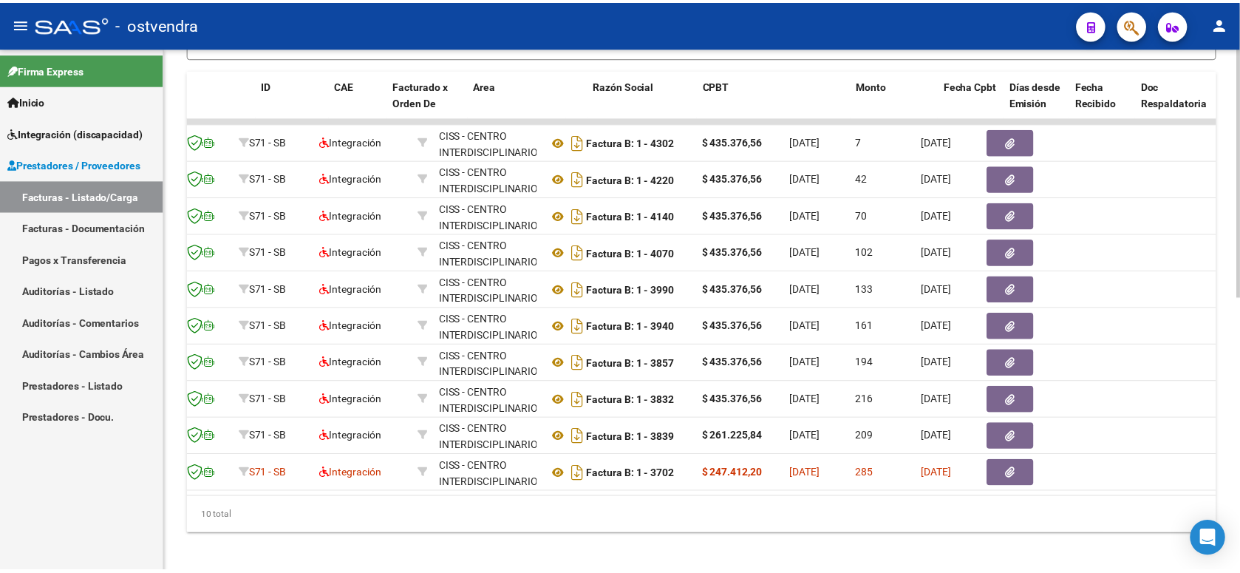
scroll to position [0, 0]
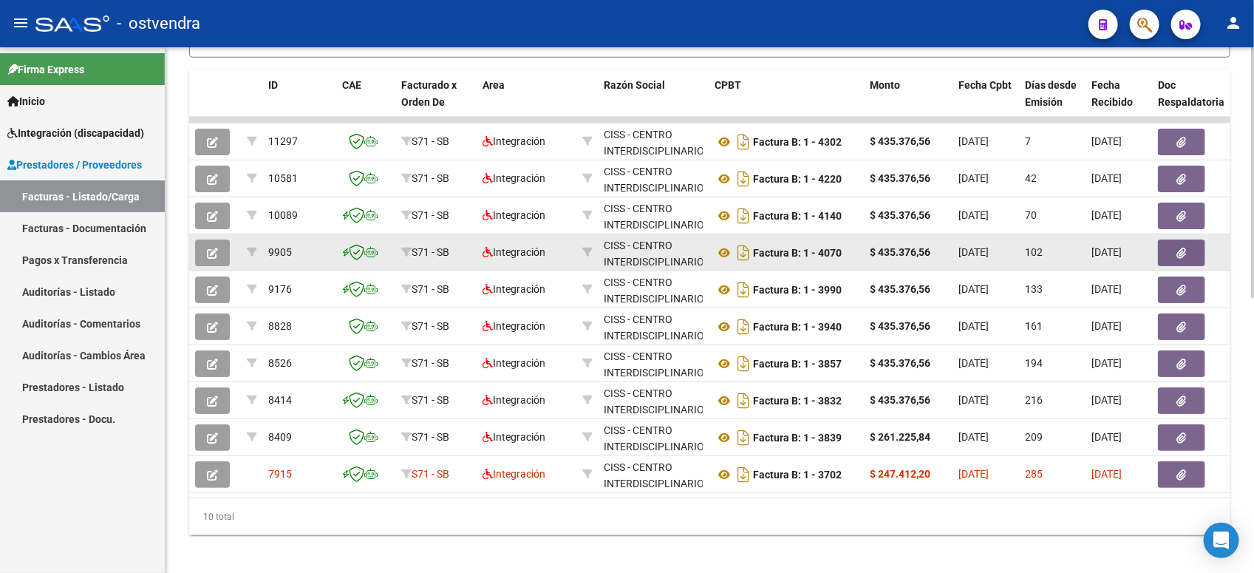
click at [222, 248] on button "button" at bounding box center [212, 252] width 35 height 27
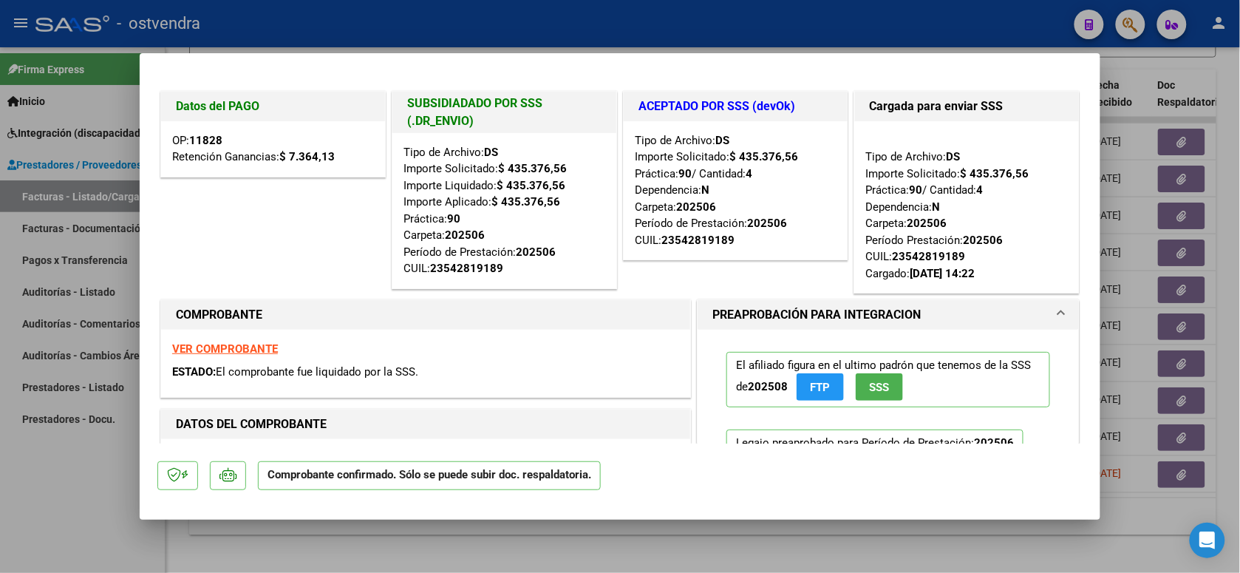
click at [510, 23] on div at bounding box center [620, 286] width 1240 height 573
type input "$ 0,00"
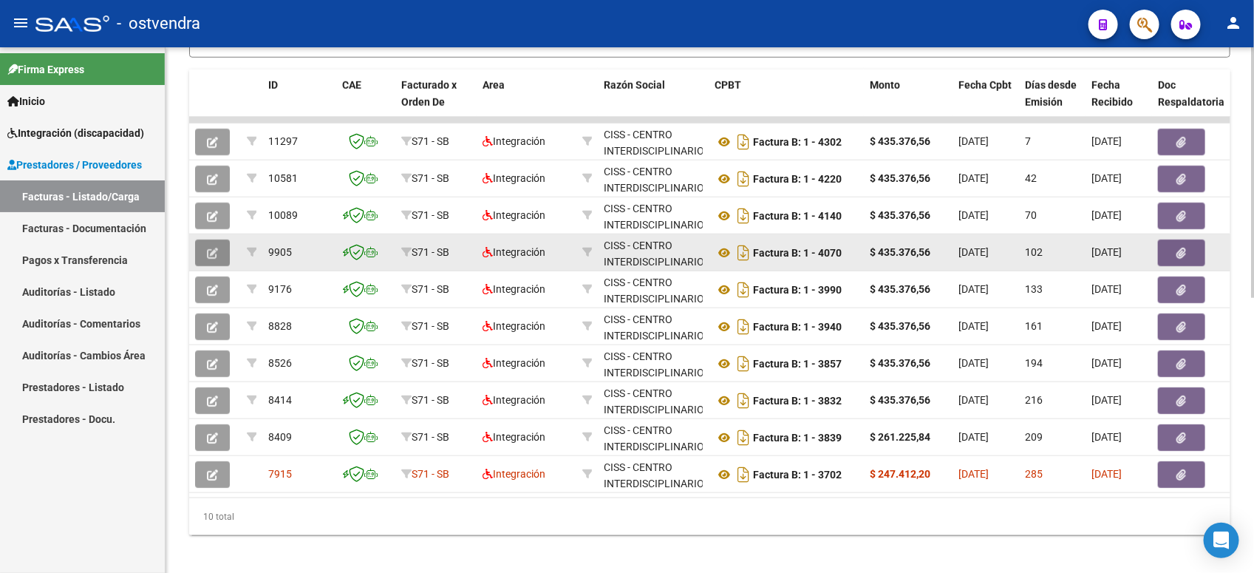
click at [216, 250] on icon "button" at bounding box center [212, 253] width 11 height 11
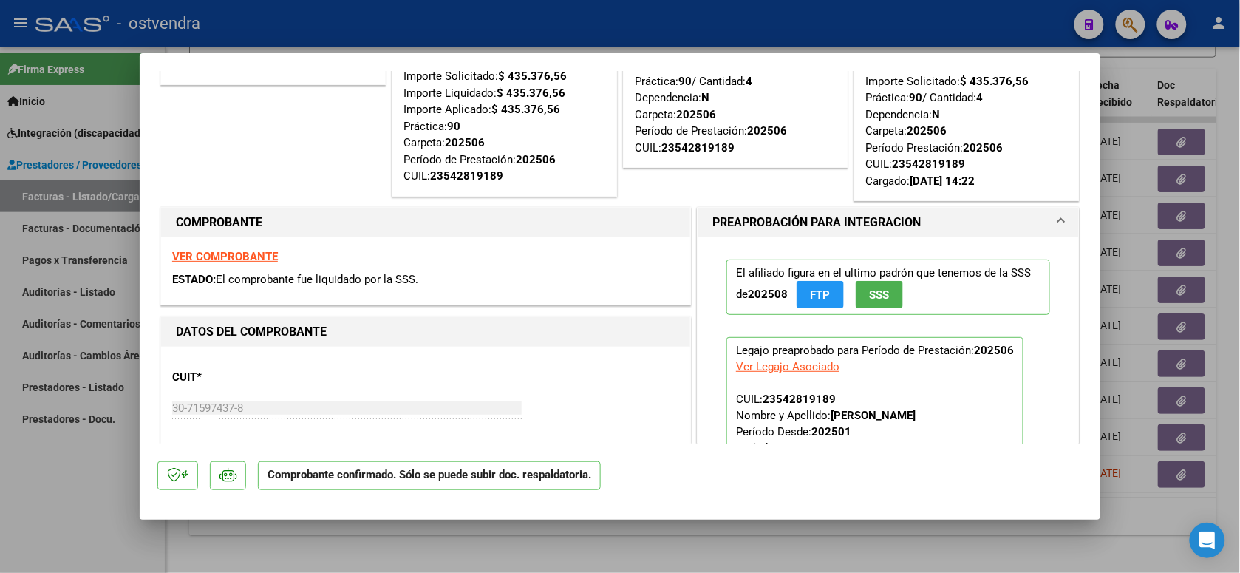
scroll to position [277, 0]
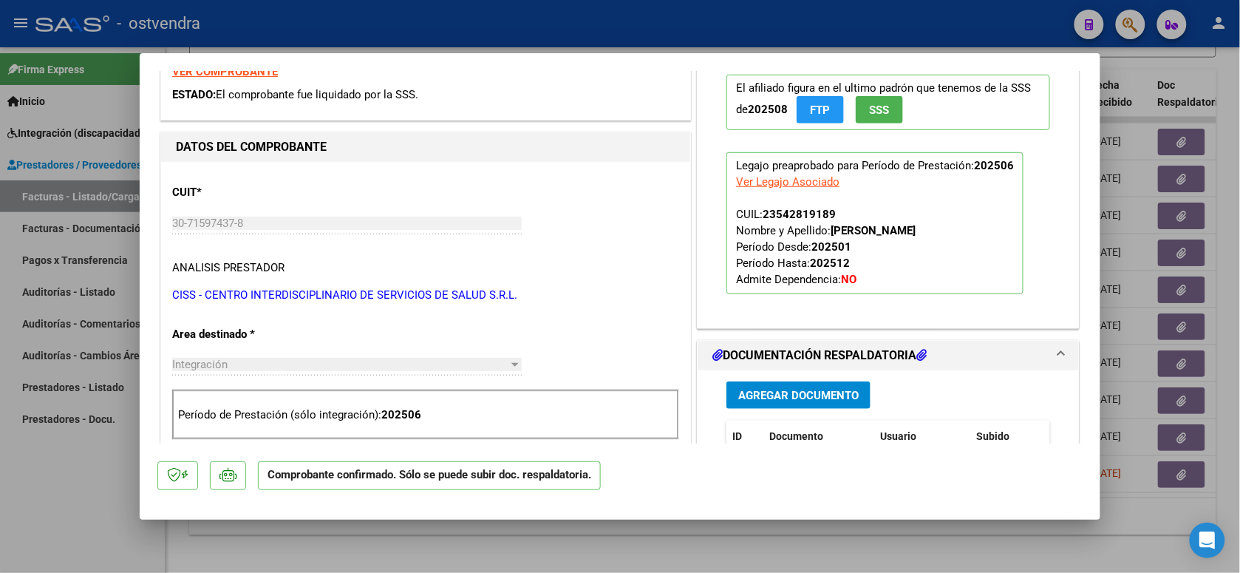
drag, startPoint x: 211, startPoint y: 219, endPoint x: 301, endPoint y: 263, distance: 100.1
click at [301, 263] on p "ANALISIS PRESTADOR" at bounding box center [425, 267] width 507 height 17
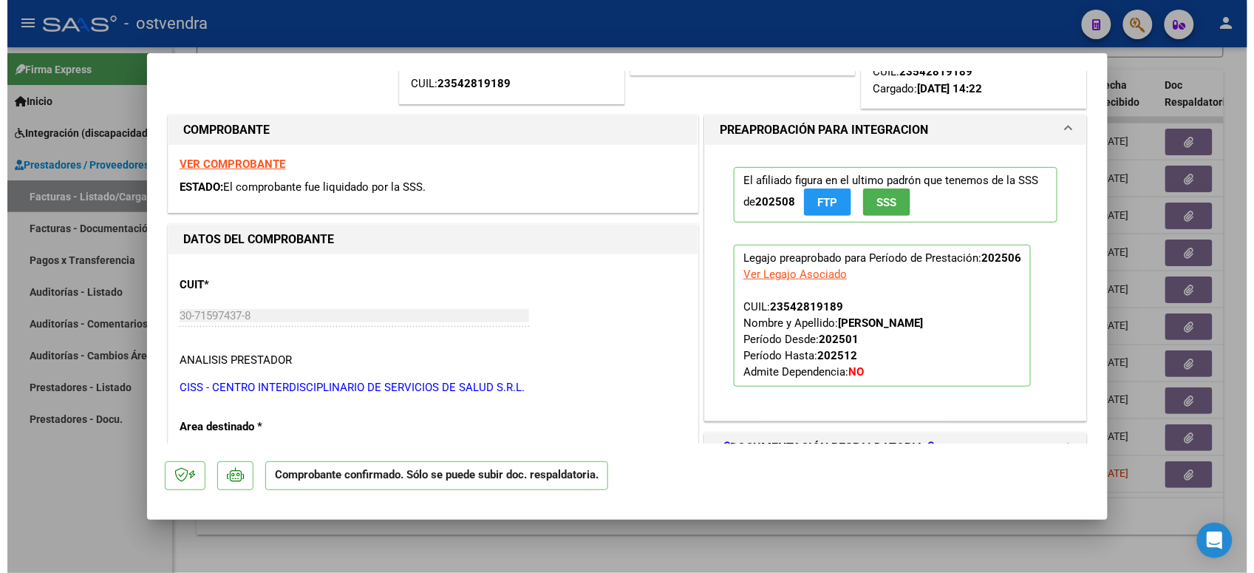
scroll to position [0, 0]
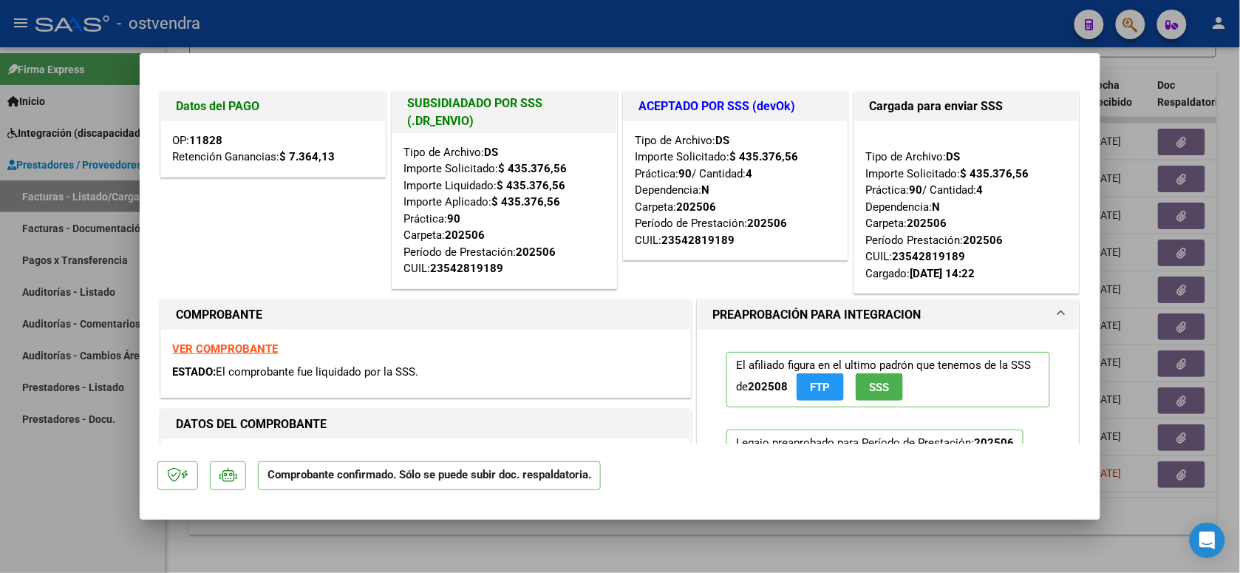
click at [233, 353] on strong "VER COMPROBANTE" at bounding box center [225, 348] width 106 height 13
click at [494, 27] on div at bounding box center [620, 286] width 1240 height 573
type input "$ 0,00"
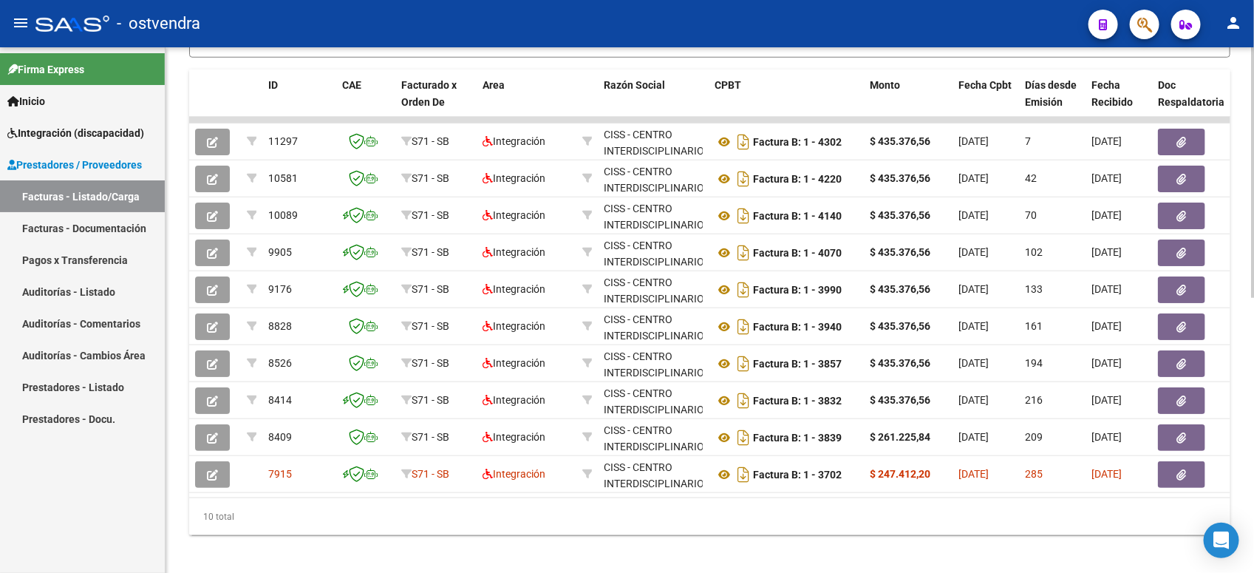
scroll to position [185, 0]
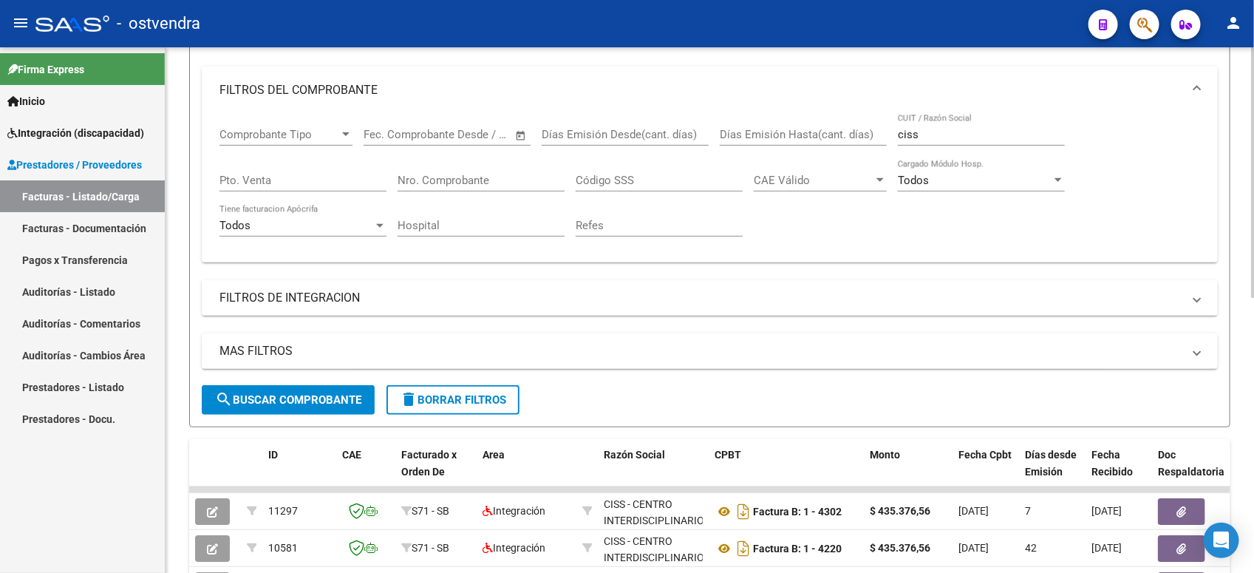
click at [453, 394] on span "delete Borrar Filtros" at bounding box center [453, 399] width 106 height 13
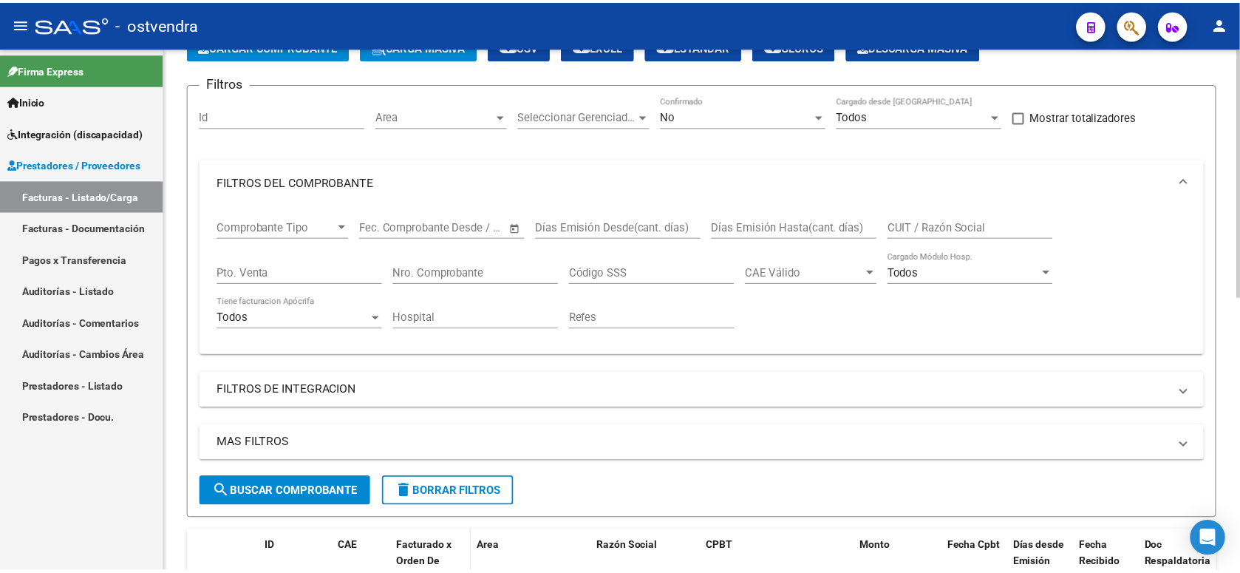
scroll to position [0, 0]
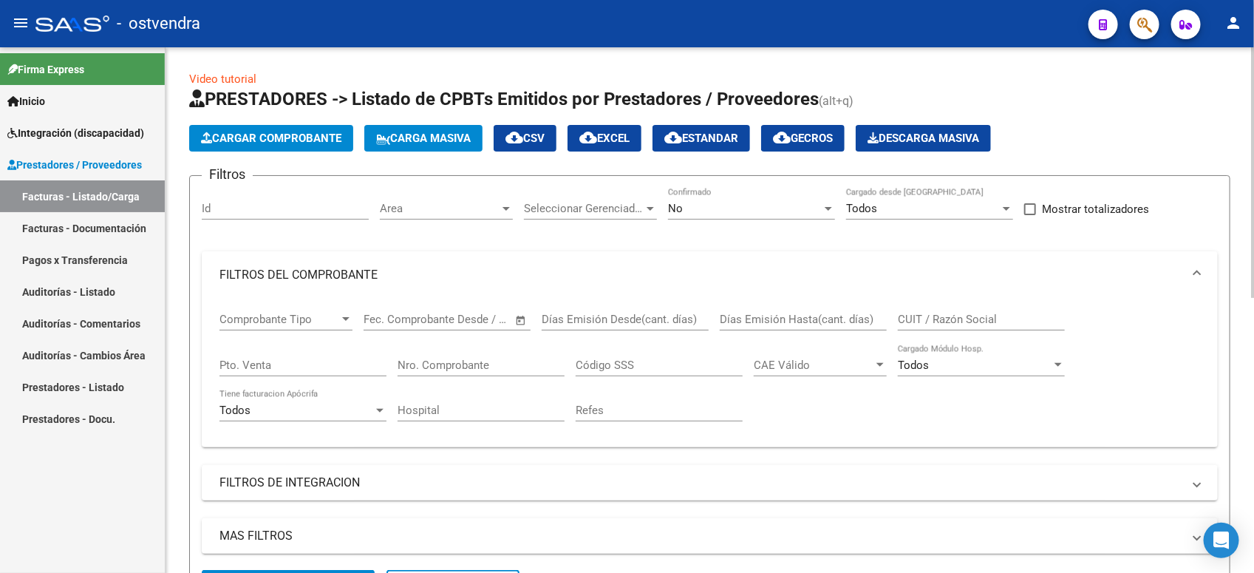
click at [314, 132] on span "Cargar Comprobante" at bounding box center [271, 138] width 140 height 13
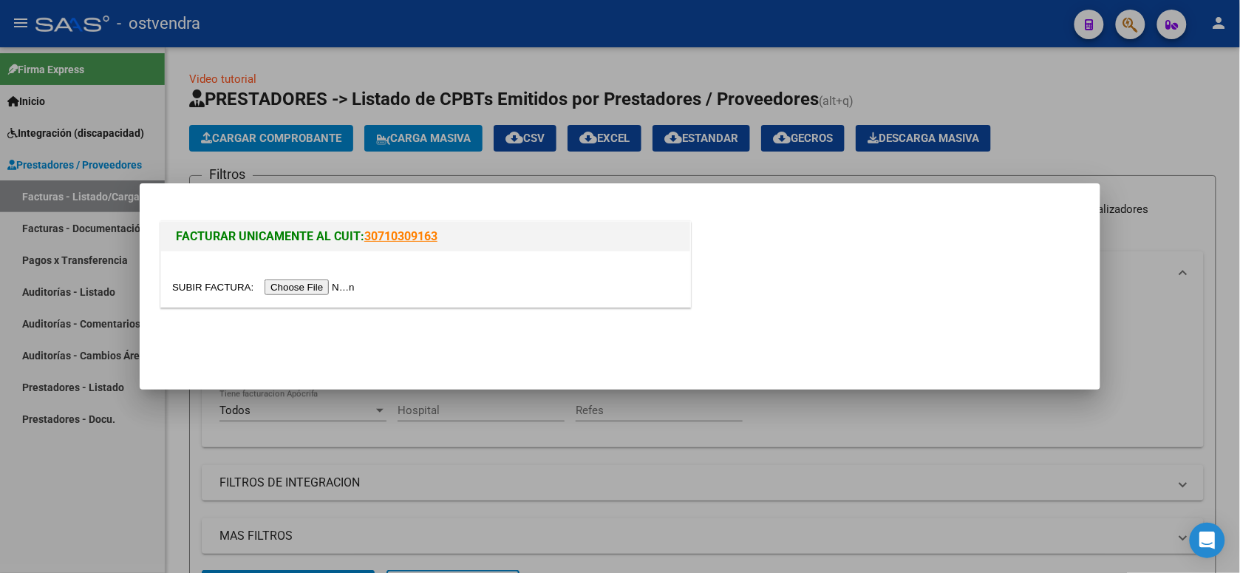
click at [327, 293] on input "file" at bounding box center [265, 287] width 187 height 16
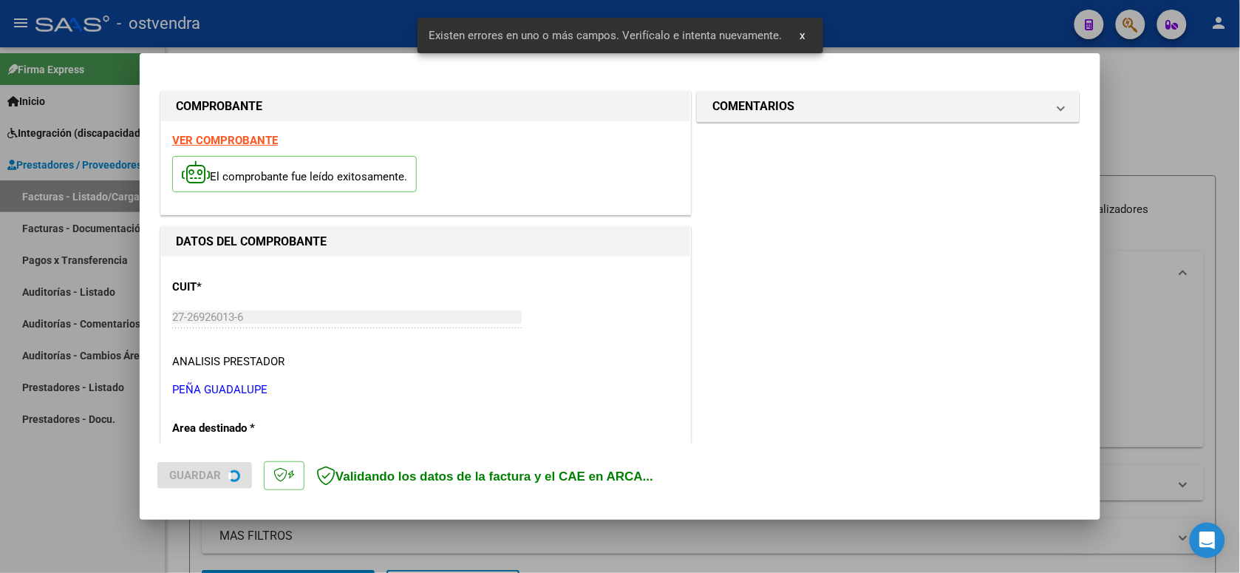
scroll to position [330, 0]
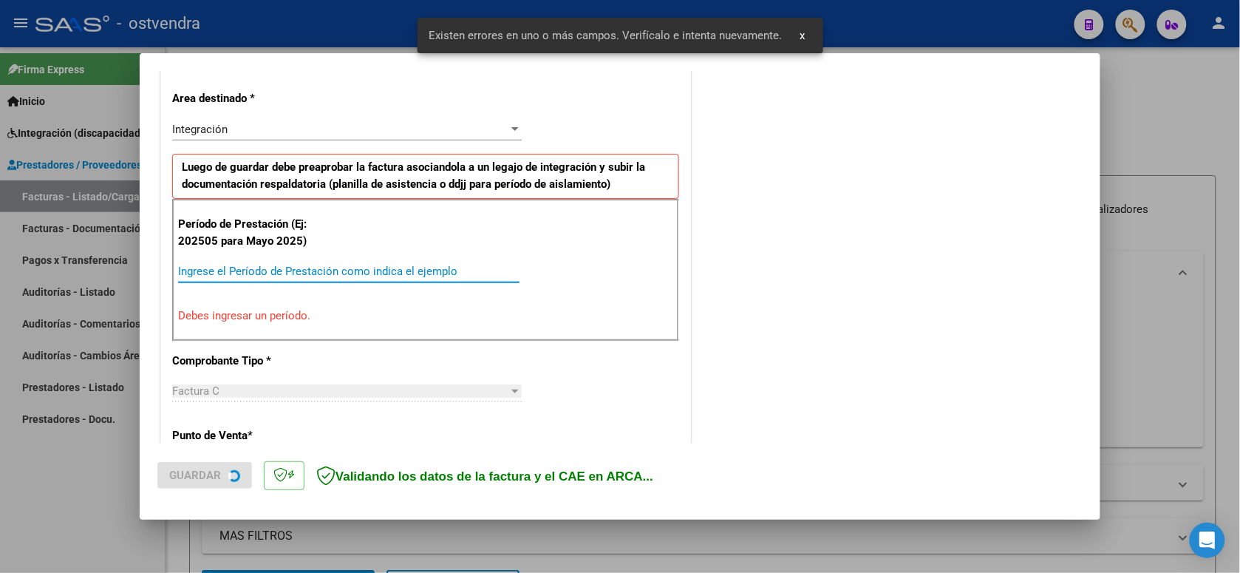
click at [337, 273] on input "Ingrese el Período de Prestación como indica el ejemplo" at bounding box center [348, 271] width 341 height 13
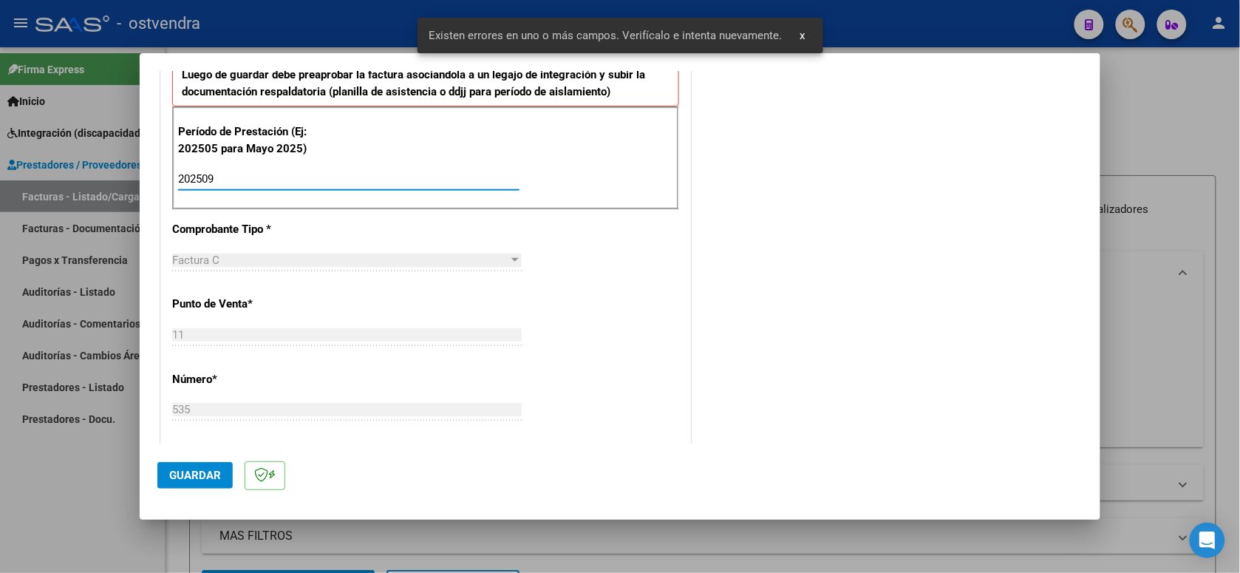
scroll to position [514, 0]
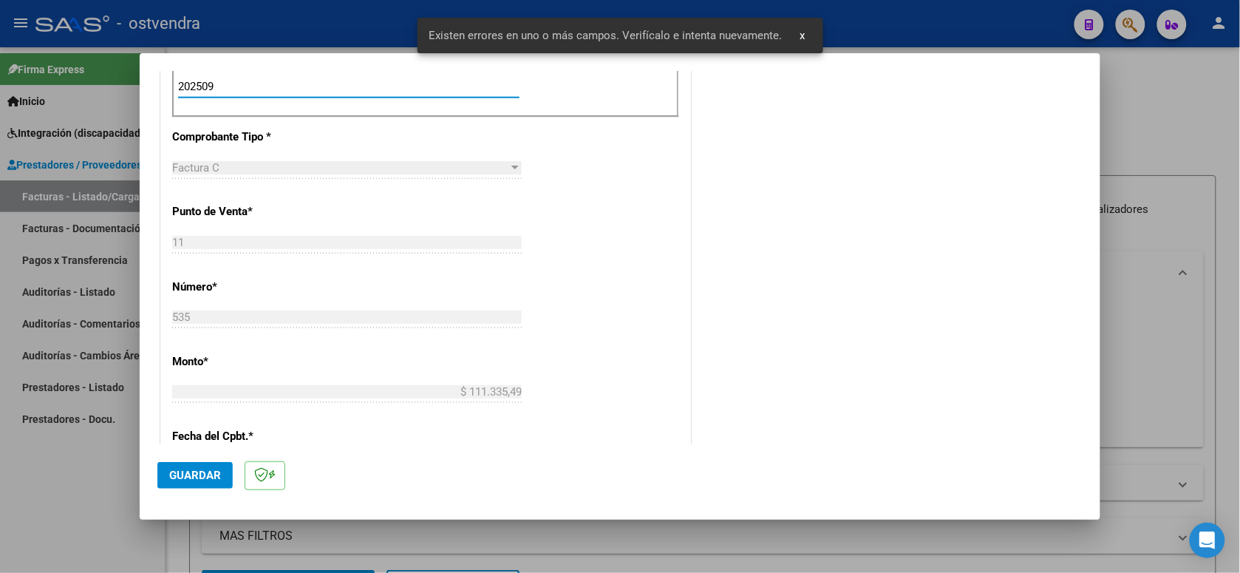
type input "202509"
click at [225, 479] on button "Guardar" at bounding box center [194, 475] width 75 height 27
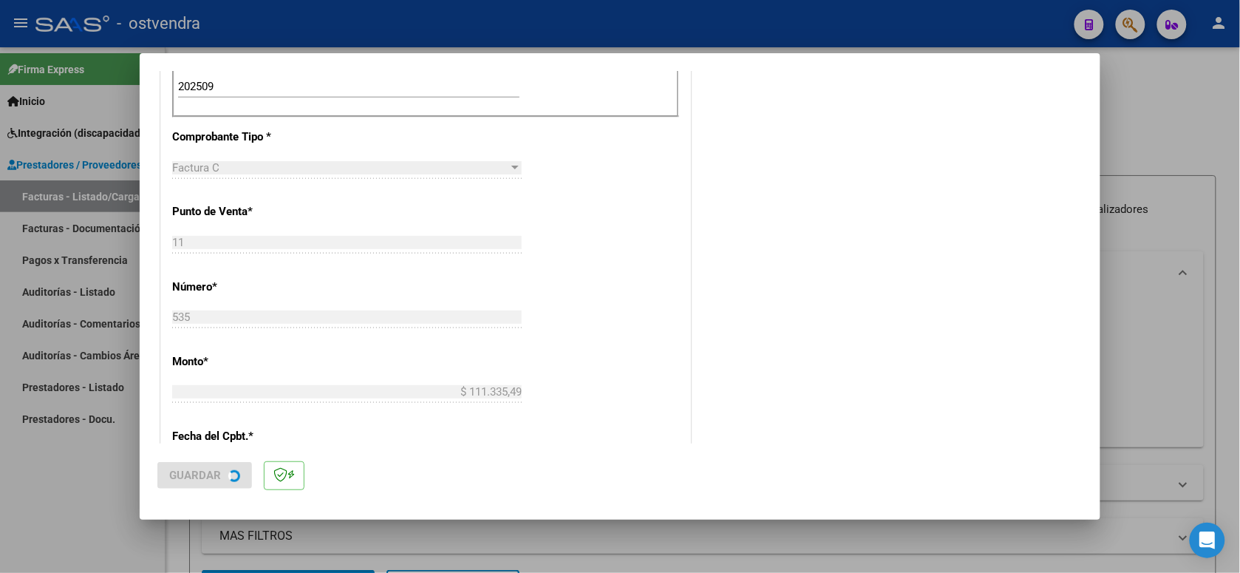
scroll to position [0, 0]
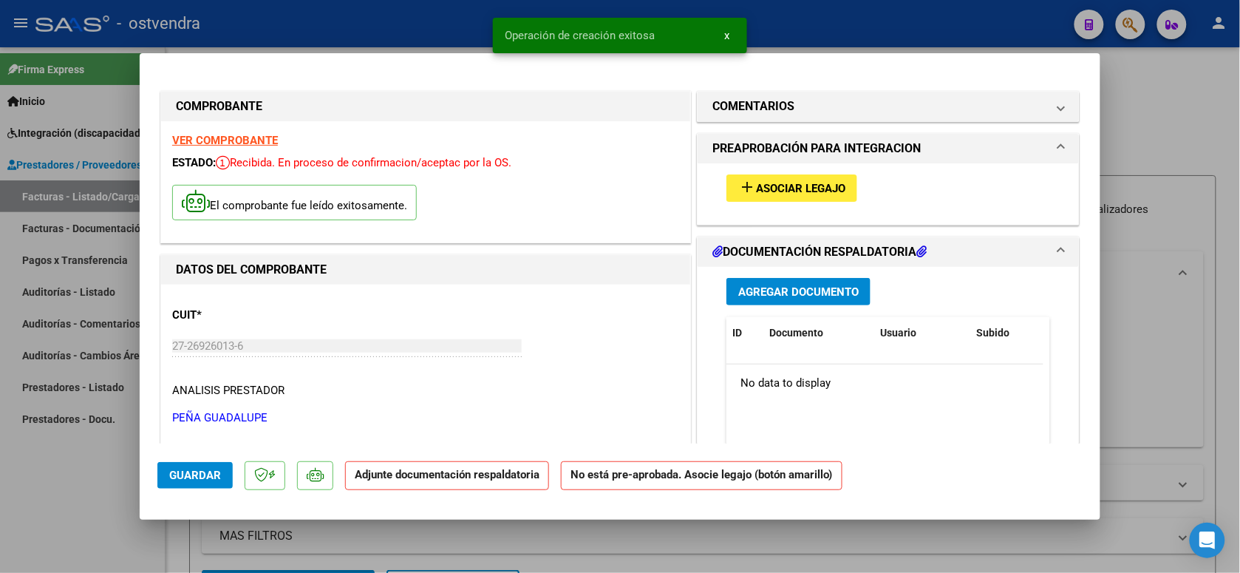
click at [845, 196] on button "add Asociar Legajo" at bounding box center [791, 187] width 131 height 27
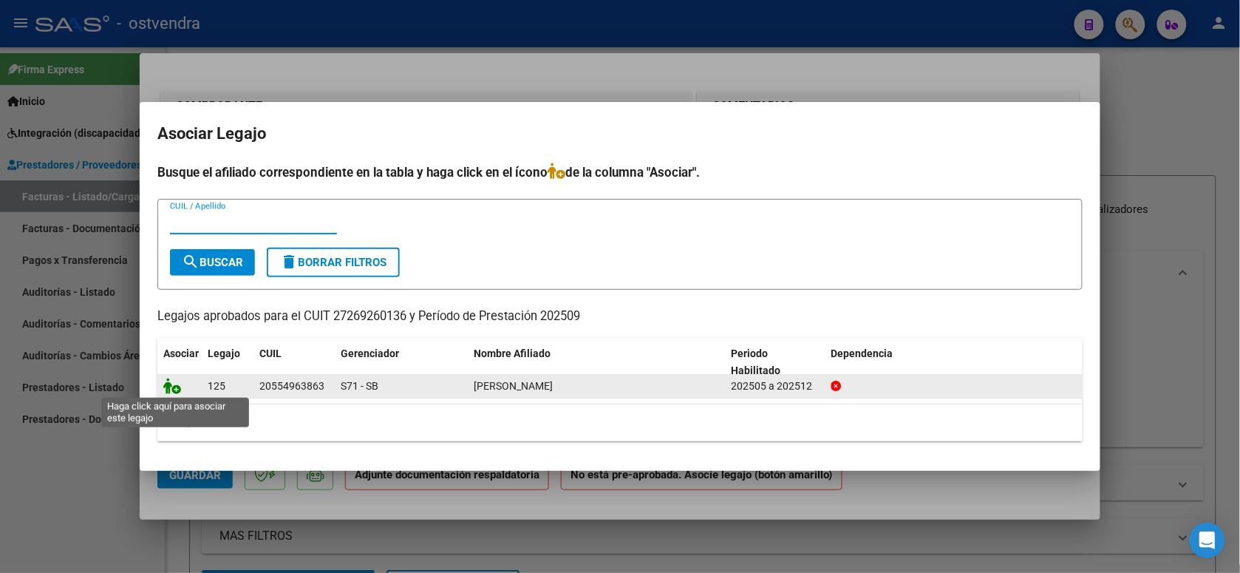
click at [175, 389] on icon at bounding box center [172, 386] width 18 height 16
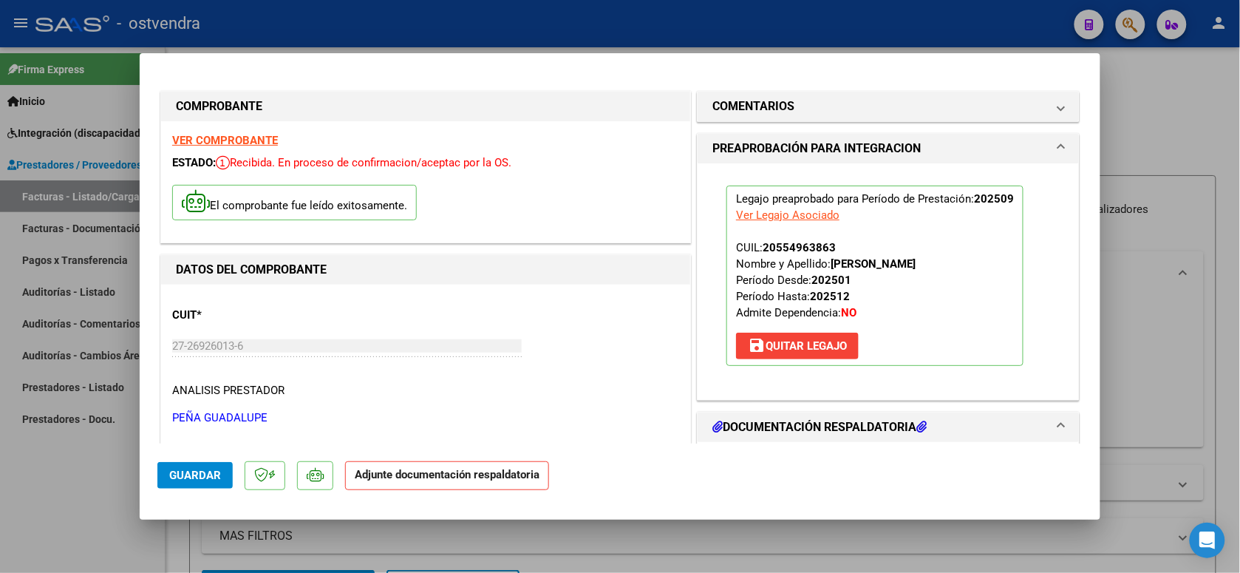
scroll to position [185, 0]
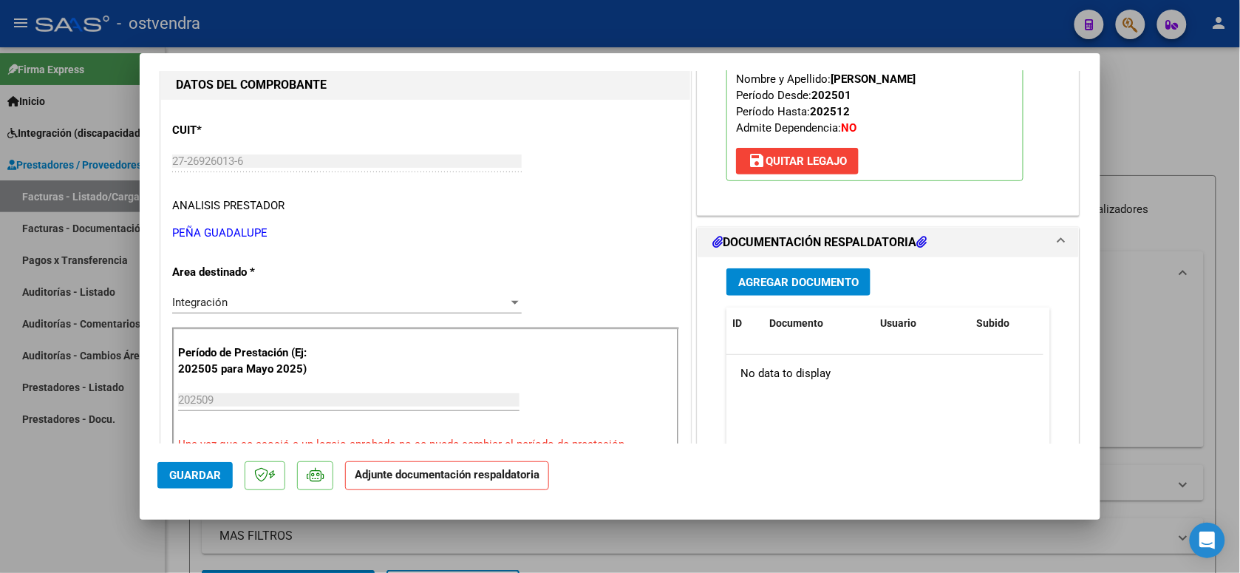
click at [828, 279] on span "Agregar Documento" at bounding box center [798, 282] width 120 height 13
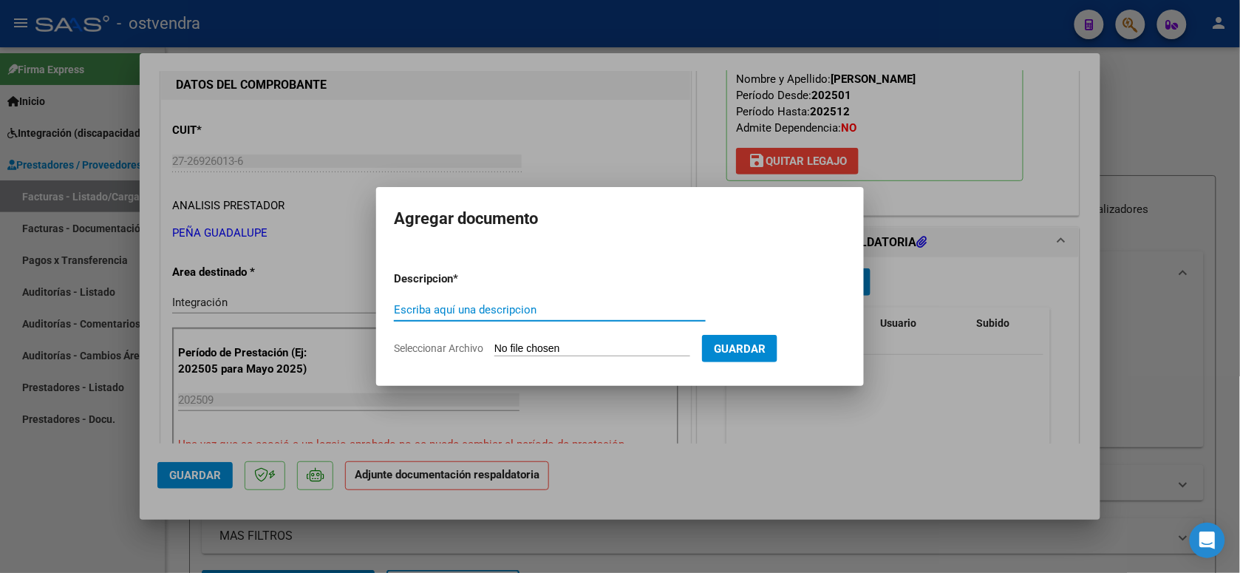
click at [615, 352] on input "Seleccionar Archivo" at bounding box center [592, 349] width 196 height 14
type input "C:\fakepath\ASISTENCIA C-11-535.jpg"
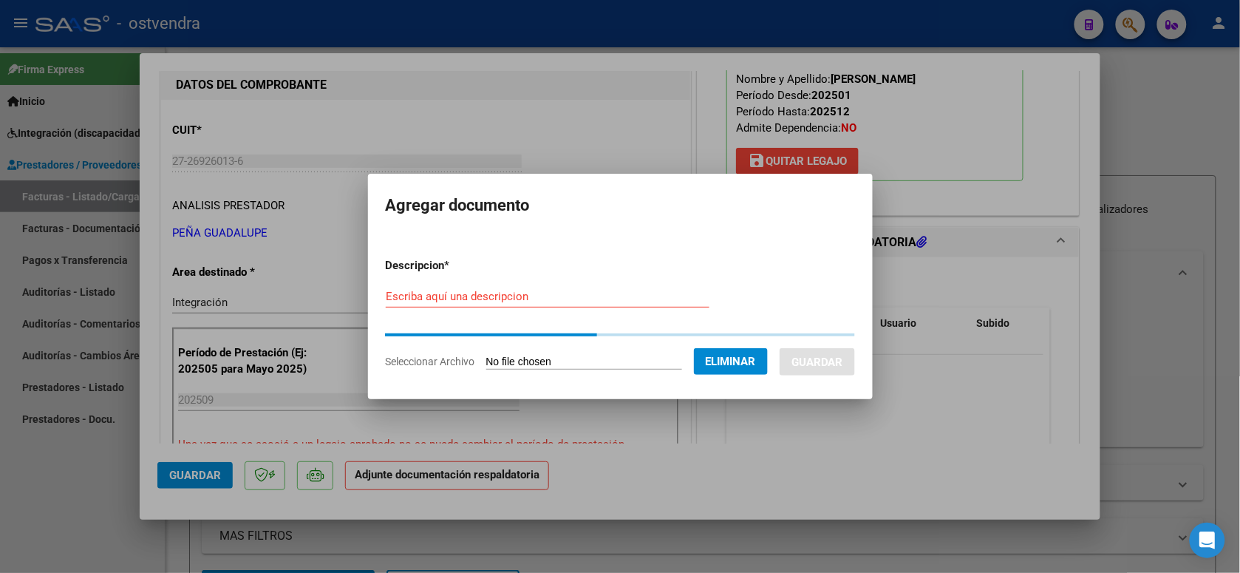
click at [577, 303] on div "Escriba aquí una descripcion" at bounding box center [548, 296] width 324 height 22
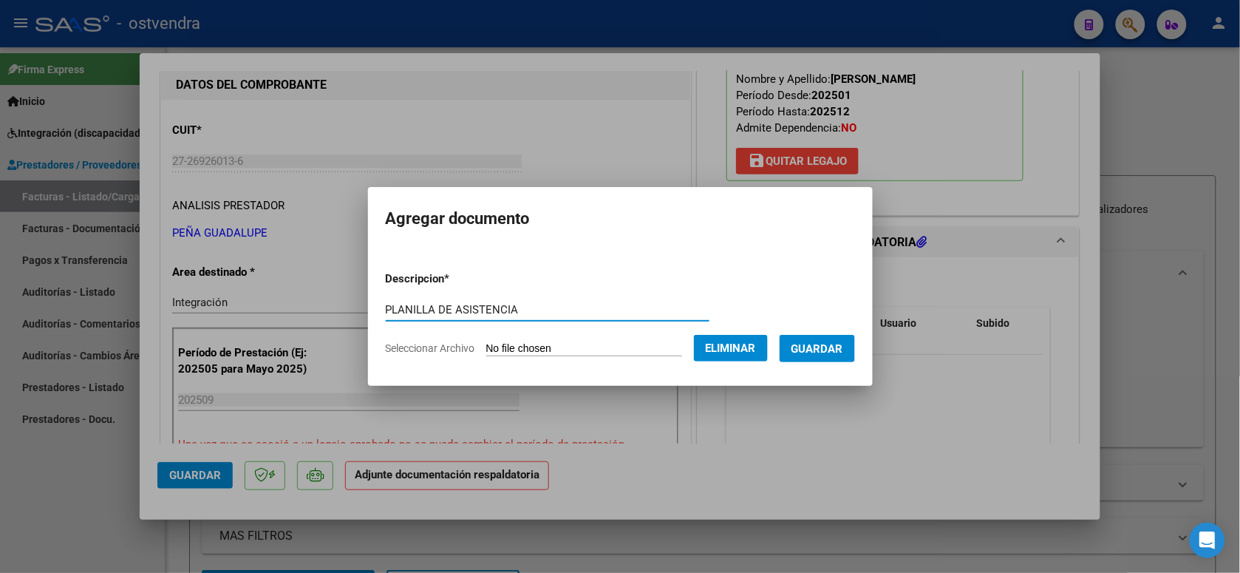
type input "PLANILLA DE ASISTENCIA"
click at [819, 347] on span "Guardar" at bounding box center [817, 348] width 52 height 13
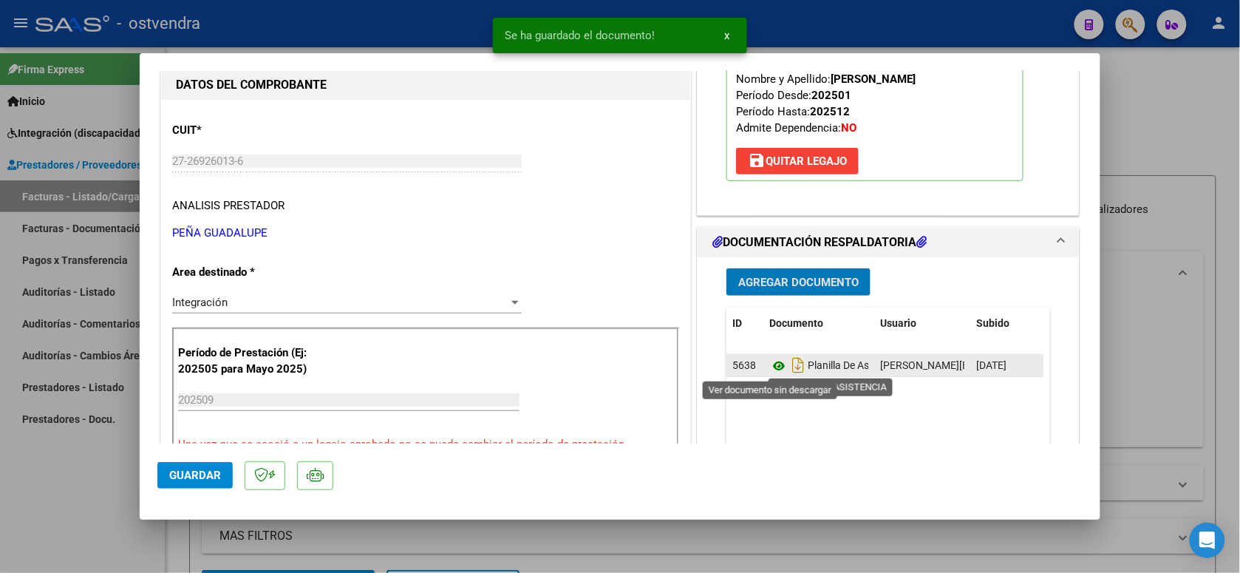
click at [774, 368] on icon at bounding box center [778, 366] width 19 height 18
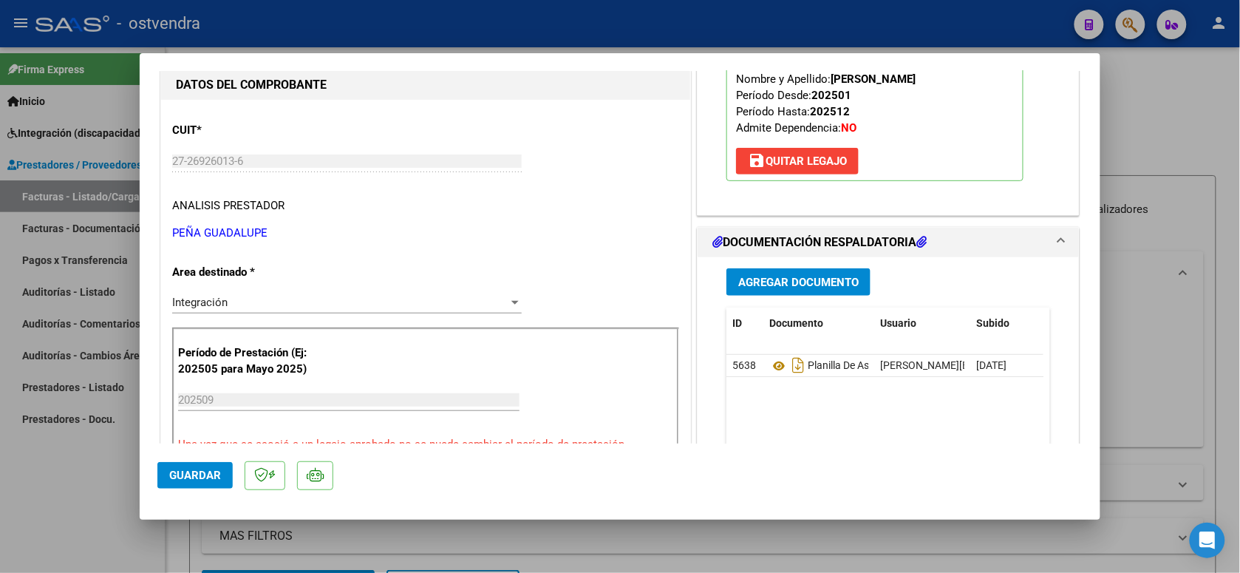
click at [212, 469] on span "Guardar" at bounding box center [195, 474] width 52 height 13
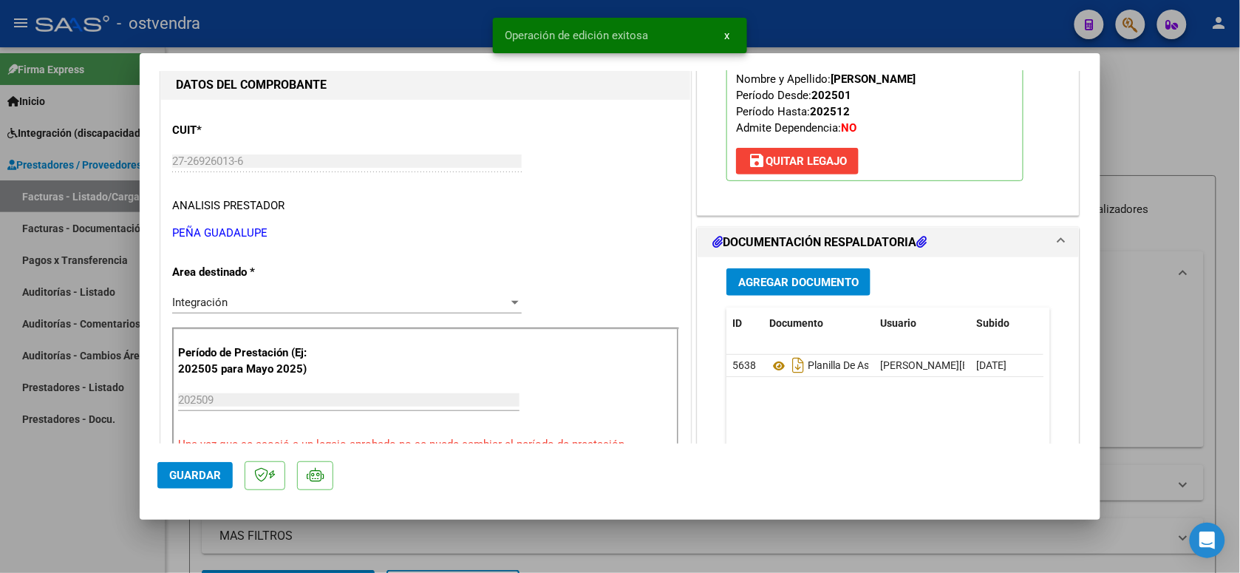
click at [316, 27] on div at bounding box center [620, 286] width 1240 height 573
type input "$ 0,00"
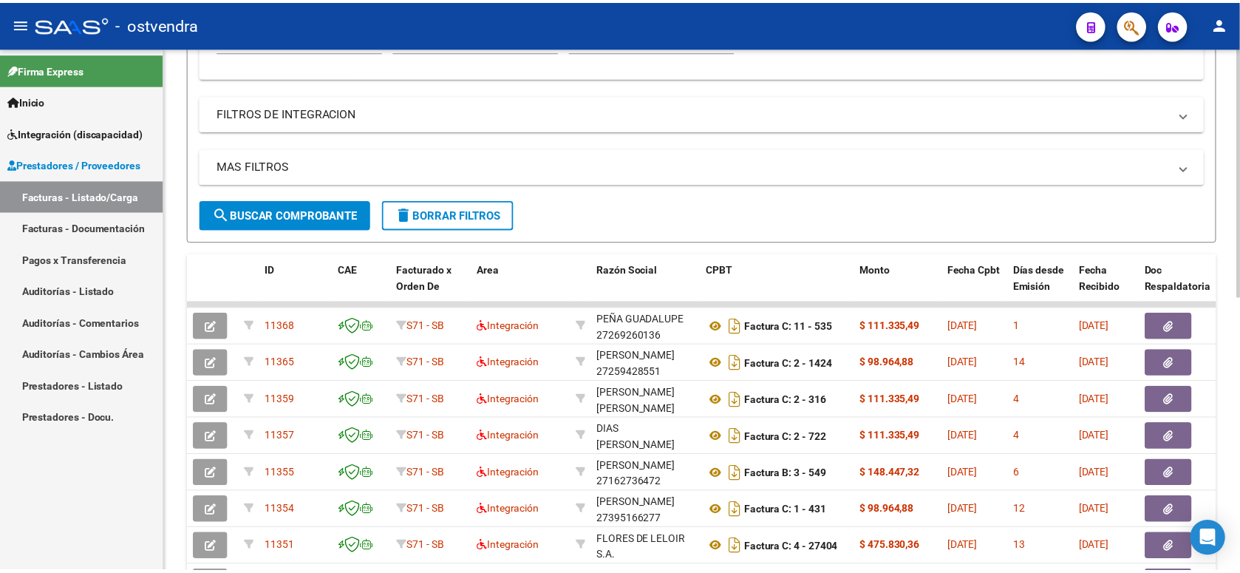
scroll to position [0, 0]
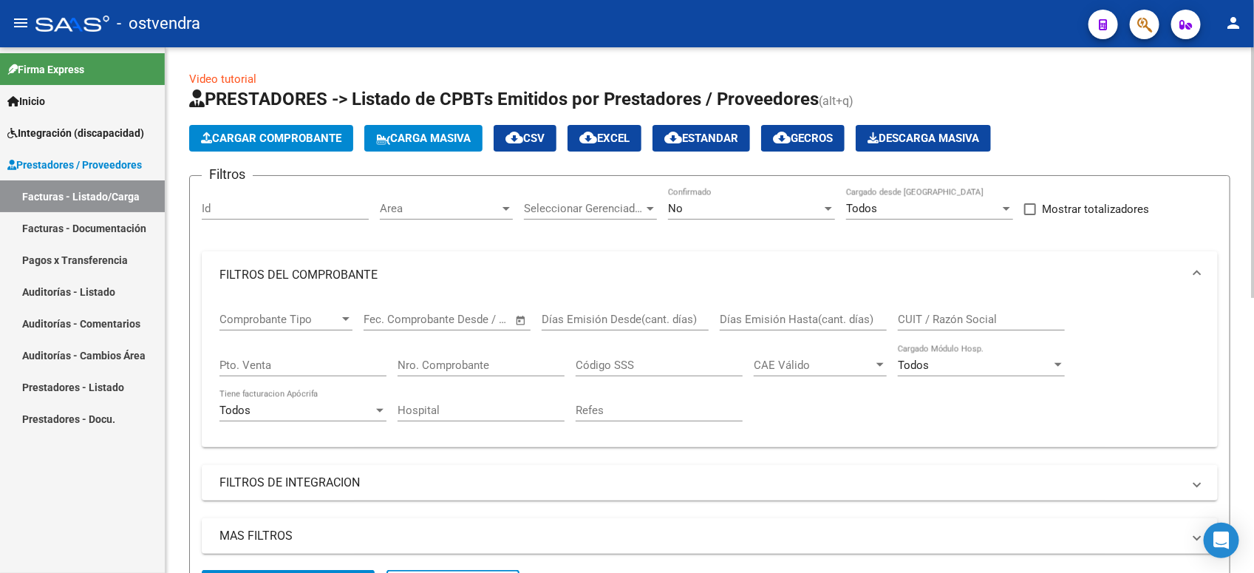
click at [333, 148] on button "Cargar Comprobante" at bounding box center [271, 138] width 164 height 27
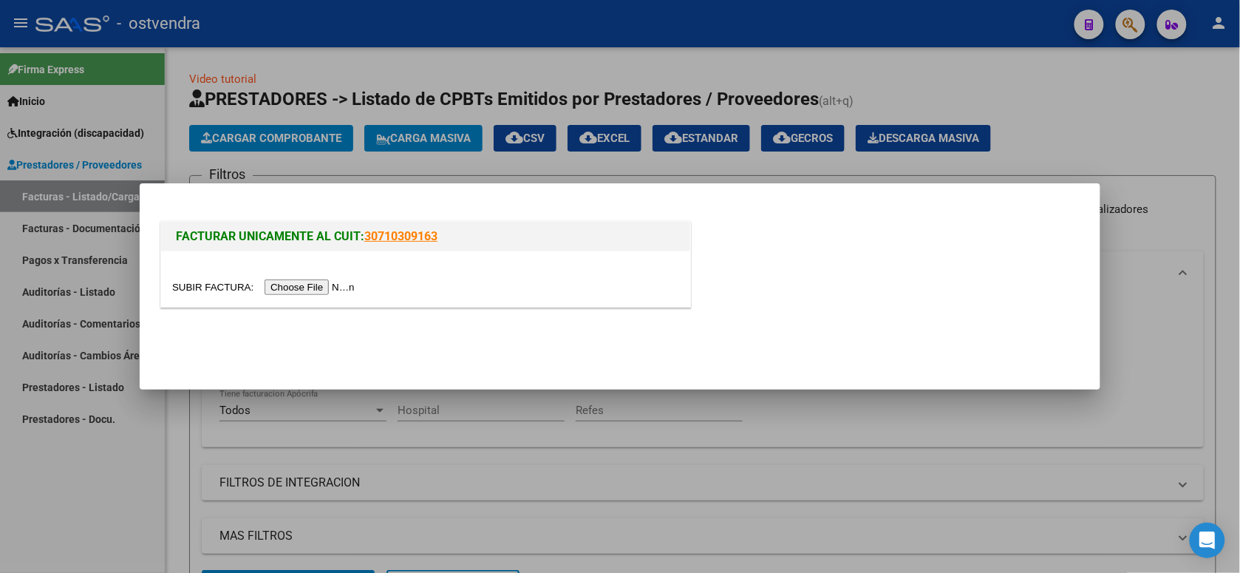
click at [318, 288] on input "file" at bounding box center [265, 287] width 187 height 16
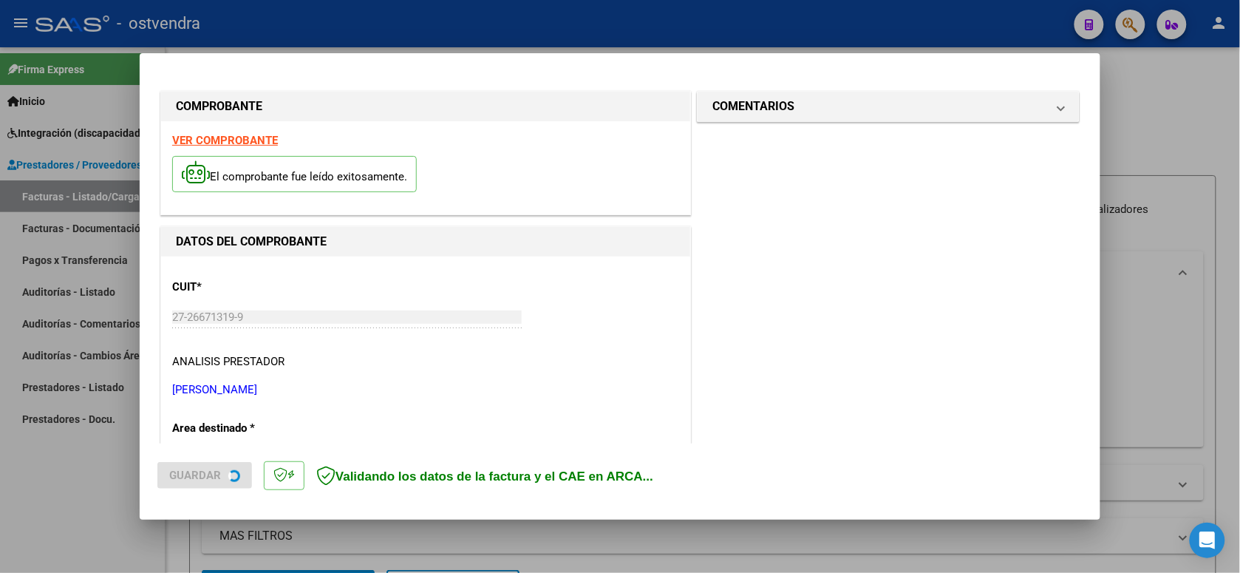
scroll to position [330, 0]
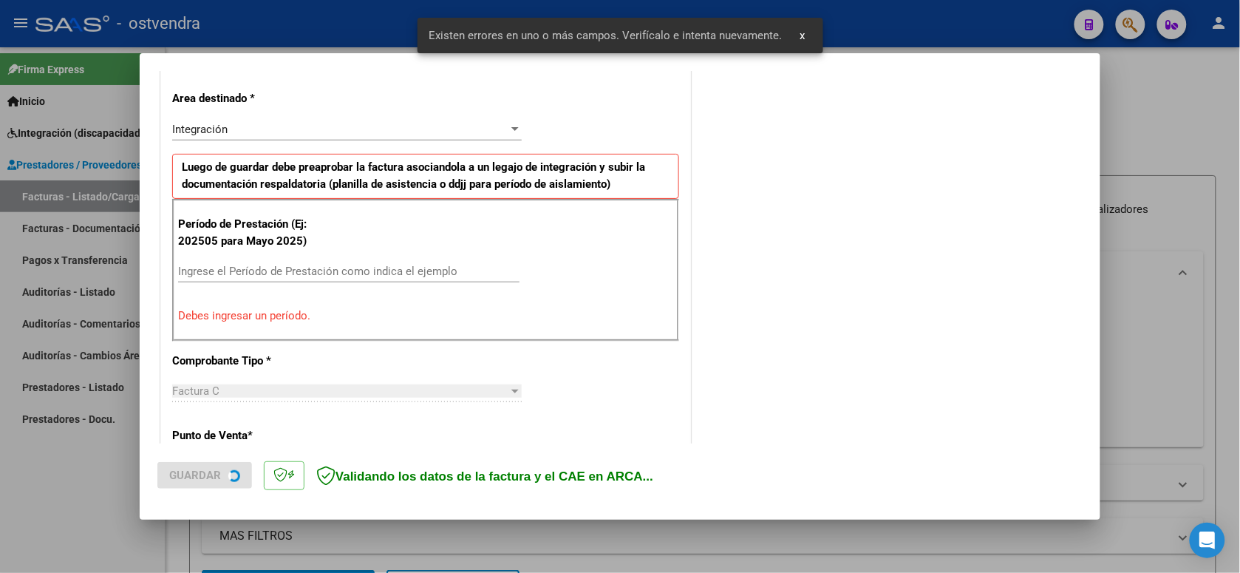
click at [392, 267] on input "Ingrese el Período de Prestación como indica el ejemplo" at bounding box center [348, 271] width 341 height 13
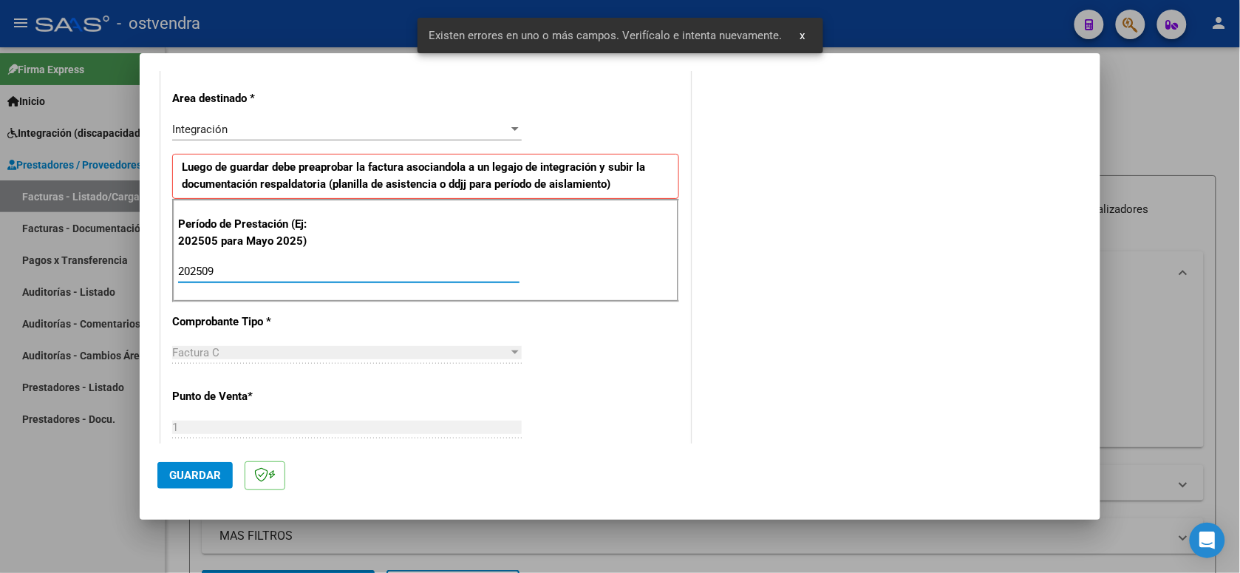
scroll to position [422, 0]
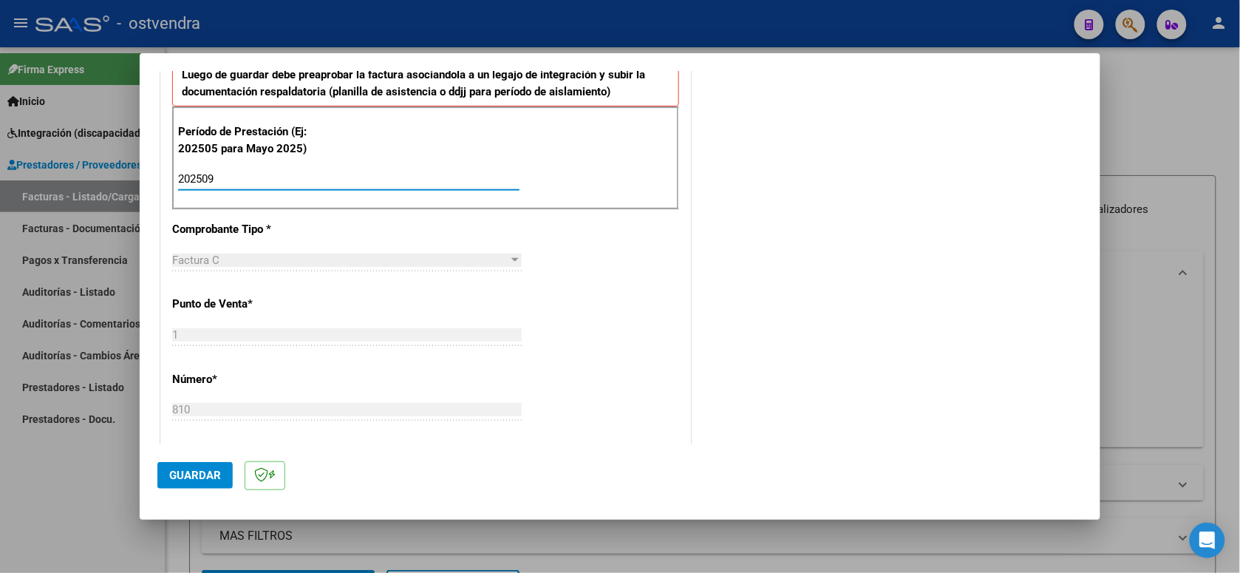
type input "202509"
click at [194, 477] on span "Guardar" at bounding box center [195, 474] width 52 height 13
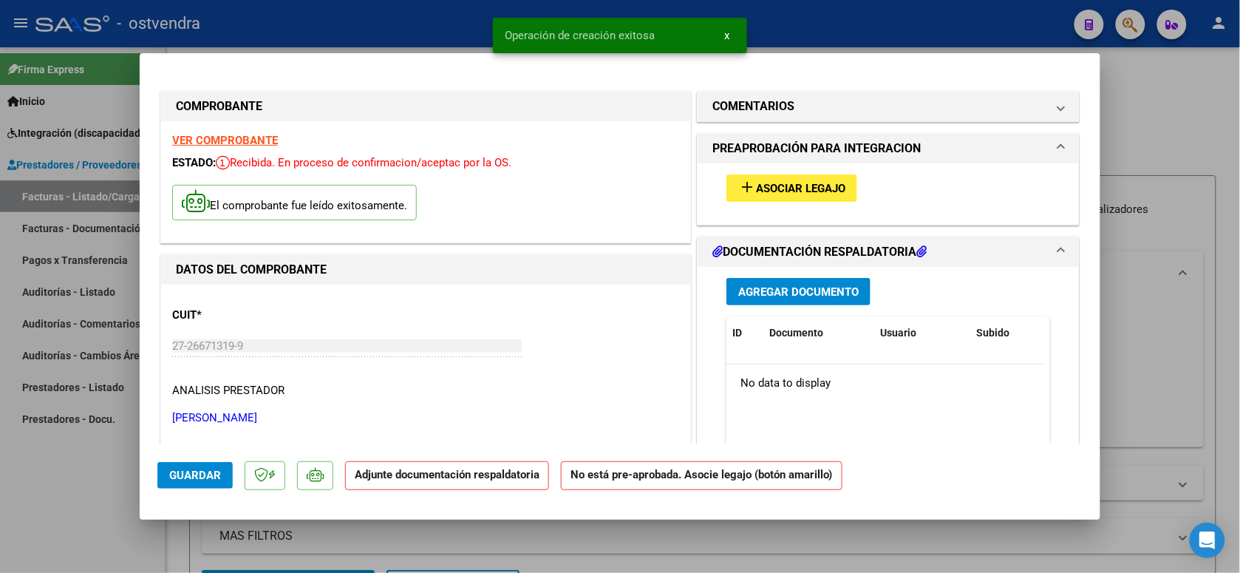
click at [825, 196] on button "add Asociar Legajo" at bounding box center [791, 187] width 131 height 27
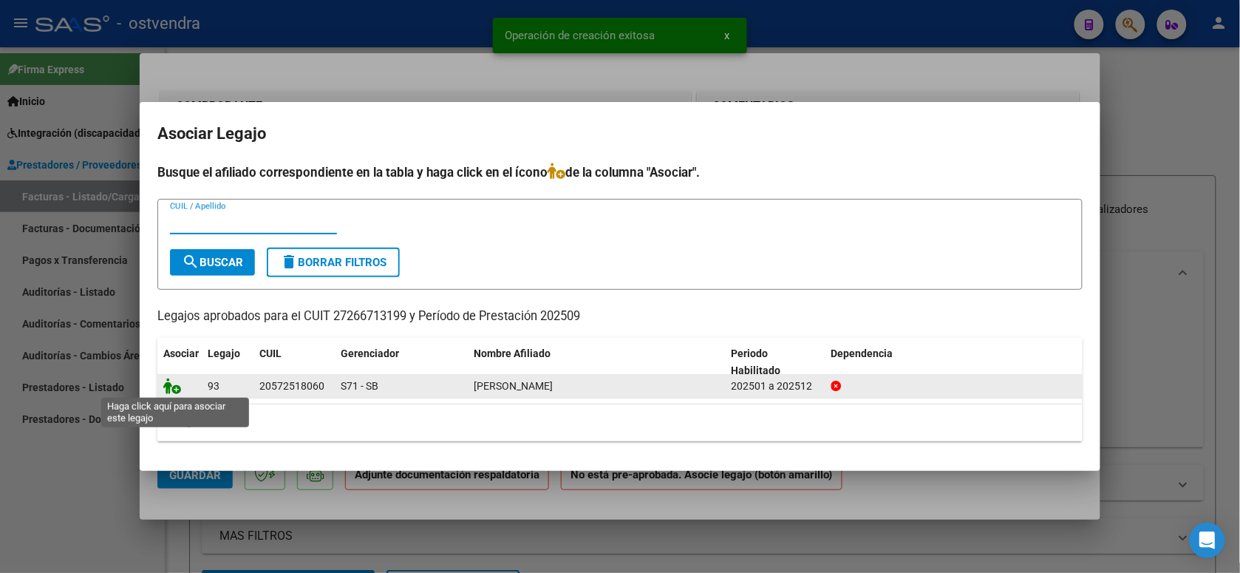
click at [174, 385] on icon at bounding box center [172, 386] width 18 height 16
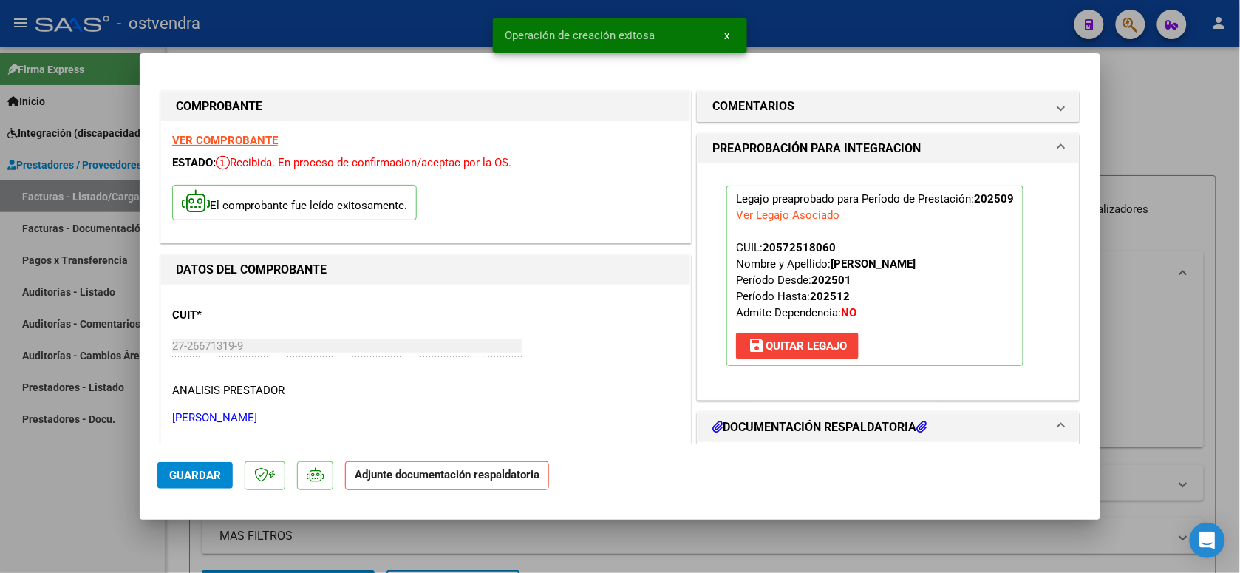
scroll to position [185, 0]
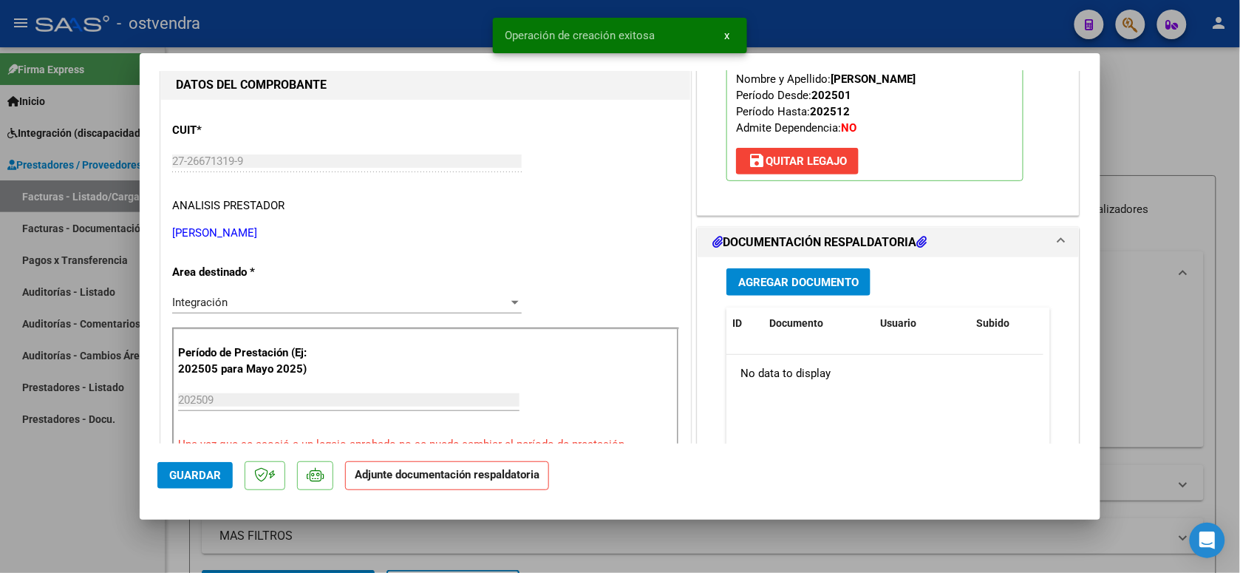
click at [822, 279] on span "Agregar Documento" at bounding box center [798, 282] width 120 height 13
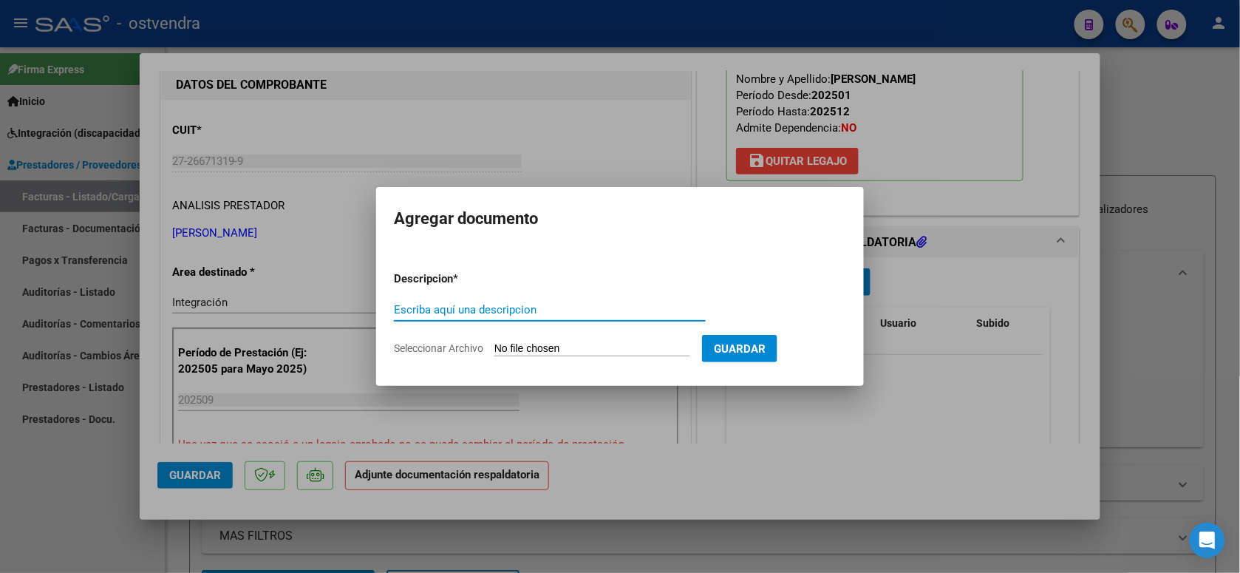
click at [541, 345] on input "Seleccionar Archivo" at bounding box center [592, 349] width 196 height 14
type input "C:\fakepath\ASISTENCIA C-1-810.jpg"
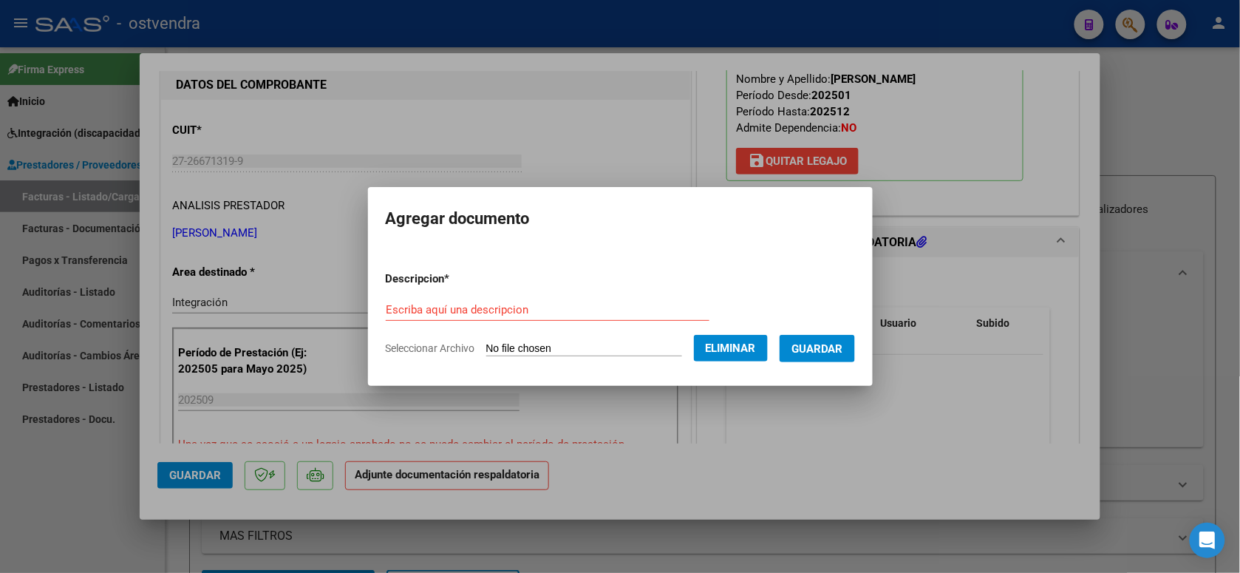
click at [556, 305] on input "Escriba aquí una descripcion" at bounding box center [548, 309] width 324 height 13
type input "PLANILLA DE ASISTENCIA"
click at [842, 338] on button "Guardar" at bounding box center [817, 348] width 75 height 27
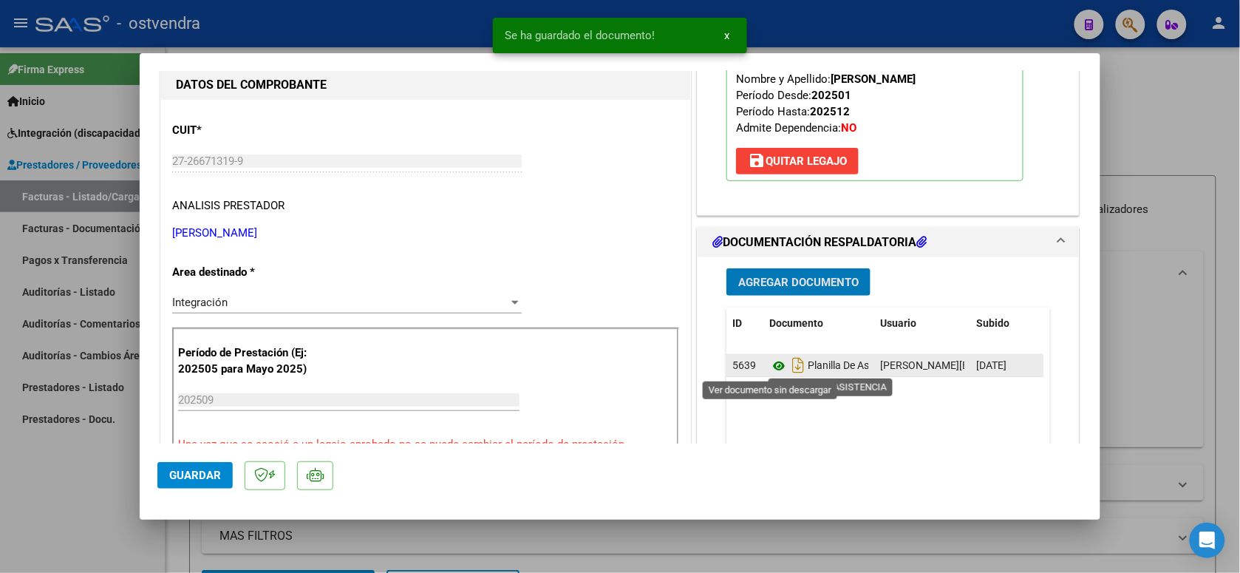
click at [774, 368] on icon at bounding box center [778, 366] width 19 height 18
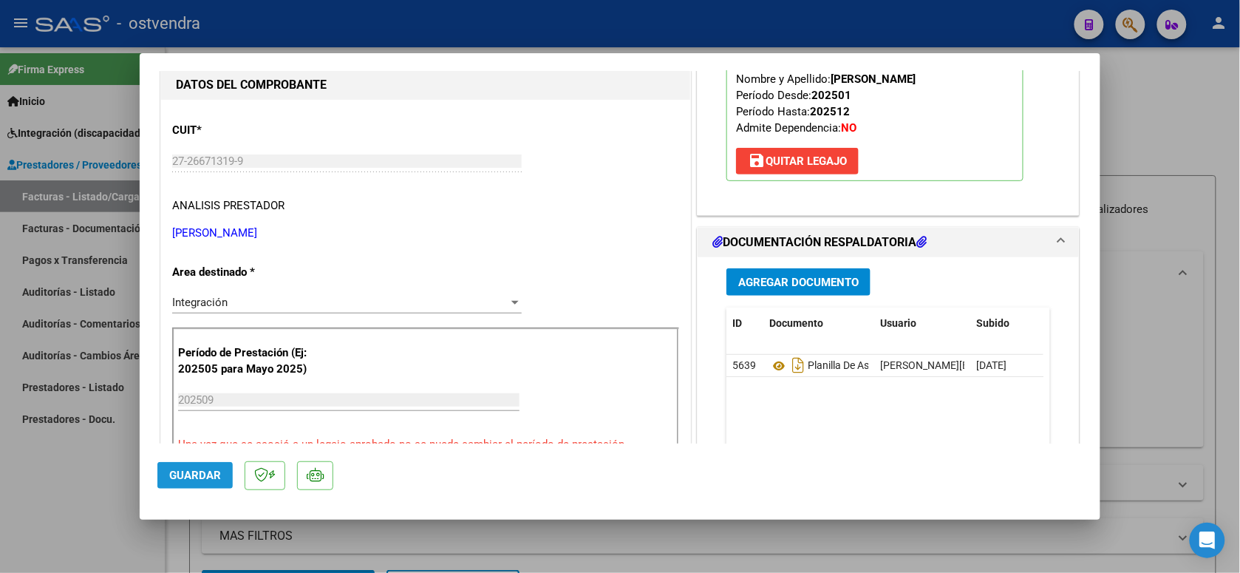
click at [212, 470] on span "Guardar" at bounding box center [195, 474] width 52 height 13
click at [319, 26] on div at bounding box center [620, 286] width 1240 height 573
type input "$ 0,00"
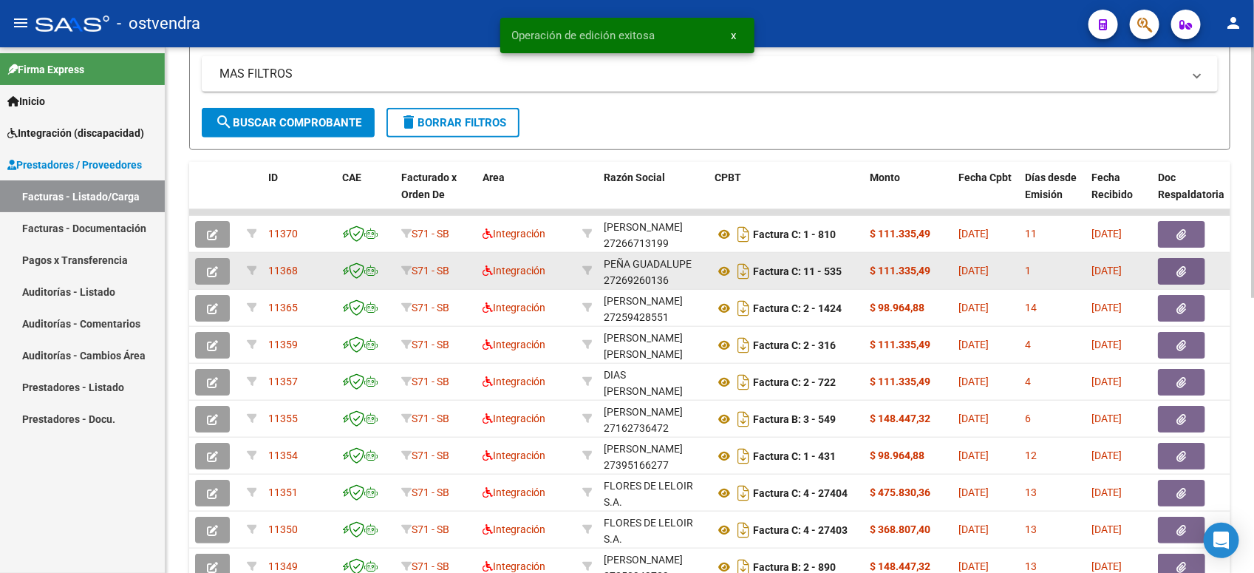
scroll to position [0, 0]
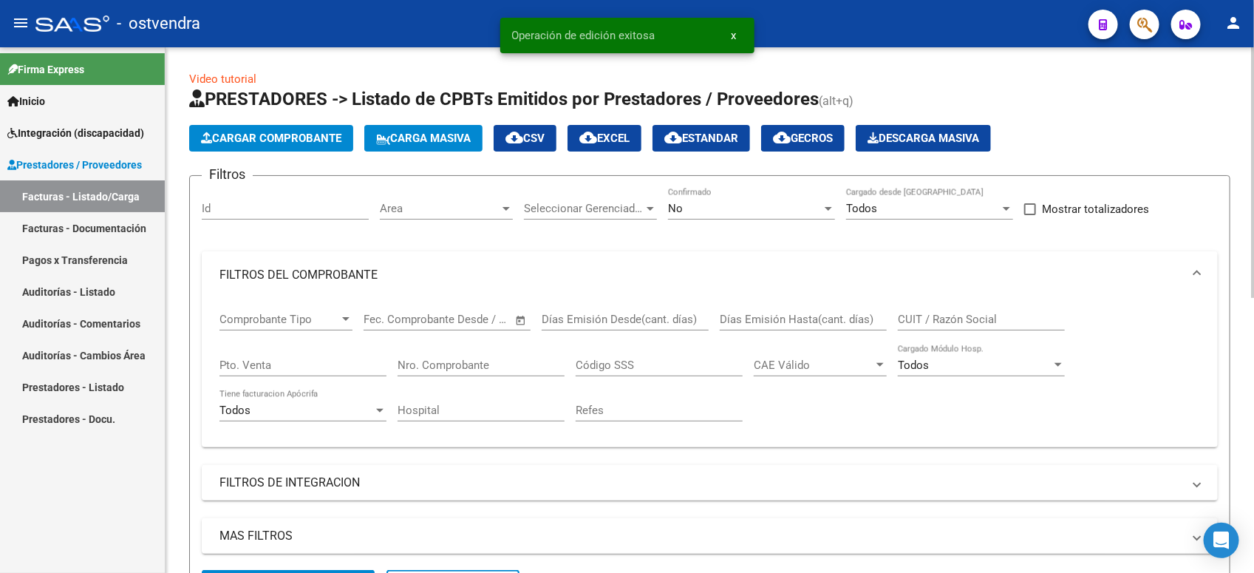
click at [715, 219] on div "No Confirmado" at bounding box center [751, 211] width 167 height 46
click at [718, 213] on div "No" at bounding box center [745, 208] width 154 height 13
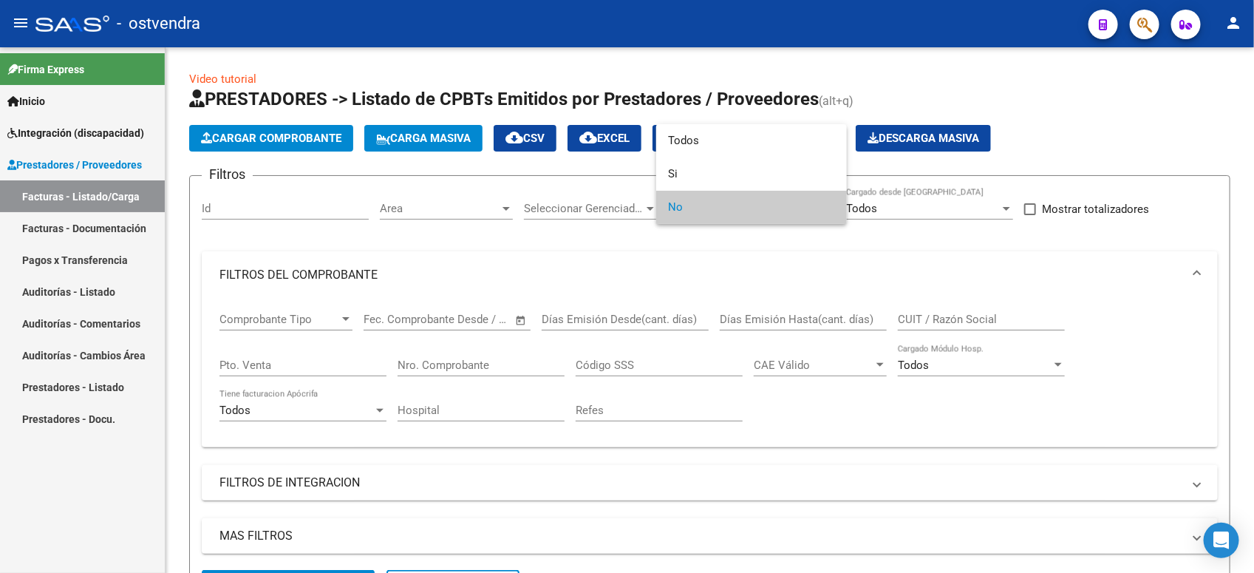
click at [586, 268] on div at bounding box center [627, 286] width 1254 height 573
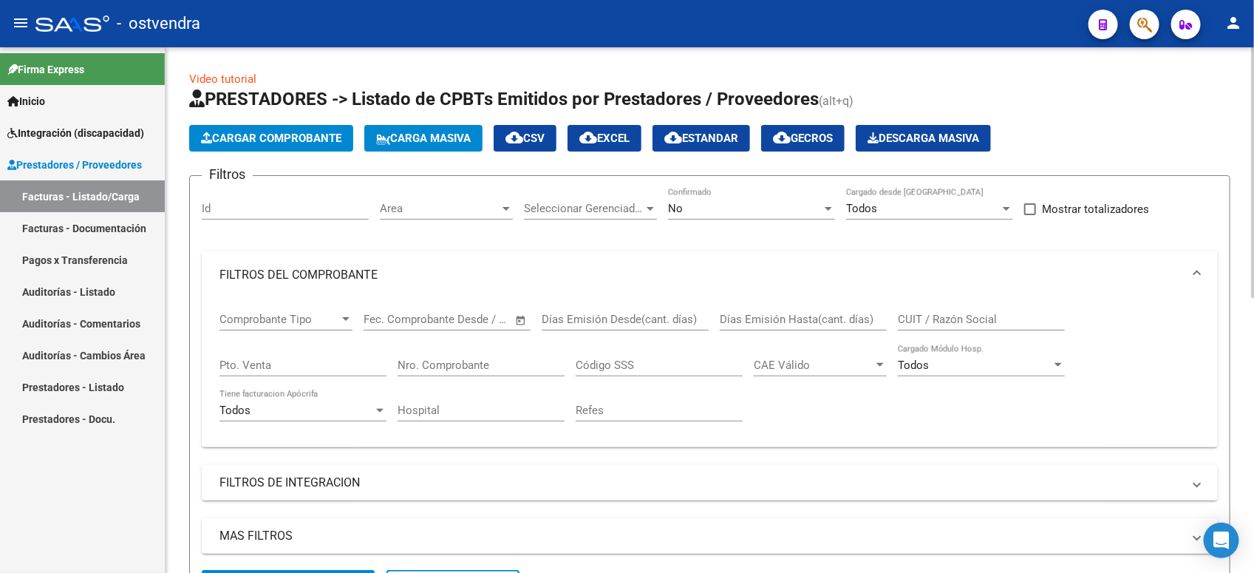
click at [973, 322] on input "CUIT / Razón Social" at bounding box center [981, 319] width 167 height 13
click at [752, 212] on div "No" at bounding box center [745, 208] width 154 height 13
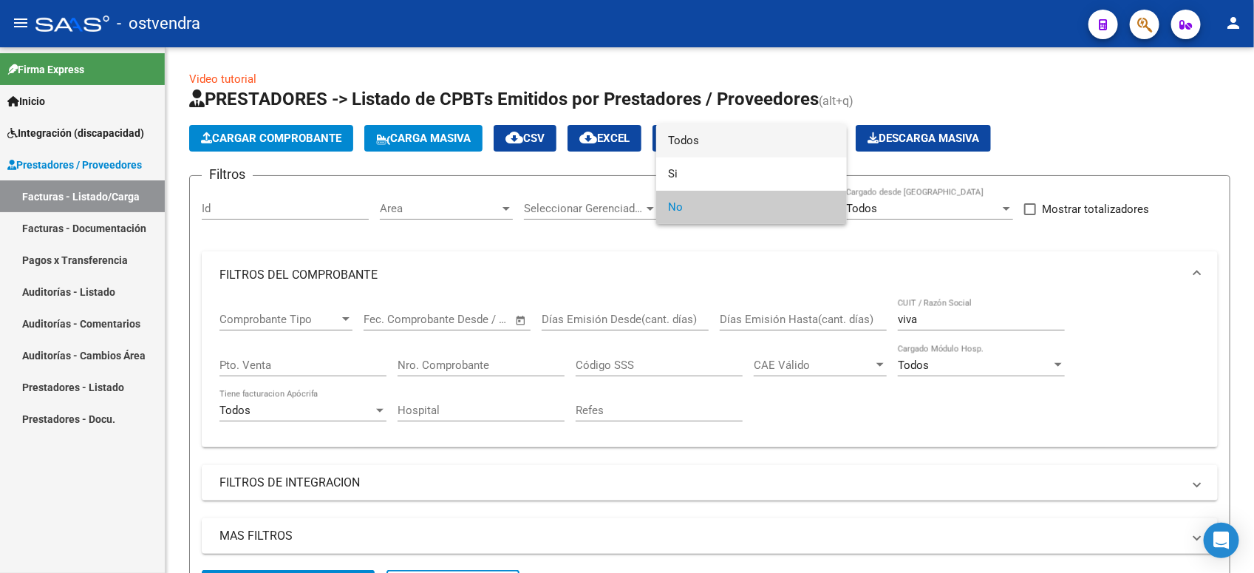
click at [763, 137] on span "Todos" at bounding box center [751, 140] width 167 height 33
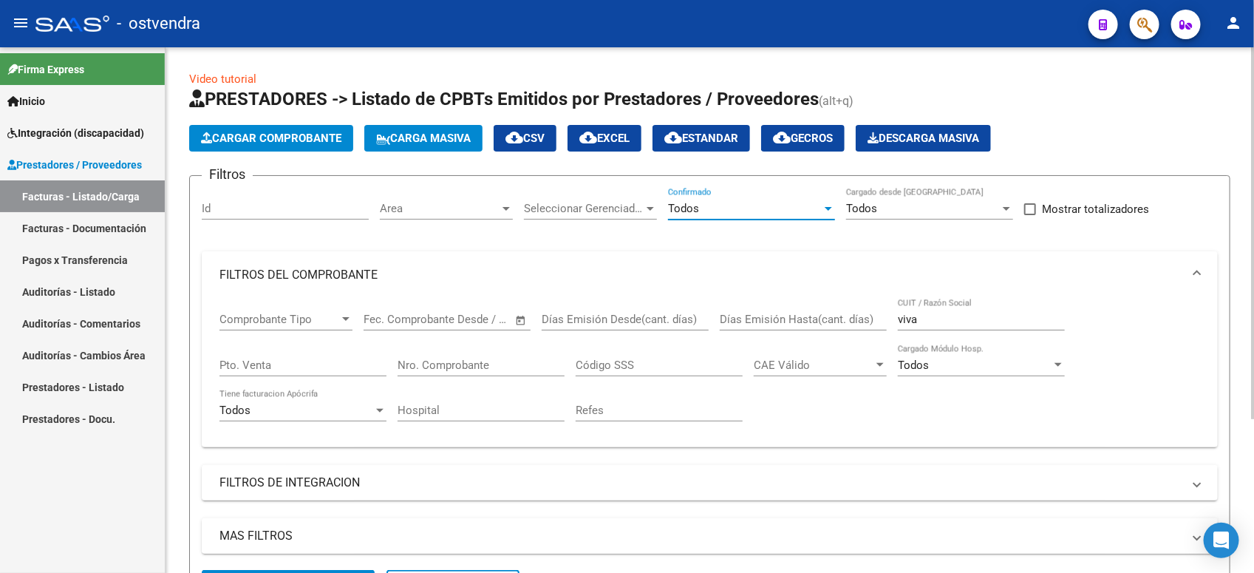
scroll to position [92, 0]
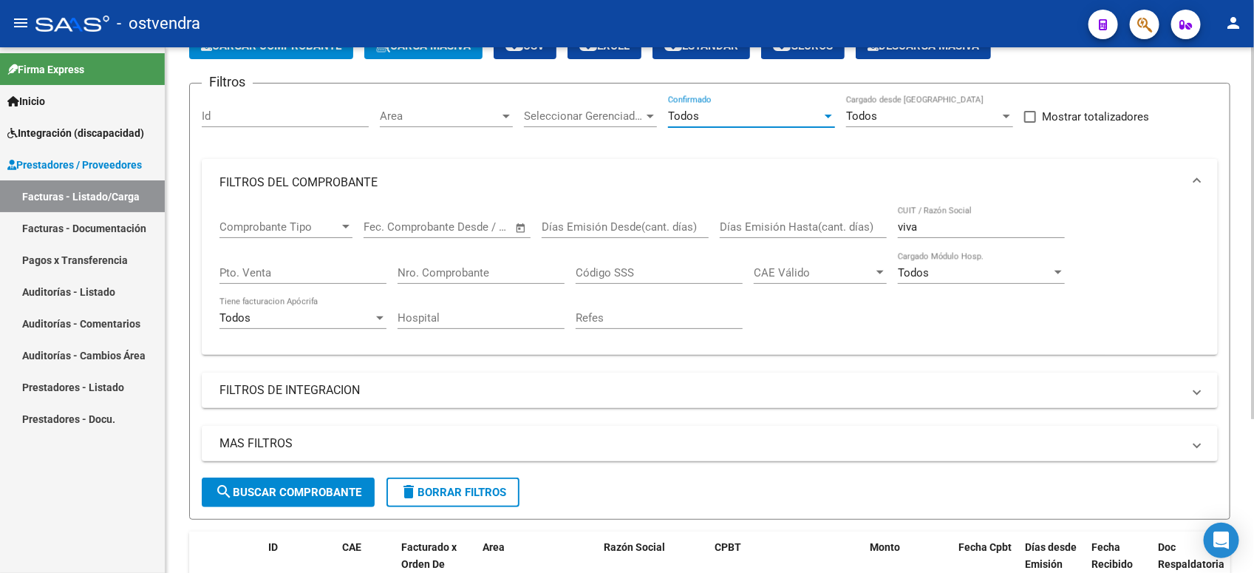
click at [282, 495] on span "search Buscar Comprobante" at bounding box center [288, 491] width 146 height 13
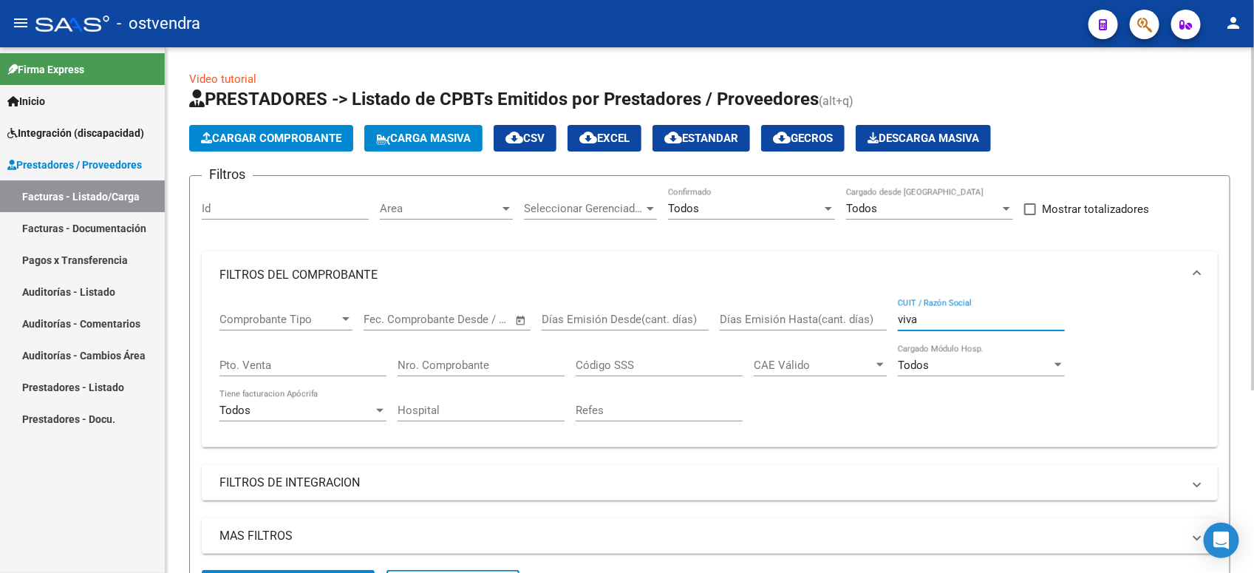
drag, startPoint x: 940, startPoint y: 314, endPoint x: 771, endPoint y: 319, distance: 169.3
click at [771, 319] on div "Comprobante Tipo Comprobante Tipo Fecha inicio – Fecha fin Fec. Comprobante Des…" at bounding box center [709, 367] width 981 height 137
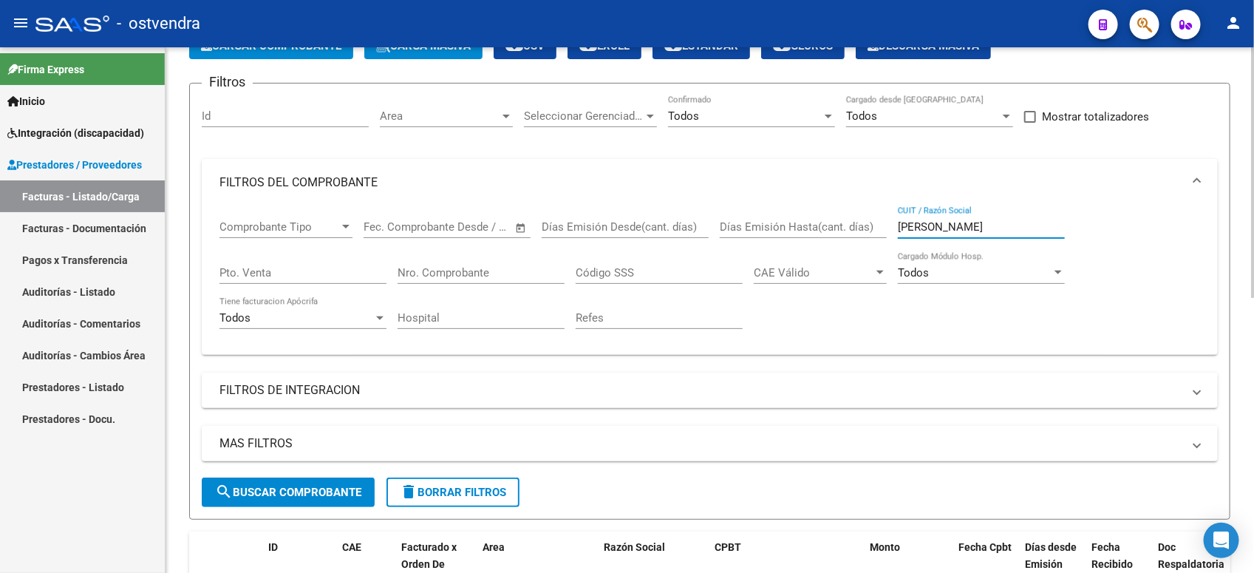
scroll to position [185, 0]
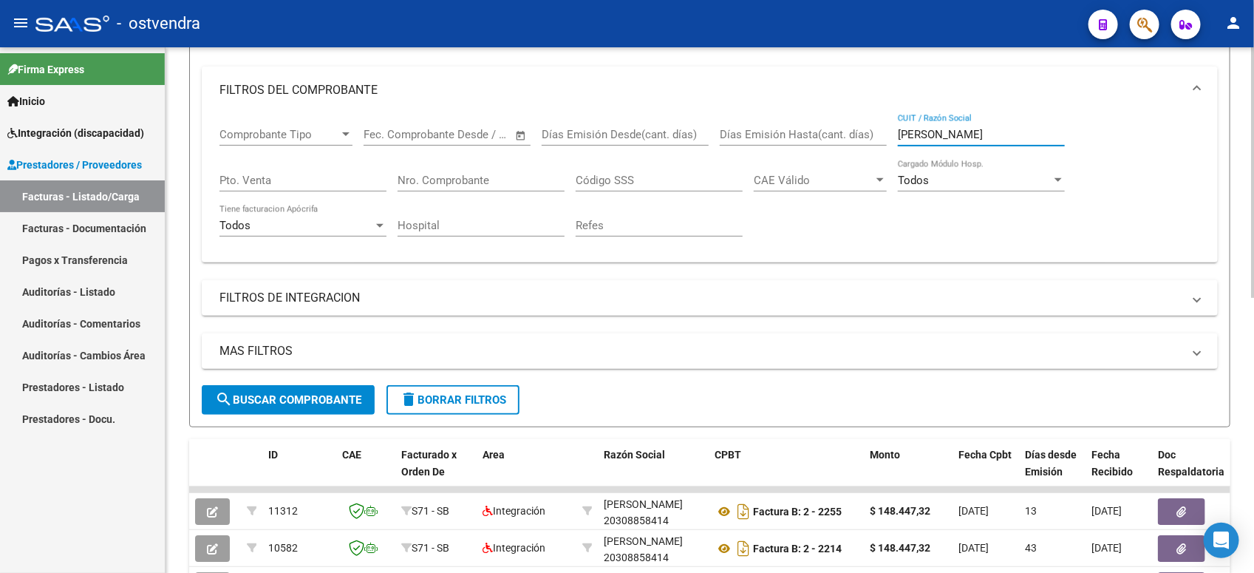
drag, startPoint x: 970, startPoint y: 135, endPoint x: 839, endPoint y: 134, distance: 130.1
click at [839, 134] on div "Comprobante Tipo Comprobante Tipo Fecha inicio – Fecha fin Fec. Comprobante Des…" at bounding box center [709, 182] width 981 height 137
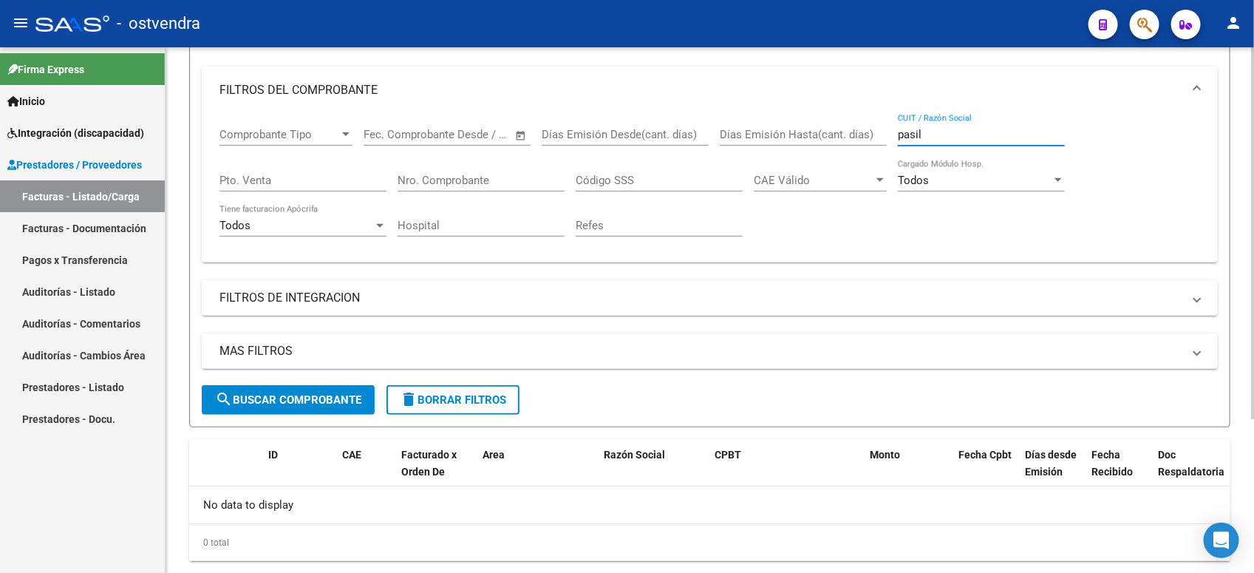
drag, startPoint x: 947, startPoint y: 130, endPoint x: 841, endPoint y: 139, distance: 106.0
click at [841, 139] on div "Comprobante Tipo Comprobante Tipo Fecha inicio – Fecha fin Fec. Comprobante Des…" at bounding box center [709, 182] width 981 height 137
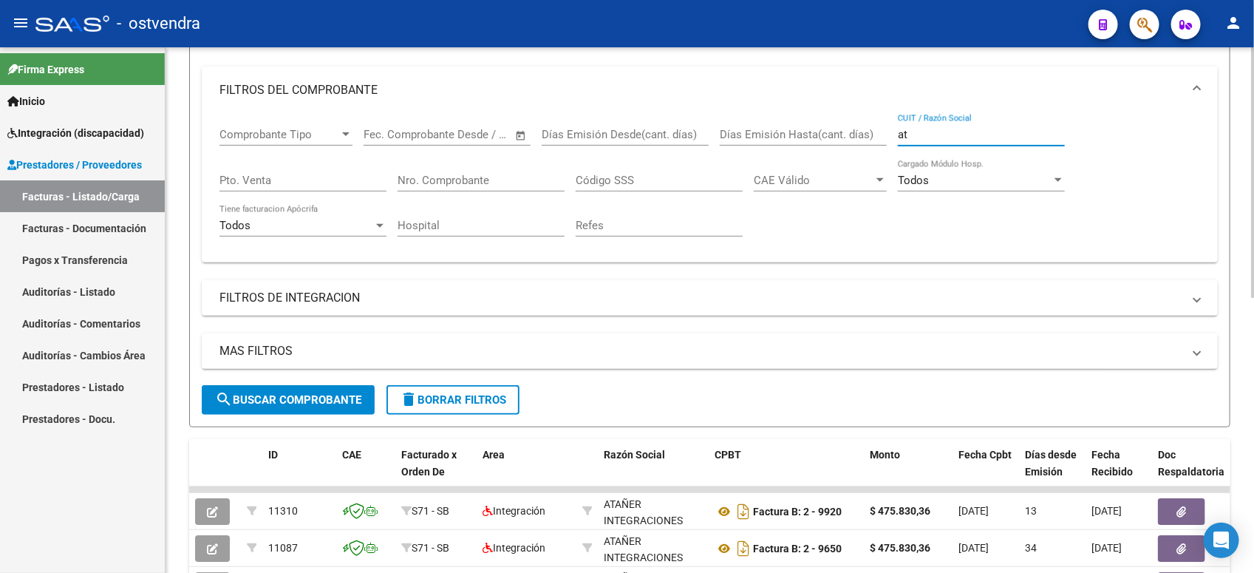
type input "a"
type input "s"
type input "[PERSON_NAME]"
click at [473, 397] on span "delete Borrar Filtros" at bounding box center [453, 399] width 106 height 13
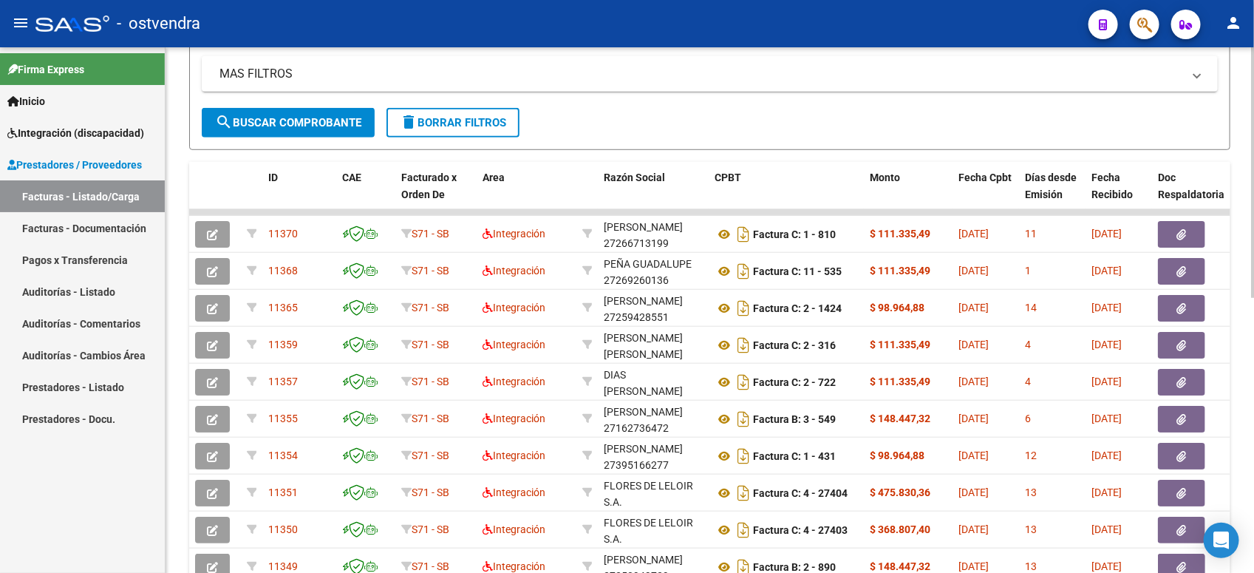
scroll to position [575, 0]
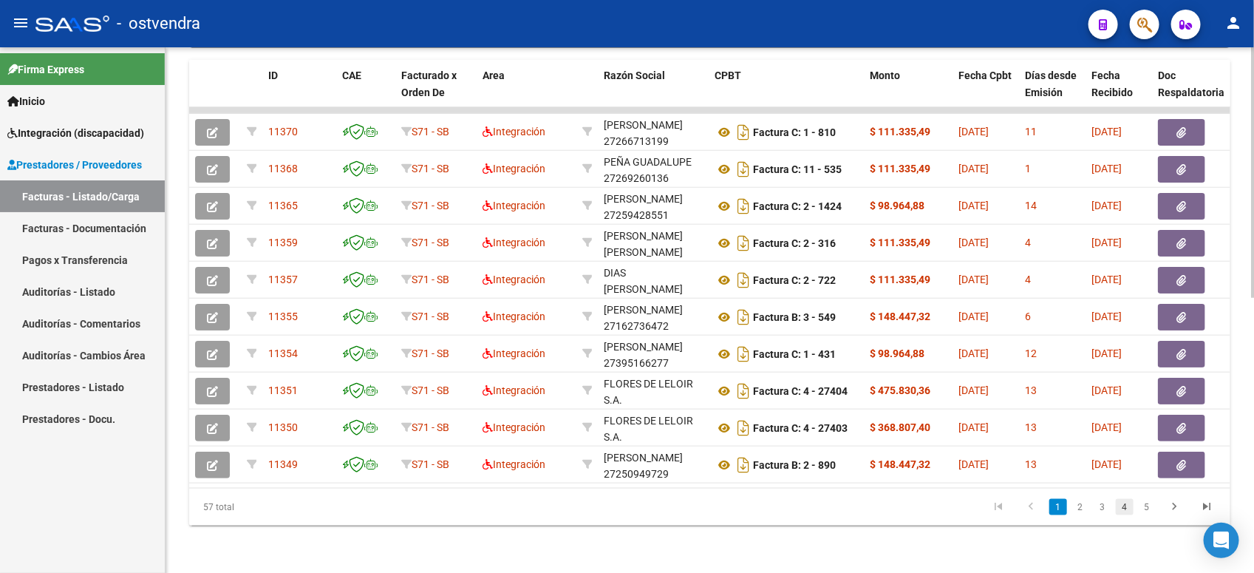
click at [1124, 508] on link "4" at bounding box center [1125, 507] width 18 height 16
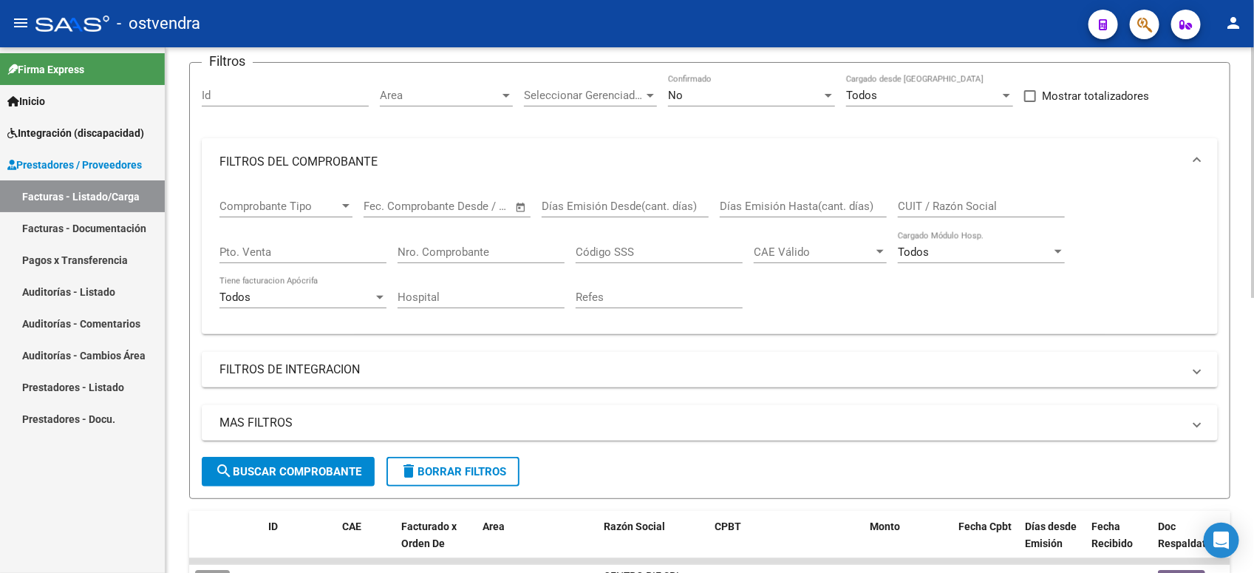
scroll to position [0, 0]
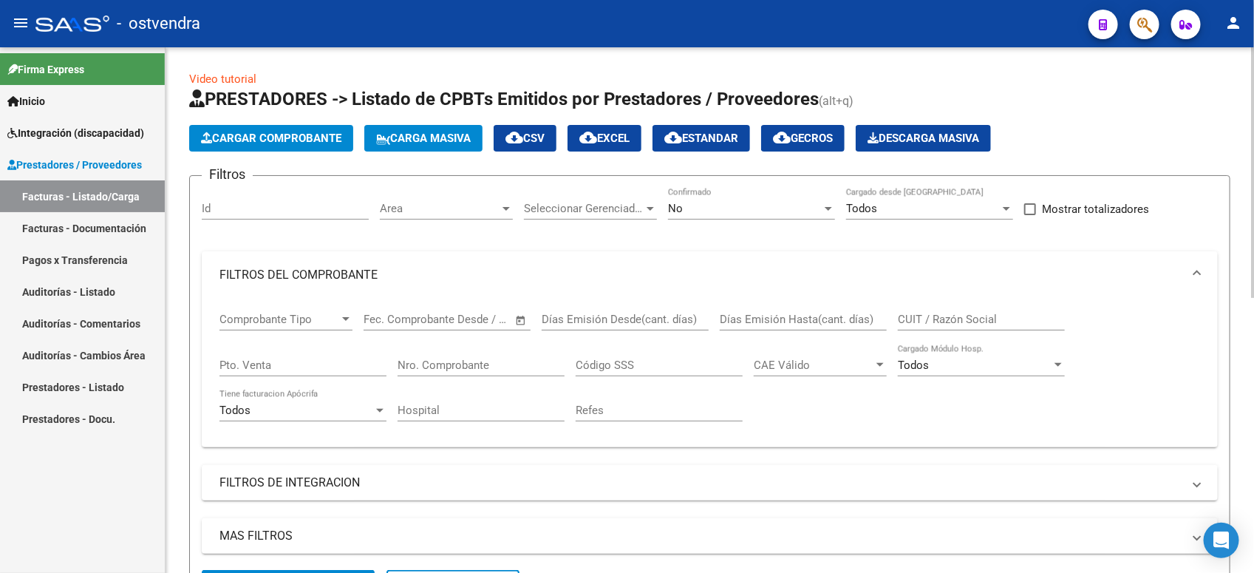
click at [728, 207] on div "No" at bounding box center [745, 208] width 154 height 13
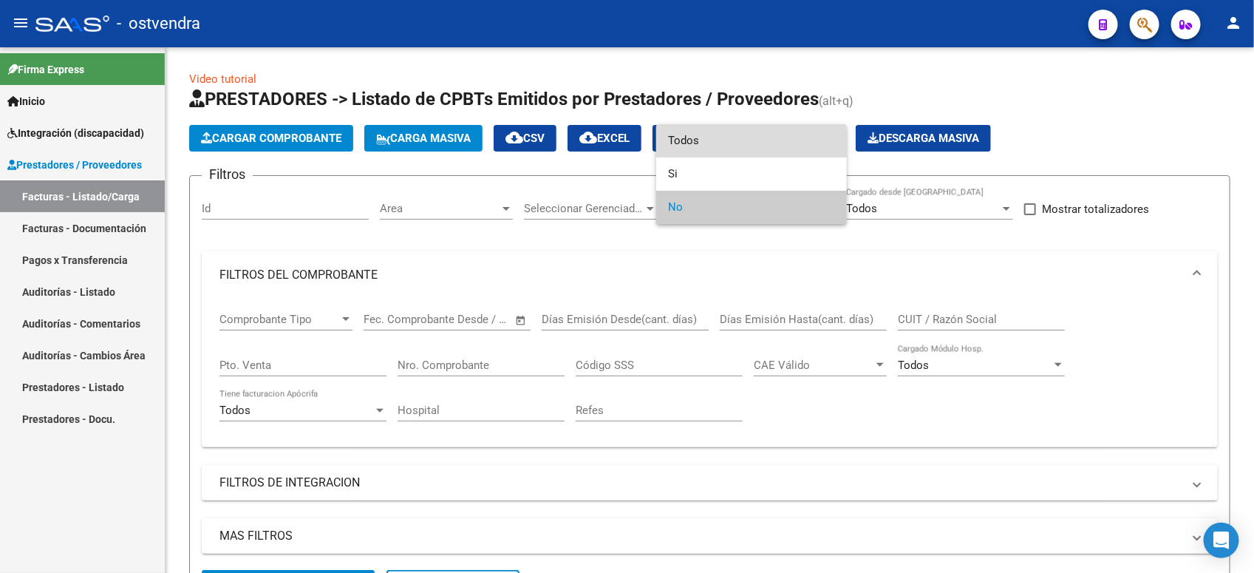
click at [733, 143] on span "Todos" at bounding box center [751, 140] width 167 height 33
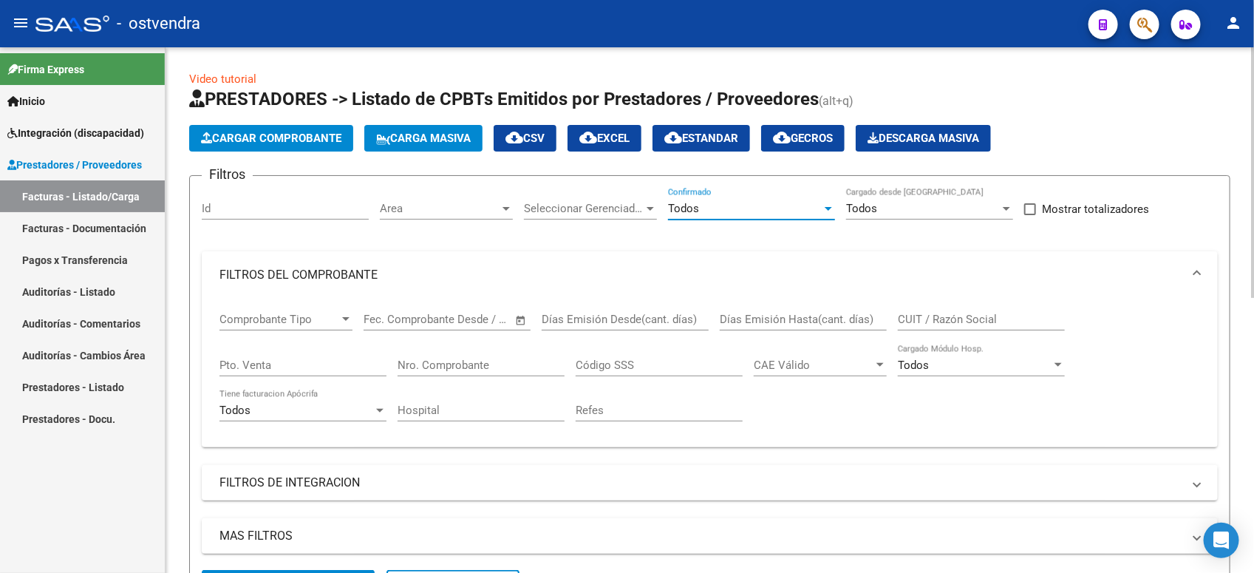
scroll to position [92, 0]
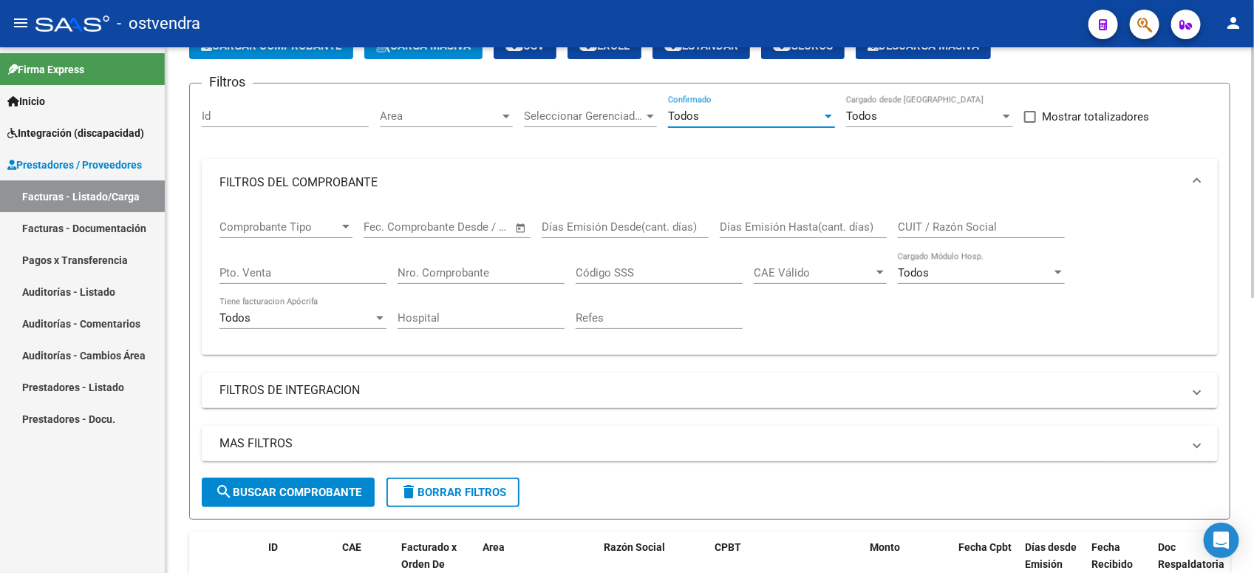
click at [321, 485] on span "search Buscar Comprobante" at bounding box center [288, 491] width 146 height 13
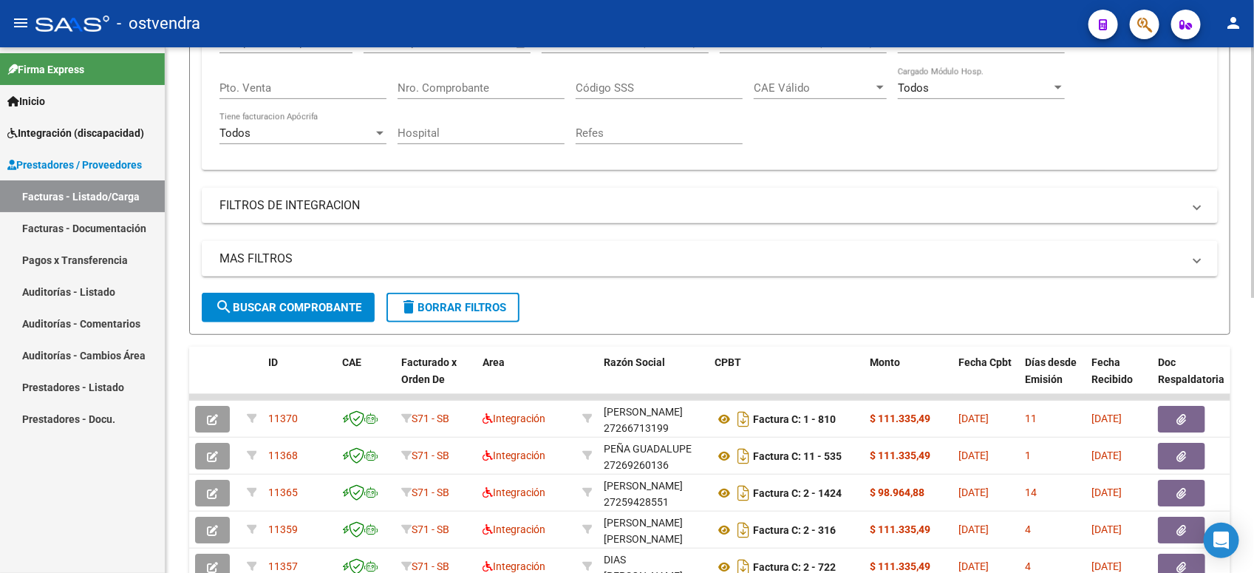
scroll to position [185, 0]
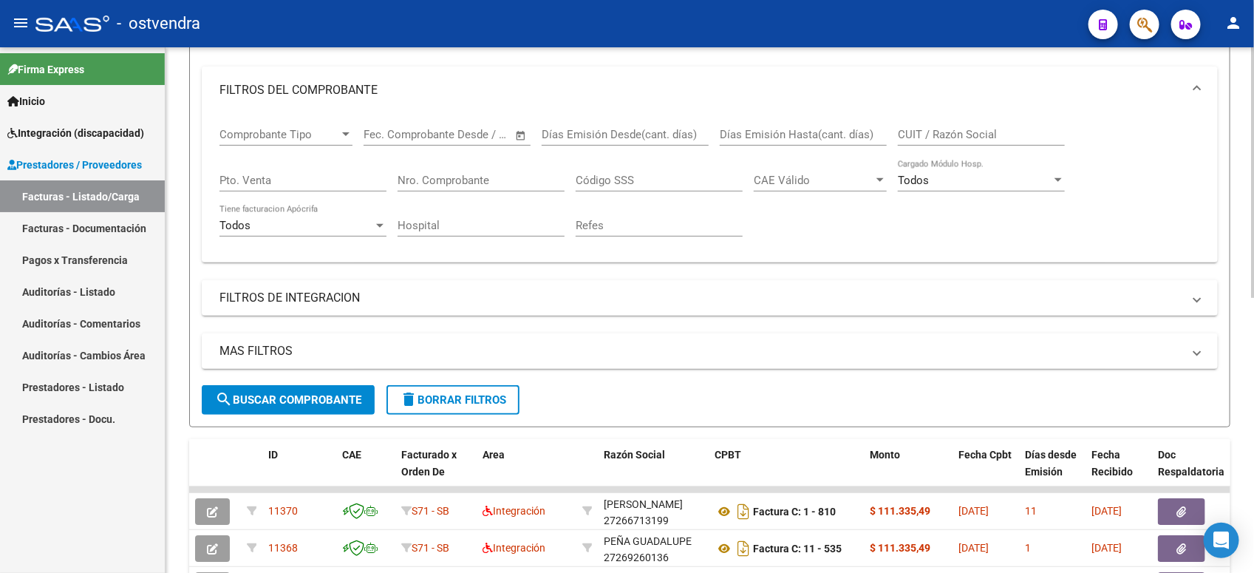
click at [991, 137] on input "CUIT / Razón Social" at bounding box center [981, 134] width 167 height 13
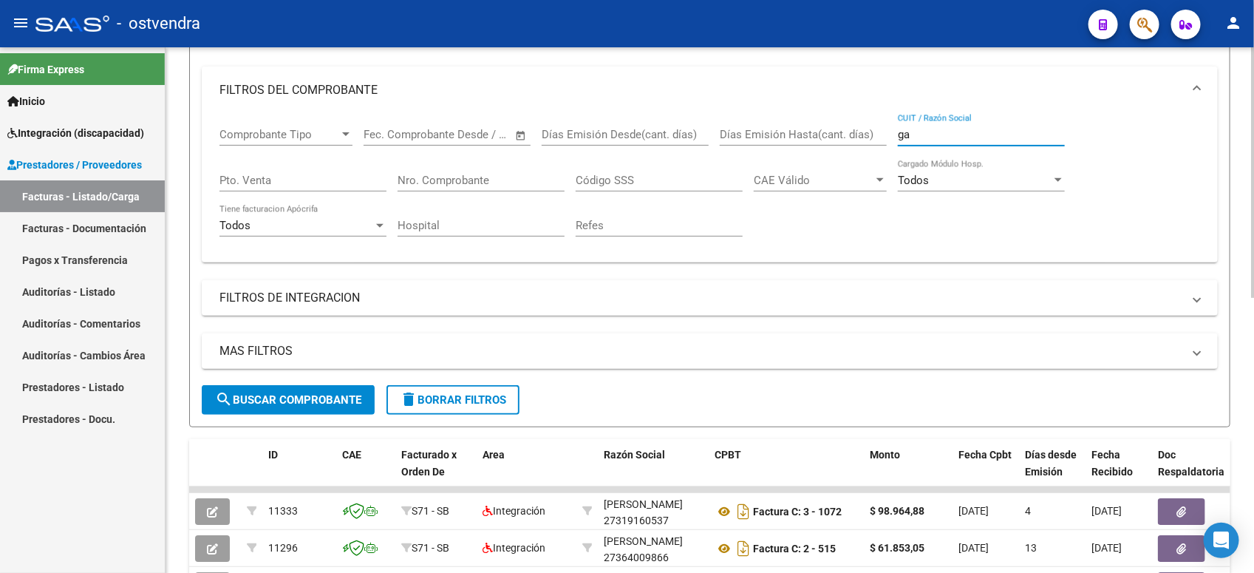
type input "g"
click at [741, 129] on div "Comprobante Tipo Comprobante Tipo Fecha inicio – Fecha fin Fec. Comprobante Des…" at bounding box center [709, 182] width 981 height 137
type input "t"
type input "c"
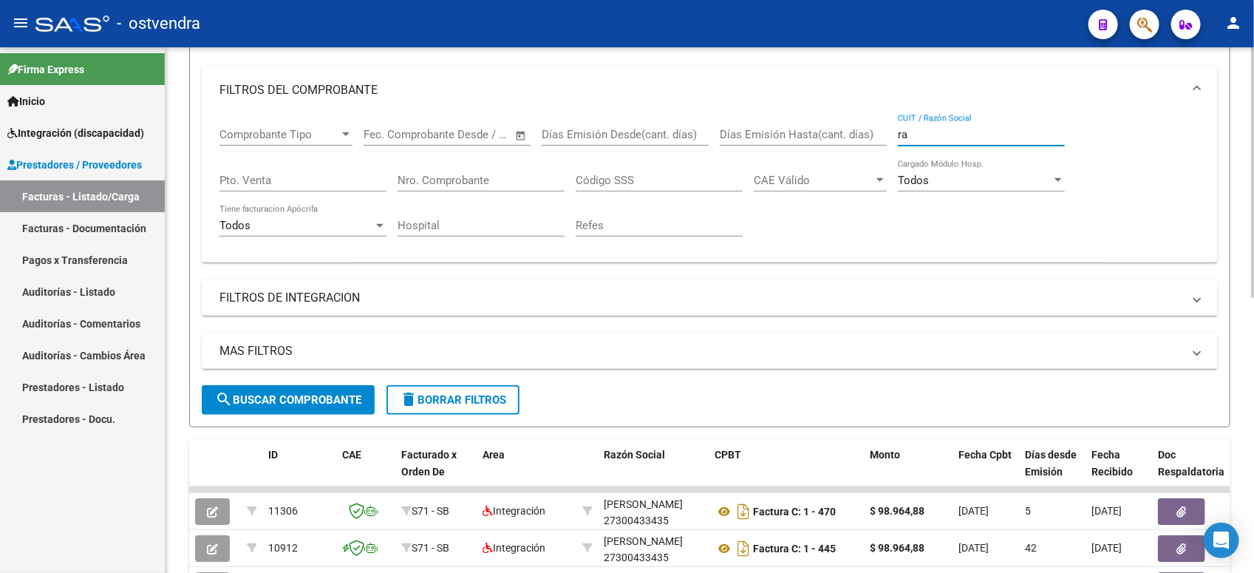
type input "r"
type input "s"
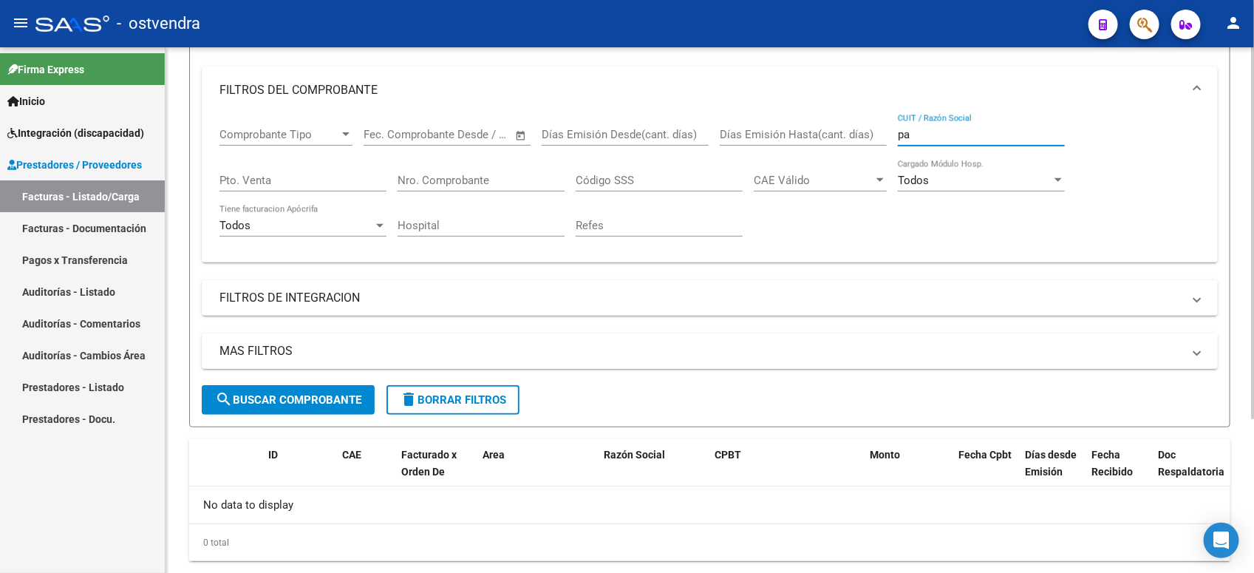
type input "p"
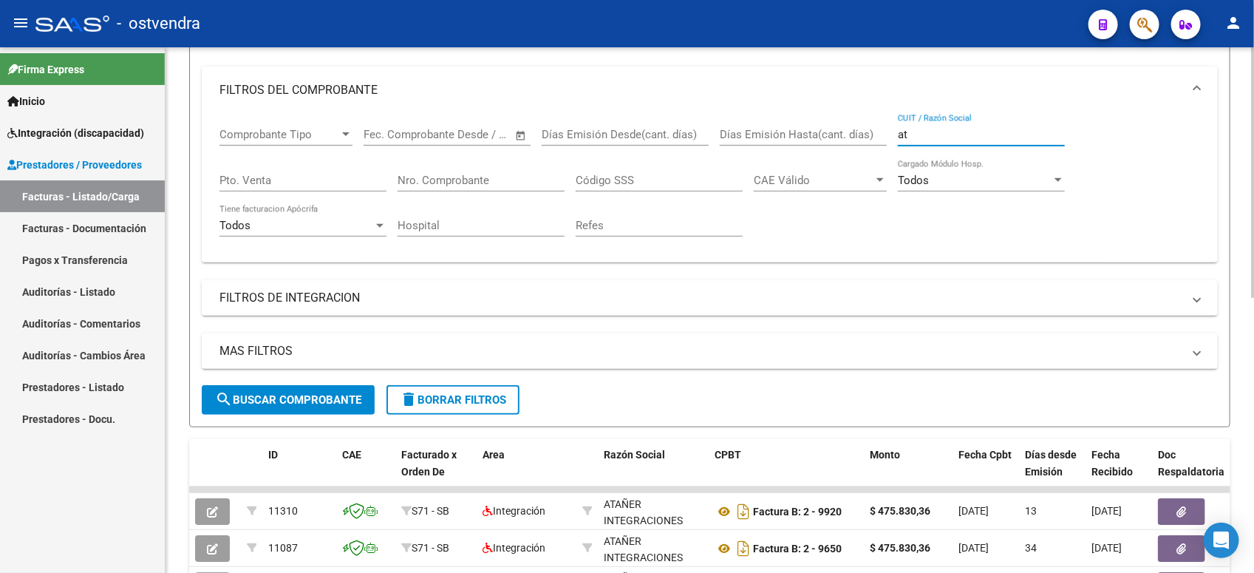
type input "a"
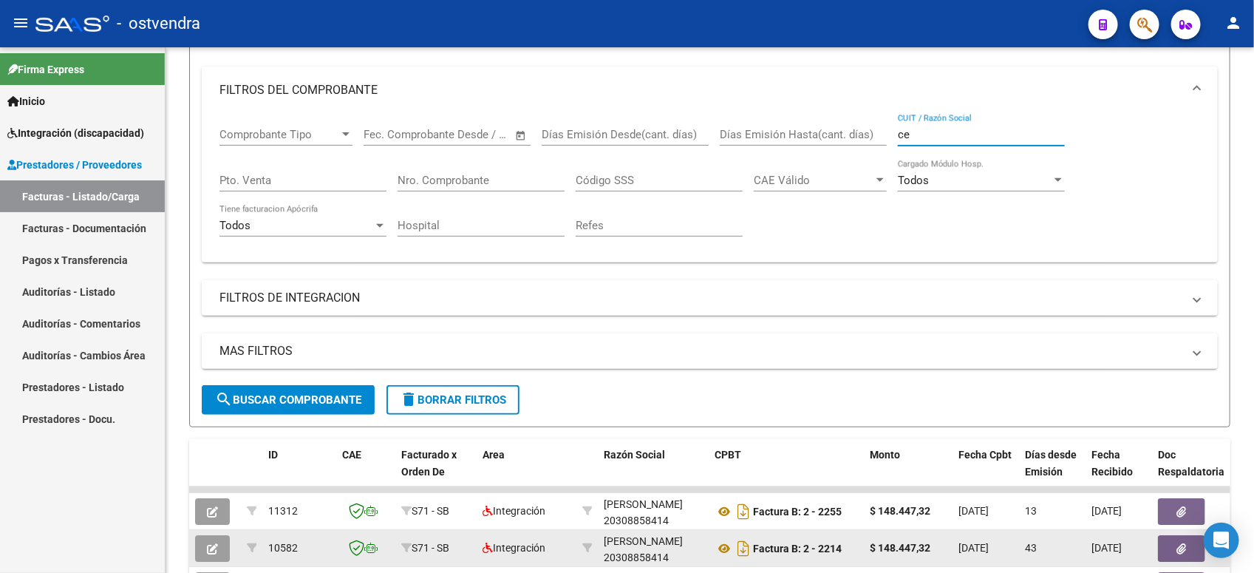
type input "c"
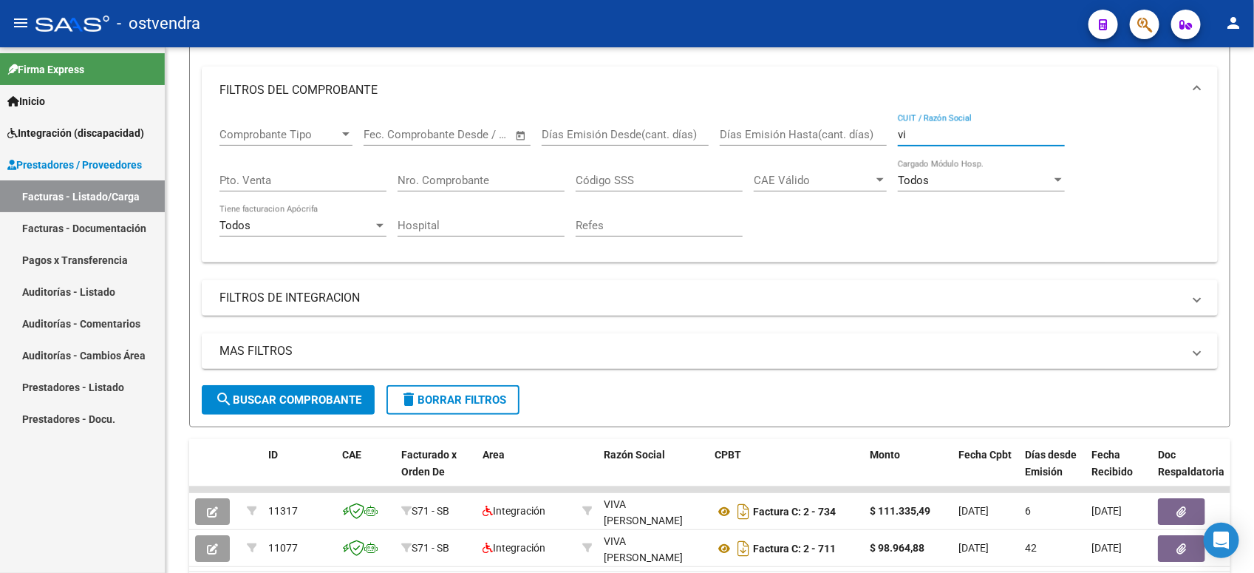
type input "v"
type input "d"
type input "p"
type input "b"
type input "g"
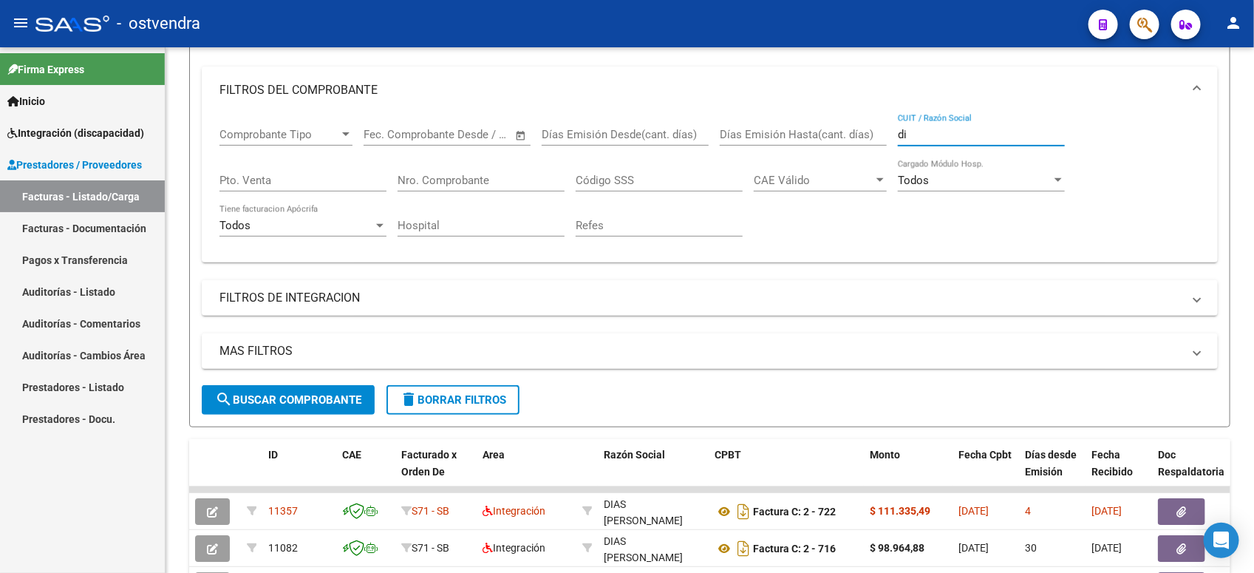
type input "d"
type input "r"
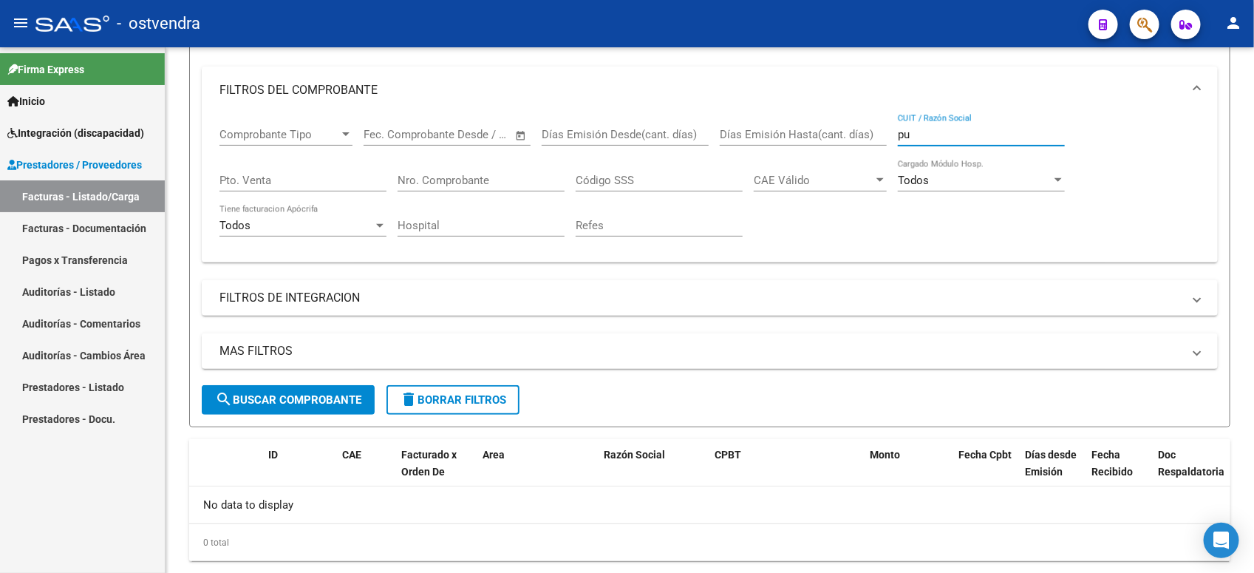
type input "p"
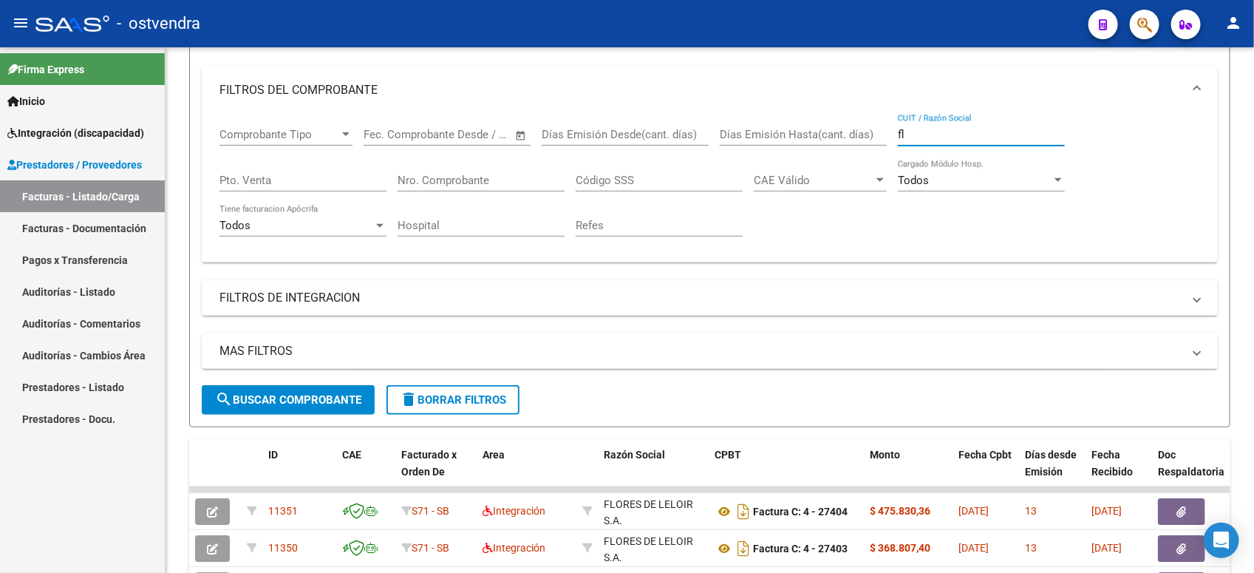
type input "f"
type input "c"
type input "a"
type input "g"
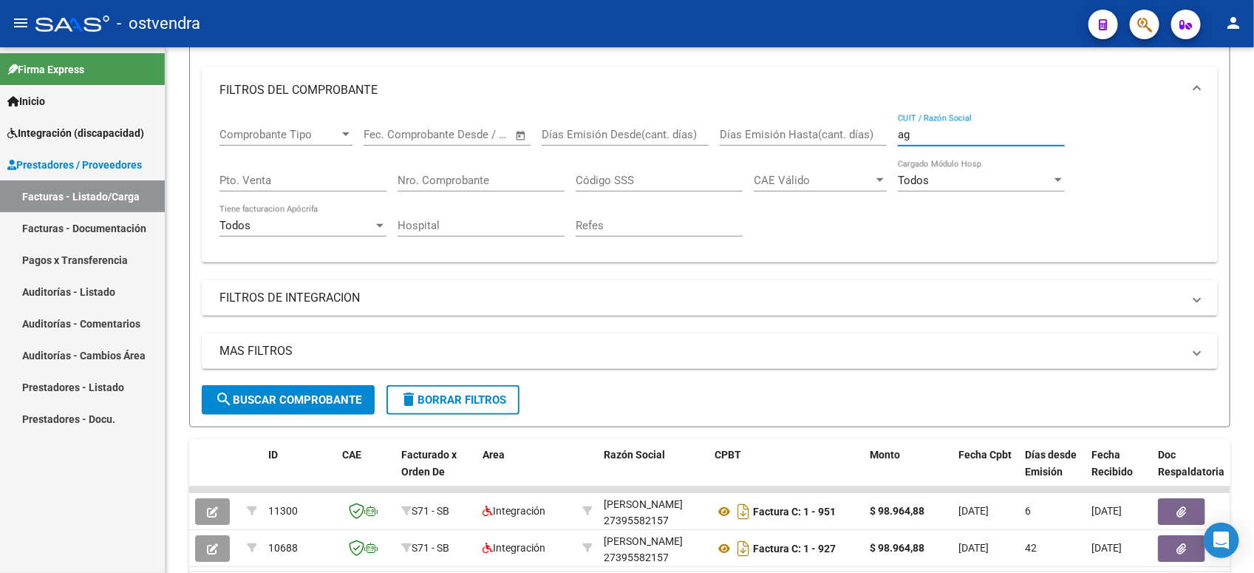
type input "a"
type input "c"
type input "g"
type input "v"
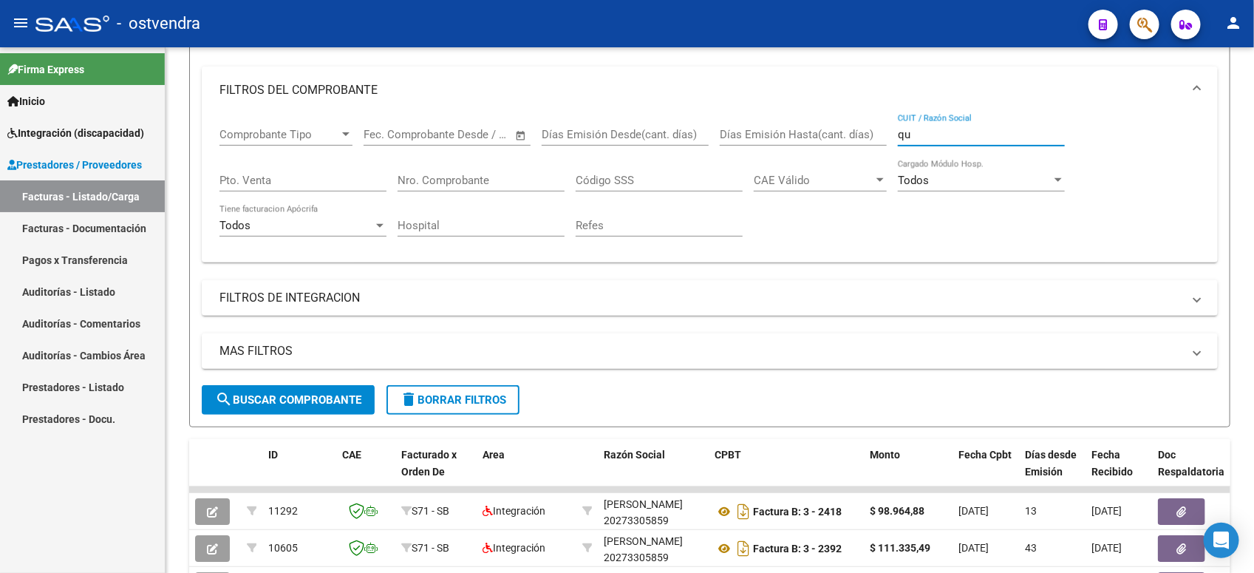
type input "q"
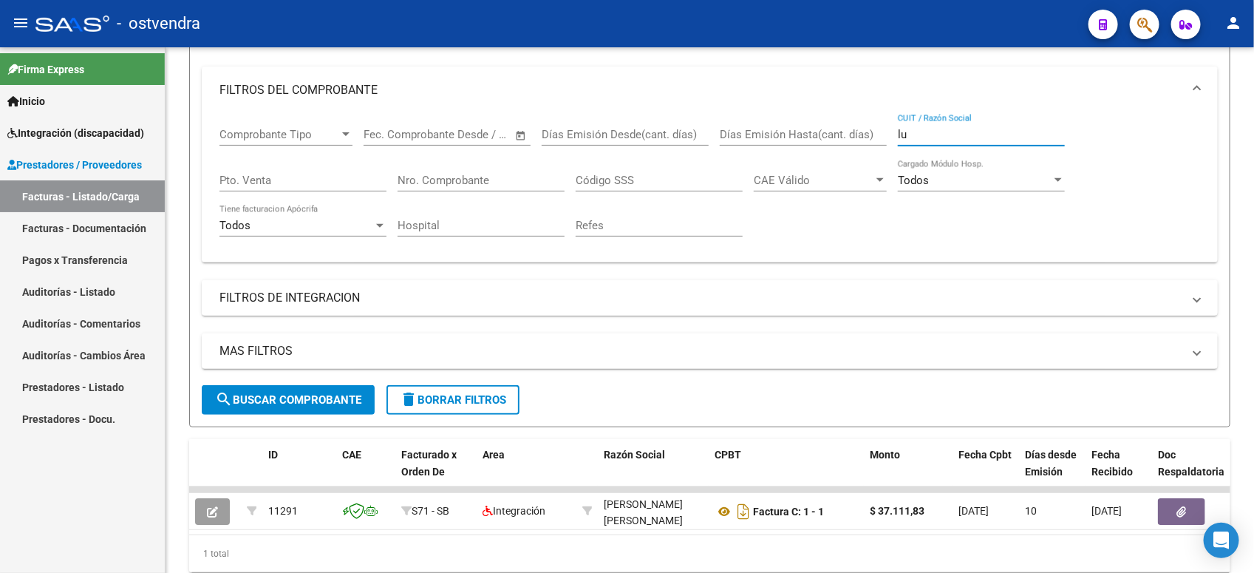
type input "l"
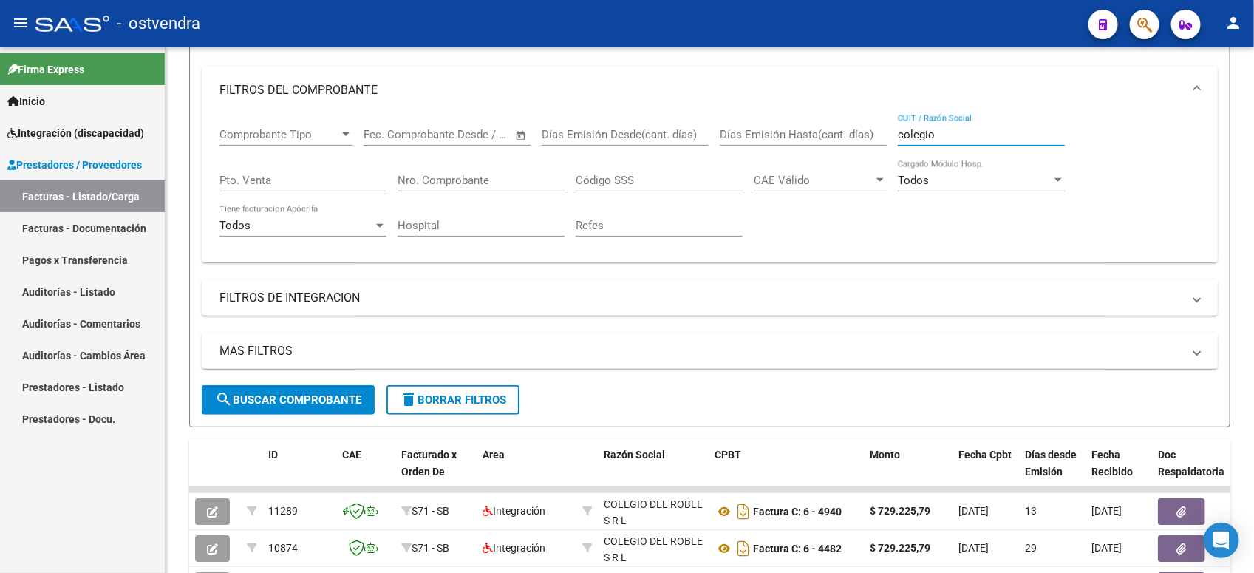
drag, startPoint x: 947, startPoint y: 126, endPoint x: 872, endPoint y: 126, distance: 74.6
click at [872, 126] on div "Comprobante Tipo Comprobante Tipo Fecha inicio – Fecha fin Fec. Comprobante Des…" at bounding box center [709, 182] width 981 height 137
type input "c"
type input "f"
type input "a"
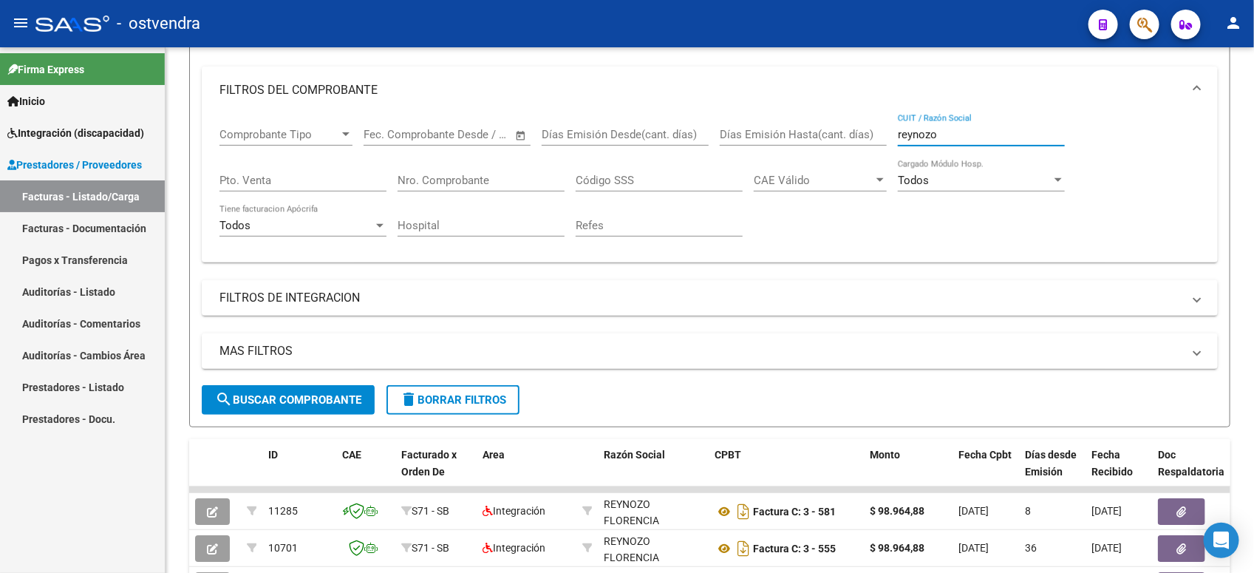
drag, startPoint x: 1001, startPoint y: 135, endPoint x: 803, endPoint y: 134, distance: 198.8
click at [803, 134] on div "Comprobante Tipo Comprobante Tipo Fecha inicio – Fecha fin Fec. Comprobante Des…" at bounding box center [709, 182] width 981 height 137
type input "t"
type input "p"
type input "c"
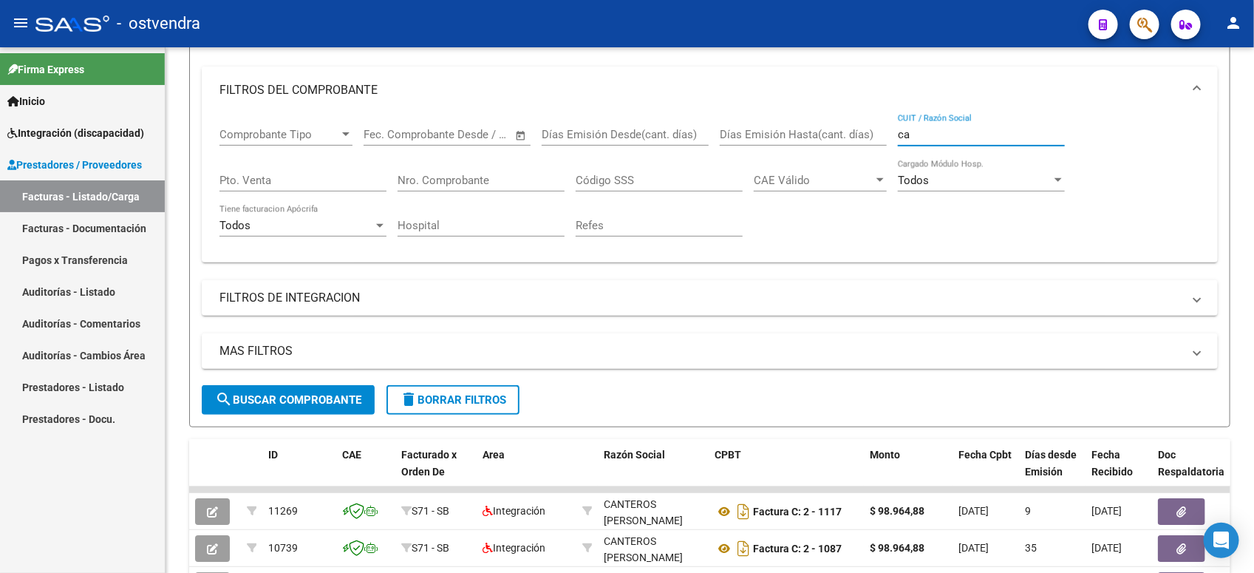
type input "c"
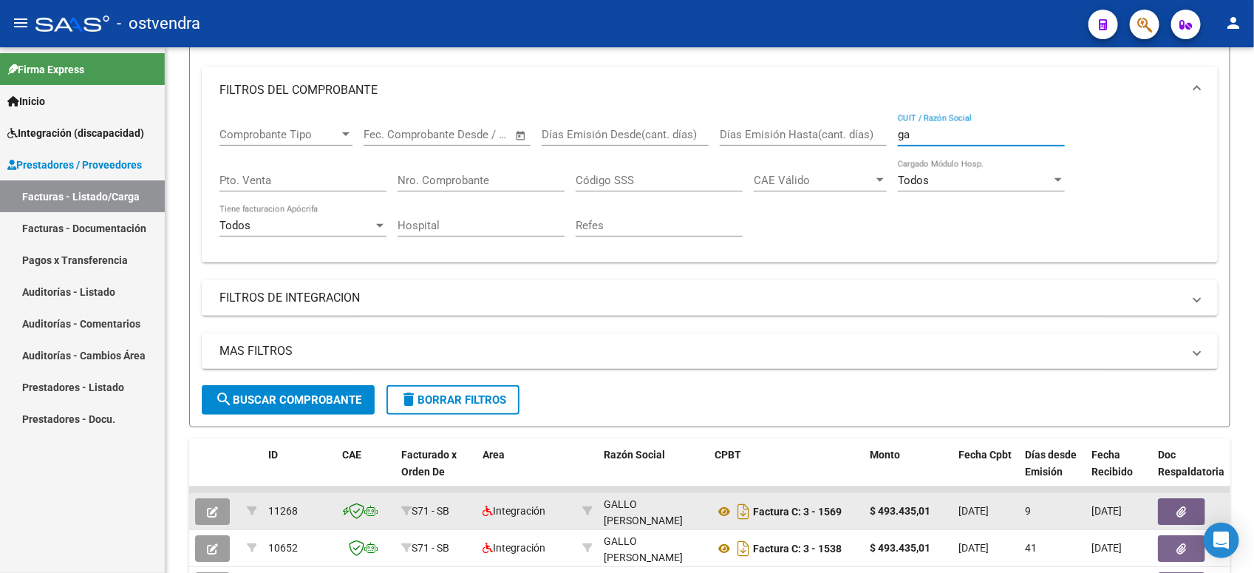
type input "g"
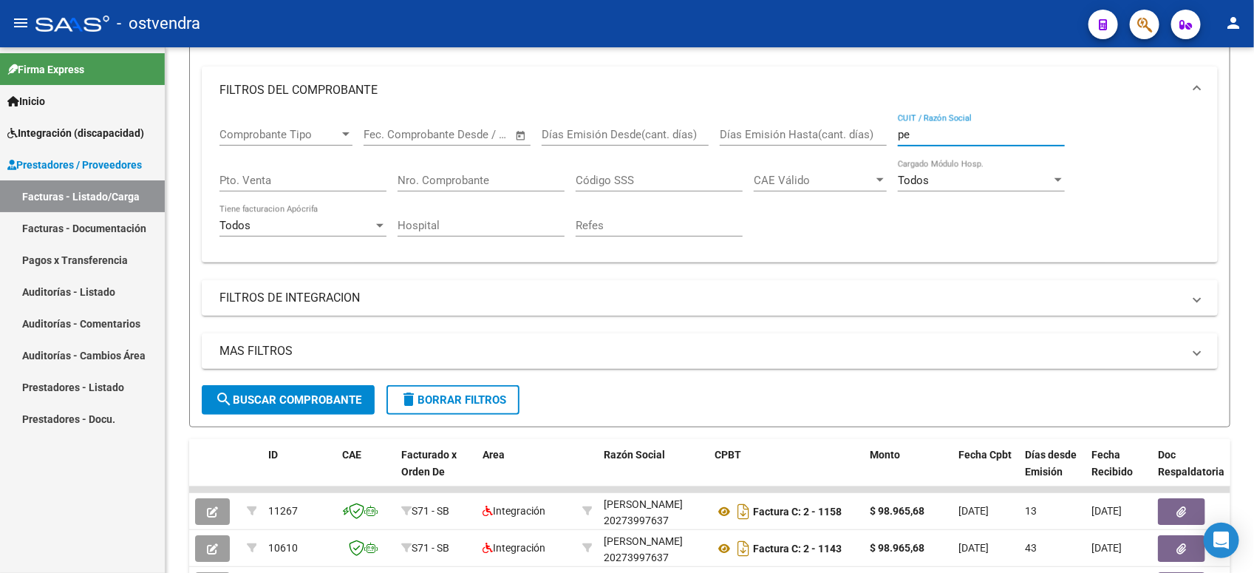
type input "p"
type input "n"
type input "a"
drag, startPoint x: 998, startPoint y: 135, endPoint x: 891, endPoint y: 141, distance: 106.6
click at [891, 141] on div "Comprobante Tipo Comprobante Tipo Fecha inicio – Fecha fin Fec. Comprobante Des…" at bounding box center [709, 182] width 981 height 137
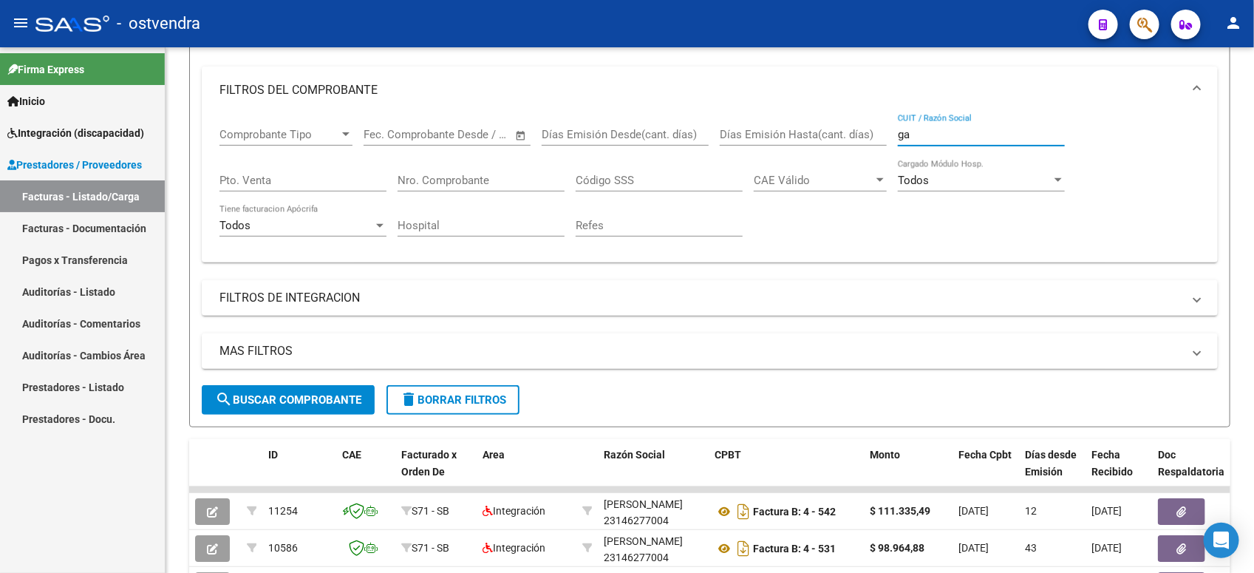
type input "g"
drag, startPoint x: 962, startPoint y: 133, endPoint x: 854, endPoint y: 132, distance: 107.9
click at [854, 132] on div "Comprobante Tipo Comprobante Tipo Fecha inicio – Fecha fin Fec. Comprobante Des…" at bounding box center [709, 182] width 981 height 137
drag, startPoint x: 935, startPoint y: 130, endPoint x: 881, endPoint y: 126, distance: 54.1
click at [881, 126] on div "Comprobante Tipo Comprobante Tipo Fecha inicio – Fecha fin Fec. Comprobante Des…" at bounding box center [709, 182] width 981 height 137
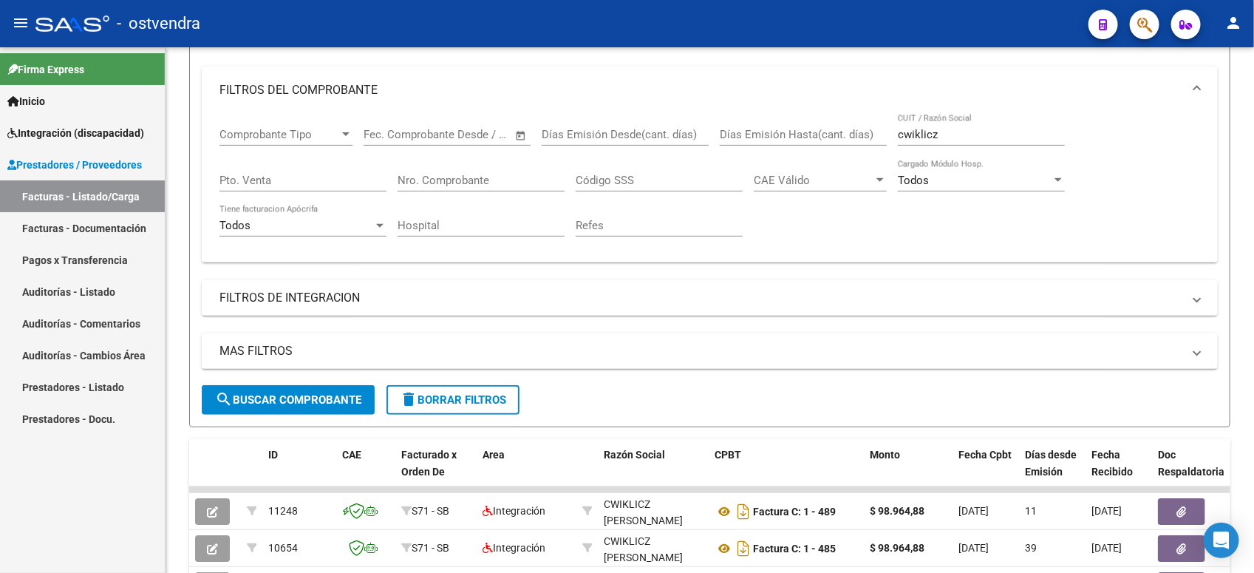
drag, startPoint x: 1001, startPoint y: 141, endPoint x: 892, endPoint y: 115, distance: 112.4
click at [892, 115] on div "Comprobante Tipo Comprobante Tipo Fecha inicio – Fecha fin Fec. Comprobante Des…" at bounding box center [709, 182] width 981 height 137
drag, startPoint x: 892, startPoint y: 115, endPoint x: 961, endPoint y: 126, distance: 69.6
click at [961, 128] on input "cwiklicz" at bounding box center [981, 134] width 167 height 13
drag, startPoint x: 965, startPoint y: 132, endPoint x: 882, endPoint y: 127, distance: 83.6
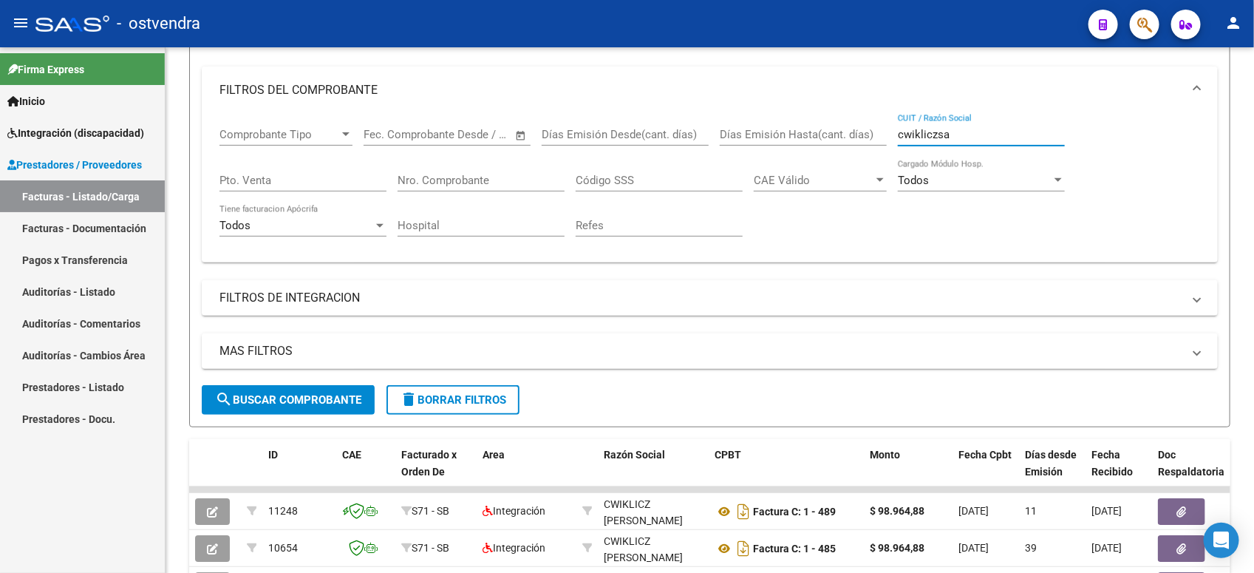
click at [882, 127] on div "Comprobante Tipo Comprobante Tipo Fecha inicio – Fecha fin Fec. Comprobante Des…" at bounding box center [709, 182] width 981 height 137
type input "s"
drag, startPoint x: 995, startPoint y: 129, endPoint x: 840, endPoint y: 140, distance: 154.8
click at [840, 140] on div "Comprobante Tipo Comprobante Tipo Fecha inicio – Fecha fin Fec. Comprobante Des…" at bounding box center [709, 182] width 981 height 137
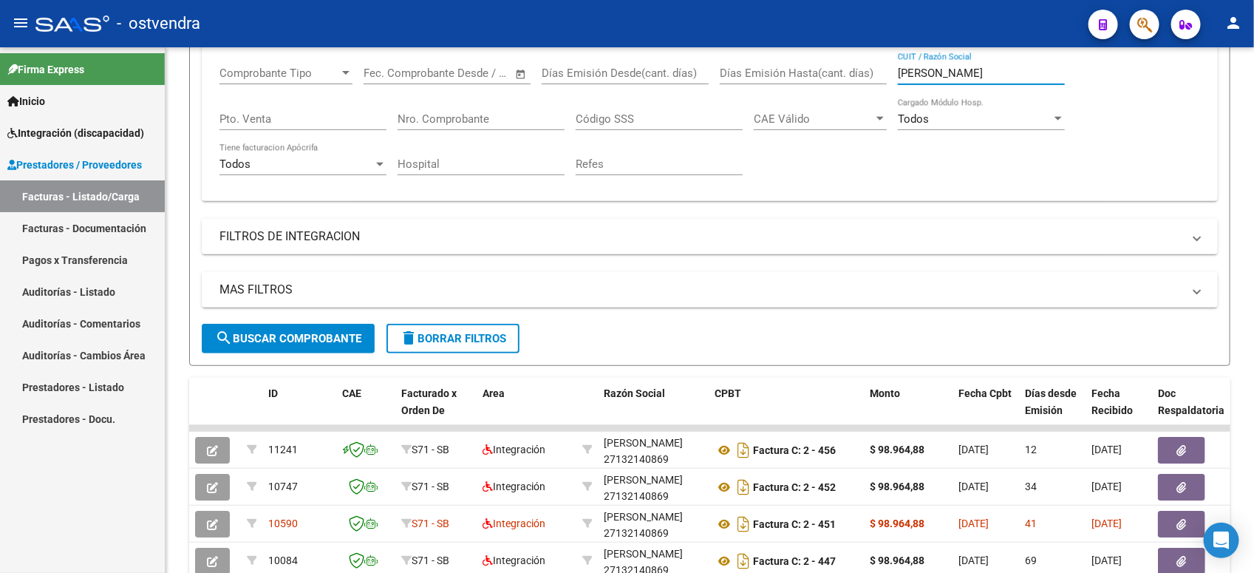
scroll to position [248, 0]
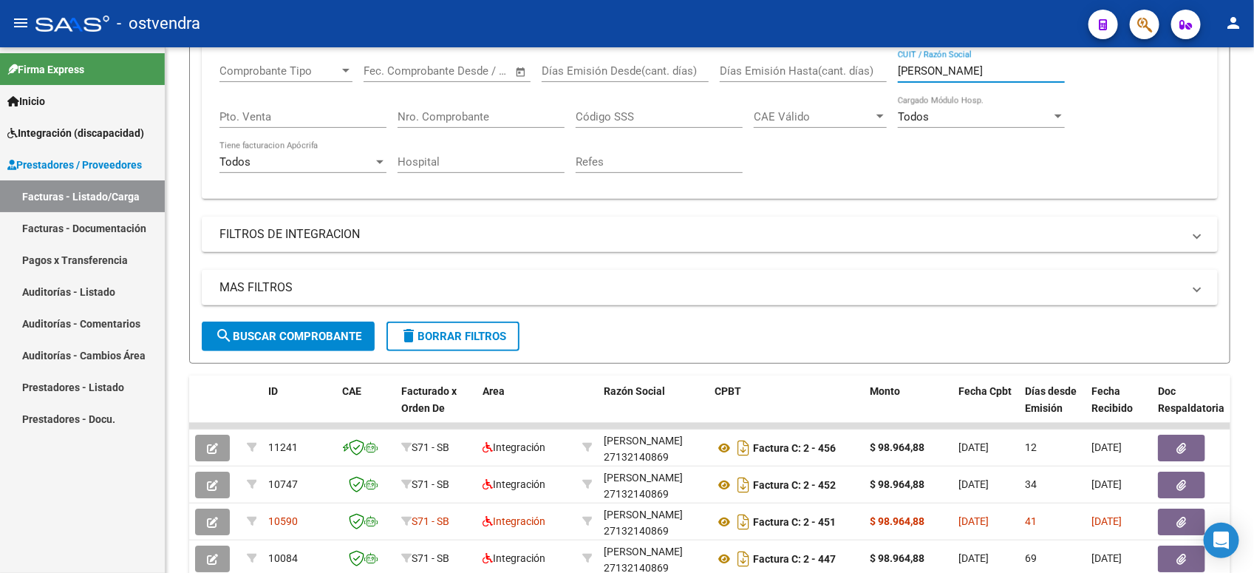
click at [1253, 242] on html "menu - ostvendra person Firma Express Inicio Instructivos Contacto OS Integraci…" at bounding box center [627, 286] width 1254 height 573
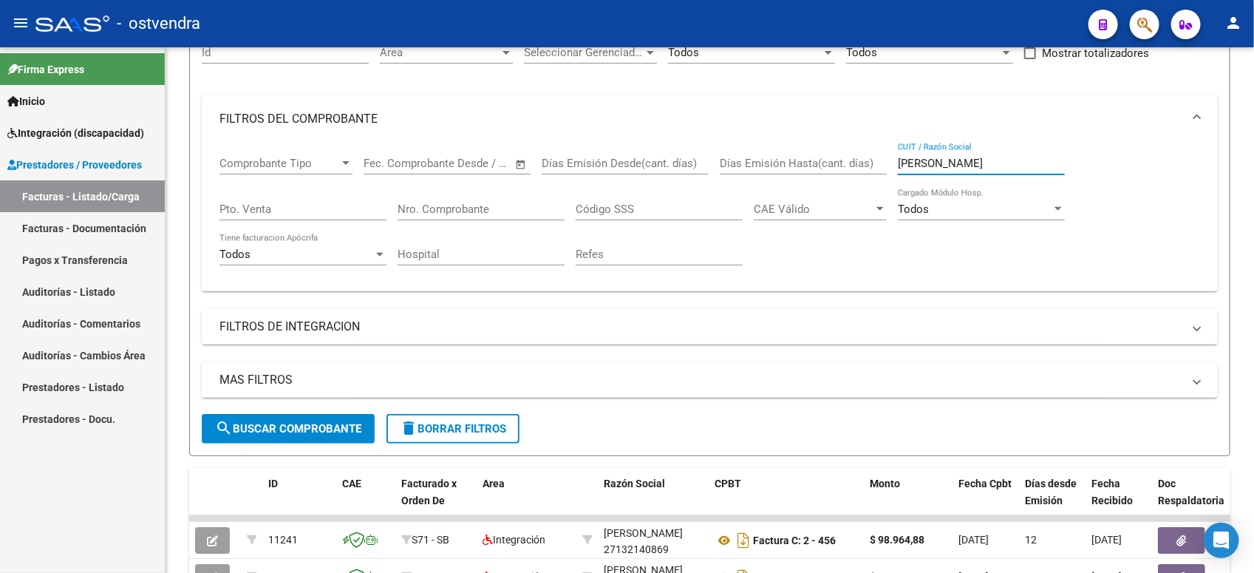
drag, startPoint x: 957, startPoint y: 156, endPoint x: 799, endPoint y: 156, distance: 158.1
click at [799, 156] on div "Comprobante Tipo Comprobante Tipo Fecha inicio – Fecha fin Fec. Comprobante Des…" at bounding box center [709, 211] width 981 height 137
drag, startPoint x: 981, startPoint y: 355, endPoint x: 758, endPoint y: 369, distance: 222.9
click at [758, 372] on mat-panel-title "MAS FILTROS" at bounding box center [700, 380] width 963 height 16
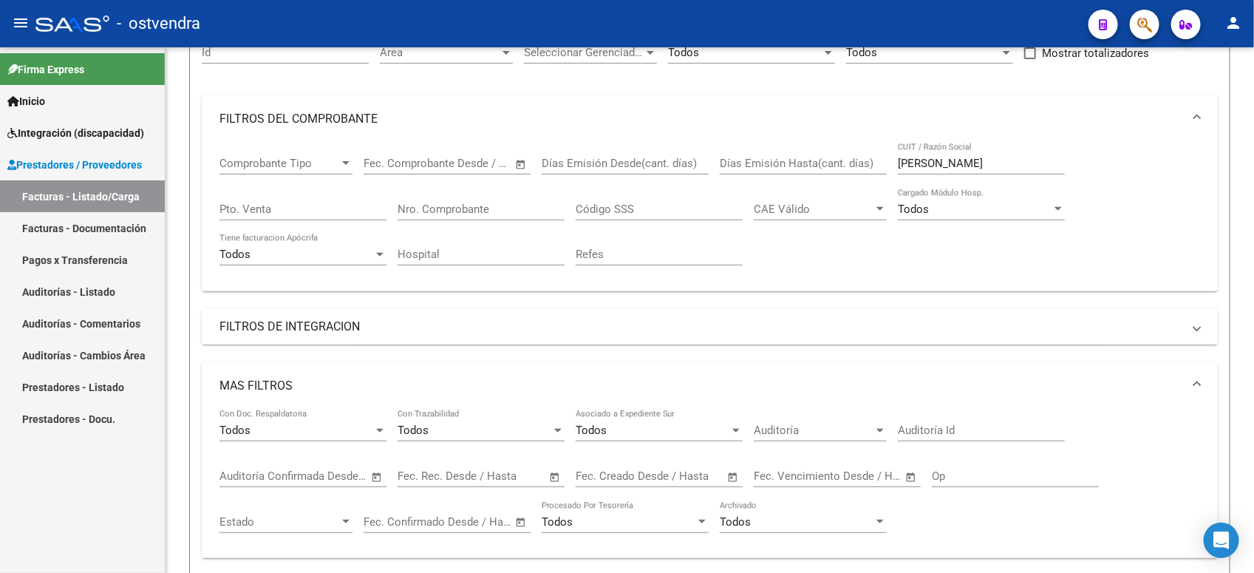
click at [510, 323] on mat-panel-title "FILTROS DE INTEGRACION" at bounding box center [700, 326] width 963 height 16
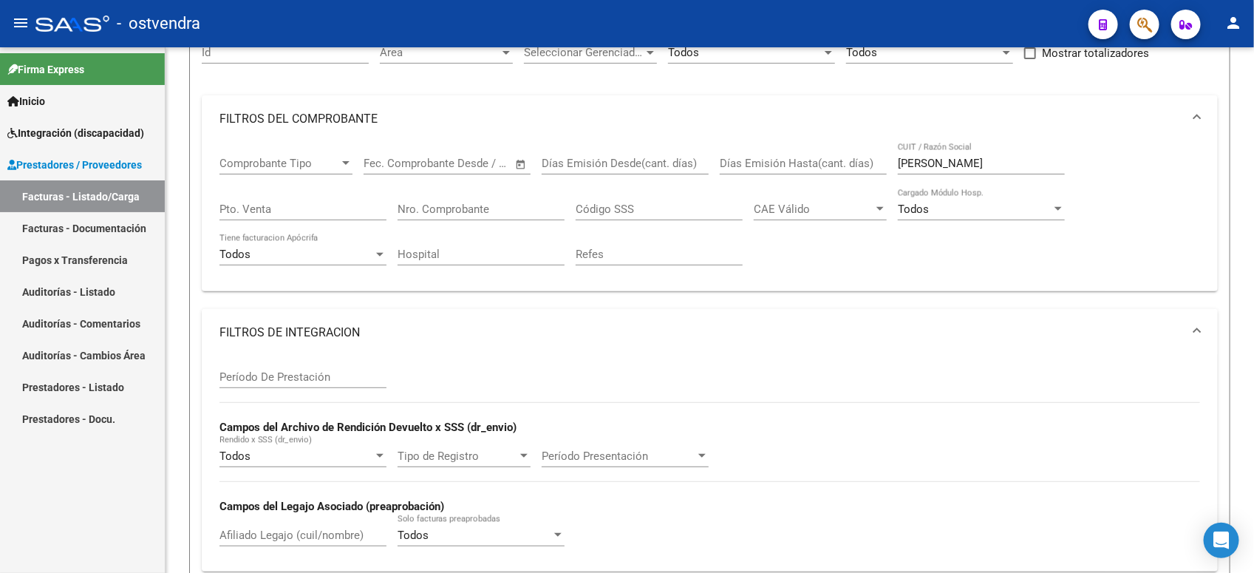
click at [495, 333] on mat-panel-title "FILTROS DE INTEGRACION" at bounding box center [700, 332] width 963 height 16
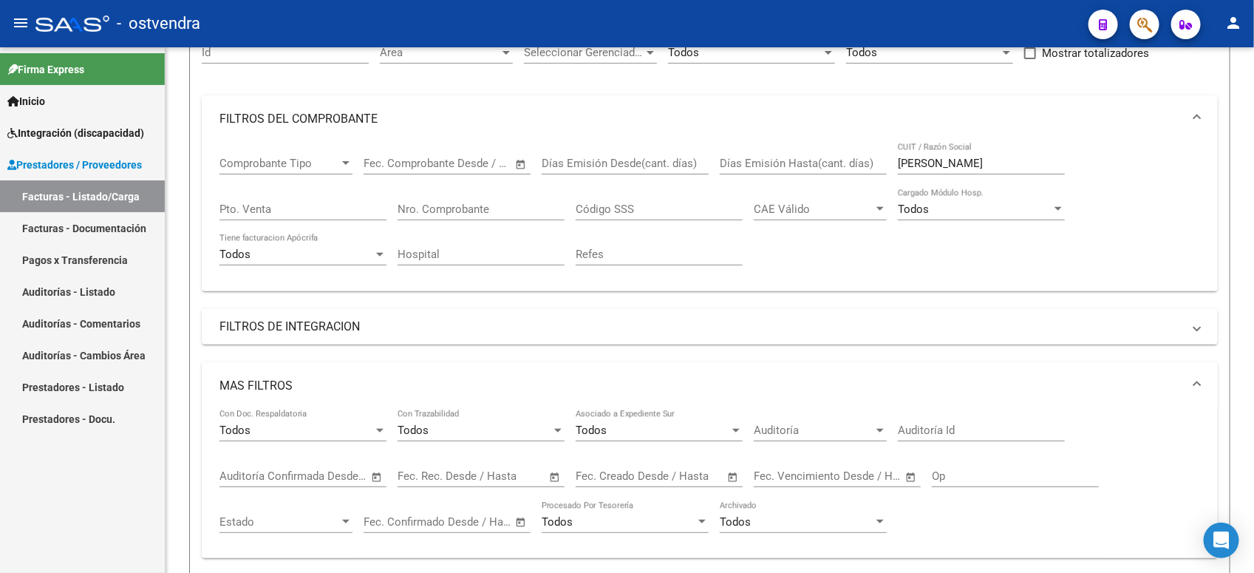
click at [486, 382] on mat-panel-title "MAS FILTROS" at bounding box center [700, 386] width 963 height 16
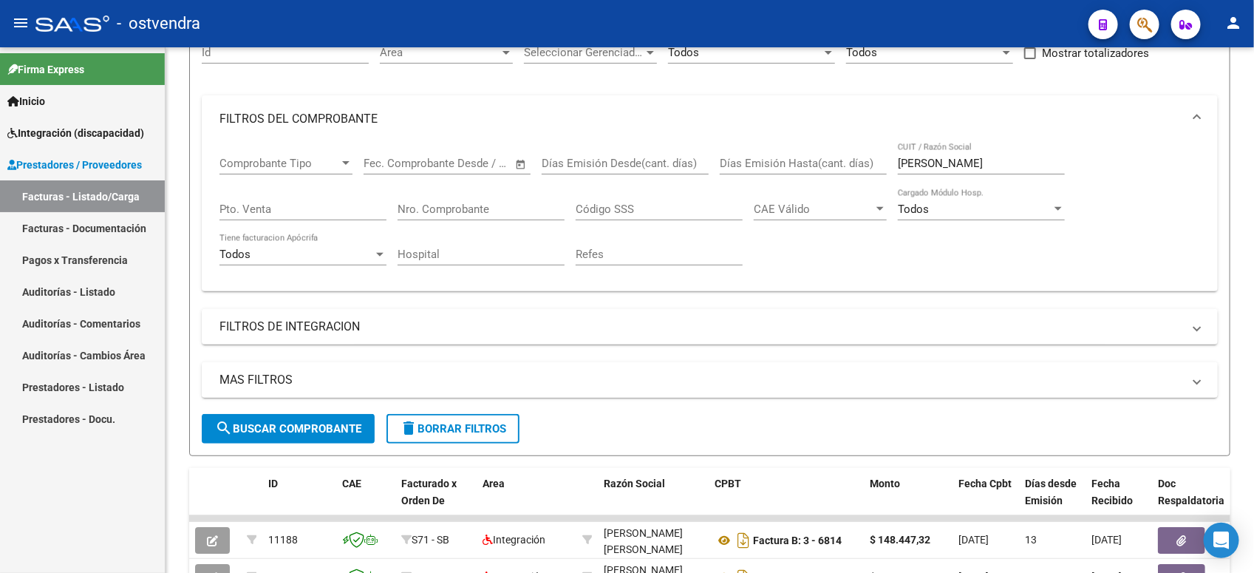
scroll to position [248, 0]
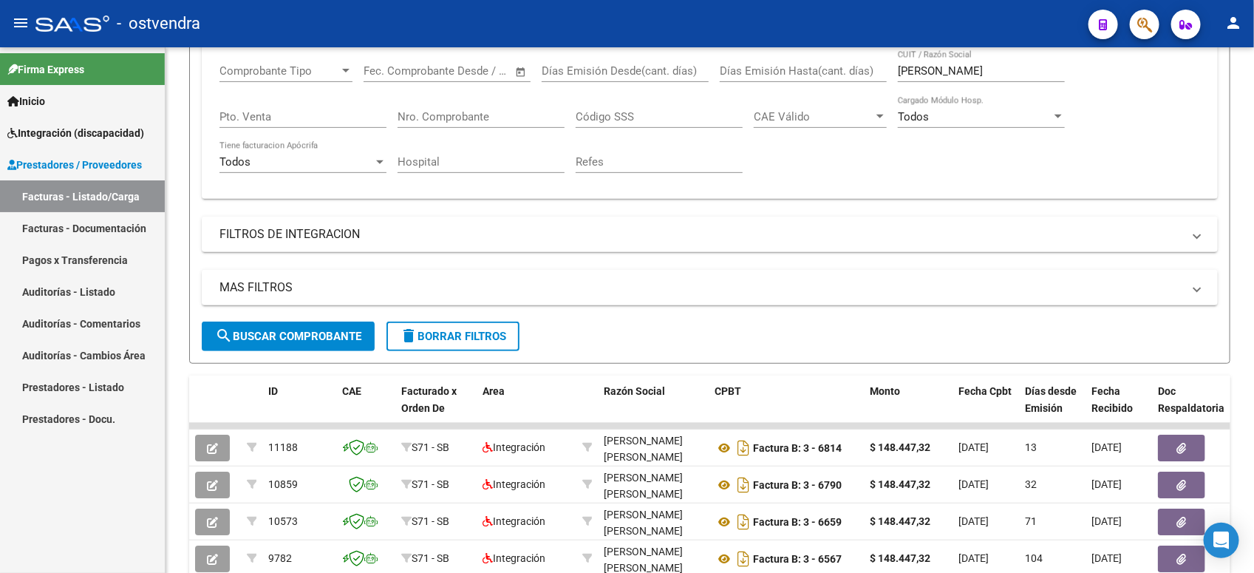
click at [961, 78] on div "[PERSON_NAME] CUIT / Razón Social" at bounding box center [981, 66] width 167 height 32
drag, startPoint x: 969, startPoint y: 67, endPoint x: 762, endPoint y: 67, distance: 206.9
click at [762, 67] on div "Comprobante Tipo Comprobante Tipo Fecha inicio – Fecha fin Fec. Comprobante Des…" at bounding box center [709, 118] width 981 height 137
type input "l"
type input "v"
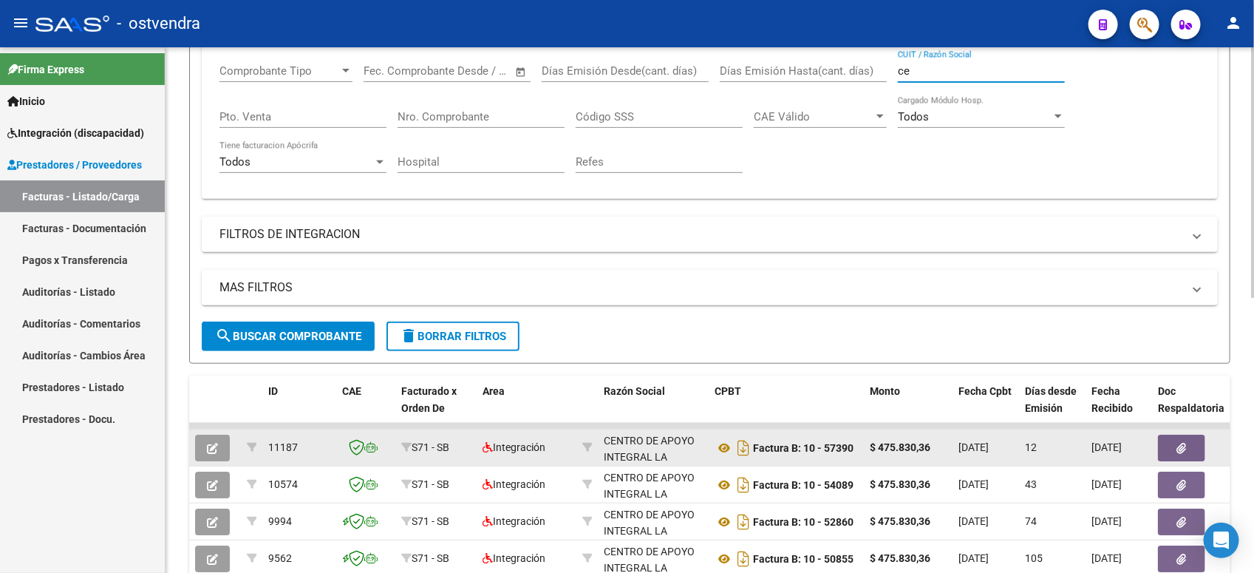
type input "c"
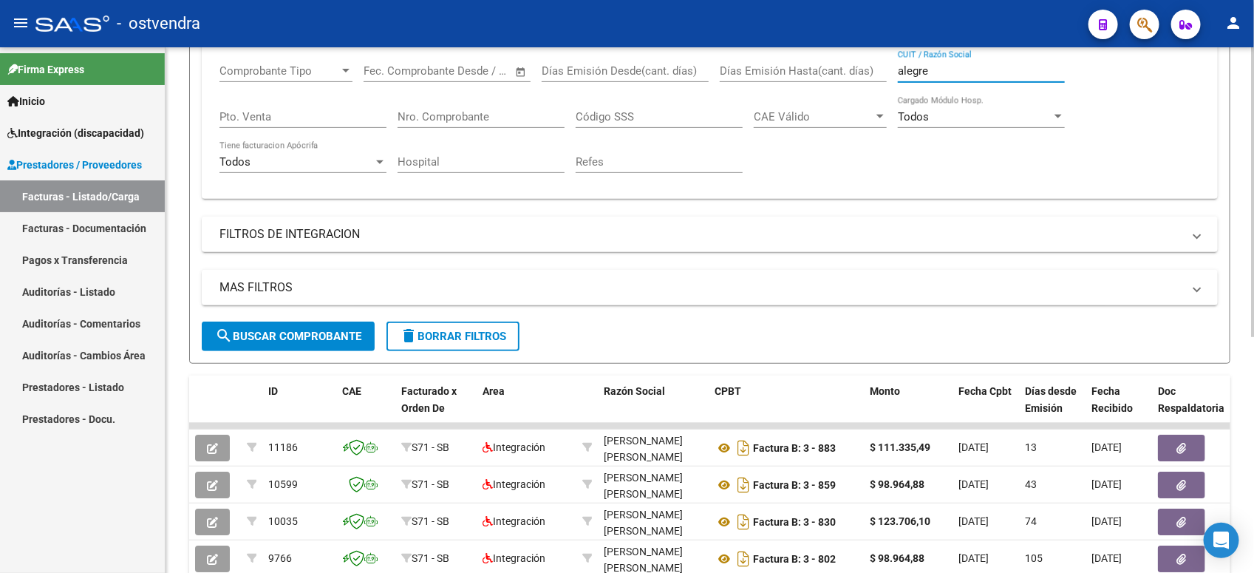
drag, startPoint x: 1014, startPoint y: 67, endPoint x: 882, endPoint y: 67, distance: 132.3
click at [882, 67] on div "Comprobante Tipo Comprobante Tipo Fecha inicio – Fecha fin Fec. Comprobante Des…" at bounding box center [709, 118] width 981 height 137
drag, startPoint x: 970, startPoint y: 71, endPoint x: 896, endPoint y: 83, distance: 75.6
click at [896, 83] on div "Comprobante Tipo Comprobante Tipo Fecha inicio – Fecha fin Fec. Comprobante Des…" at bounding box center [709, 118] width 981 height 137
drag, startPoint x: 1009, startPoint y: 68, endPoint x: 869, endPoint y: 75, distance: 139.8
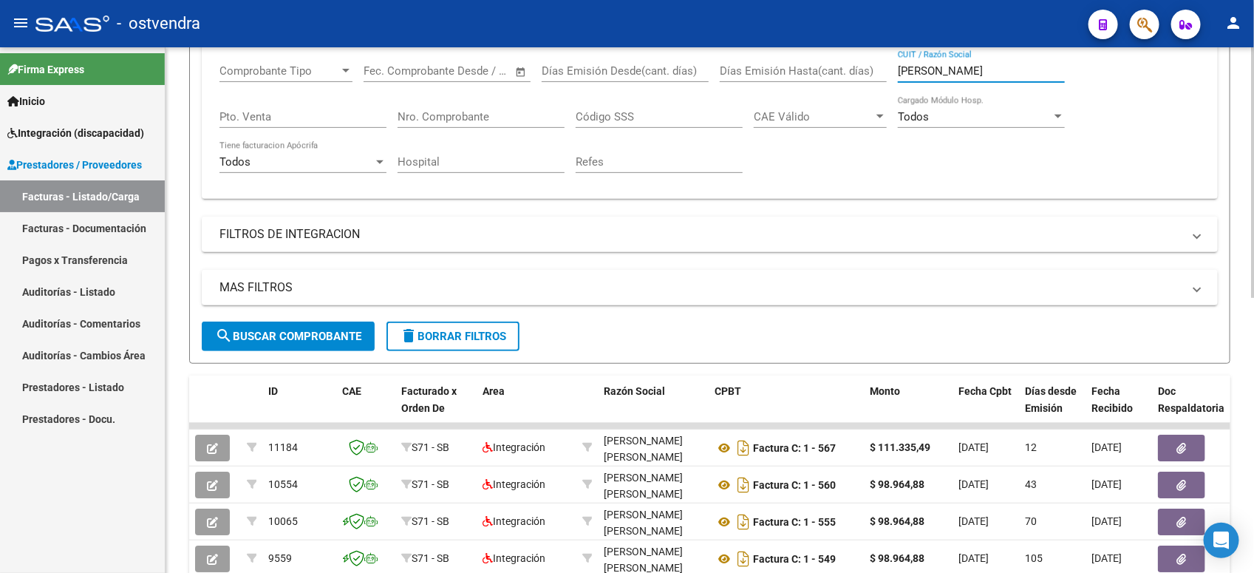
click at [869, 75] on div "Comprobante Tipo Comprobante Tipo Fecha inicio – Fecha fin Fec. Comprobante Des…" at bounding box center [709, 118] width 981 height 137
type input "s"
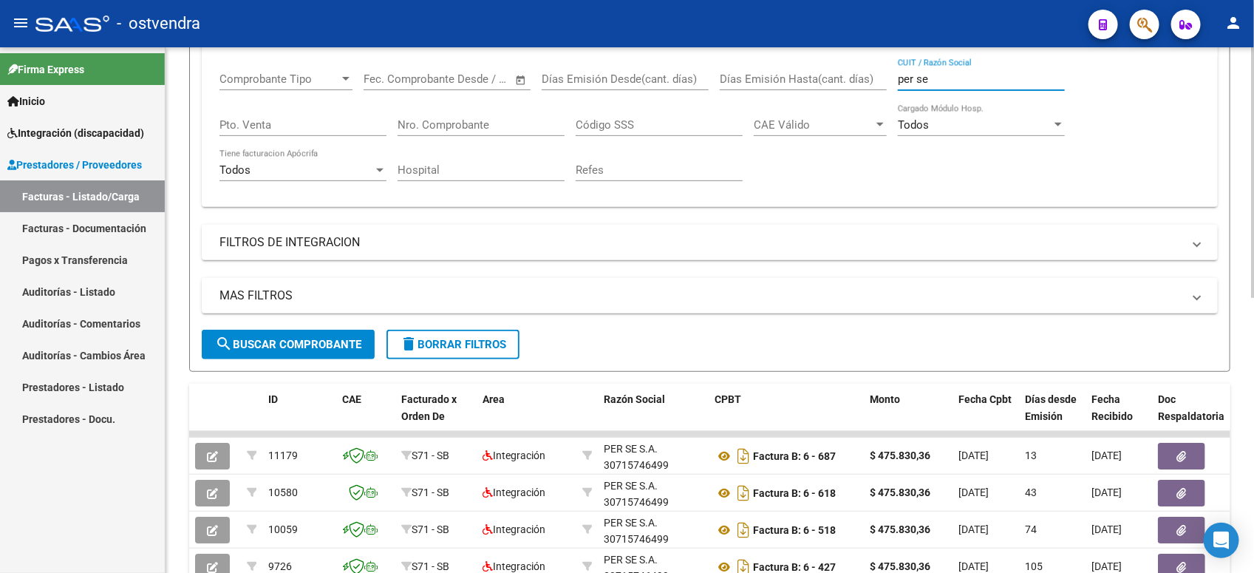
scroll to position [205, 0]
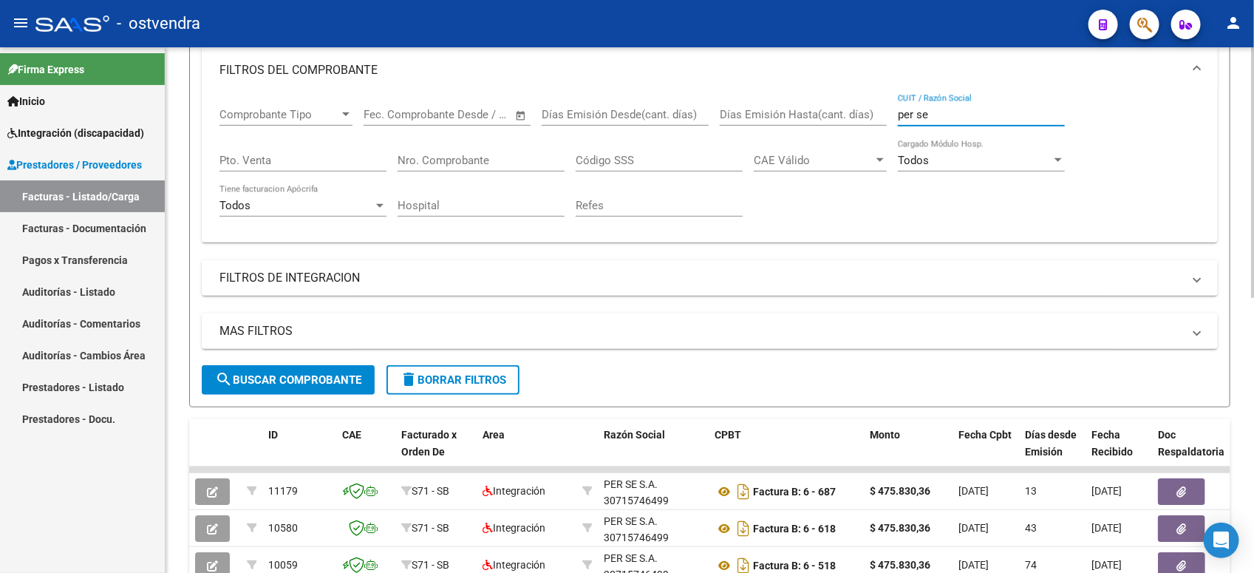
drag, startPoint x: 1004, startPoint y: 72, endPoint x: 824, endPoint y: 60, distance: 180.0
click at [824, 60] on mat-expansion-panel "FILTROS DEL COMPROBANTE Comprobante Tipo Comprobante Tipo Fecha inicio – Fecha …" at bounding box center [710, 145] width 1016 height 196
drag, startPoint x: 837, startPoint y: 92, endPoint x: 872, endPoint y: 104, distance: 36.7
click at [840, 94] on div "Comprobante Tipo Comprobante Tipo Fecha inicio – Fecha fin Fec. Comprobante Des…" at bounding box center [709, 162] width 981 height 137
type input "[PERSON_NAME]"
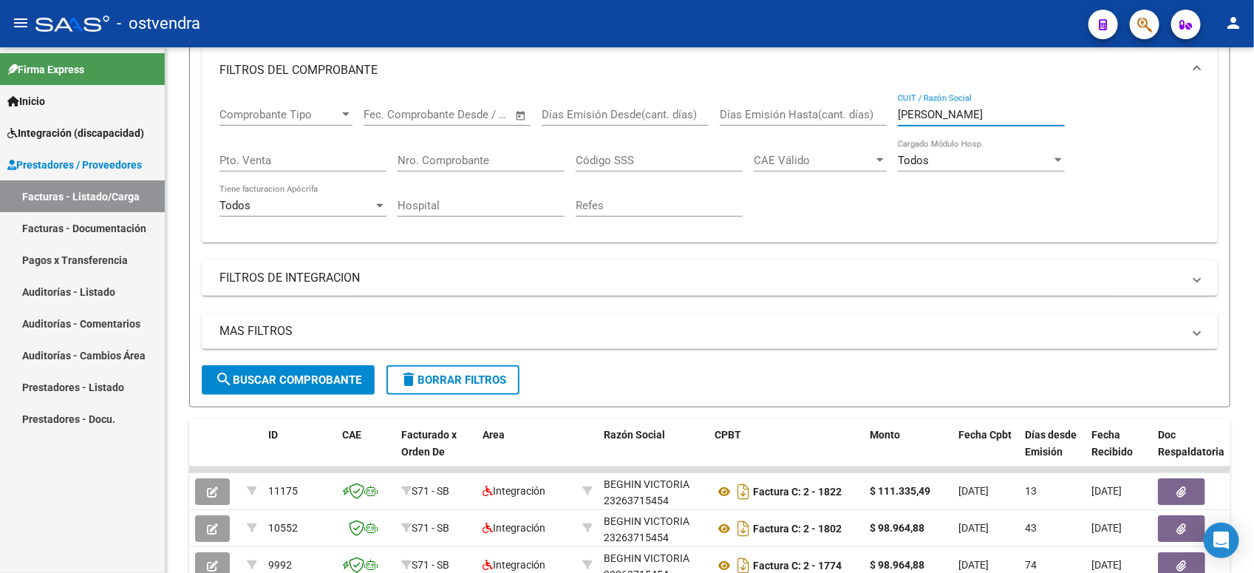
click at [81, 142] on link "Integración (discapacidad)" at bounding box center [82, 133] width 165 height 32
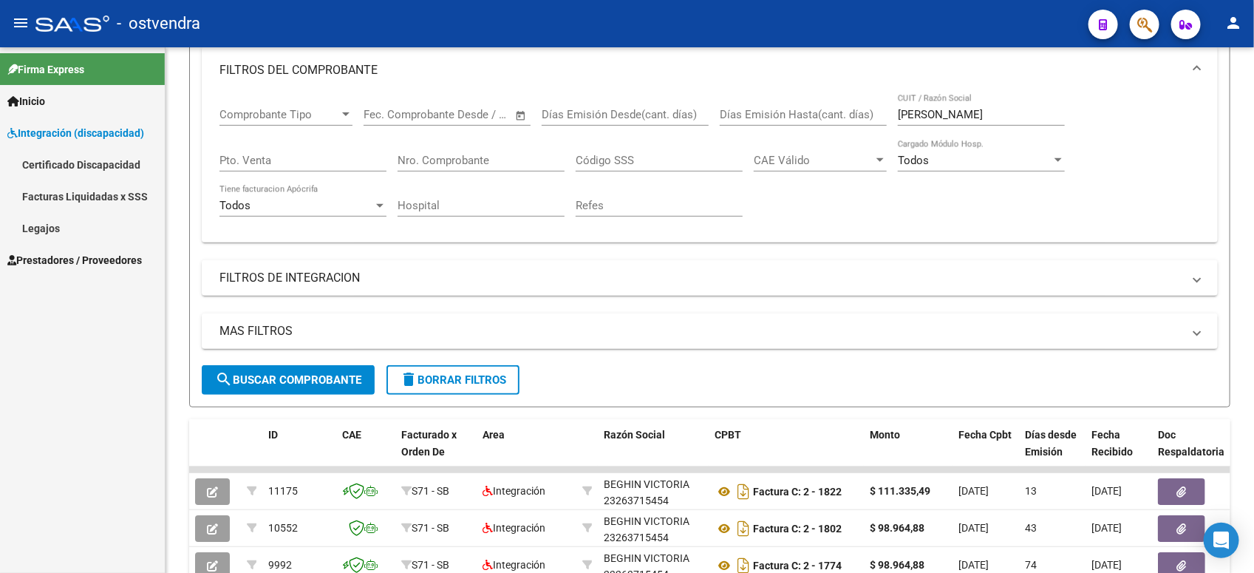
click at [82, 230] on link "Legajos" at bounding box center [82, 228] width 165 height 32
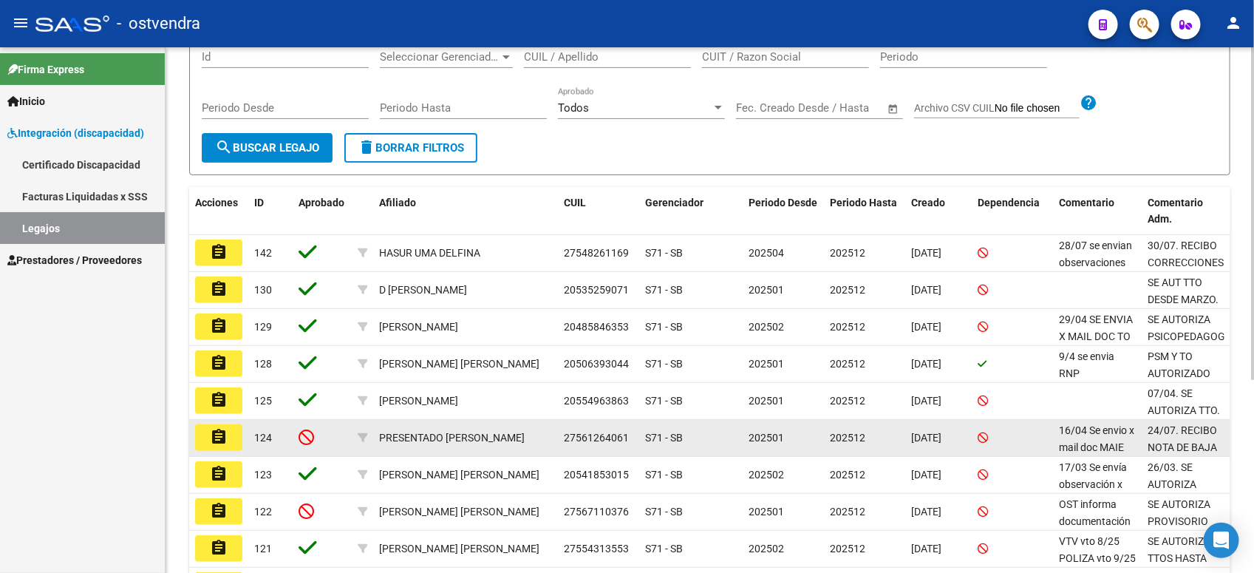
scroll to position [277, 0]
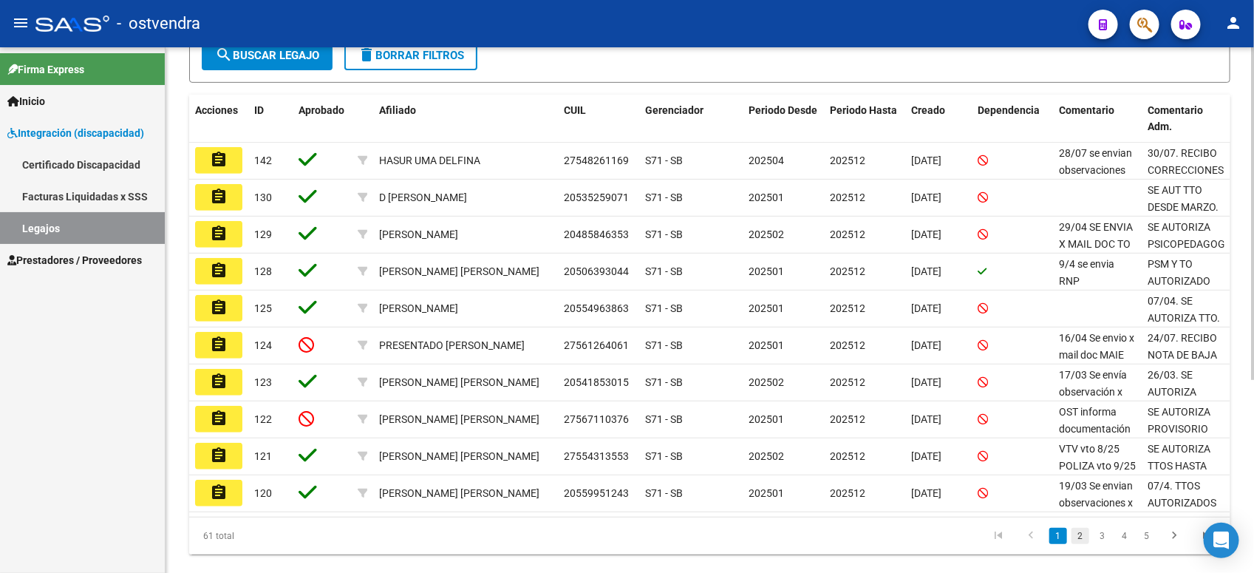
click at [1073, 534] on link "2" at bounding box center [1080, 536] width 18 height 16
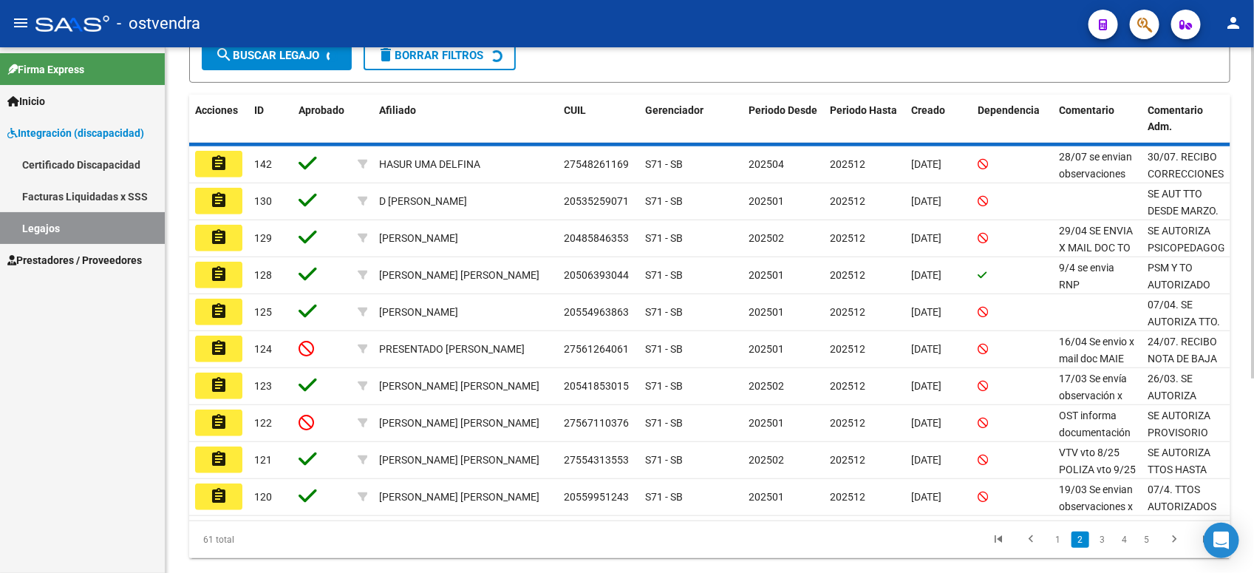
scroll to position [278, 0]
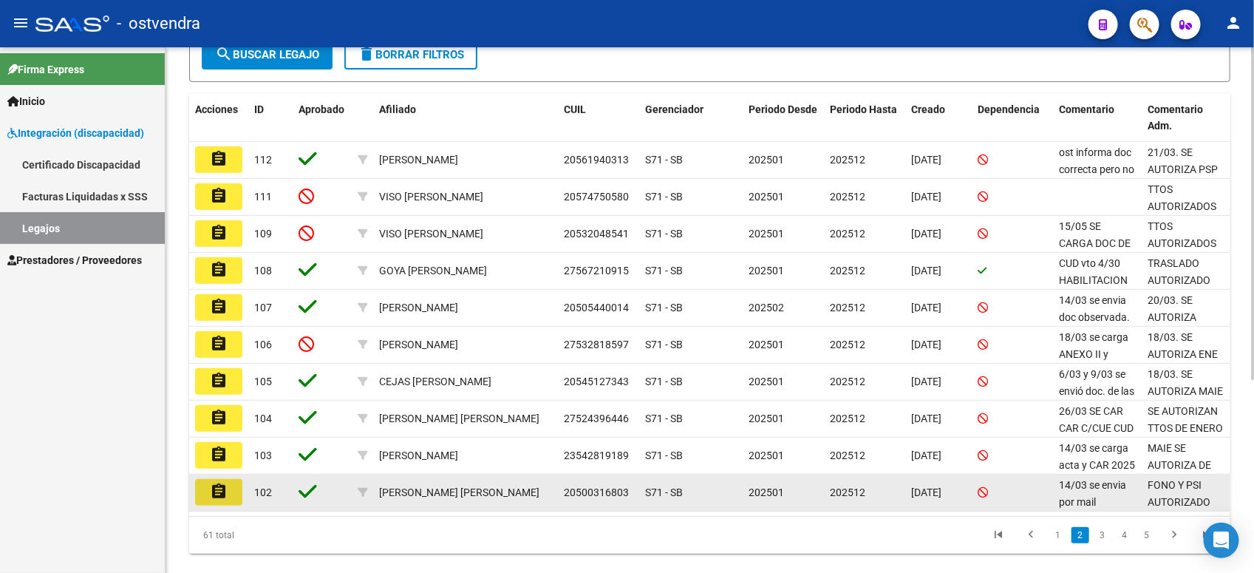
click at [197, 496] on button "assignment" at bounding box center [218, 492] width 47 height 27
